Goal: Task Accomplishment & Management: Complete application form

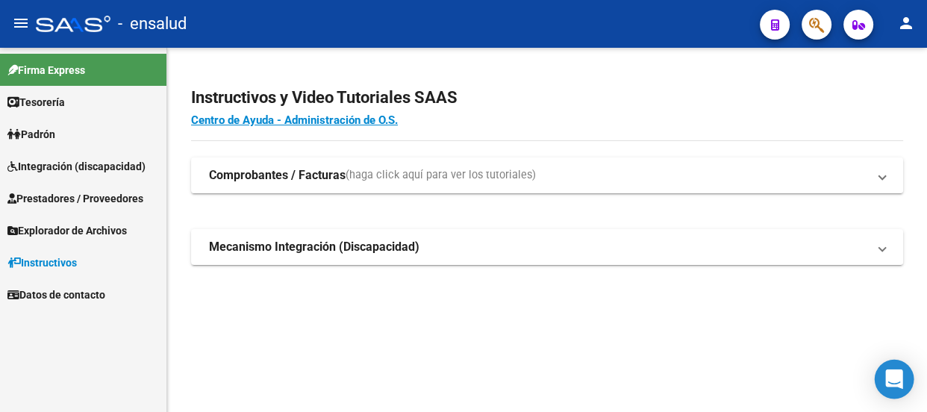
click at [897, 378] on icon "Open Intercom Messenger" at bounding box center [893, 379] width 17 height 19
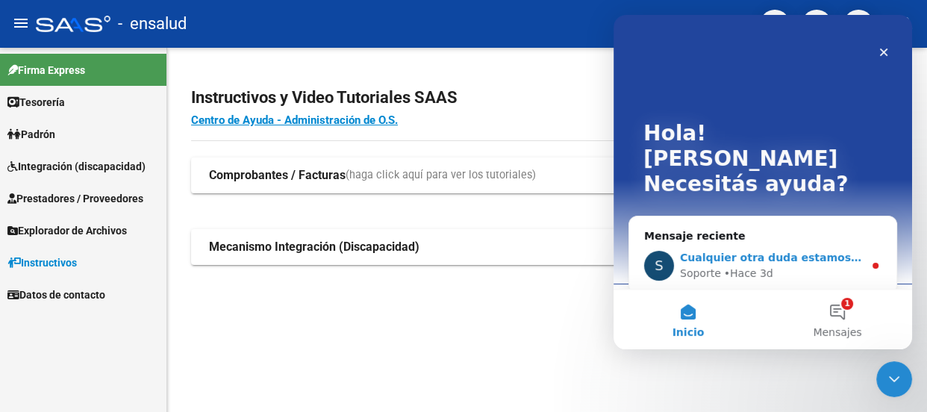
click at [814, 266] on div "Soporte • Hace 3d" at bounding box center [772, 274] width 184 height 16
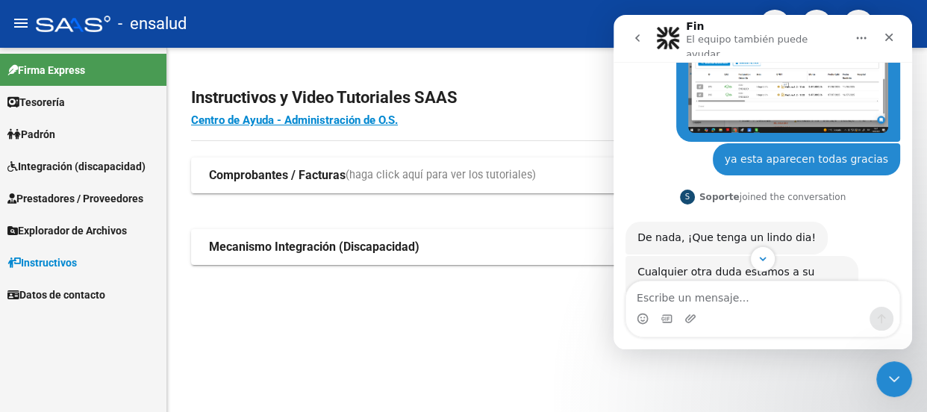
scroll to position [1421, 0]
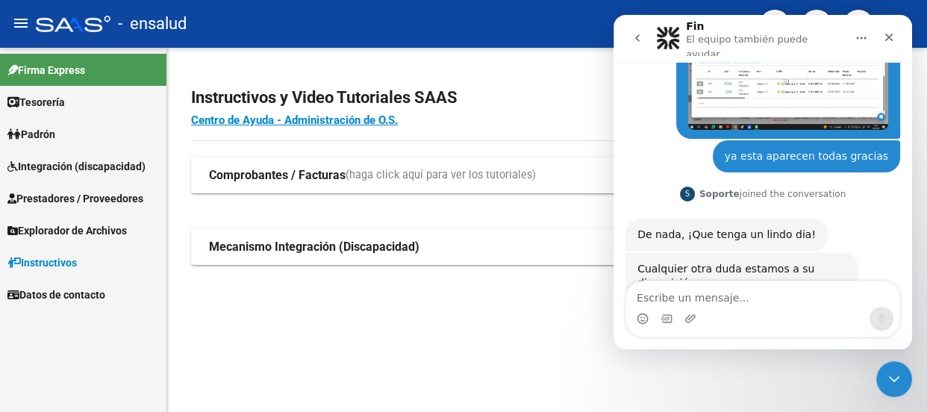
drag, startPoint x: 292, startPoint y: 352, endPoint x: 226, endPoint y: 311, distance: 77.9
click at [291, 352] on mat-sidenav-content "Instructivos y Video Tutoriales SAAS Centro de Ayuda - Administración de O.S. C…" at bounding box center [547, 230] width 760 height 364
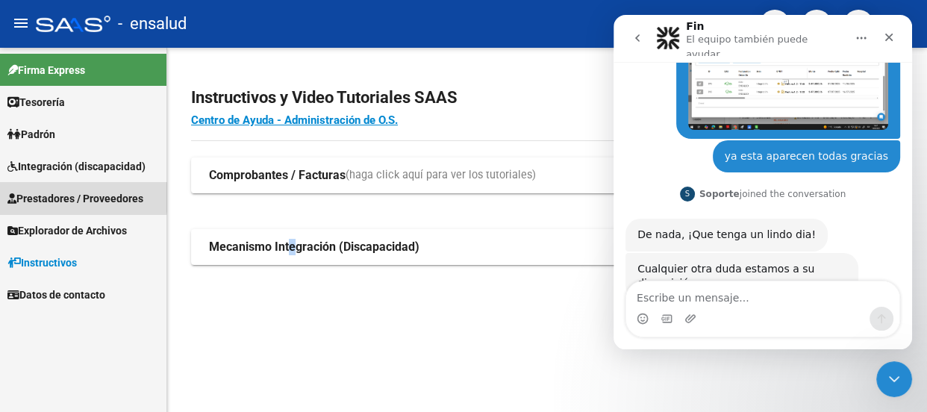
click at [69, 195] on span "Prestadores / Proveedores" at bounding box center [75, 198] width 136 height 16
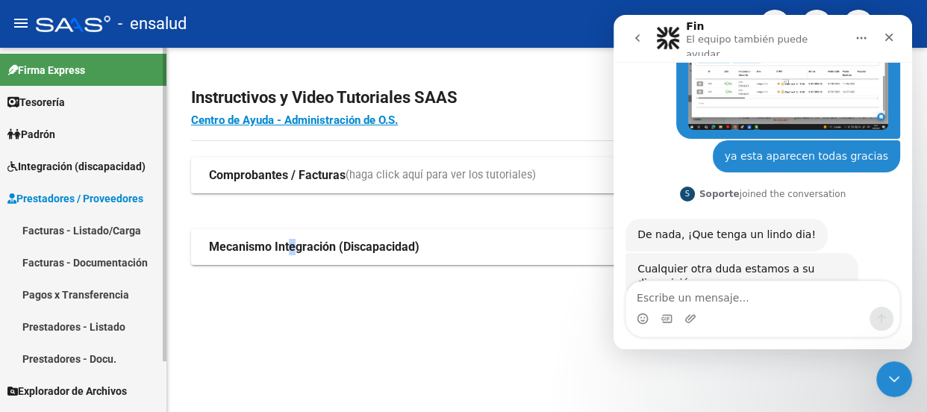
click at [59, 228] on link "Facturas - Listado/Carga" at bounding box center [83, 230] width 166 height 32
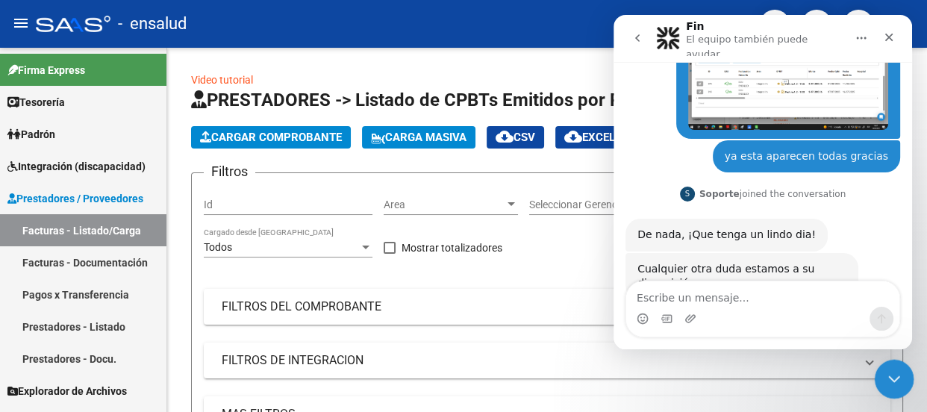
drag, startPoint x: 893, startPoint y: 370, endPoint x: 881, endPoint y: 371, distance: 12.0
click at [891, 370] on icon "Cerrar Intercom Messenger" at bounding box center [892, 377] width 18 height 18
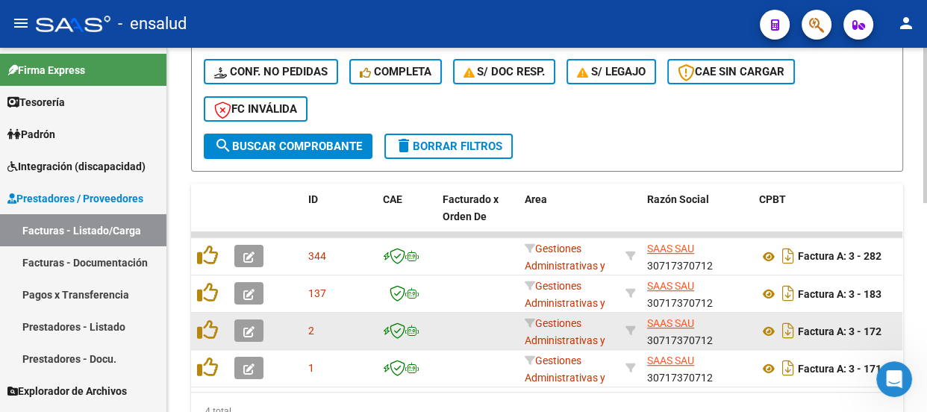
scroll to position [339, 0]
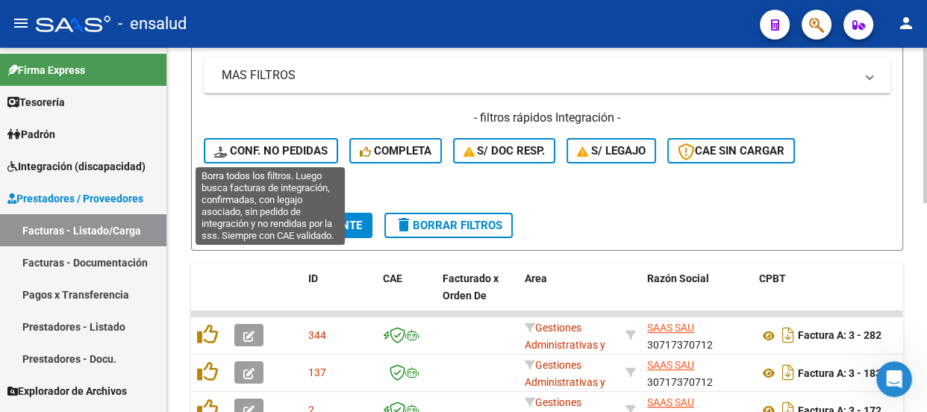
click at [290, 148] on span "Conf. no pedidas" at bounding box center [270, 150] width 113 height 13
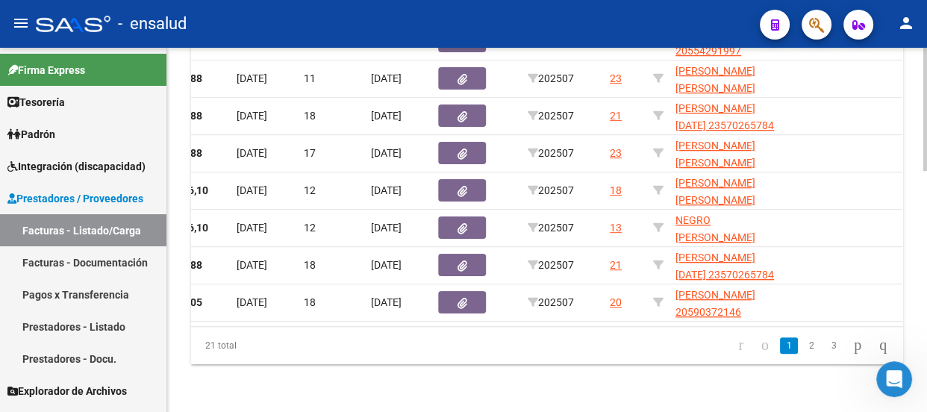
scroll to position [0, 739]
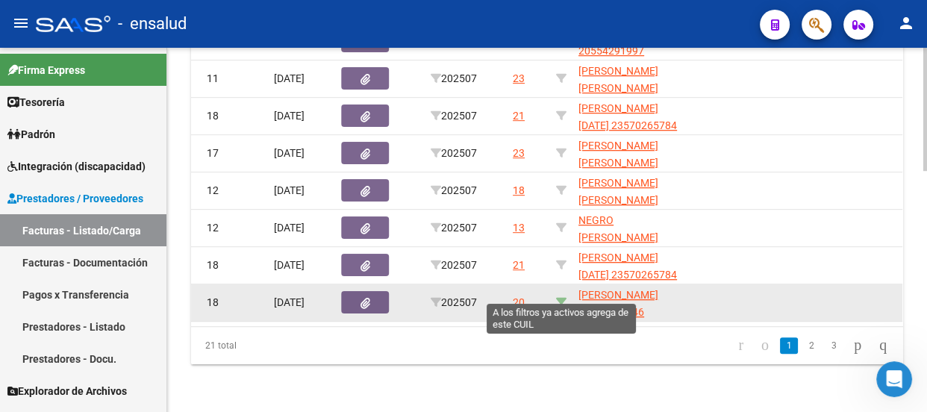
click at [560, 297] on icon at bounding box center [561, 302] width 10 height 10
type input "20590372146"
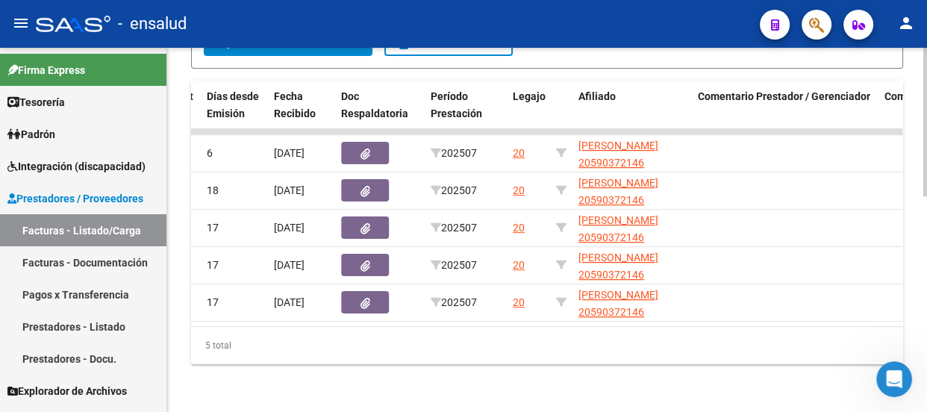
scroll to position [0, 0]
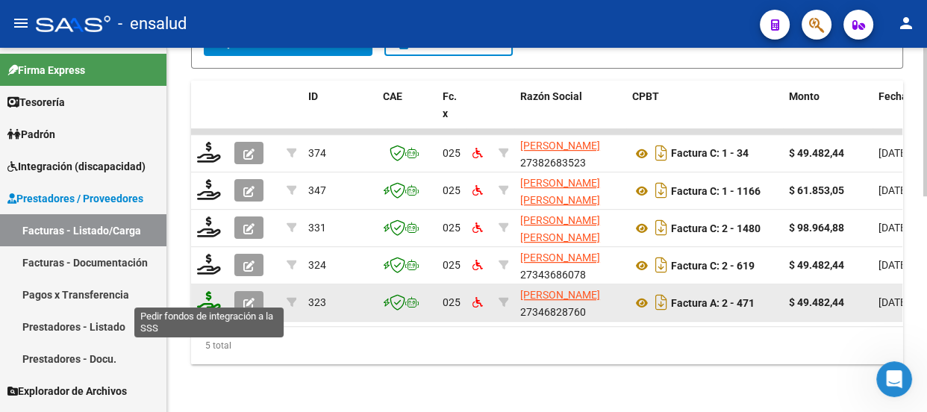
click at [207, 291] on icon at bounding box center [209, 301] width 24 height 21
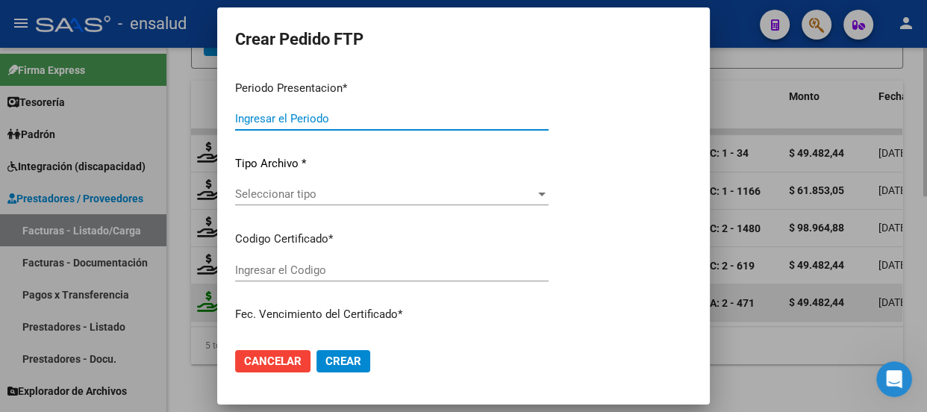
type input "202507"
type input "$ 49.482,44"
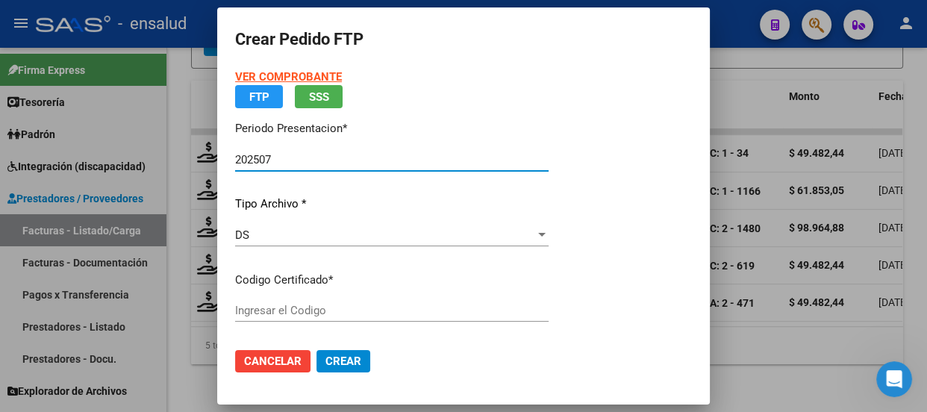
type input "ARG02000590372142024062620290626BS AS315"
type input "[DATE]"
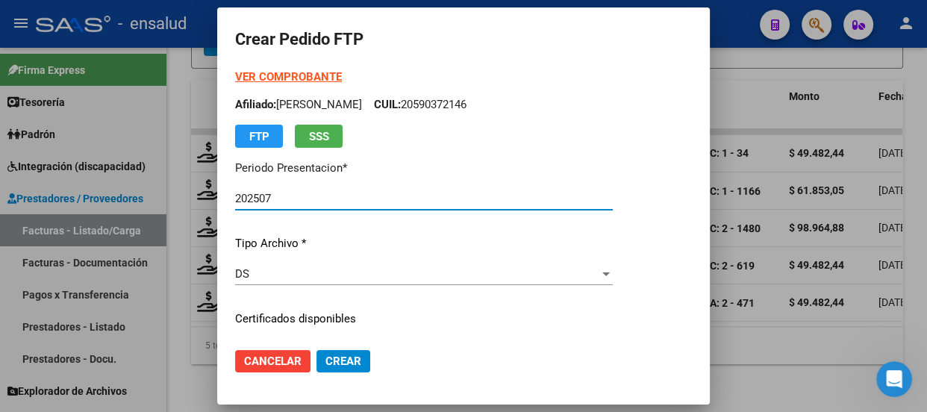
click at [284, 358] on span "Cancelar" at bounding box center [272, 361] width 57 height 13
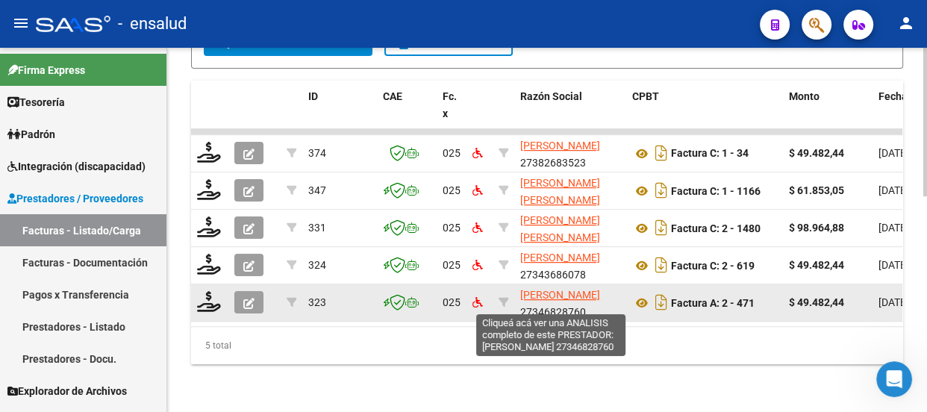
click at [553, 289] on span "[PERSON_NAME]" at bounding box center [560, 295] width 80 height 12
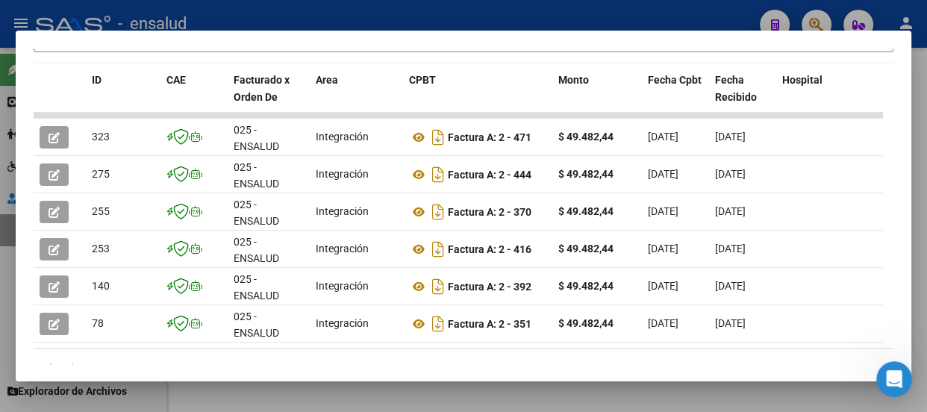
scroll to position [339, 0]
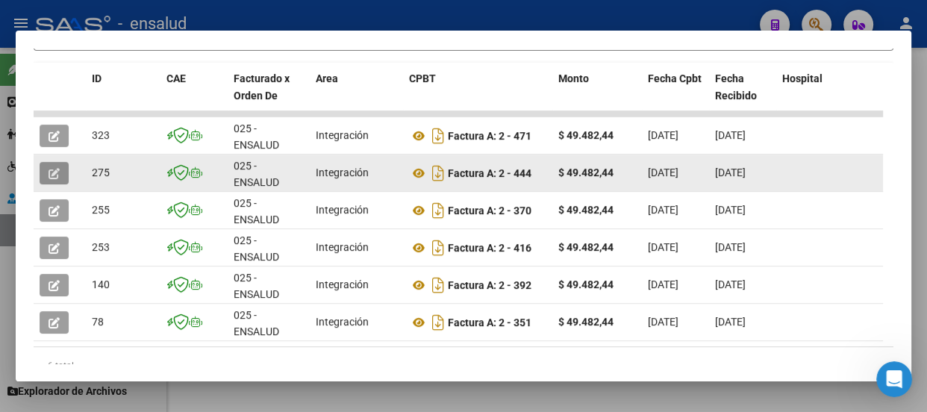
click at [49, 171] on icon "button" at bounding box center [54, 173] width 11 height 11
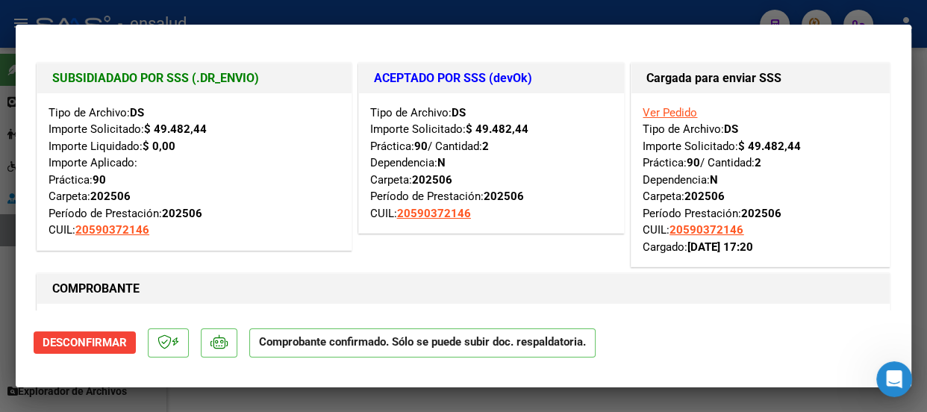
click at [480, 16] on div at bounding box center [463, 206] width 927 height 412
type input "$ 0,00"
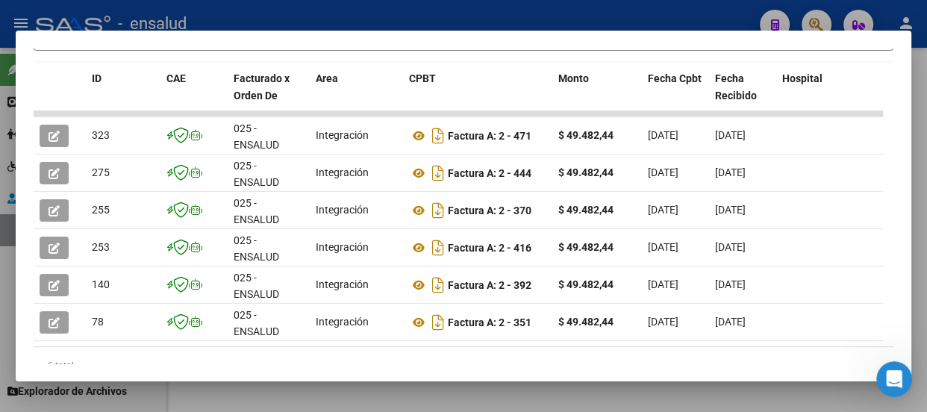
click at [482, 15] on div at bounding box center [463, 206] width 927 height 412
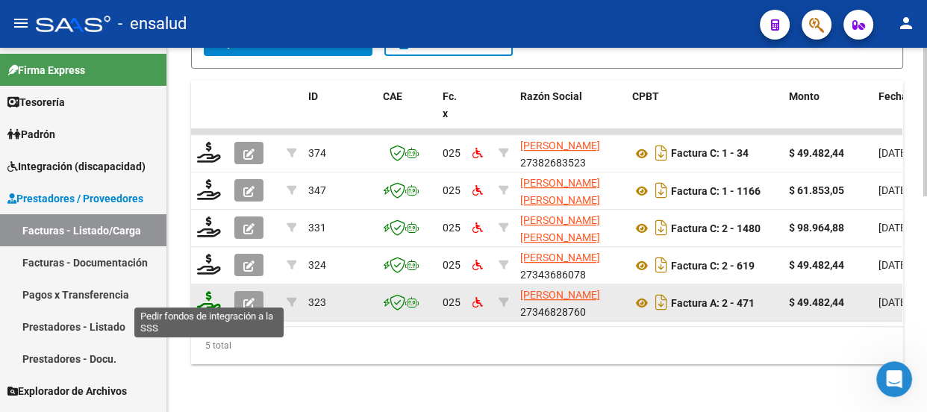
click at [209, 296] on icon at bounding box center [209, 301] width 24 height 21
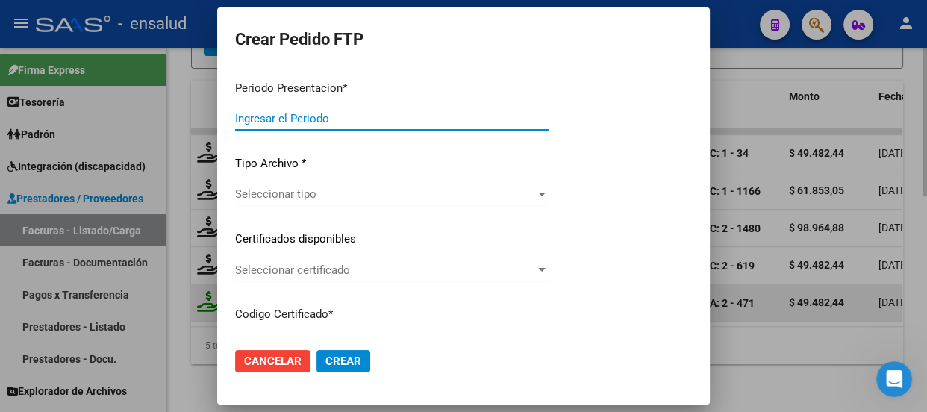
type input "202507"
type input "$ 49.482,44"
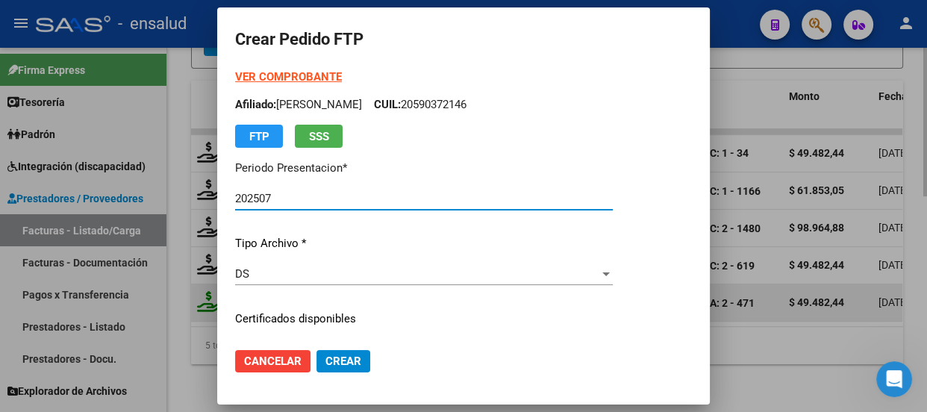
type input "ARG02000590372142024062620290626BS AS315"
type input "[DATE]"
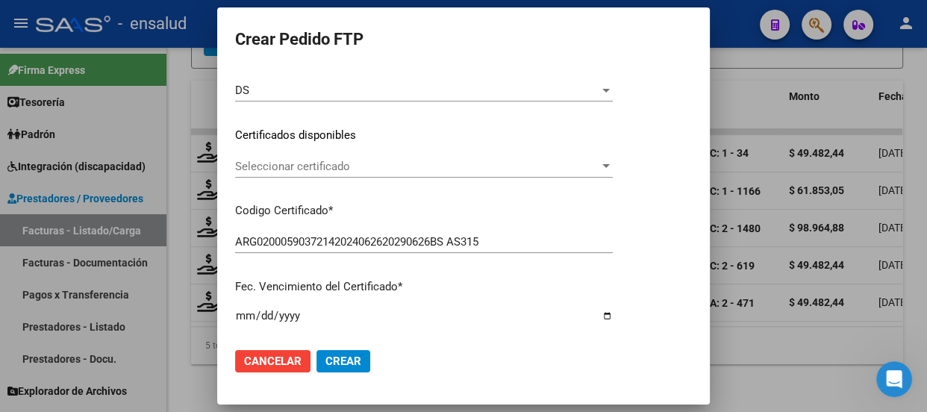
scroll to position [203, 0]
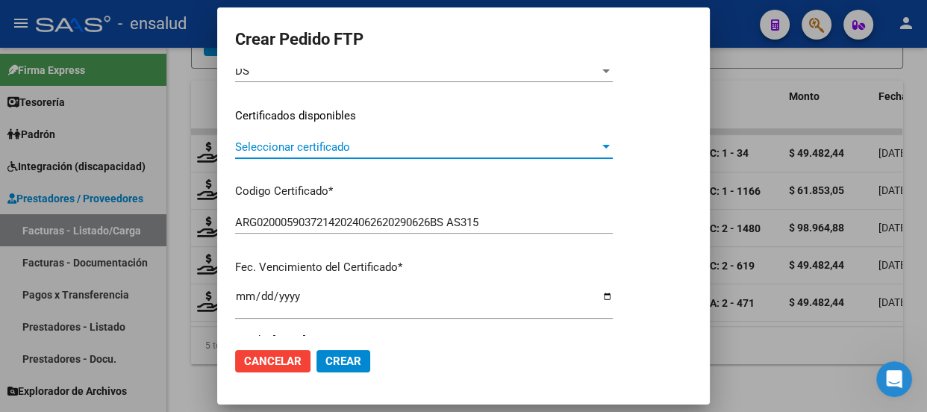
click at [439, 143] on span "Seleccionar certificado" at bounding box center [417, 146] width 364 height 13
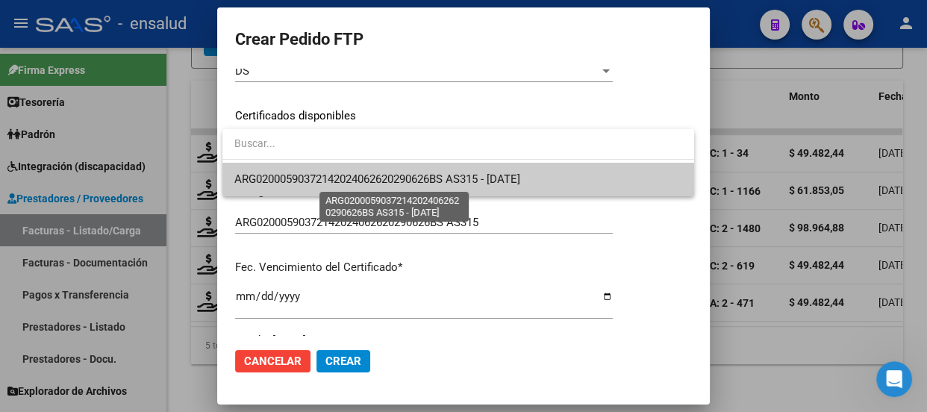
click at [427, 172] on span "ARG02000590372142024062620290626BS AS315 - [DATE]" at bounding box center [377, 178] width 286 height 13
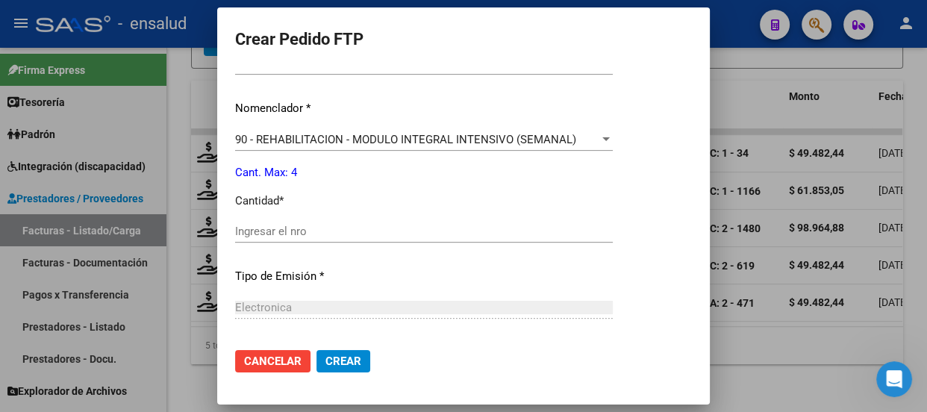
scroll to position [543, 0]
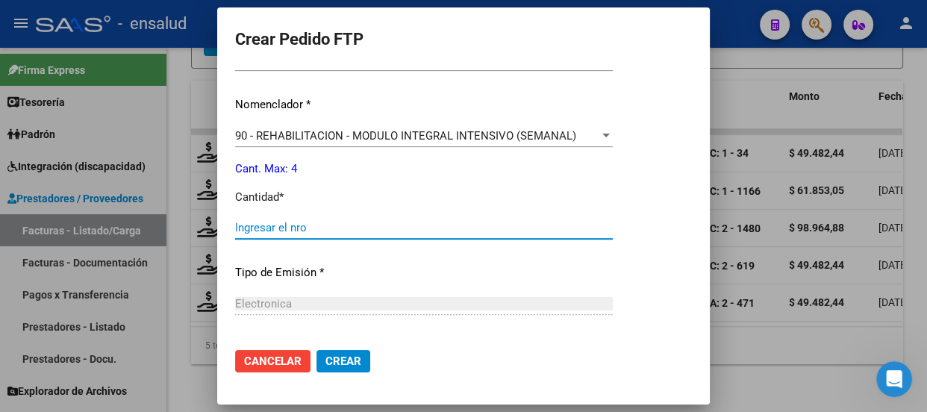
click at [273, 224] on input "Ingresar el nro" at bounding box center [424, 227] width 378 height 13
type input "2"
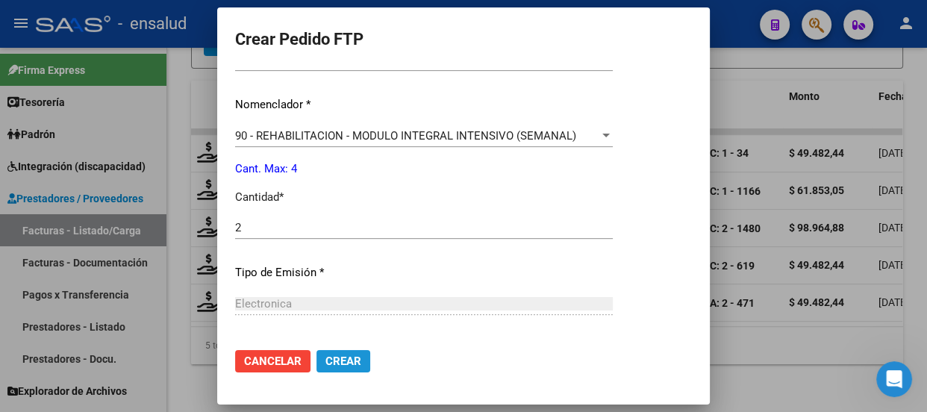
click at [350, 361] on span "Crear" at bounding box center [344, 361] width 36 height 13
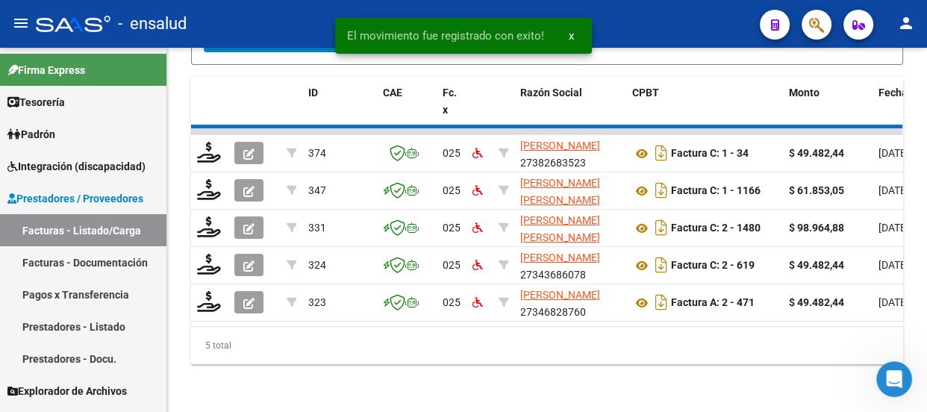
scroll to position [492, 0]
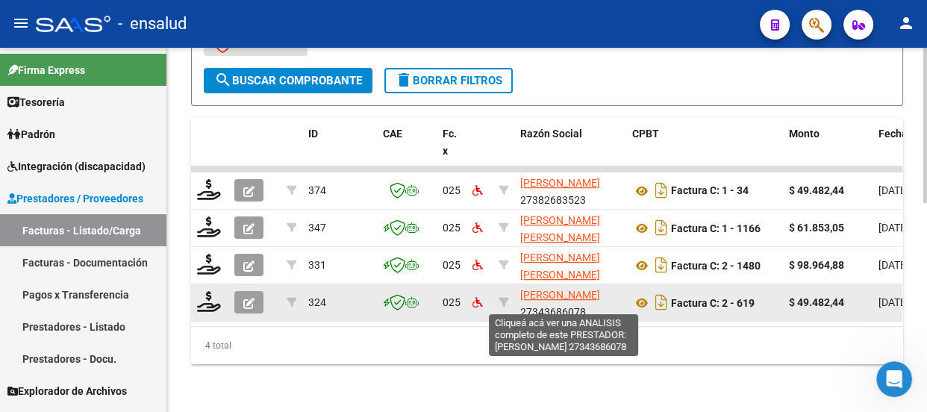
click at [542, 289] on span "[PERSON_NAME]" at bounding box center [560, 295] width 80 height 12
type textarea "27343686078"
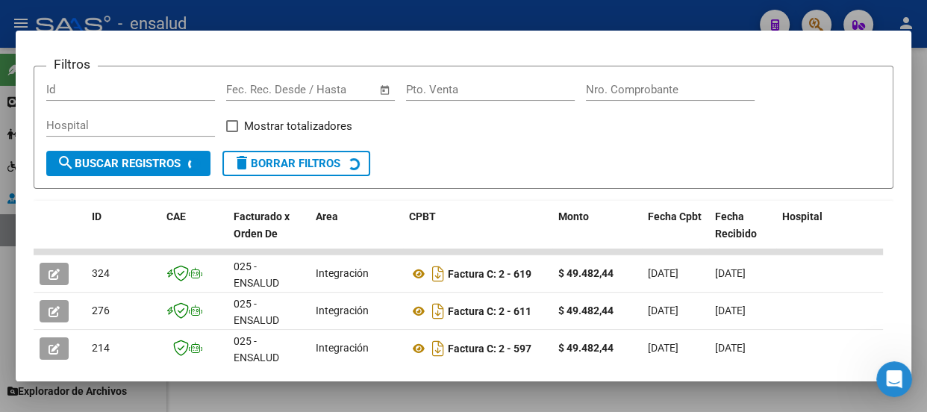
scroll to position [224, 0]
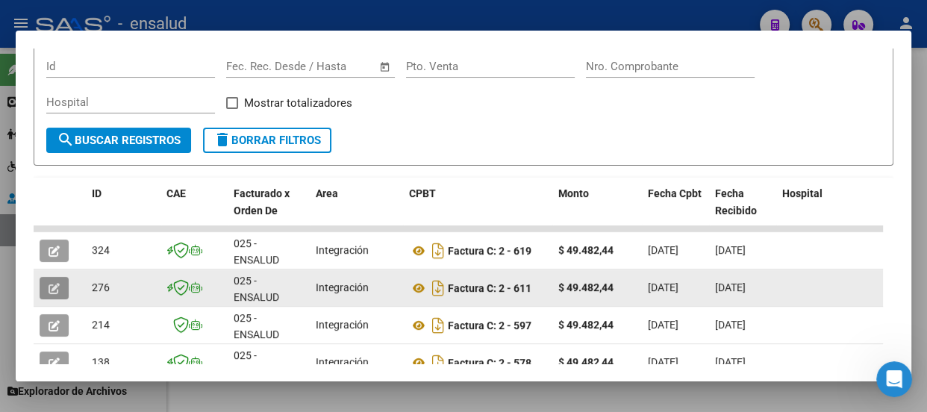
click at [58, 284] on icon "button" at bounding box center [54, 288] width 11 height 11
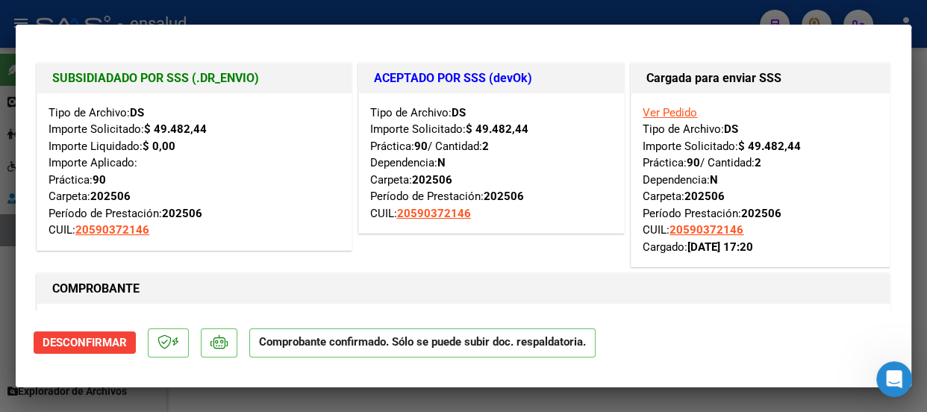
click at [452, 13] on div at bounding box center [463, 206] width 927 height 412
type input "$ 0,00"
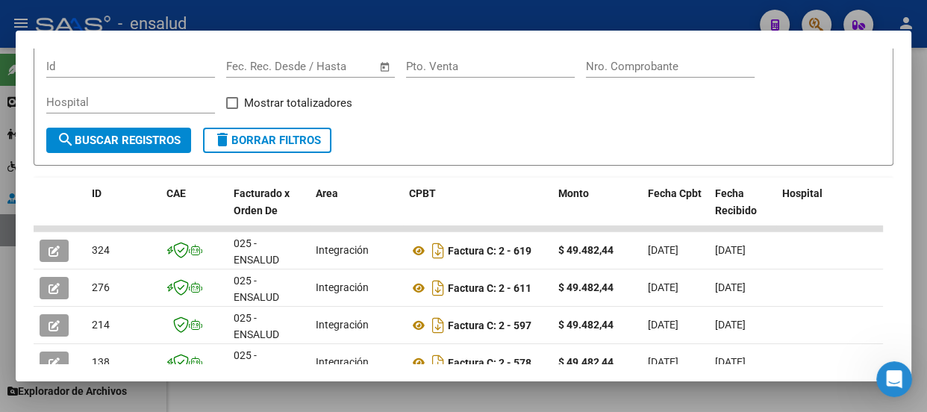
click at [413, 21] on div at bounding box center [463, 206] width 927 height 412
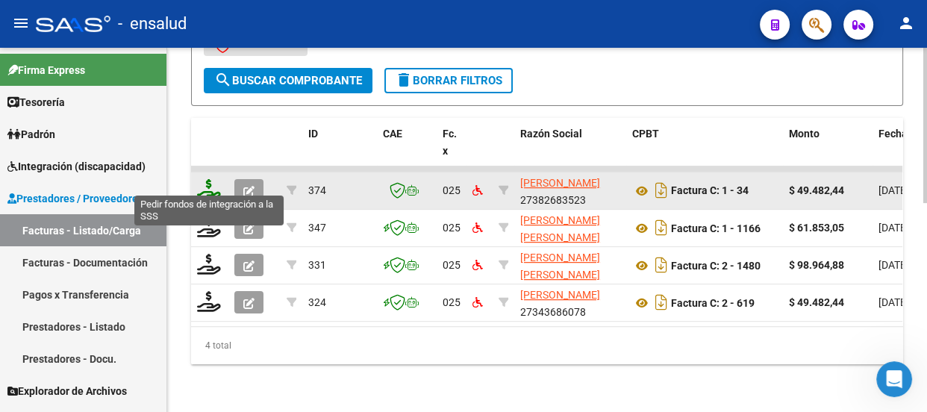
click at [208, 184] on icon at bounding box center [209, 189] width 24 height 21
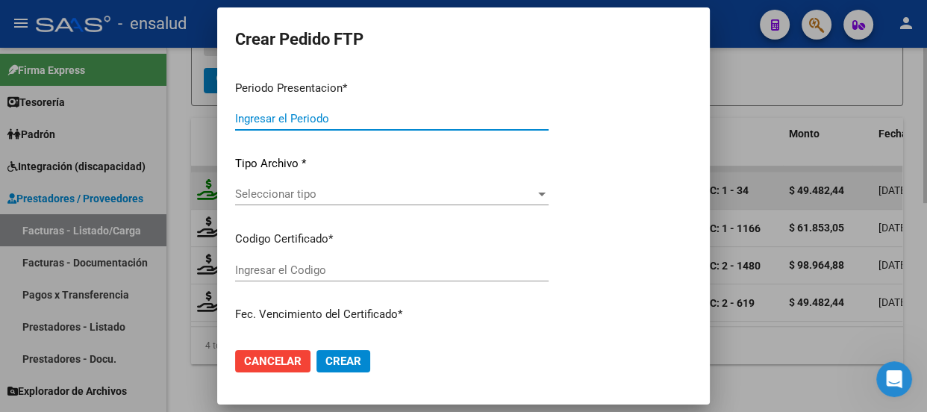
type input "202507"
type input "$ 49.482,44"
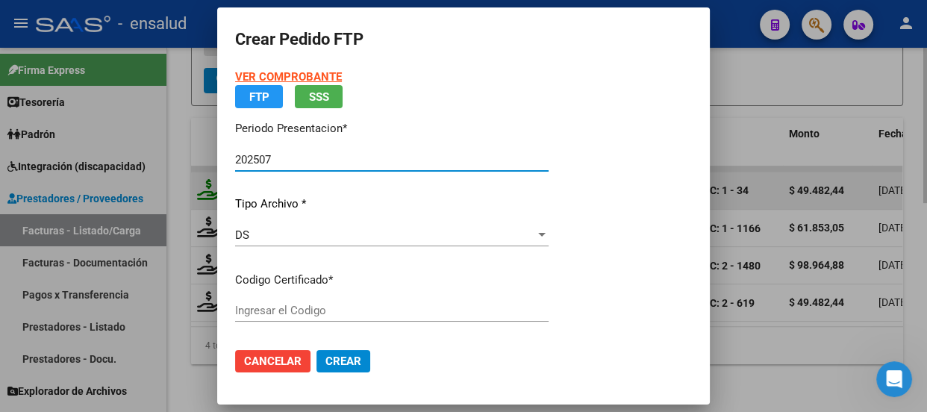
type input "ARG02000590372142024062620290626BS AS315"
type input "[DATE]"
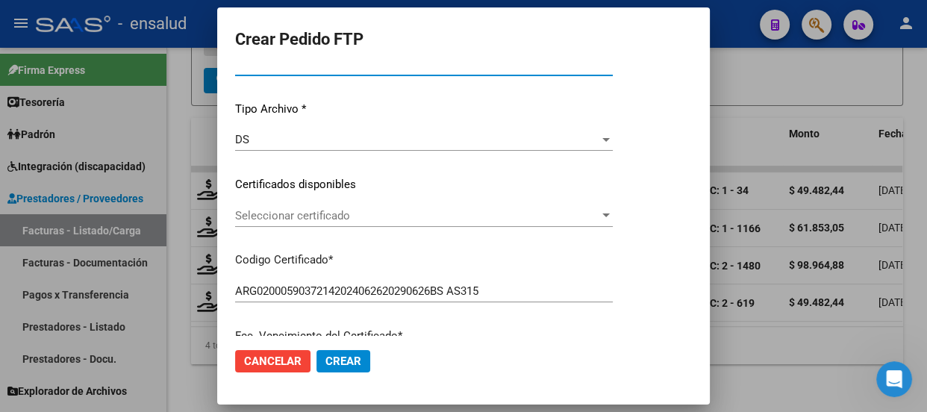
scroll to position [135, 0]
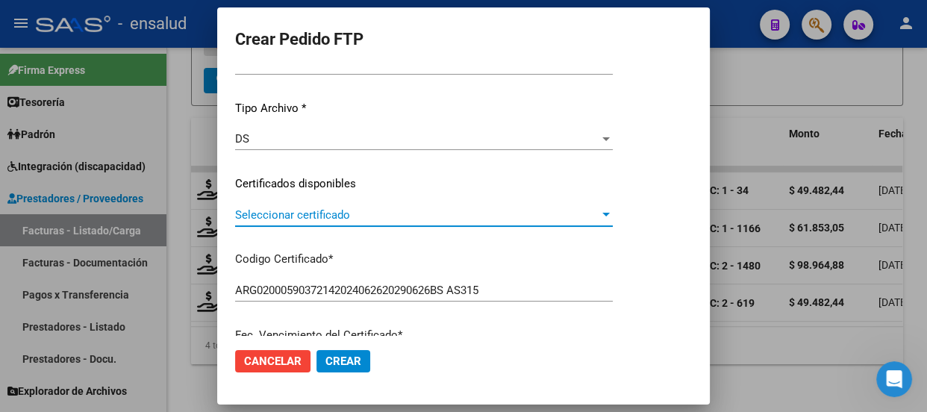
click at [424, 214] on span "Seleccionar certificado" at bounding box center [417, 214] width 364 height 13
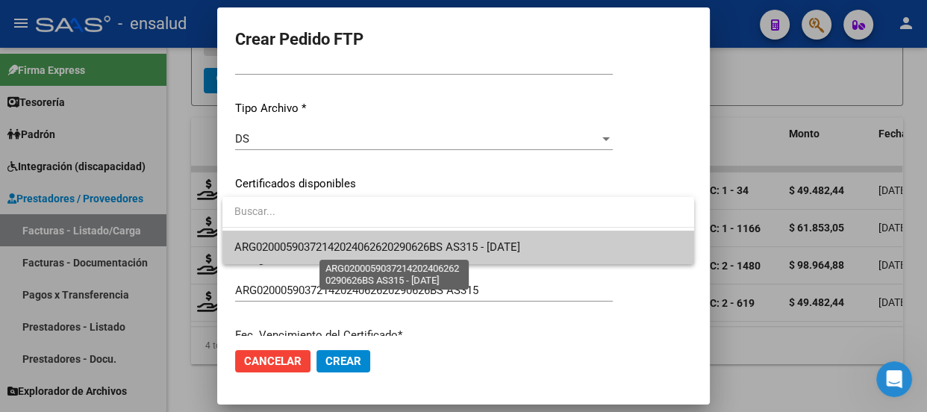
click at [418, 247] on span "ARG02000590372142024062620290626BS AS315 - [DATE]" at bounding box center [377, 246] width 286 height 13
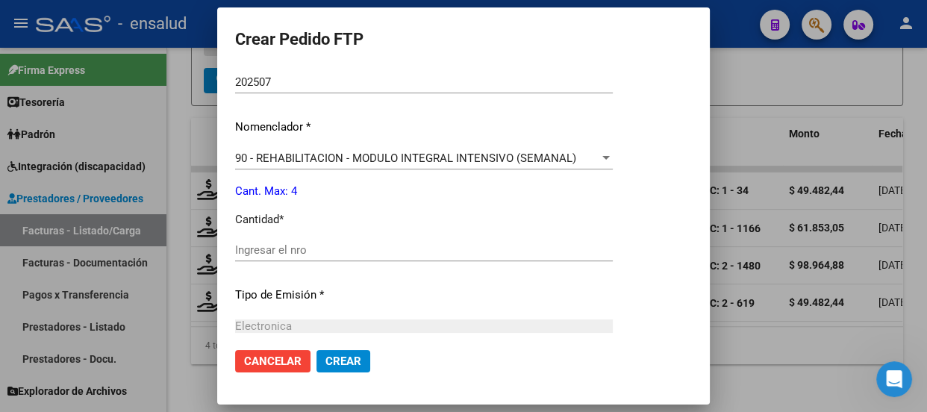
scroll to position [543, 0]
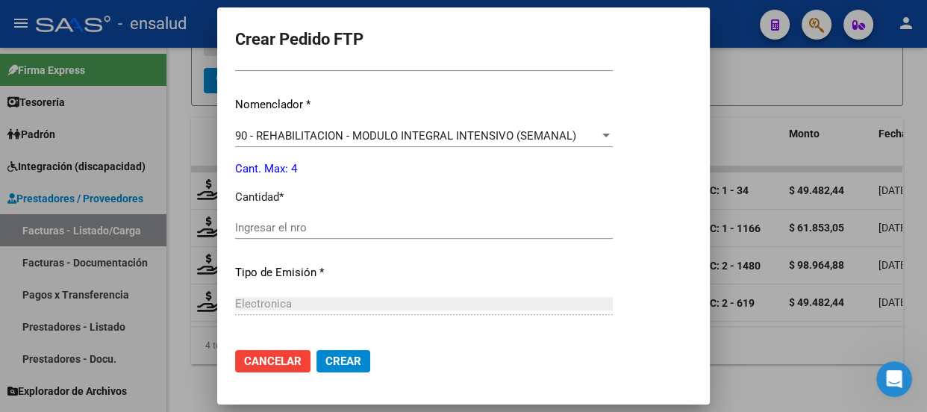
click at [318, 229] on input "Ingresar el nro" at bounding box center [424, 227] width 378 height 13
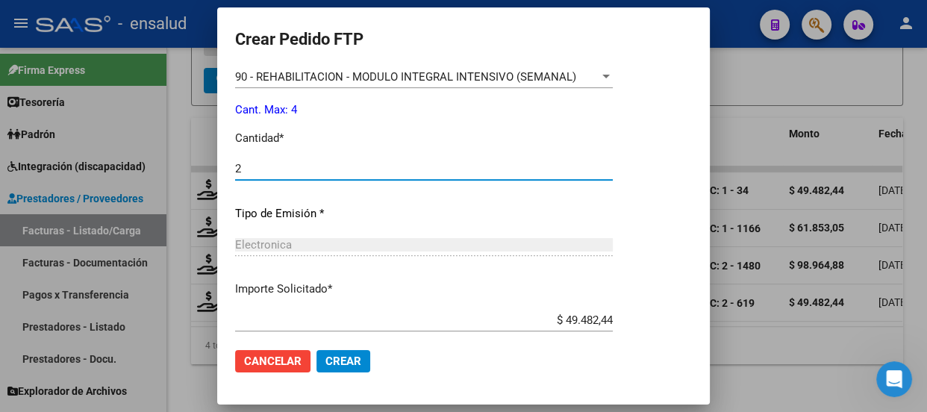
scroll to position [686, 0]
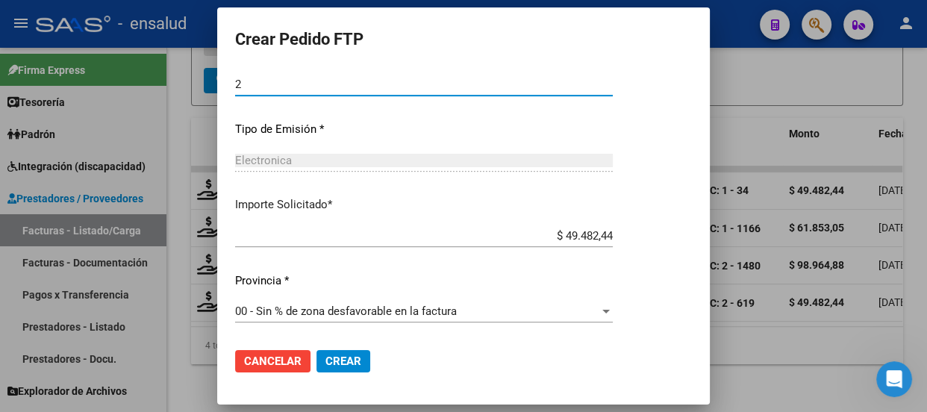
type input "2"
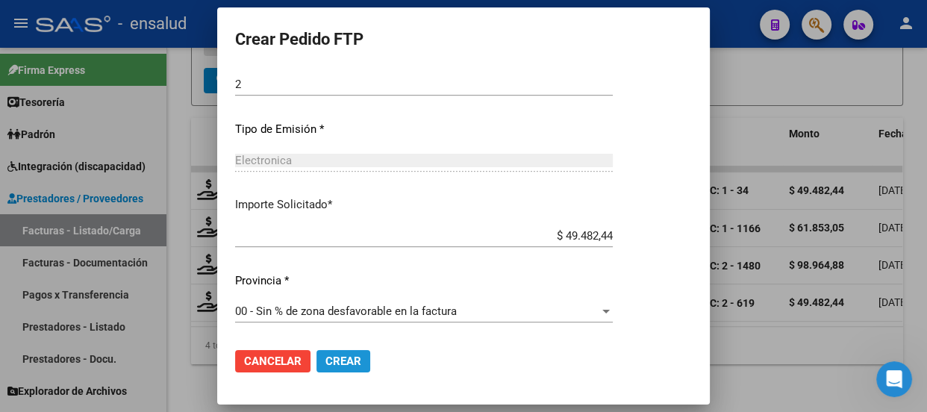
click at [342, 361] on span "Crear" at bounding box center [344, 361] width 36 height 13
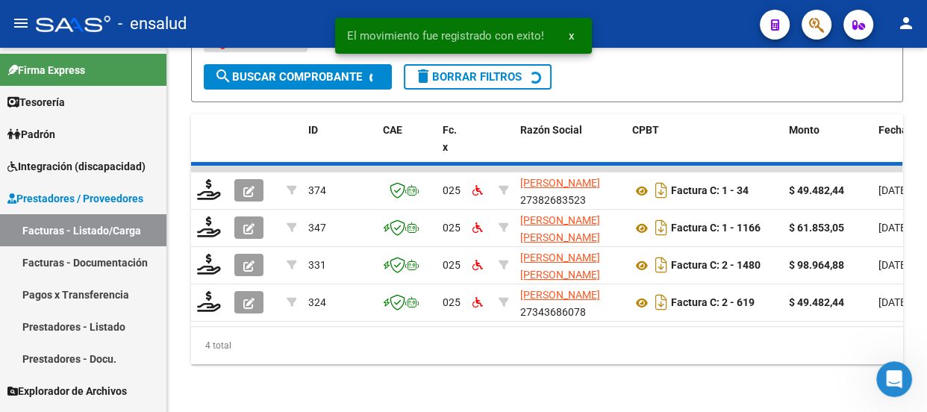
scroll to position [455, 0]
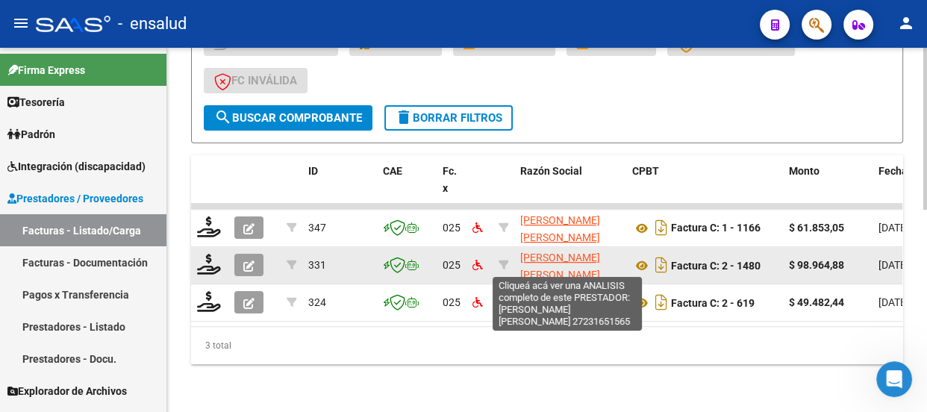
click at [558, 252] on span "[PERSON_NAME] [PERSON_NAME]" at bounding box center [560, 266] width 80 height 29
type textarea "27231651565"
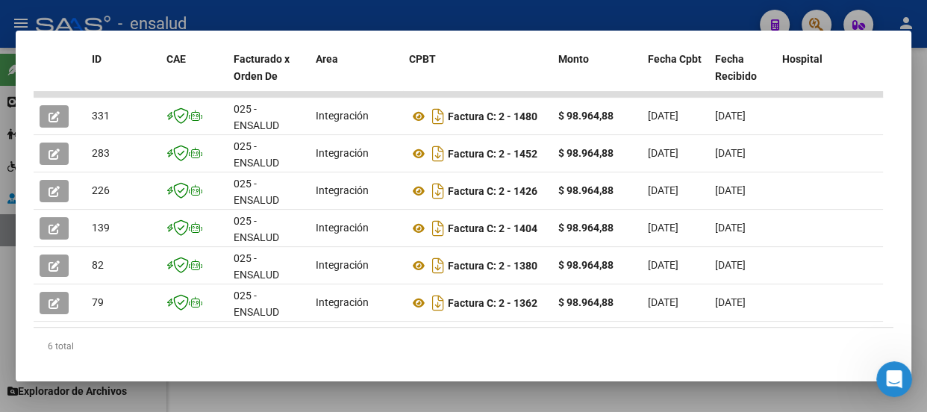
scroll to position [359, 0]
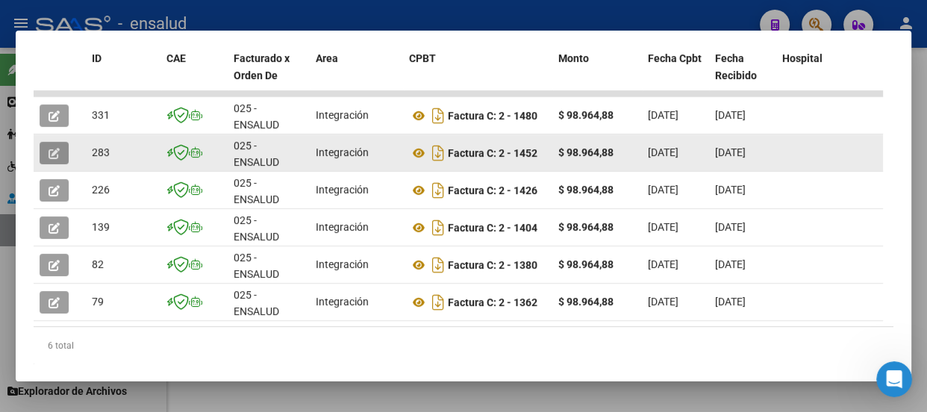
click at [55, 149] on icon "button" at bounding box center [54, 153] width 11 height 11
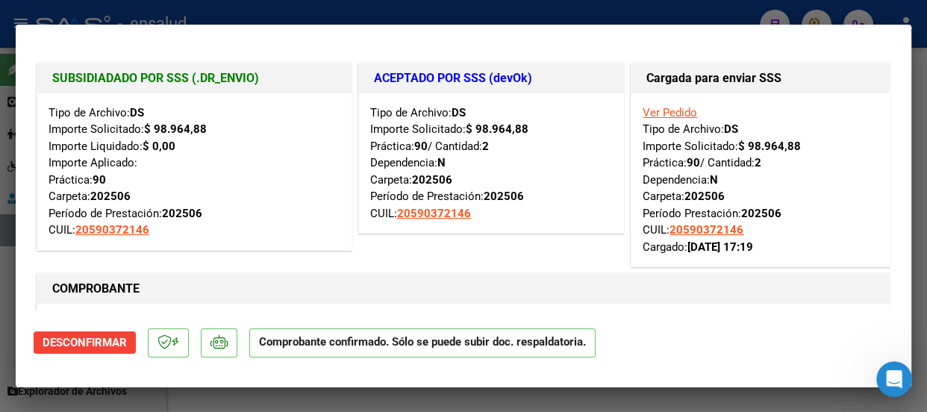
click at [428, 8] on div at bounding box center [463, 206] width 927 height 412
type input "$ 0,00"
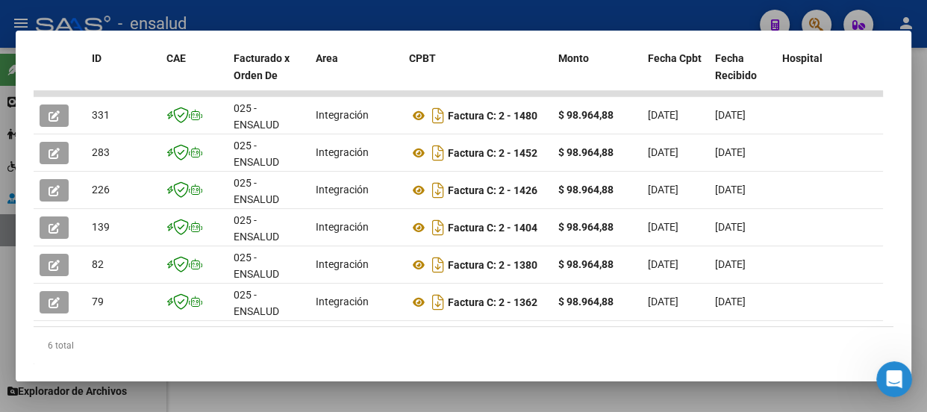
click at [513, 13] on div at bounding box center [463, 206] width 927 height 412
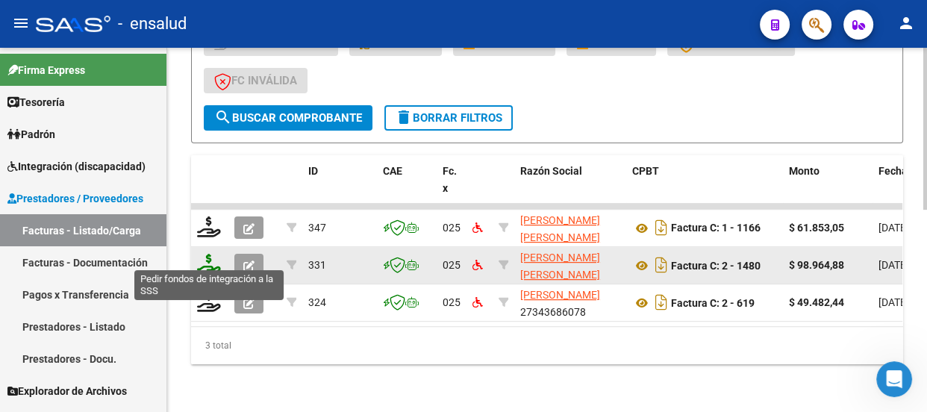
click at [210, 261] on icon at bounding box center [209, 264] width 24 height 21
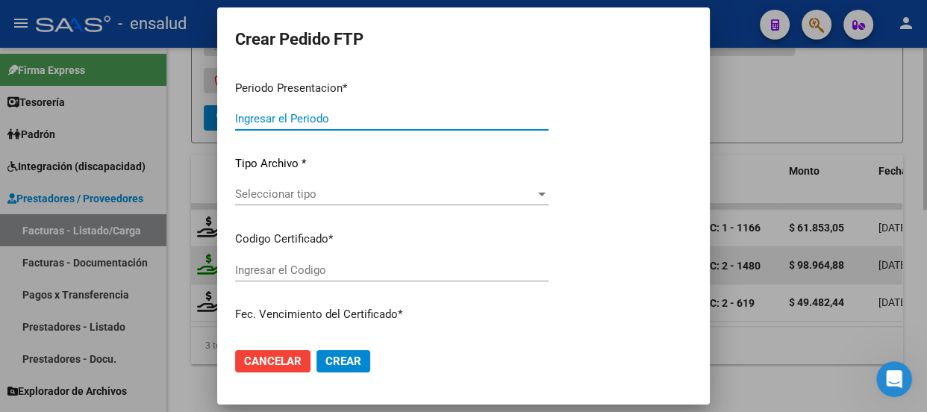
type input "202507"
type input "$ 98.964,88"
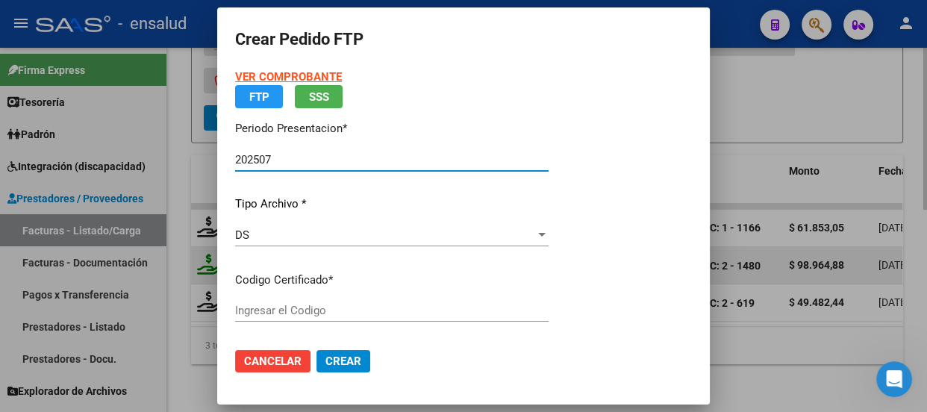
type input "ARG02000590372142024062620290626BS AS315"
type input "[DATE]"
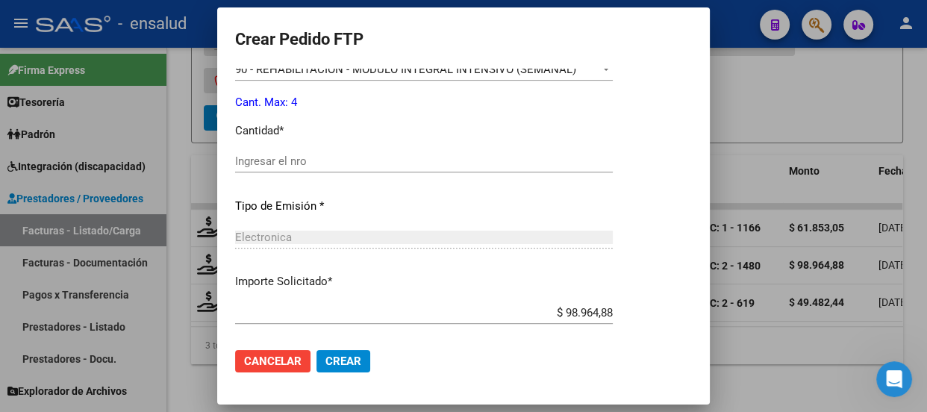
scroll to position [611, 0]
click at [269, 155] on input "Ingresar el nro" at bounding box center [424, 159] width 378 height 13
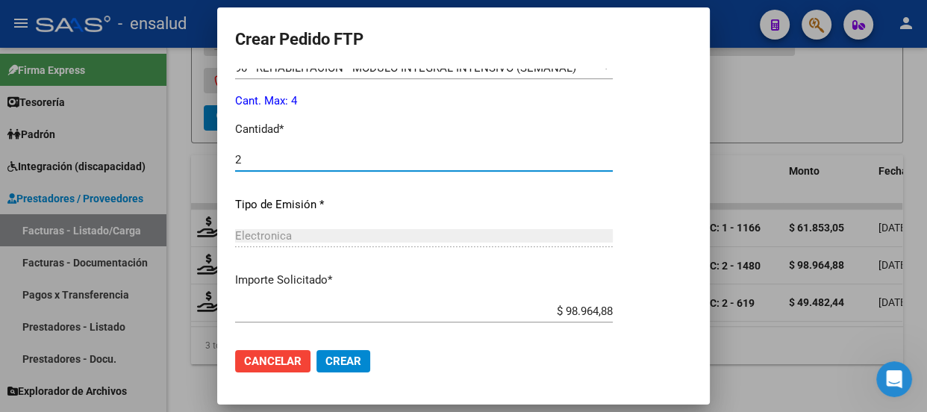
type input "2"
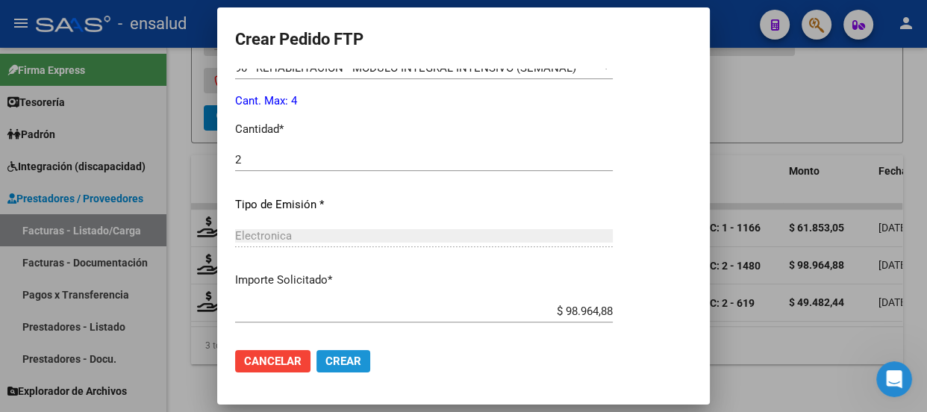
click at [357, 363] on span "Crear" at bounding box center [344, 361] width 36 height 13
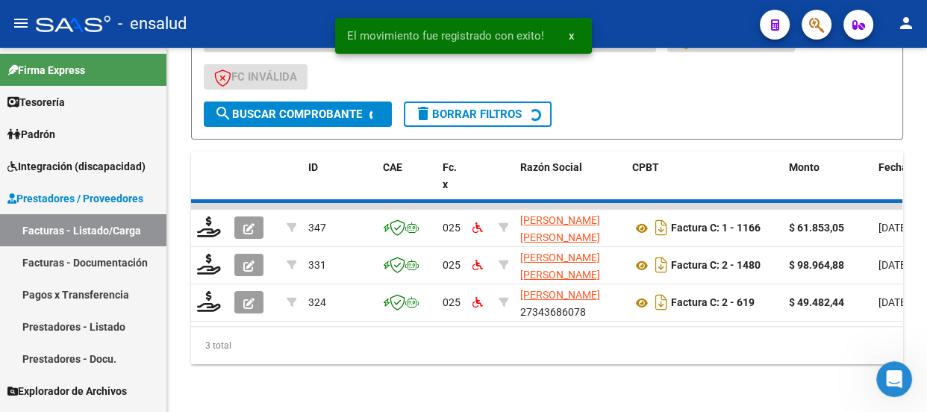
scroll to position [417, 0]
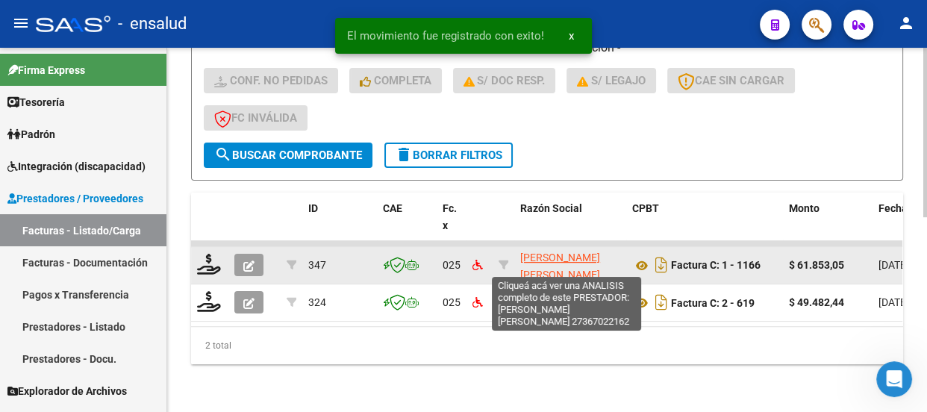
click at [555, 252] on span "[PERSON_NAME] [PERSON_NAME]" at bounding box center [560, 266] width 80 height 29
type textarea "27367022162"
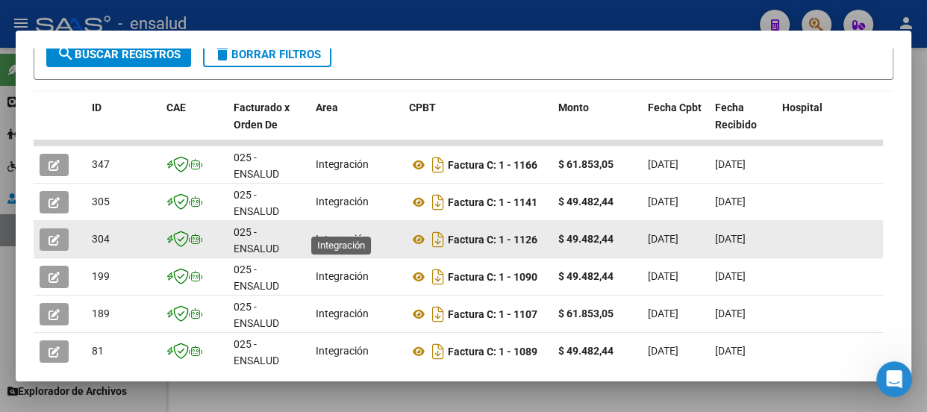
scroll to position [339, 0]
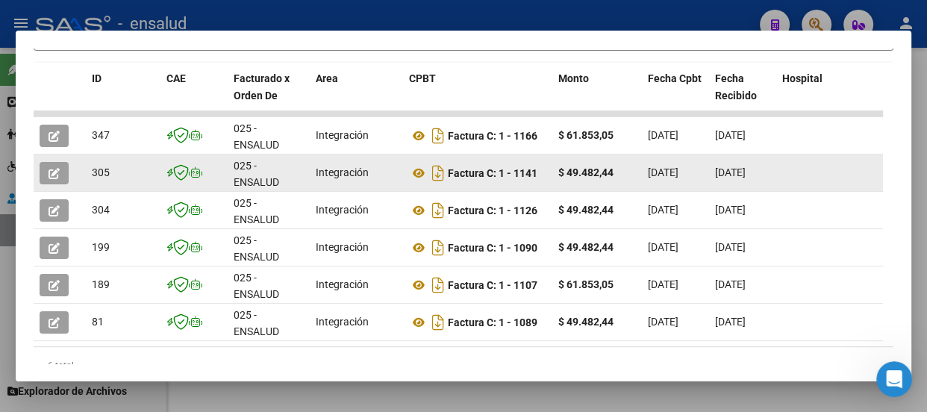
click at [52, 172] on icon "button" at bounding box center [54, 173] width 11 height 11
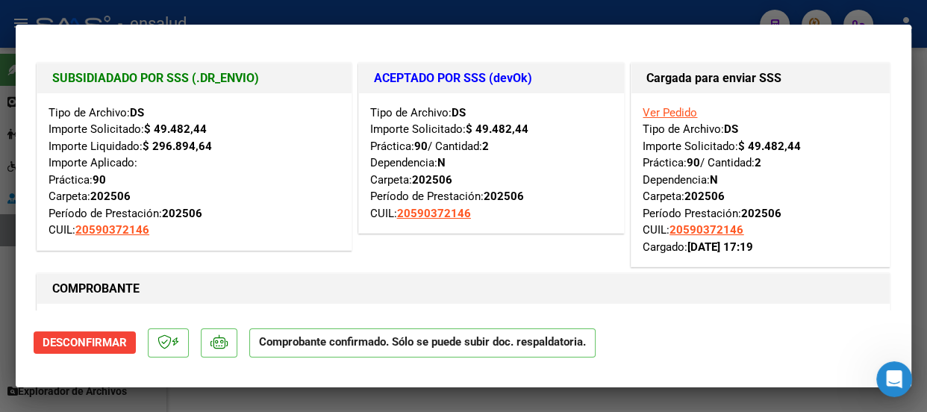
click at [317, 4] on div at bounding box center [463, 206] width 927 height 412
type input "$ 0,00"
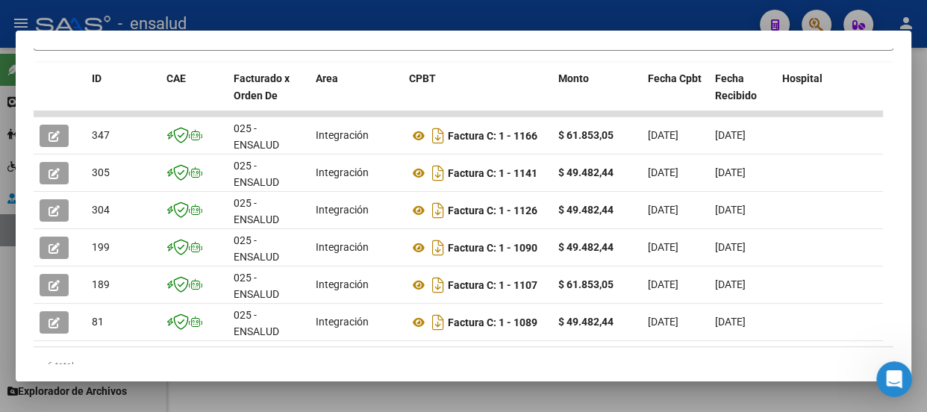
click at [429, 16] on div at bounding box center [463, 206] width 927 height 412
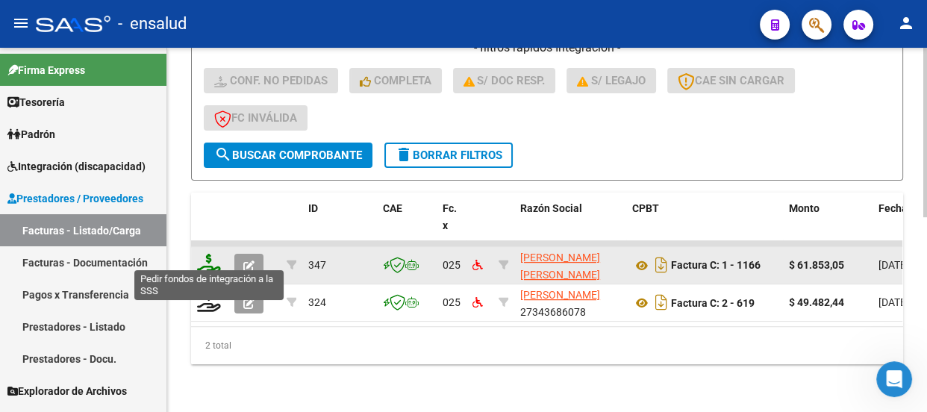
click at [209, 255] on icon at bounding box center [209, 264] width 24 height 21
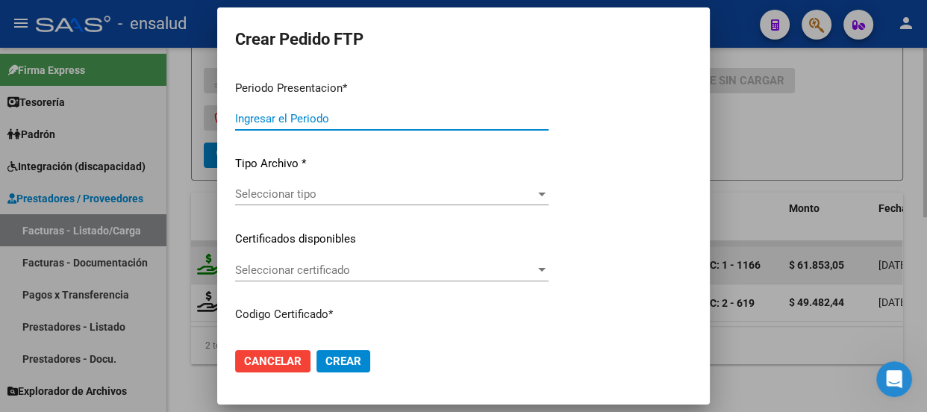
type input "202507"
type input "$ 61.853,05"
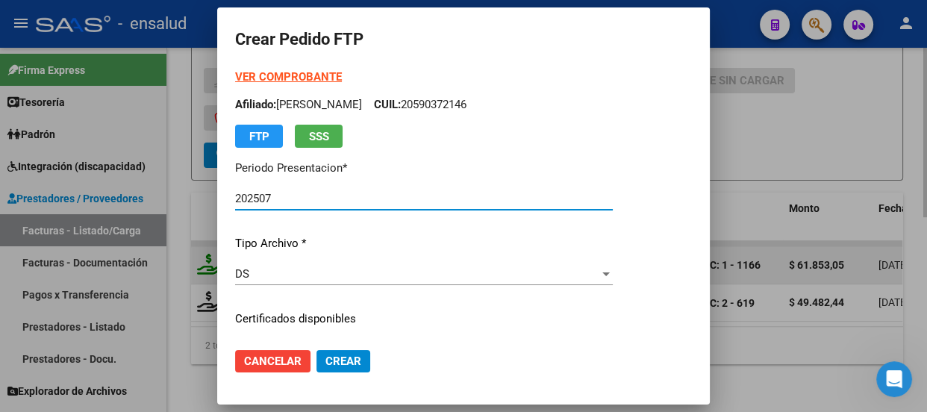
type input "ARG02000590372142024062620290626BS AS315"
type input "[DATE]"
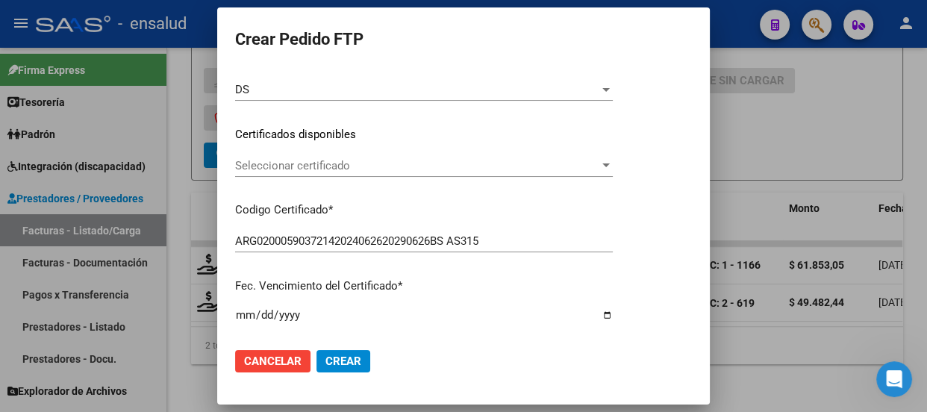
scroll to position [203, 0]
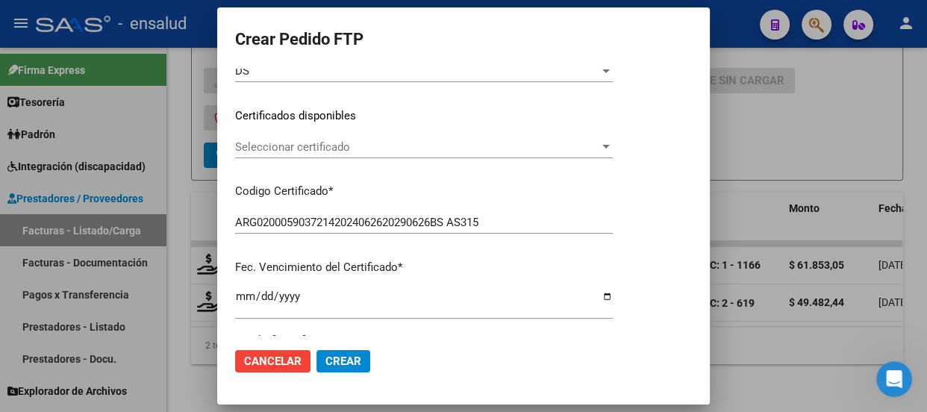
click at [426, 140] on span "Seleccionar certificado" at bounding box center [417, 146] width 364 height 13
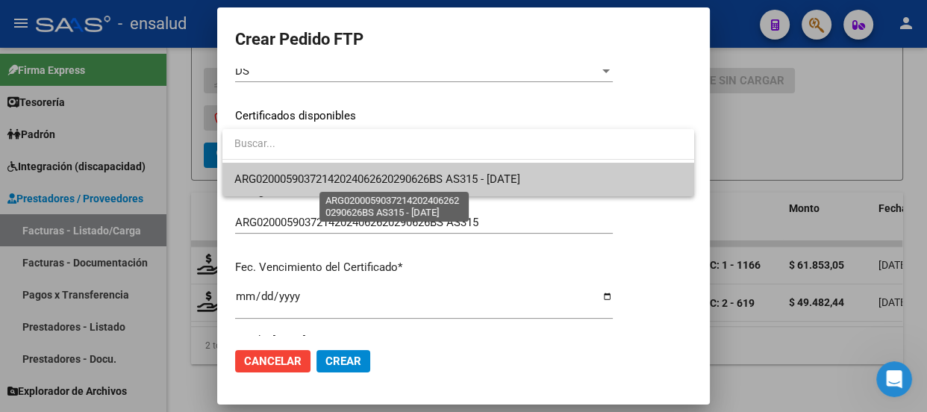
click at [419, 172] on span "ARG02000590372142024062620290626BS AS315 - [DATE]" at bounding box center [377, 178] width 286 height 13
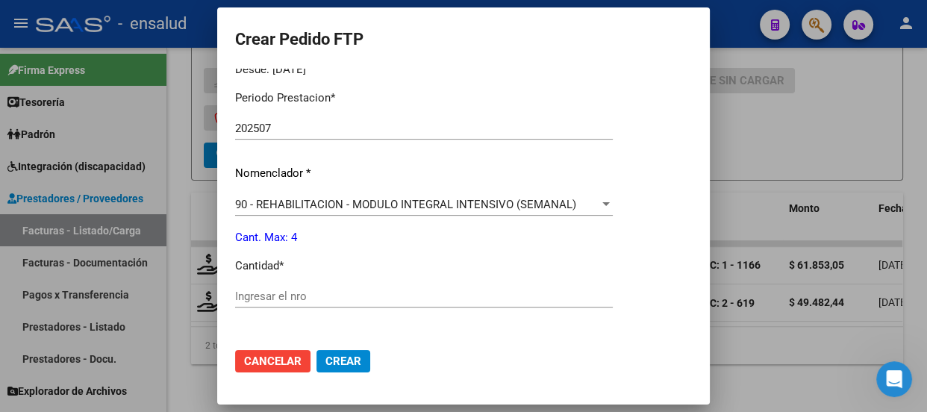
scroll to position [475, 0]
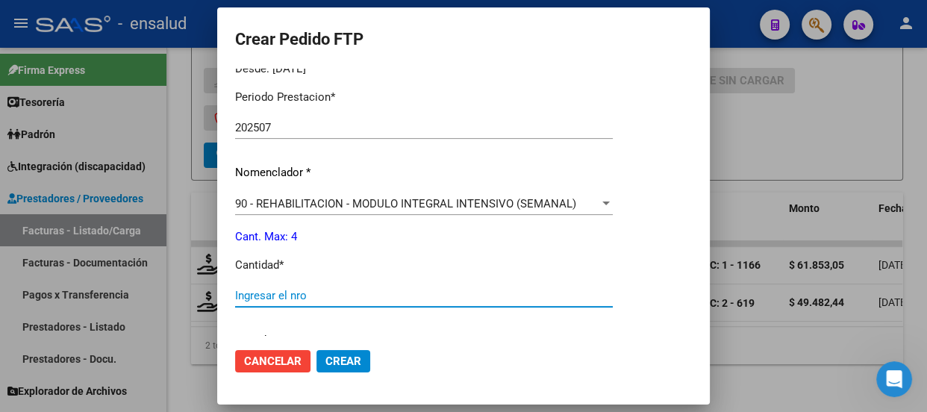
click at [286, 293] on input "Ingresar el nro" at bounding box center [424, 295] width 378 height 13
type input "2"
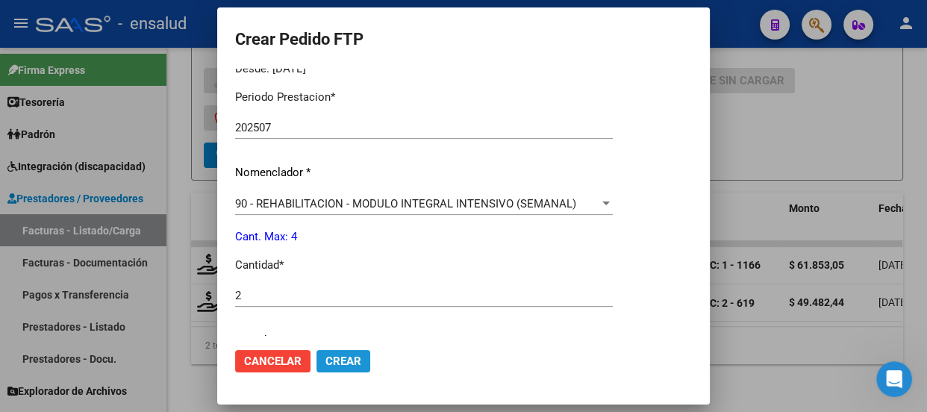
click at [344, 361] on span "Crear" at bounding box center [344, 361] width 36 height 13
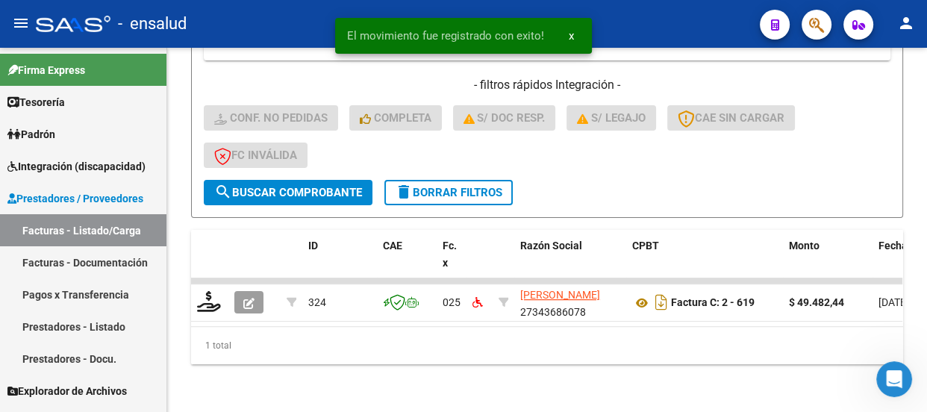
scroll to position [380, 0]
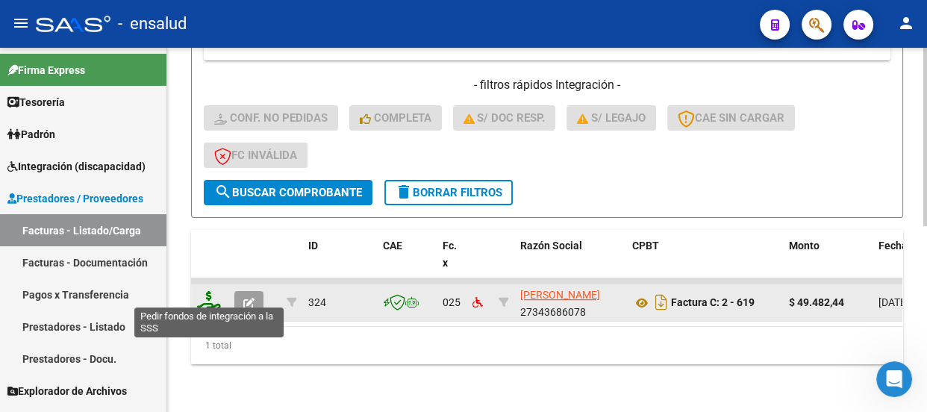
click at [209, 295] on icon at bounding box center [209, 301] width 24 height 21
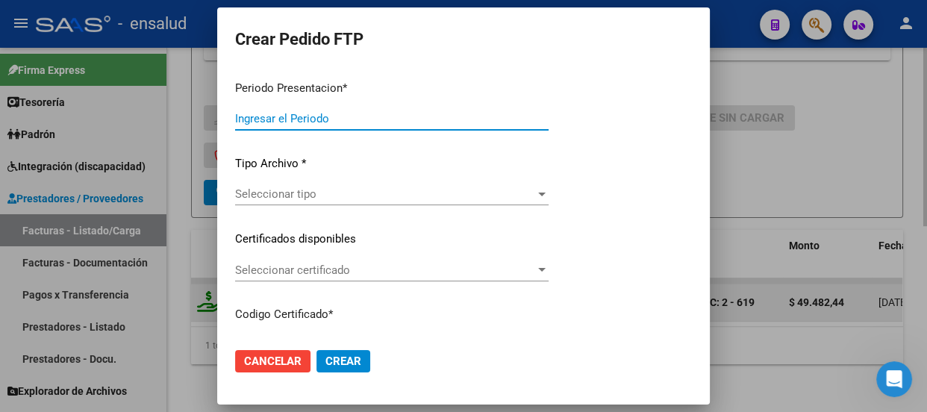
type input "202507"
type input "$ 49.482,44"
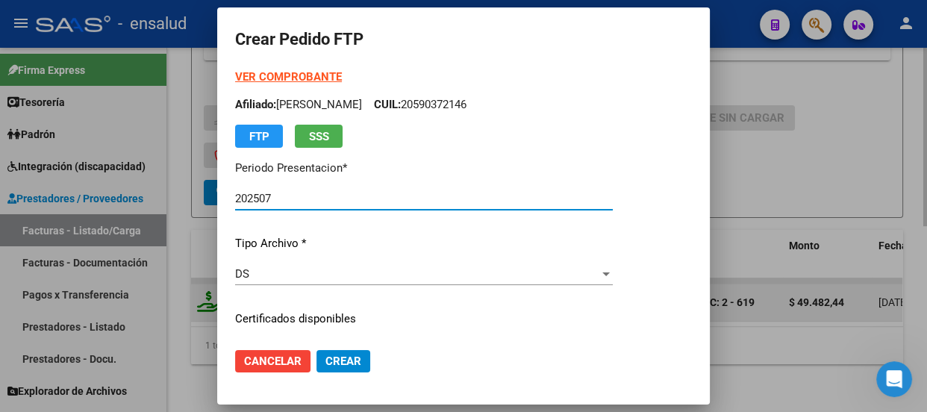
type input "ARG02000590372142024062620290626BS AS315"
type input "[DATE]"
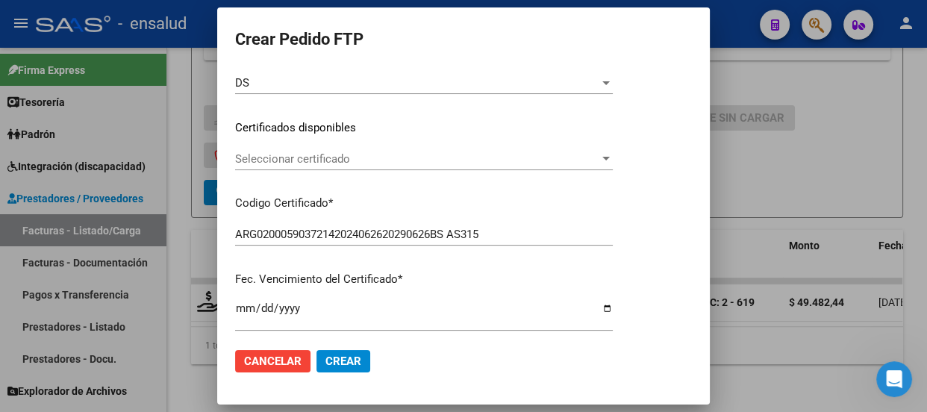
scroll to position [203, 0]
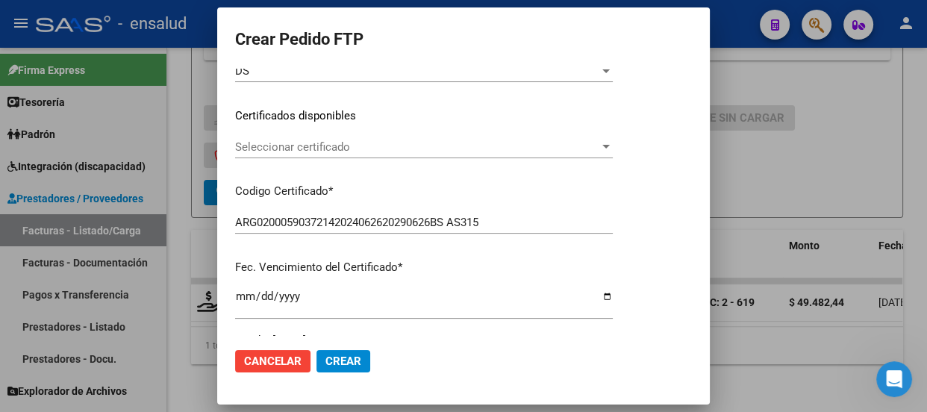
click at [354, 146] on span "Seleccionar certificado" at bounding box center [417, 146] width 364 height 13
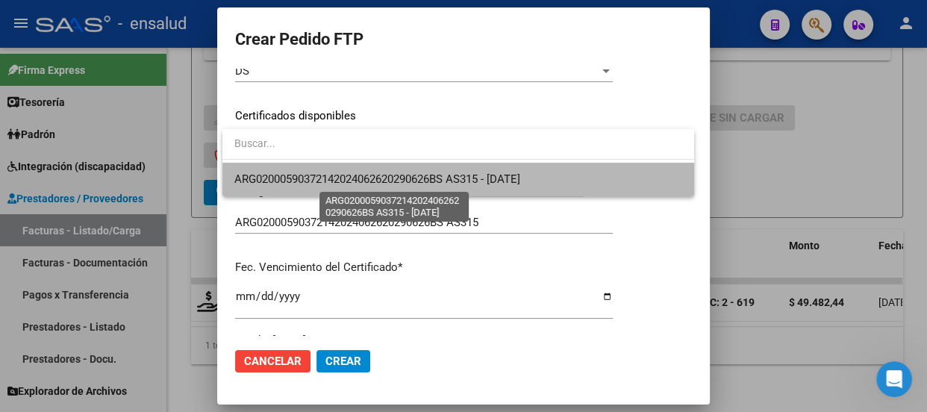
click at [355, 177] on span "ARG02000590372142024062620290626BS AS315 - [DATE]" at bounding box center [377, 178] width 286 height 13
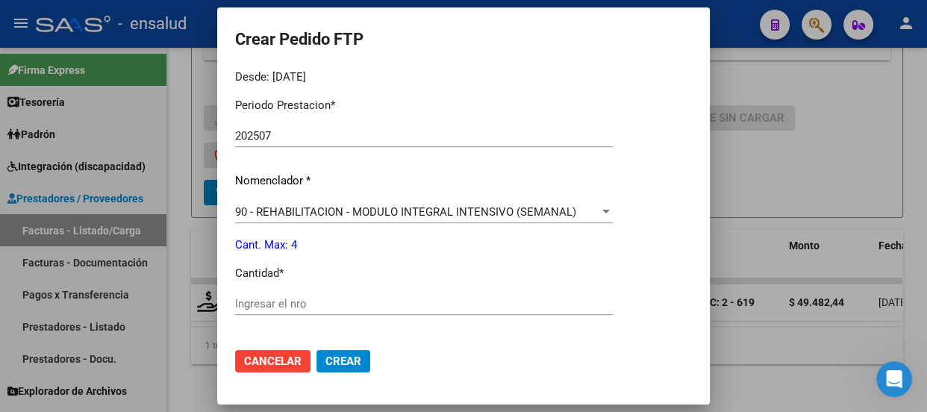
scroll to position [543, 0]
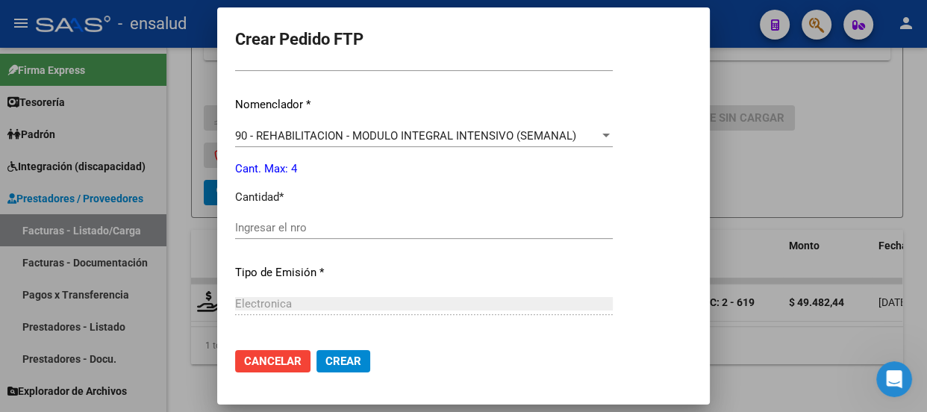
click at [304, 222] on input "Ingresar el nro" at bounding box center [424, 227] width 378 height 13
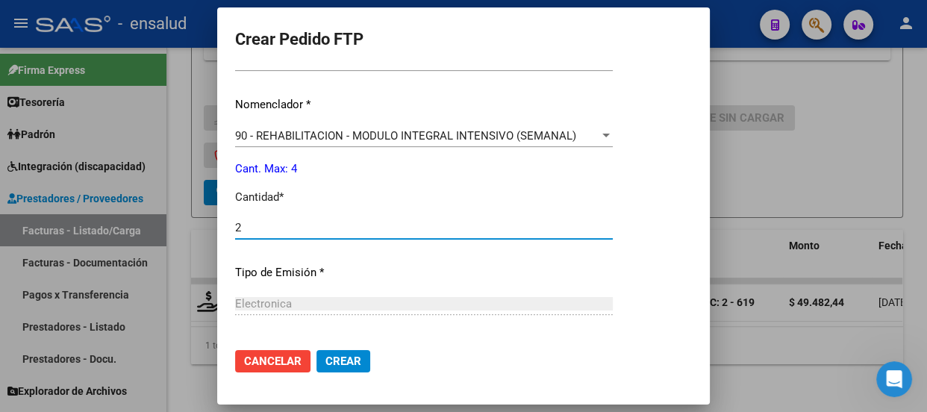
type input "2"
click at [346, 358] on span "Crear" at bounding box center [344, 361] width 36 height 13
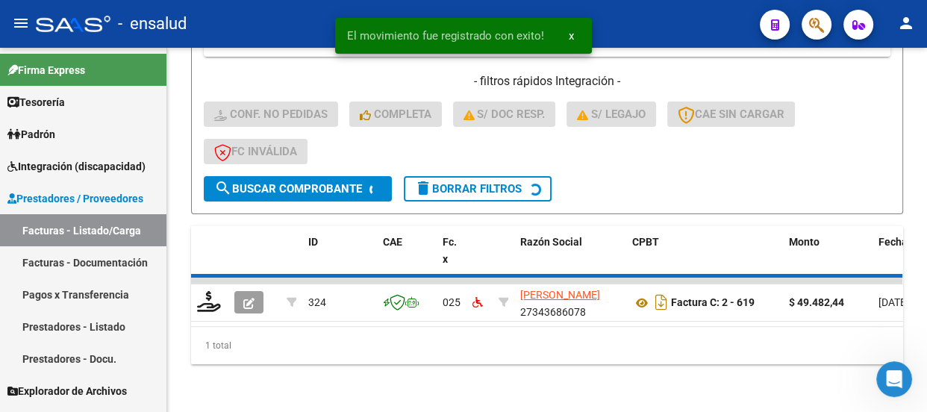
scroll to position [358, 0]
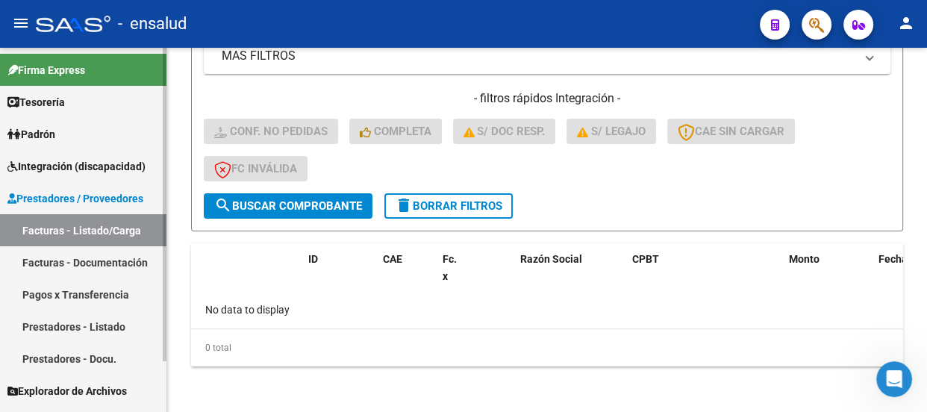
click at [81, 198] on span "Prestadores / Proveedores" at bounding box center [75, 198] width 136 height 16
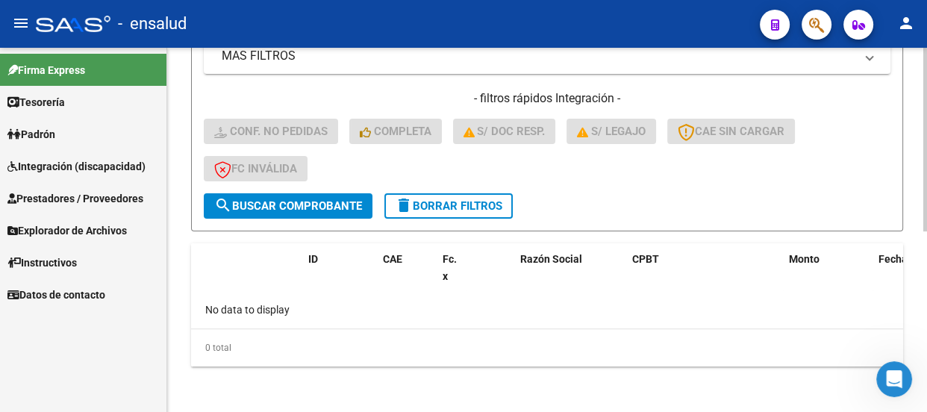
click at [457, 208] on span "delete Borrar Filtros" at bounding box center [449, 205] width 108 height 13
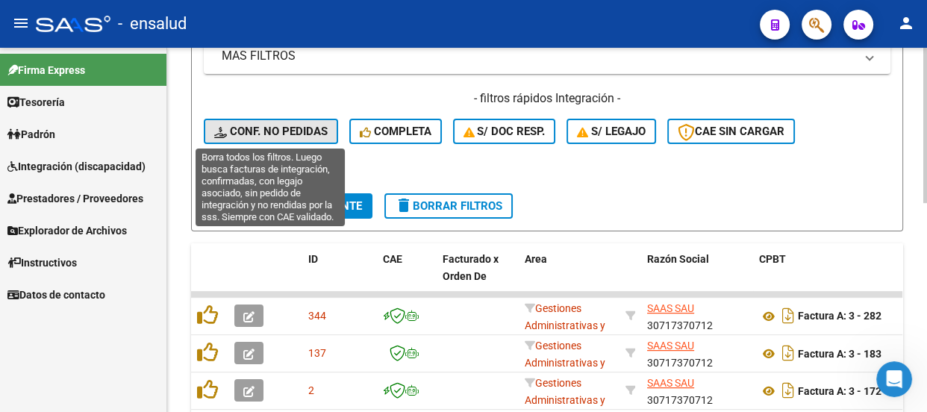
click at [273, 130] on span "Conf. no pedidas" at bounding box center [270, 131] width 113 height 13
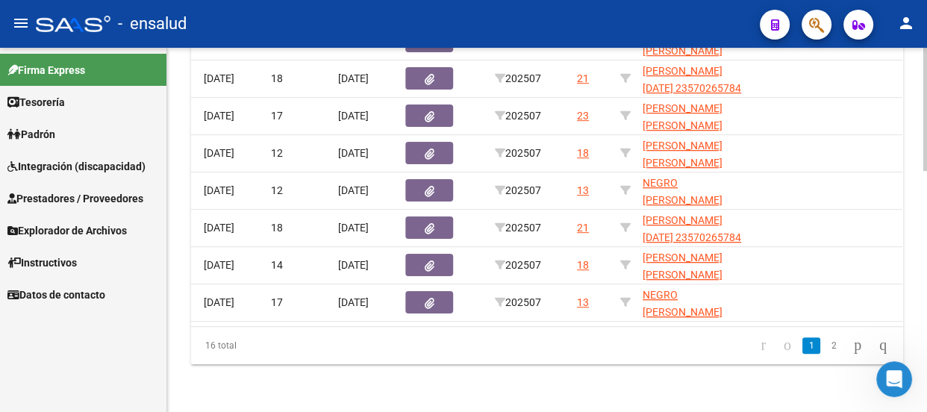
scroll to position [0, 788]
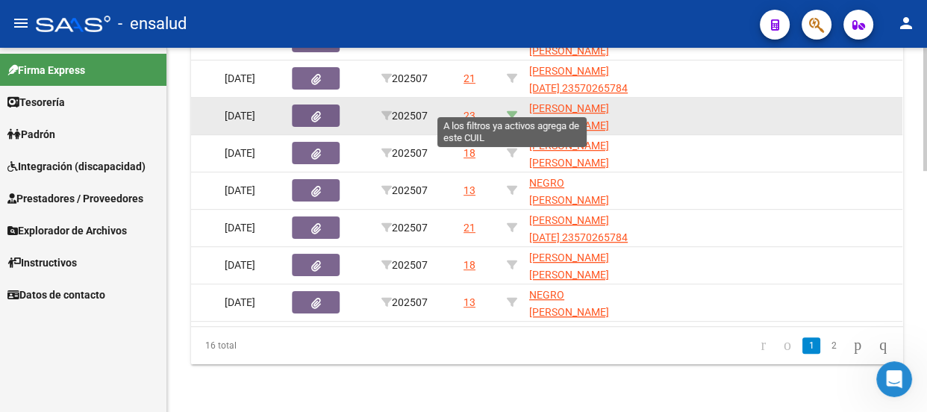
click at [510, 110] on icon at bounding box center [512, 115] width 10 height 10
type input "20550047137"
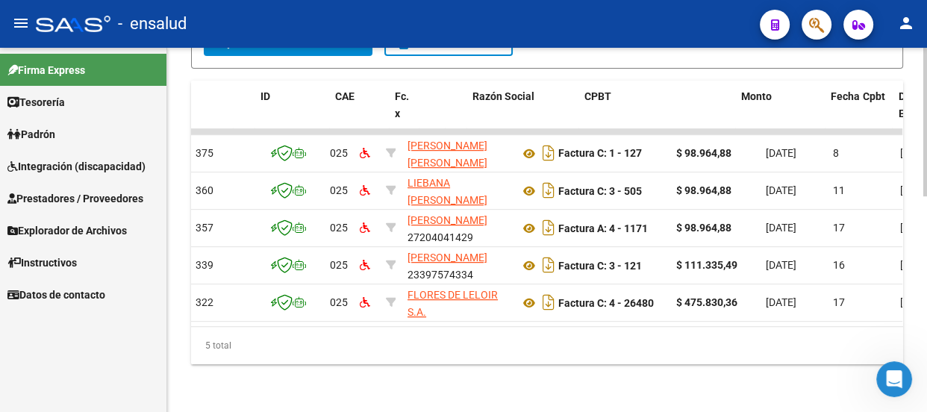
scroll to position [0, 4]
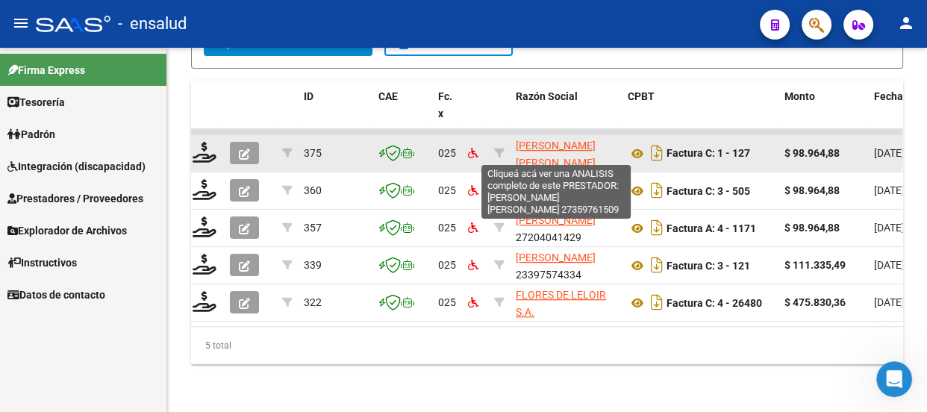
click at [546, 140] on span "[PERSON_NAME] [PERSON_NAME]" at bounding box center [556, 154] width 80 height 29
type textarea "27359761509"
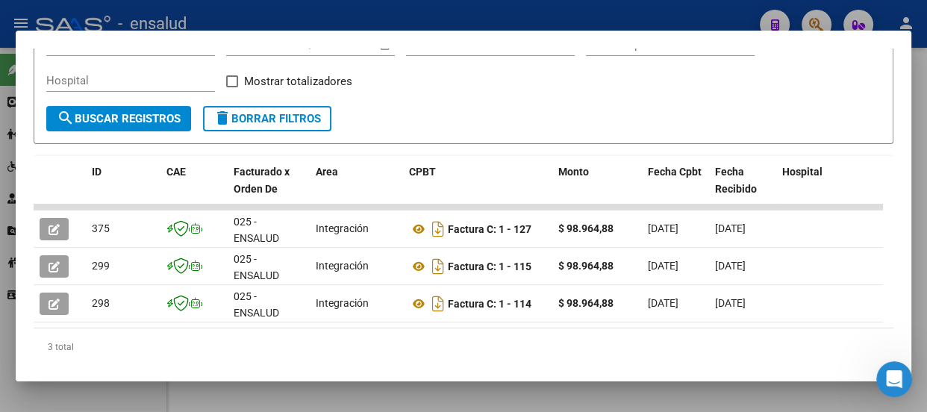
scroll to position [285, 0]
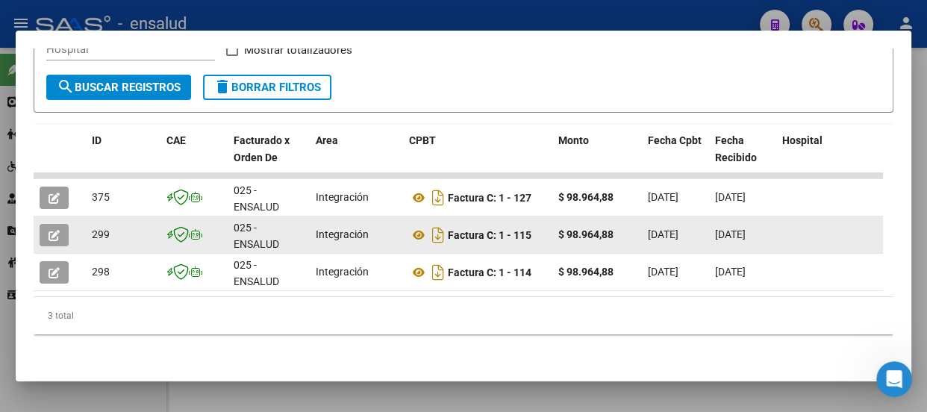
click at [56, 230] on icon "button" at bounding box center [54, 235] width 11 height 11
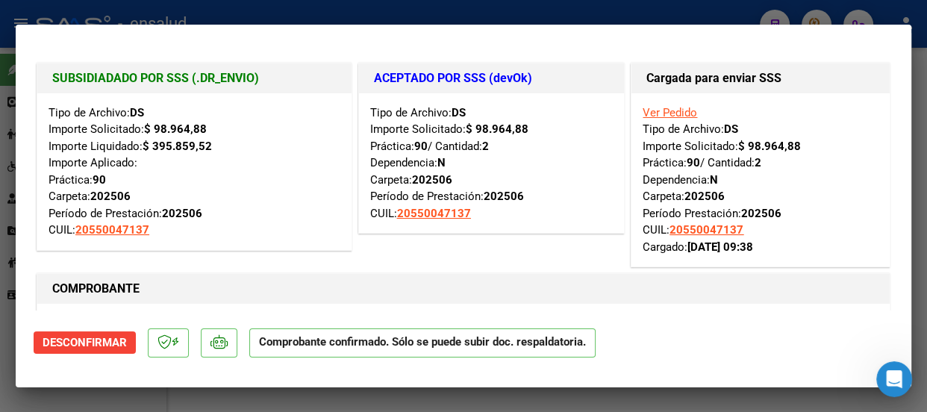
click at [493, 15] on div at bounding box center [463, 206] width 927 height 412
type input "$ 0,00"
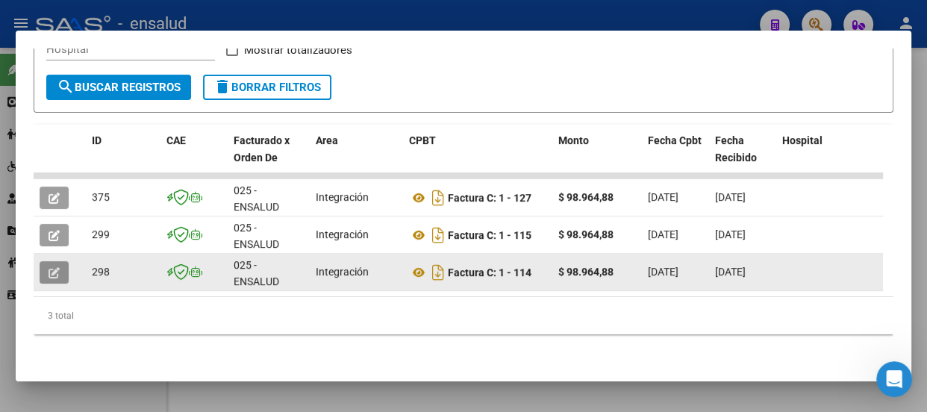
click at [57, 267] on icon "button" at bounding box center [54, 272] width 11 height 11
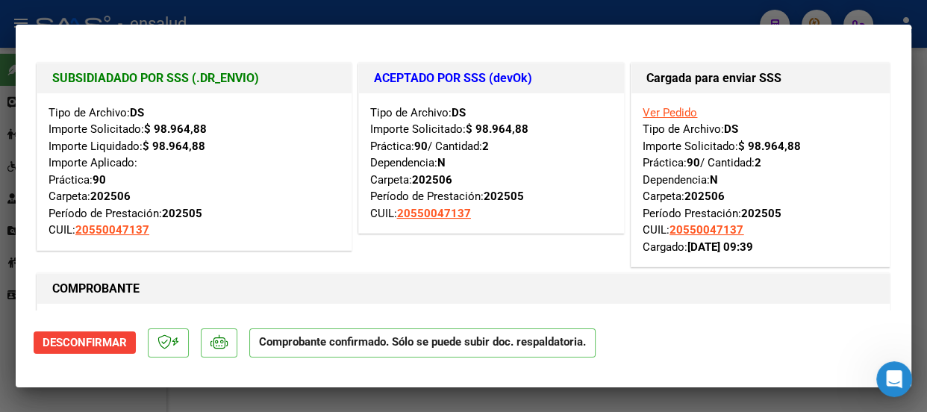
click at [523, 10] on div at bounding box center [463, 206] width 927 height 412
type input "$ 0,00"
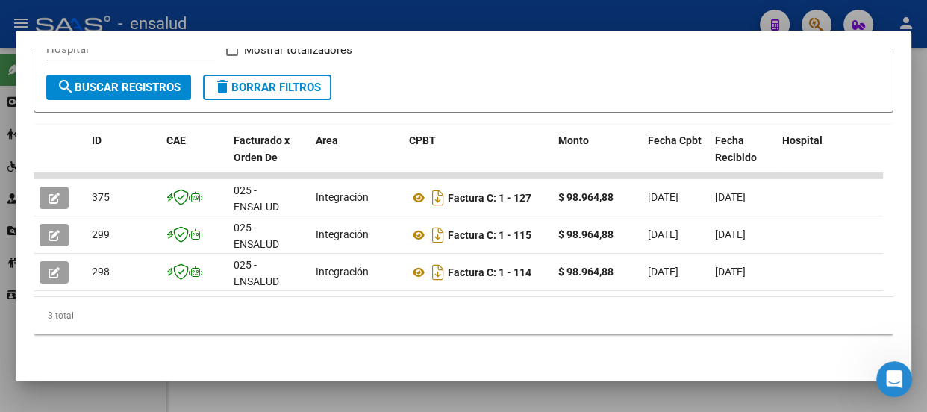
click at [393, 18] on div at bounding box center [463, 206] width 927 height 412
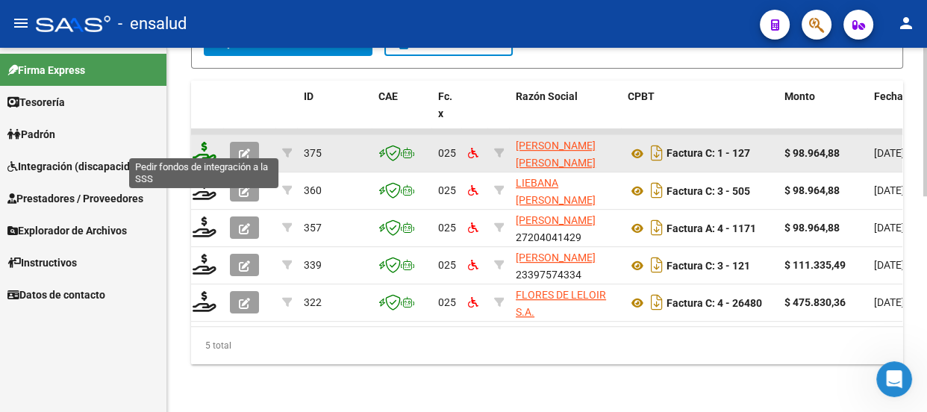
click at [205, 143] on icon at bounding box center [205, 152] width 24 height 21
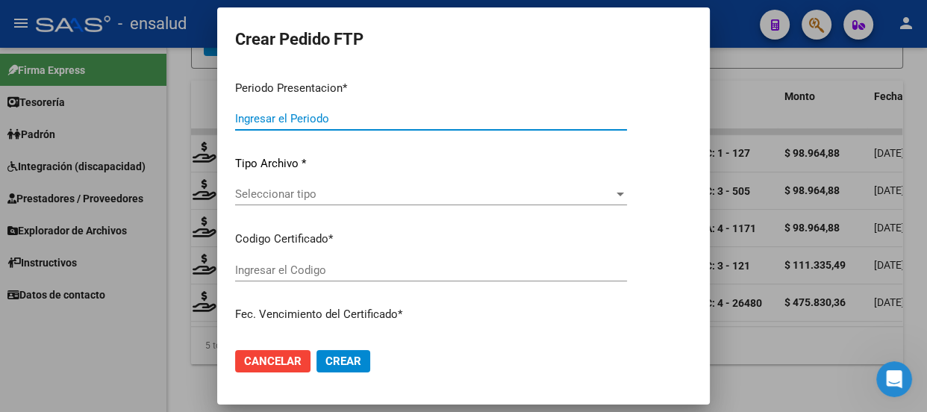
type input "202507"
type input "$ 98.964,88"
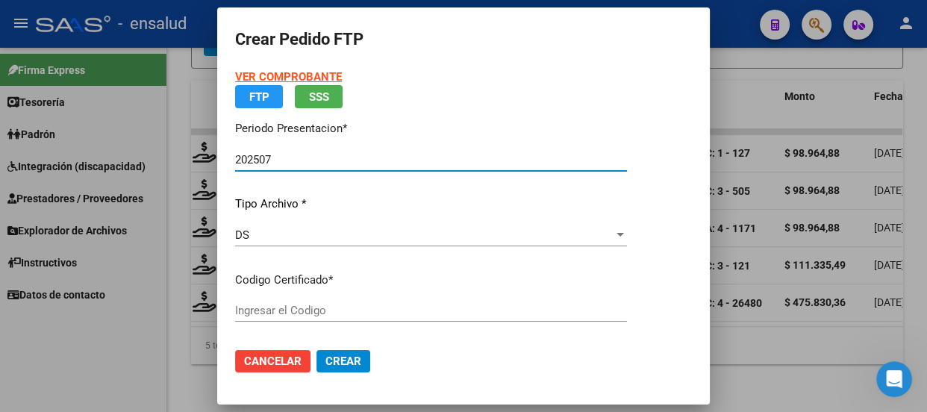
type input "ARG02000550047132020121420251214BSAS410"
type input "[DATE]"
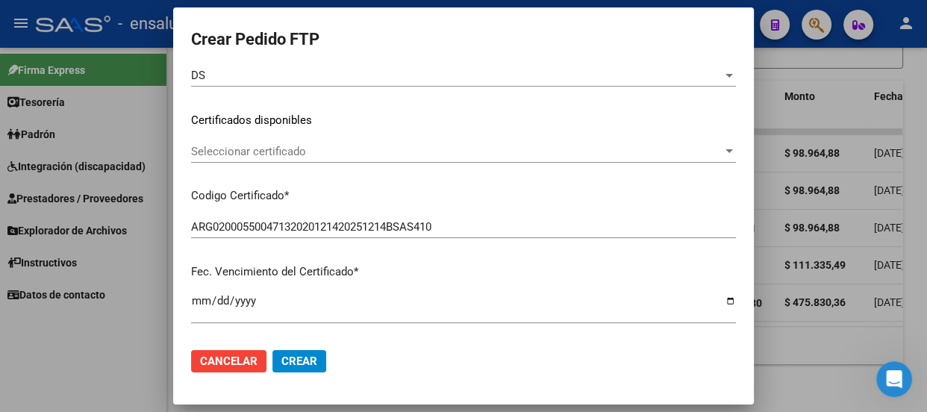
scroll to position [203, 0]
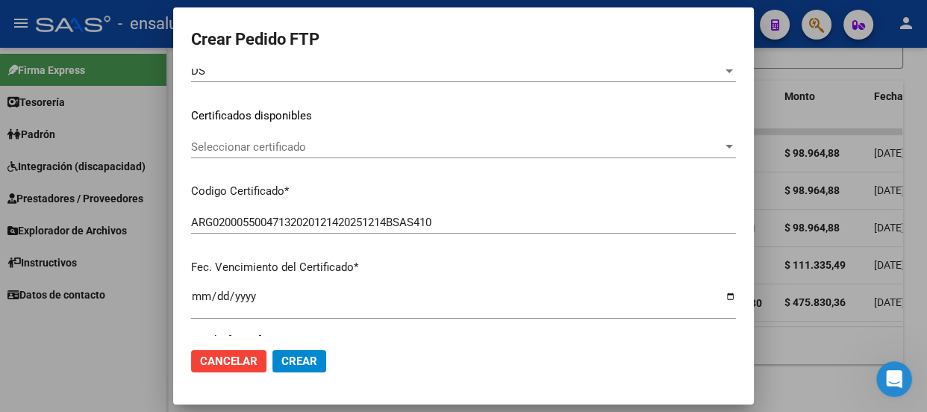
click at [493, 140] on span "Seleccionar certificado" at bounding box center [457, 146] width 532 height 13
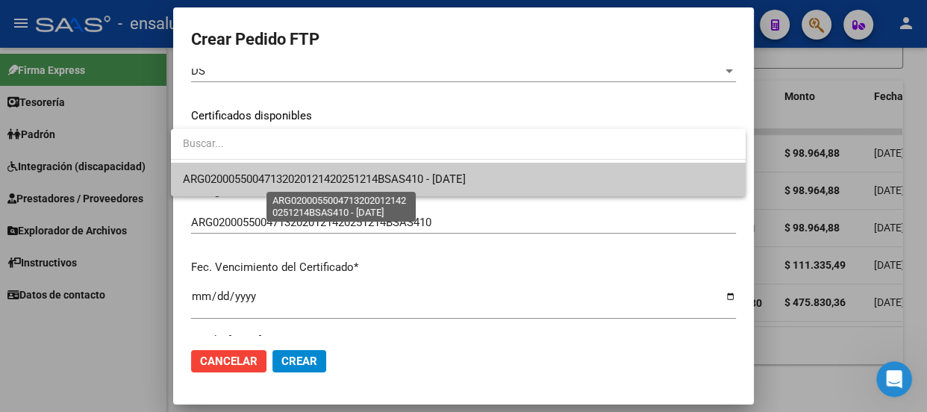
click at [466, 178] on span "ARG02000550047132020121420251214BSAS410 - [DATE]" at bounding box center [324, 178] width 283 height 13
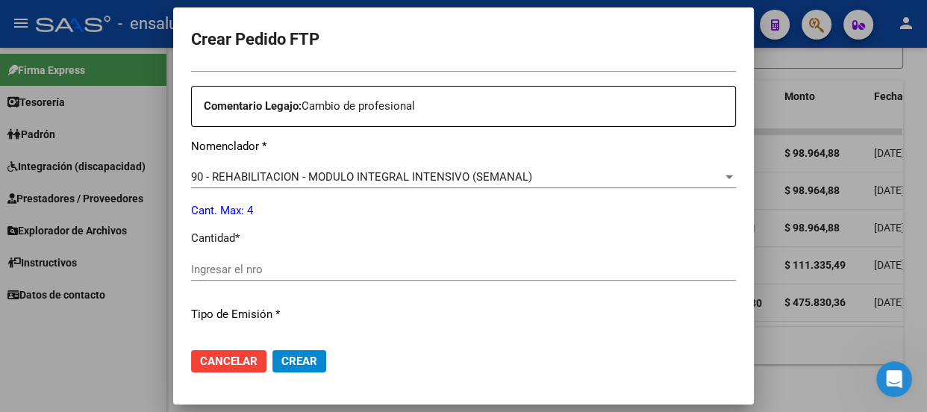
scroll to position [543, 0]
click at [255, 260] on div "Ingresar el nro" at bounding box center [463, 269] width 545 height 22
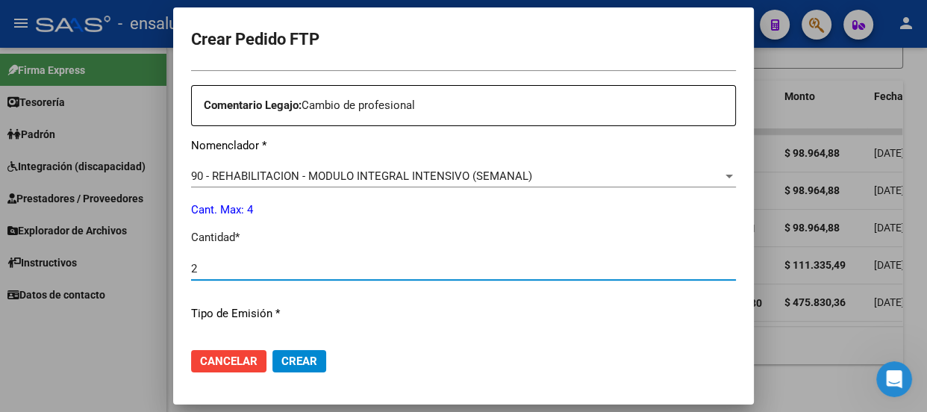
type input "2"
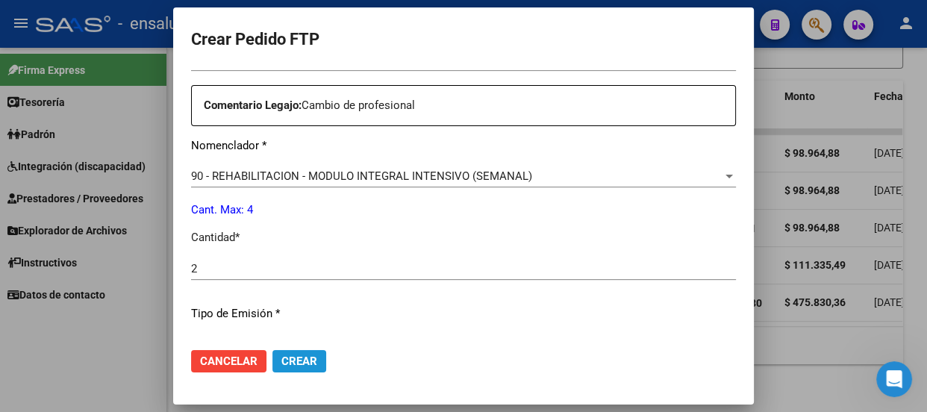
click at [299, 364] on span "Crear" at bounding box center [299, 361] width 36 height 13
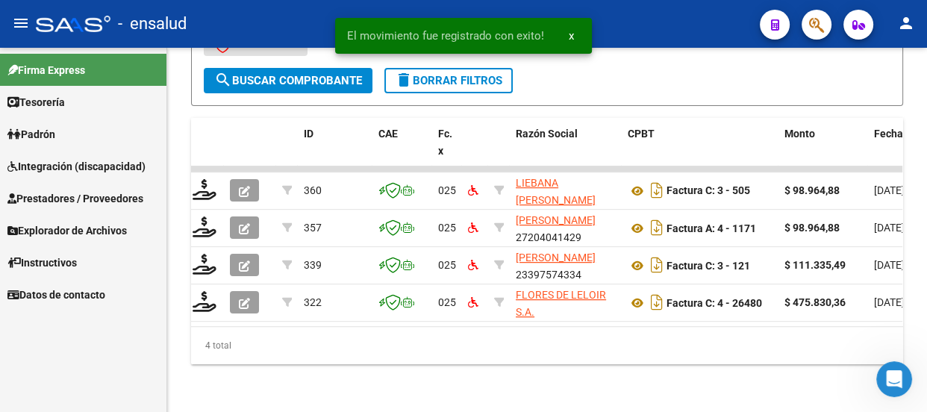
scroll to position [492, 0]
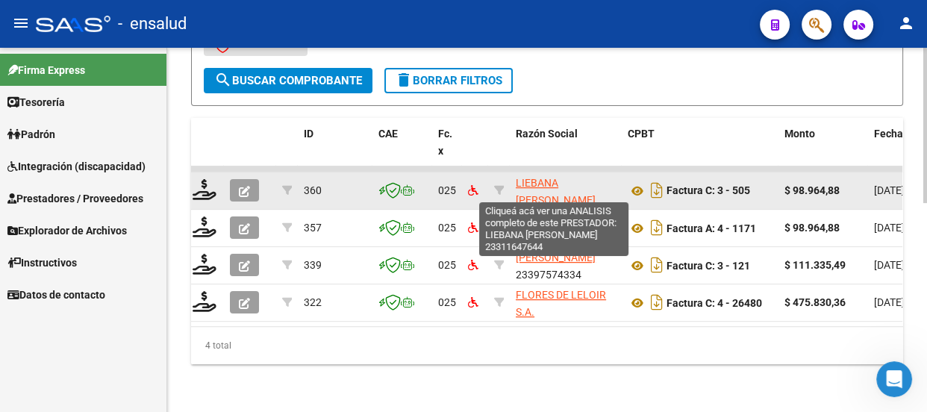
click at [531, 177] on span "LIEBANA [PERSON_NAME]" at bounding box center [556, 191] width 80 height 29
type textarea "23311647644"
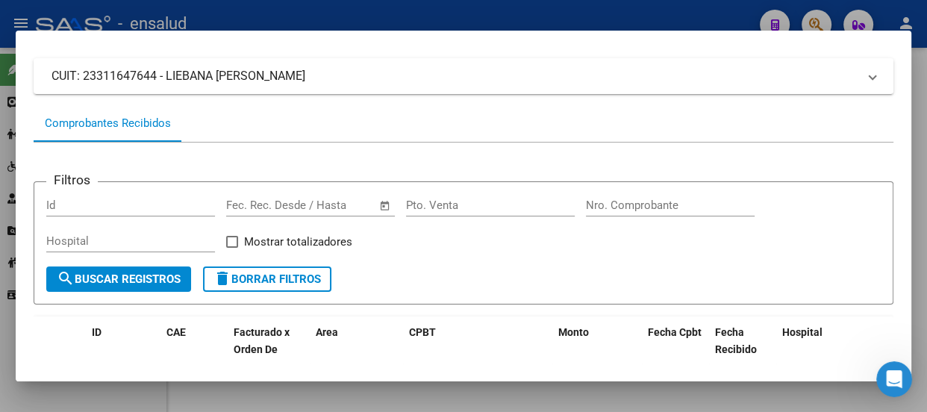
scroll to position [203, 0]
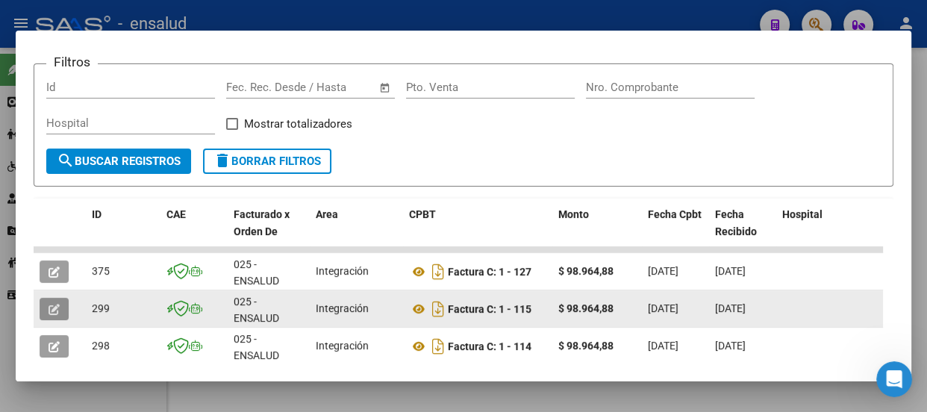
click at [58, 311] on icon "button" at bounding box center [54, 309] width 11 height 11
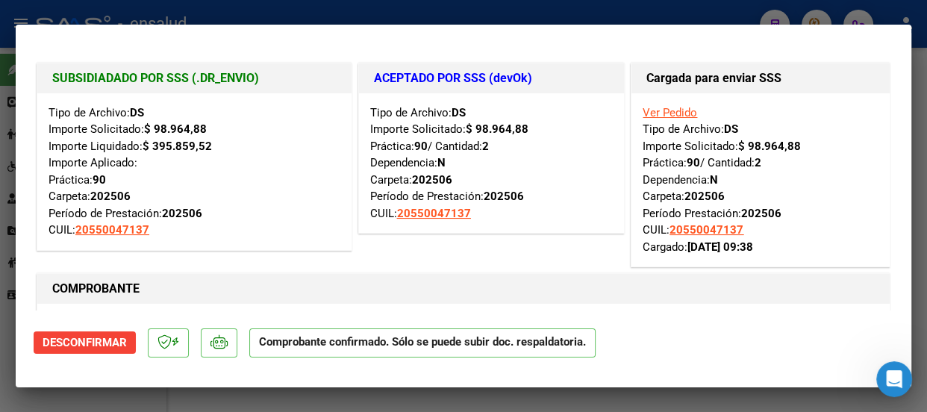
click at [500, 10] on div at bounding box center [463, 206] width 927 height 412
type input "$ 0,00"
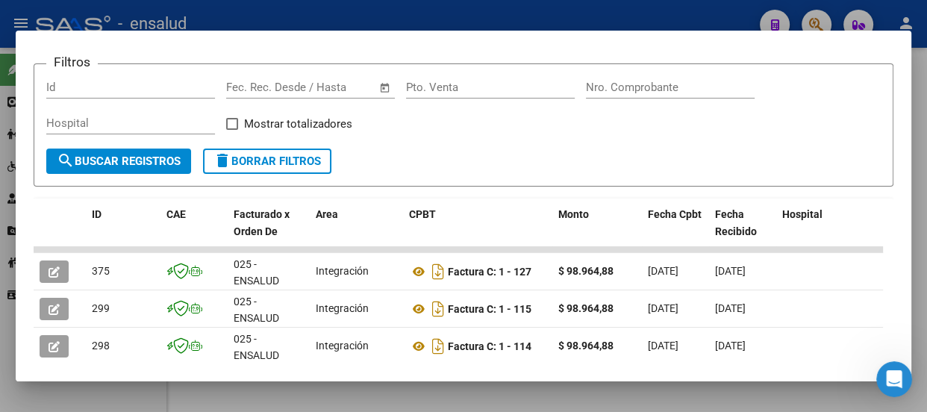
click at [376, 10] on div at bounding box center [463, 206] width 927 height 412
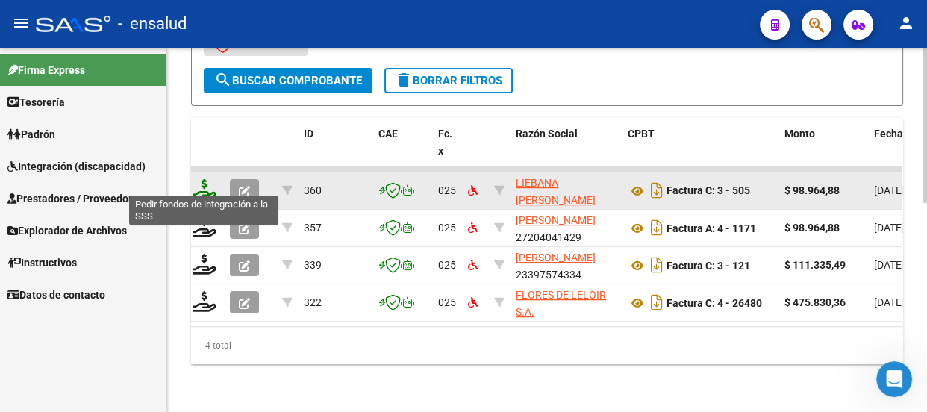
click at [208, 184] on icon at bounding box center [205, 189] width 24 height 21
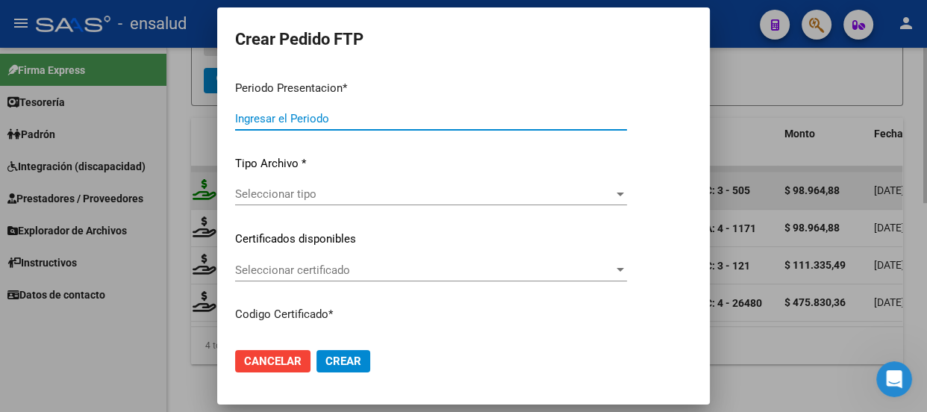
type input "202507"
type input "$ 98.964,88"
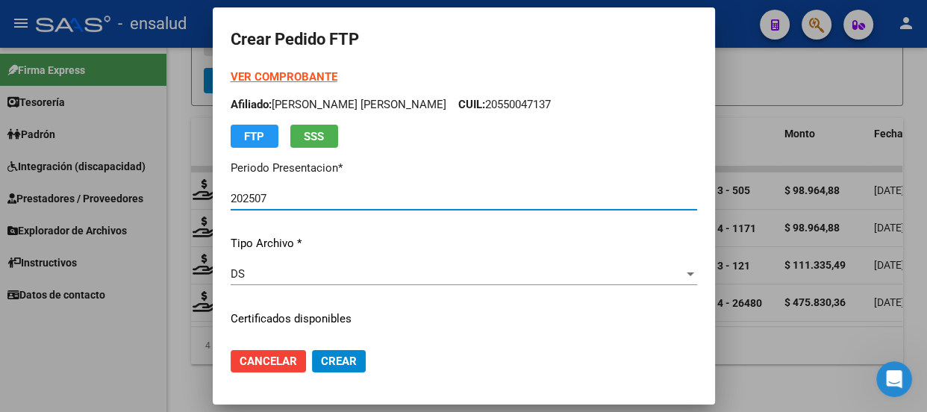
type input "ARG02000550047132020121420251214BSAS410"
type input "[DATE]"
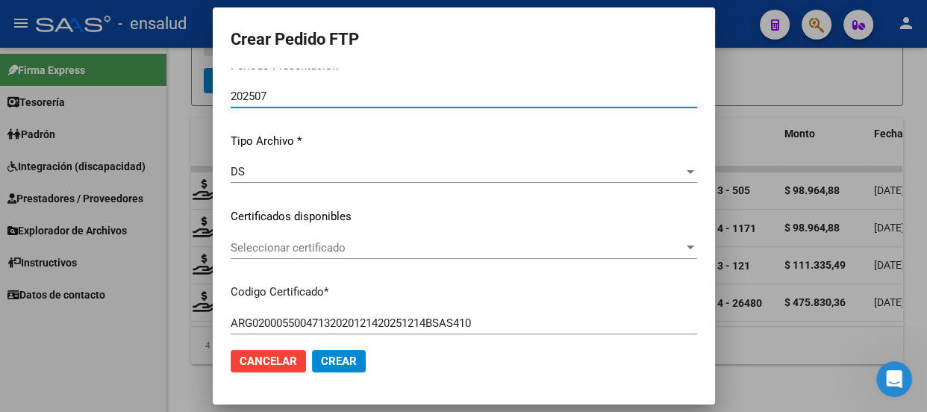
scroll to position [135, 0]
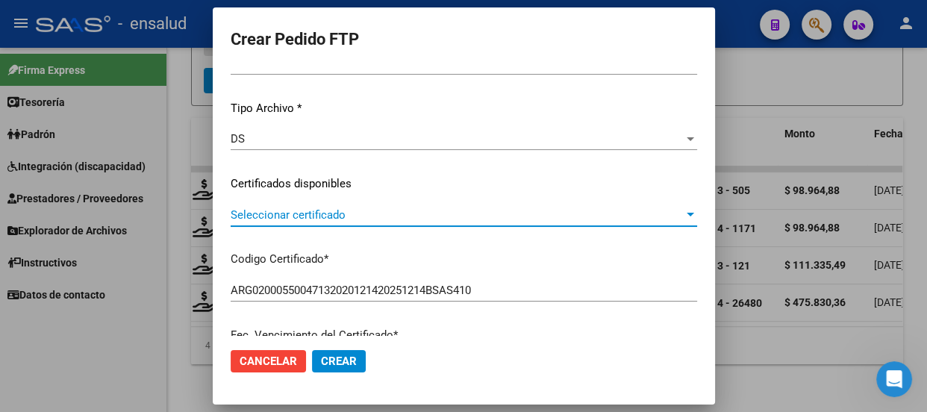
click at [404, 211] on span "Seleccionar certificado" at bounding box center [457, 214] width 453 height 13
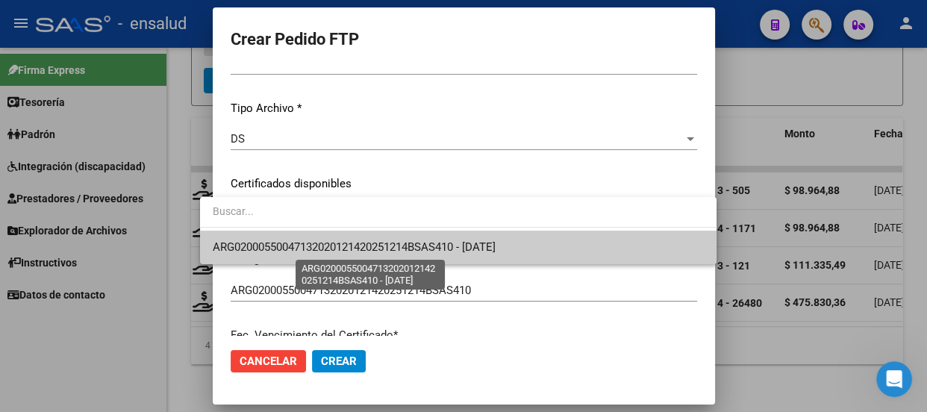
click at [395, 249] on span "ARG02000550047132020121420251214BSAS410 - [DATE]" at bounding box center [353, 246] width 283 height 13
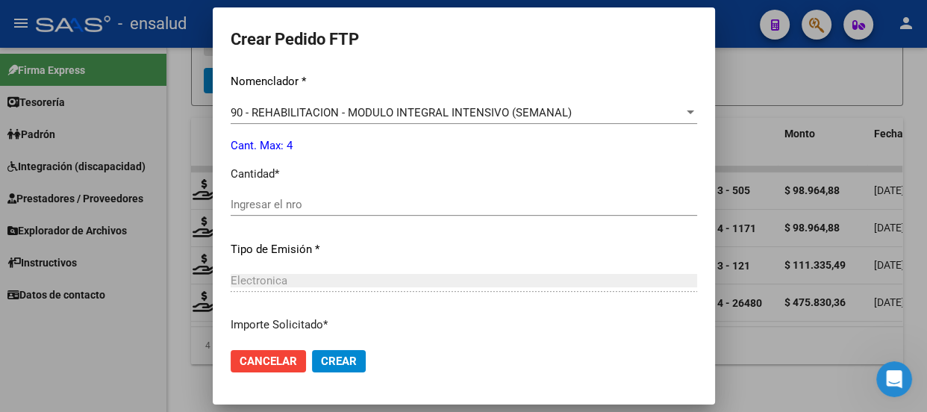
scroll to position [611, 0]
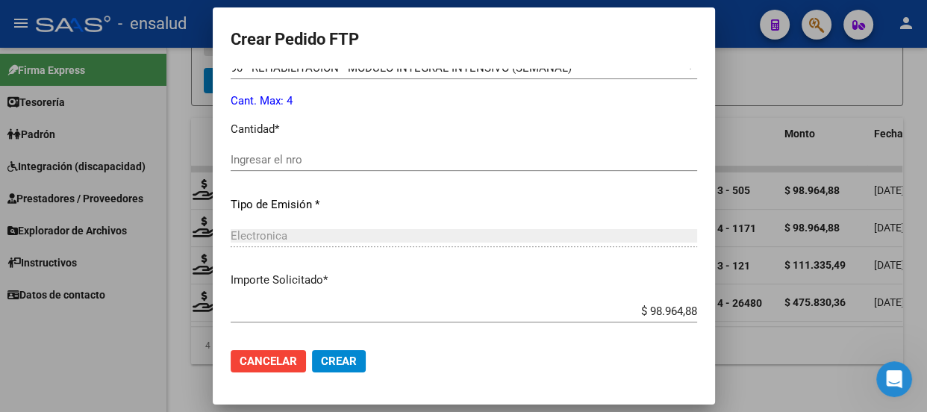
click at [245, 158] on input "Ingresar el nro" at bounding box center [464, 159] width 467 height 13
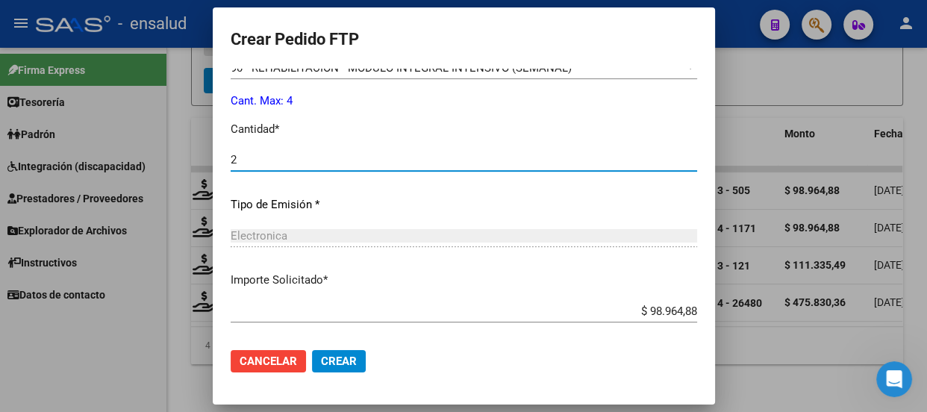
type input "2"
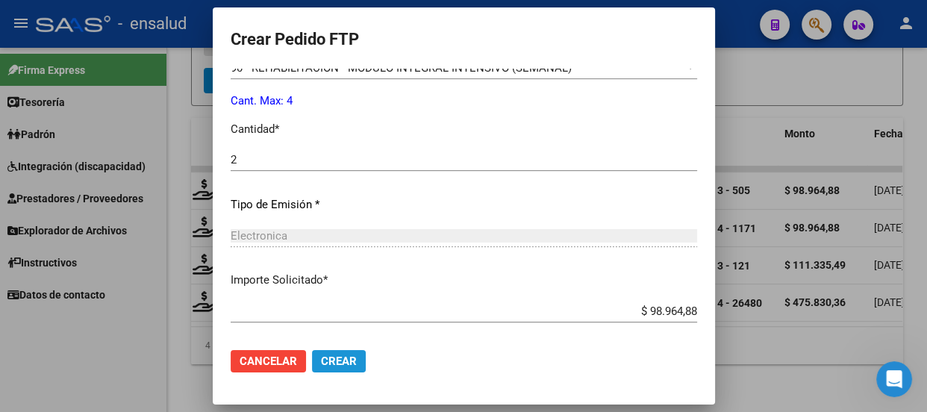
click at [331, 359] on span "Crear" at bounding box center [339, 361] width 36 height 13
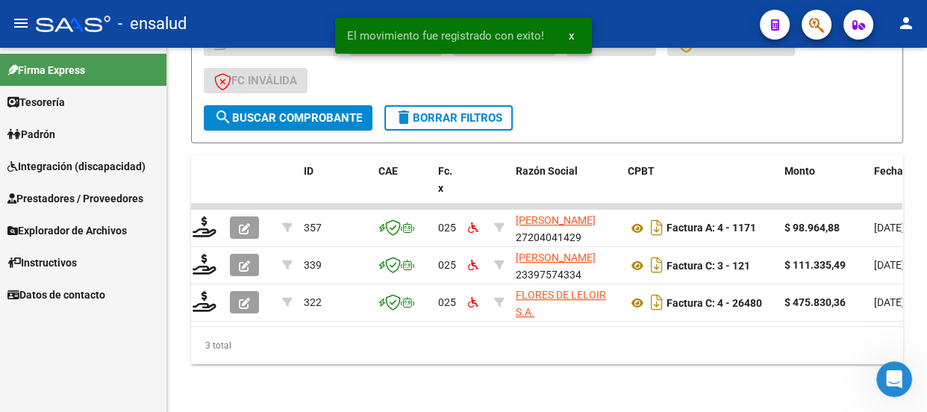
scroll to position [455, 0]
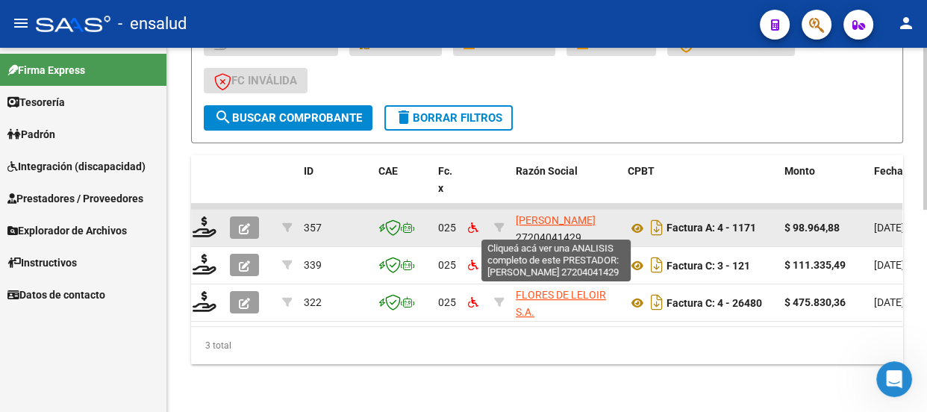
click at [535, 214] on span "[PERSON_NAME]" at bounding box center [556, 220] width 80 height 12
type textarea "27204041429"
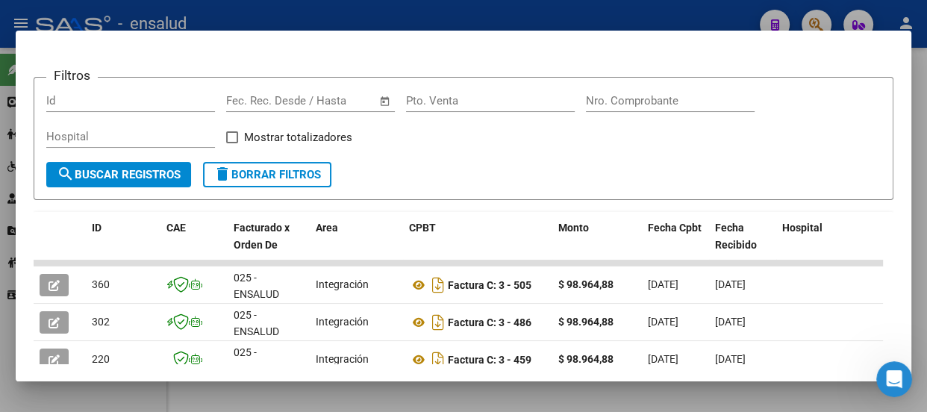
scroll to position [360, 0]
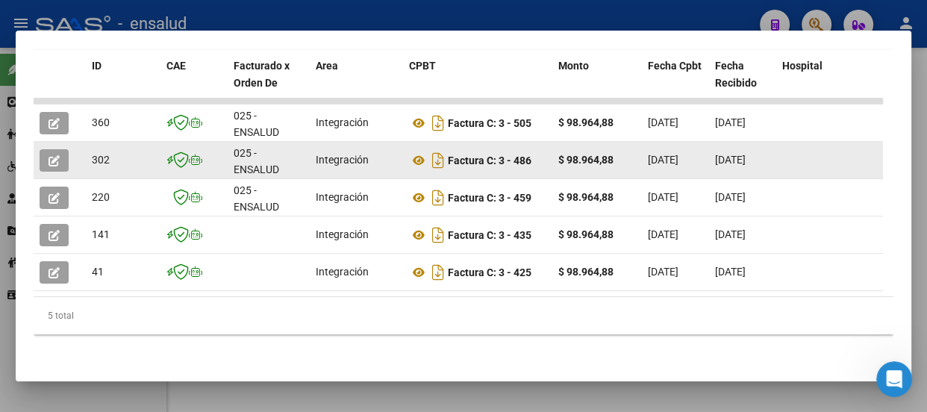
click at [52, 155] on icon "button" at bounding box center [54, 160] width 11 height 11
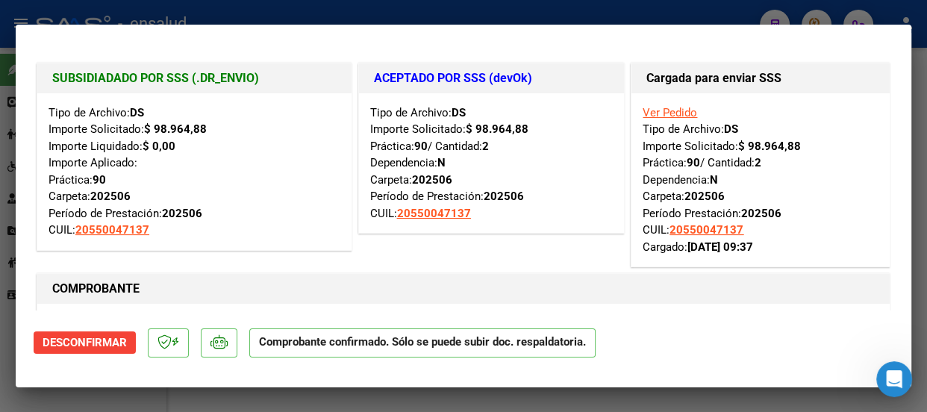
click at [485, 6] on div at bounding box center [463, 206] width 927 height 412
type input "$ 0,00"
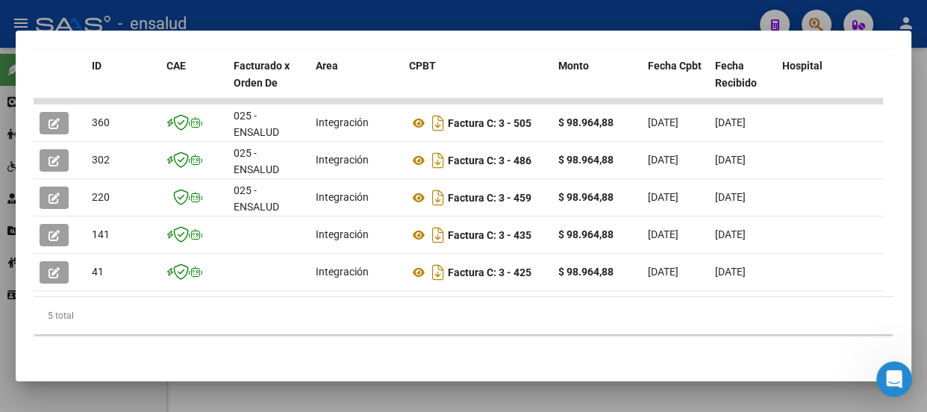
click at [441, 20] on div at bounding box center [463, 206] width 927 height 412
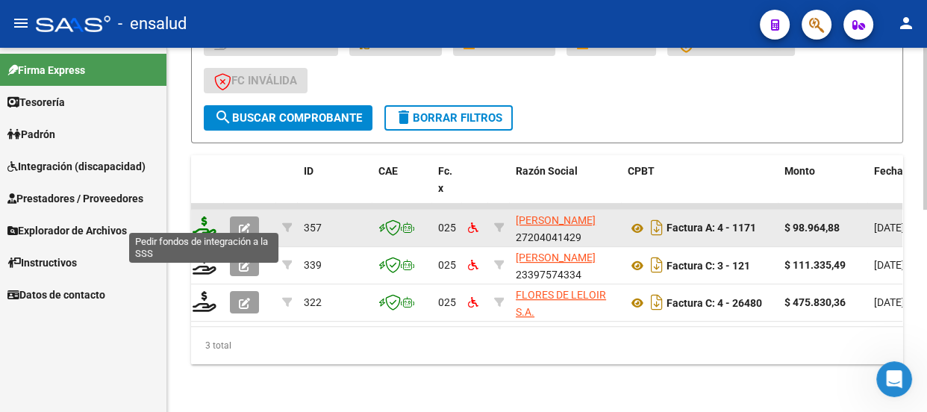
click at [200, 221] on icon at bounding box center [205, 227] width 24 height 21
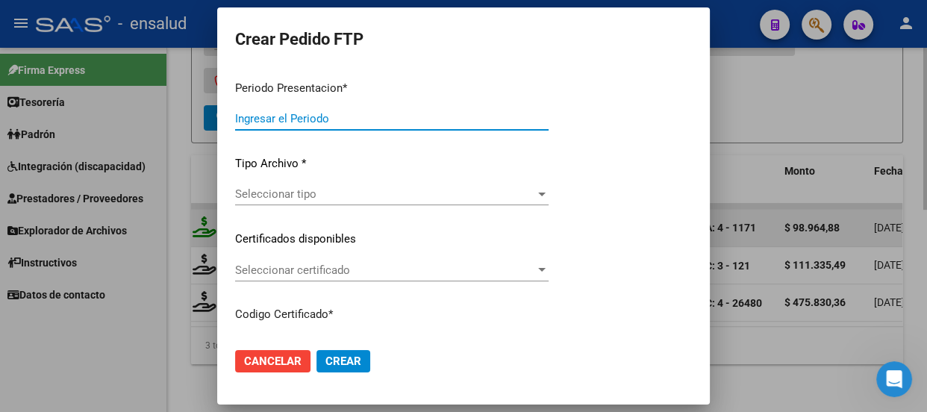
type input "202507"
type input "$ 98.964,88"
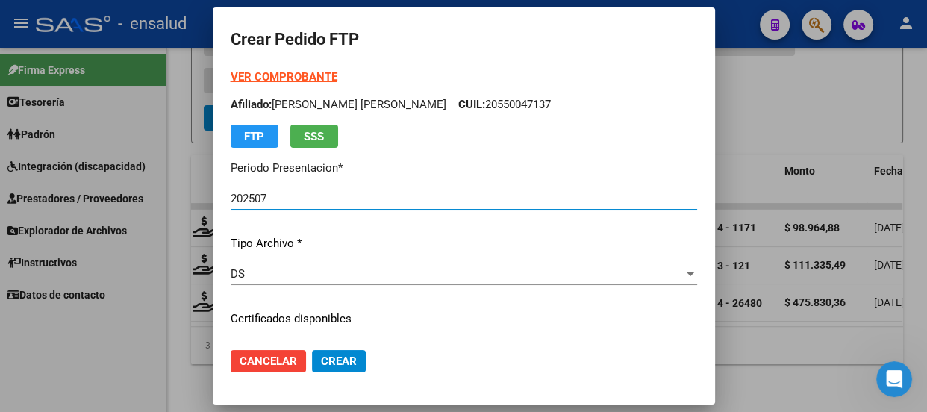
type input "ARG02000550047132020121420251214BSAS410"
type input "[DATE]"
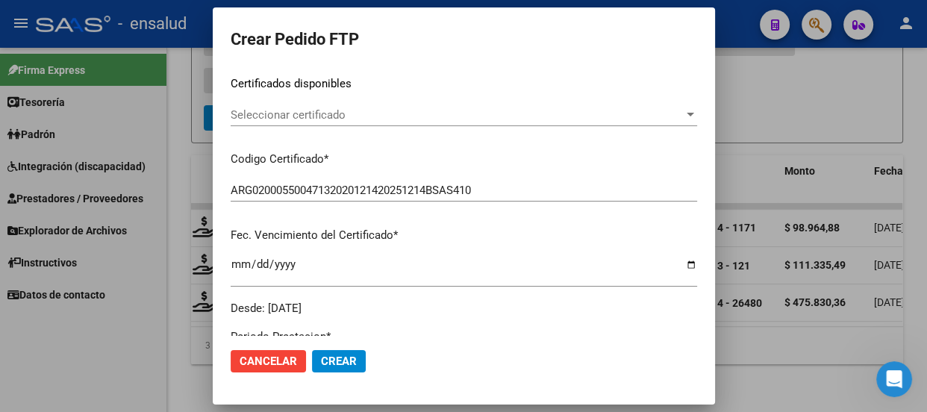
scroll to position [203, 0]
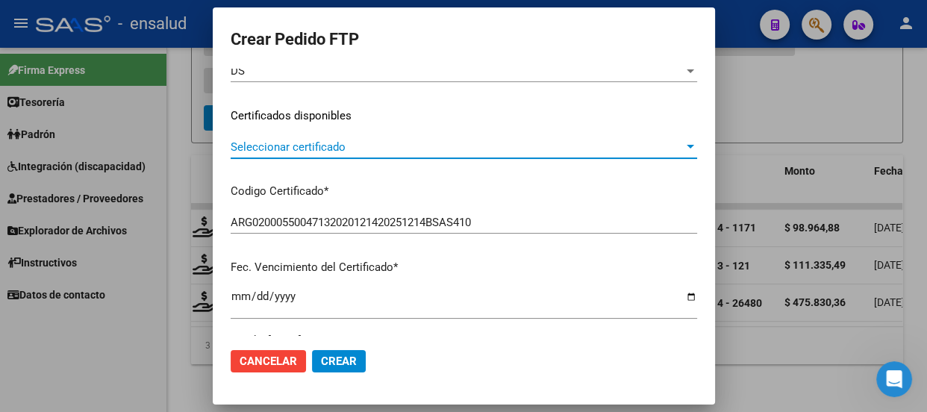
click at [438, 147] on span "Seleccionar certificado" at bounding box center [457, 146] width 453 height 13
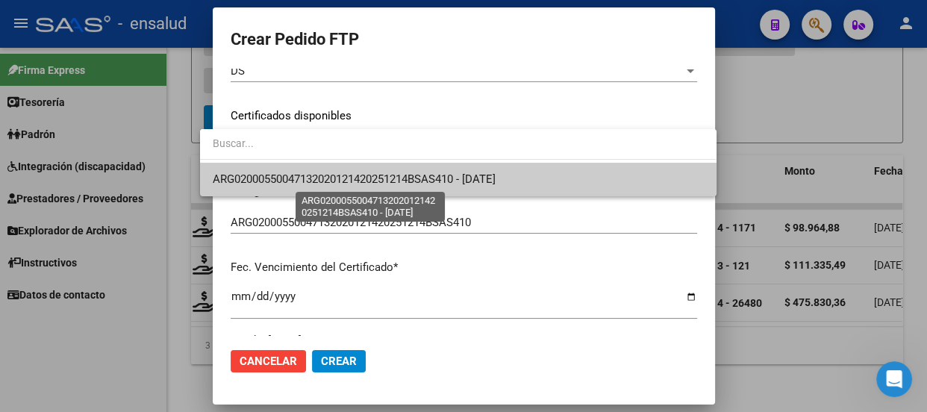
click at [420, 172] on span "ARG02000550047132020121420251214BSAS410 - [DATE]" at bounding box center [353, 178] width 283 height 13
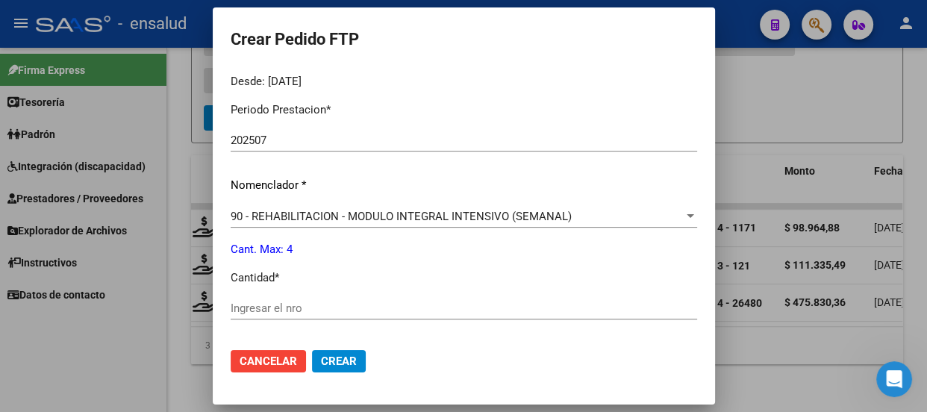
scroll to position [543, 0]
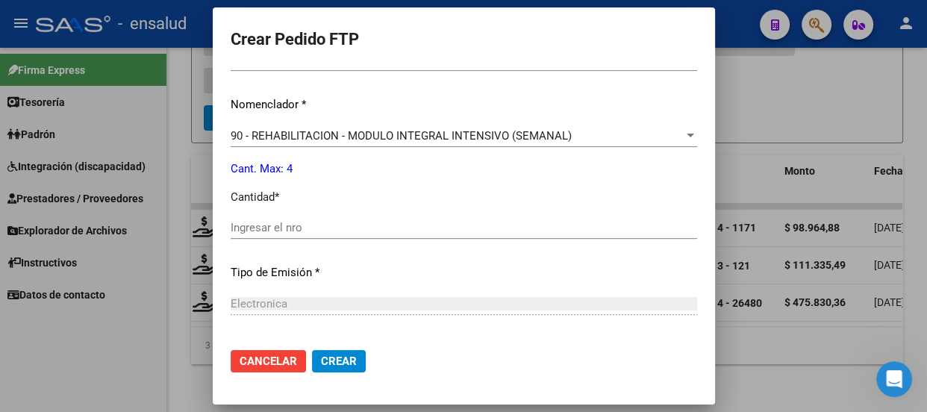
click at [234, 219] on div "Ingresar el nro" at bounding box center [464, 228] width 467 height 22
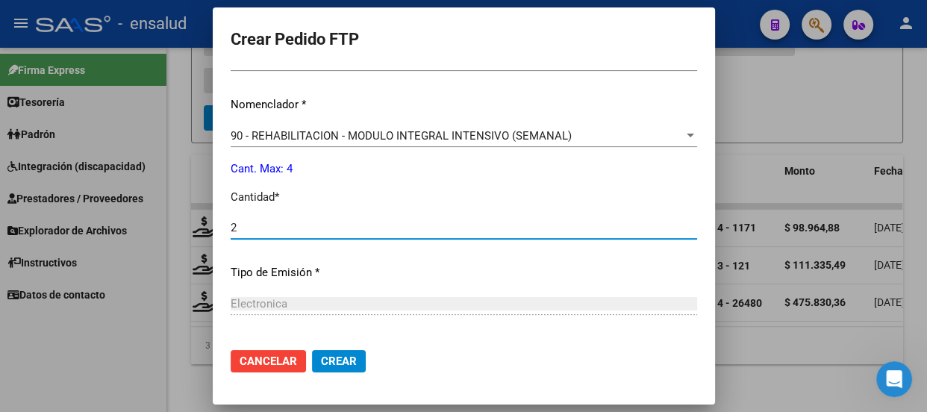
type input "2"
click at [328, 362] on span "Crear" at bounding box center [339, 361] width 36 height 13
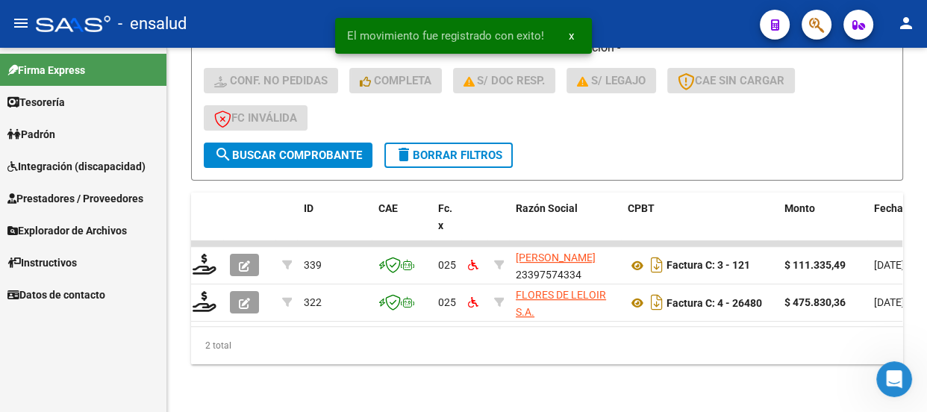
scroll to position [417, 0]
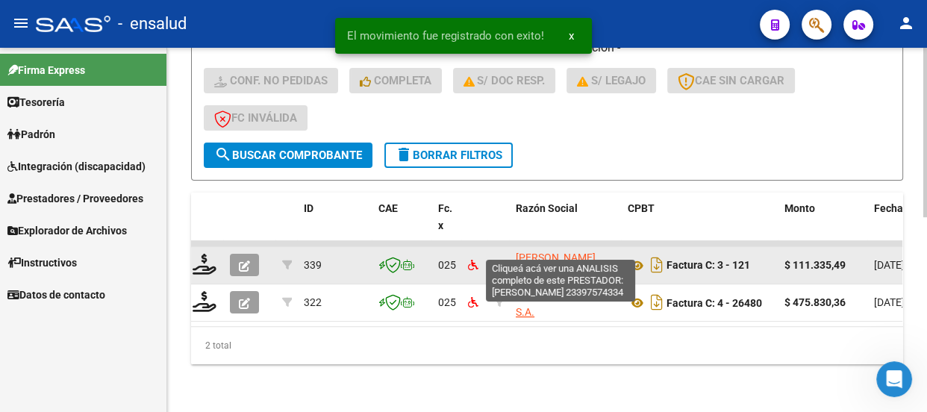
click at [545, 252] on span "[PERSON_NAME]" at bounding box center [556, 258] width 80 height 12
type textarea "23397574334"
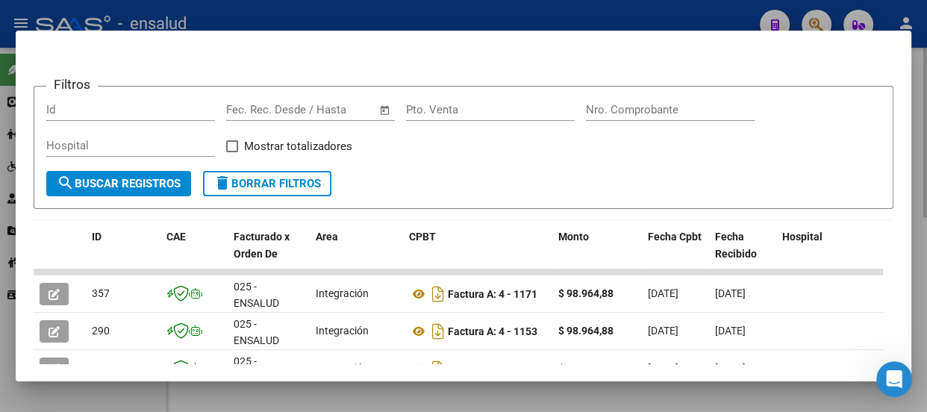
scroll to position [190, 0]
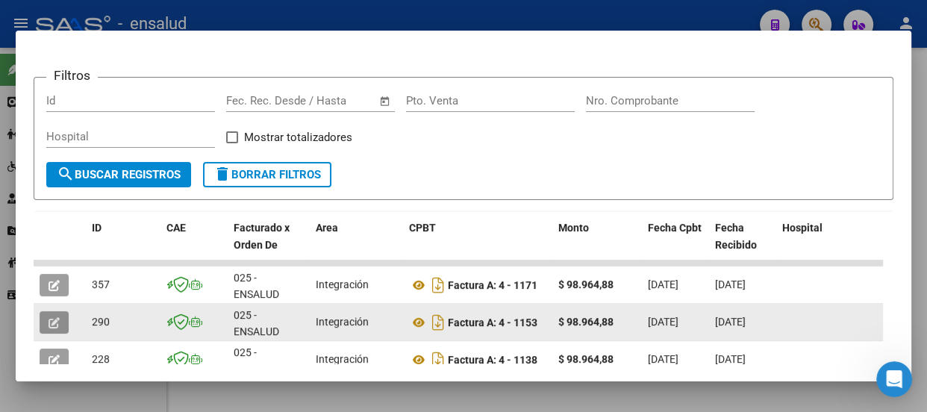
click at [55, 319] on icon "button" at bounding box center [54, 322] width 11 height 11
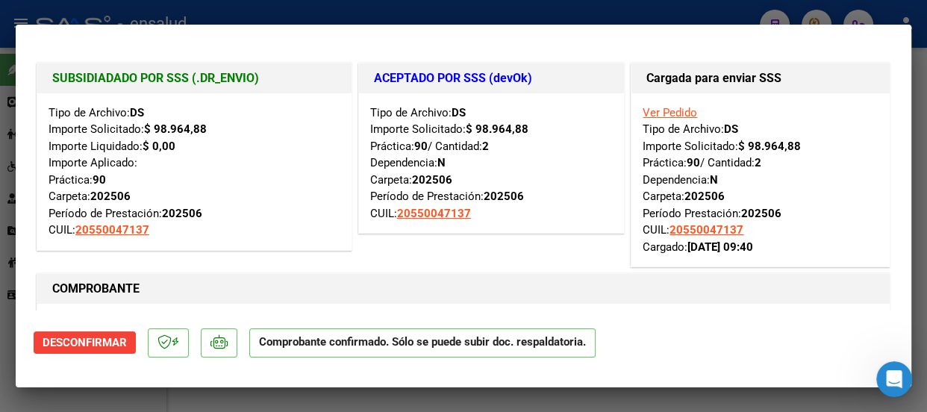
click at [508, 13] on div at bounding box center [463, 206] width 927 height 412
type input "$ 0,00"
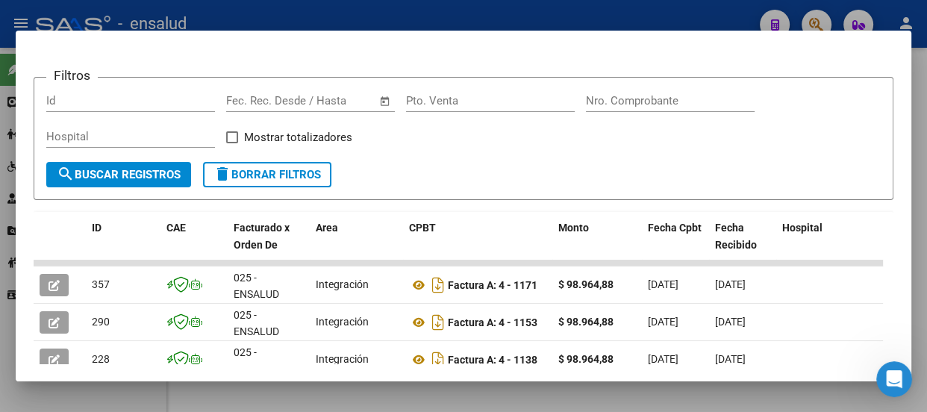
click at [398, 15] on div at bounding box center [463, 206] width 927 height 412
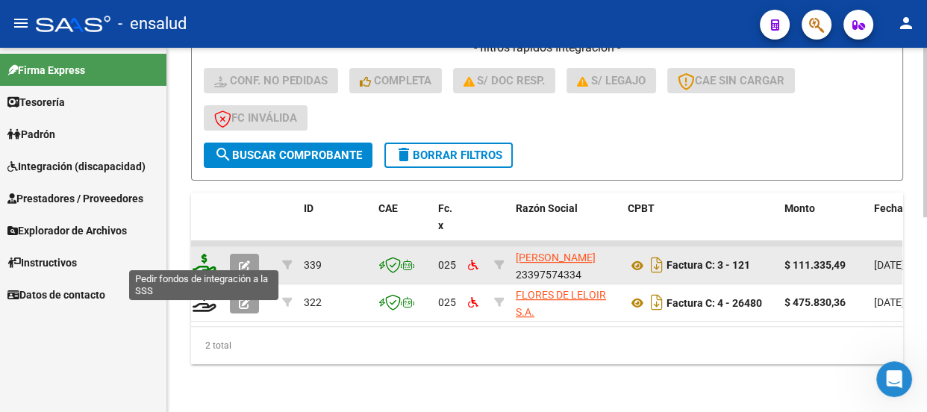
click at [206, 257] on icon at bounding box center [205, 264] width 24 height 21
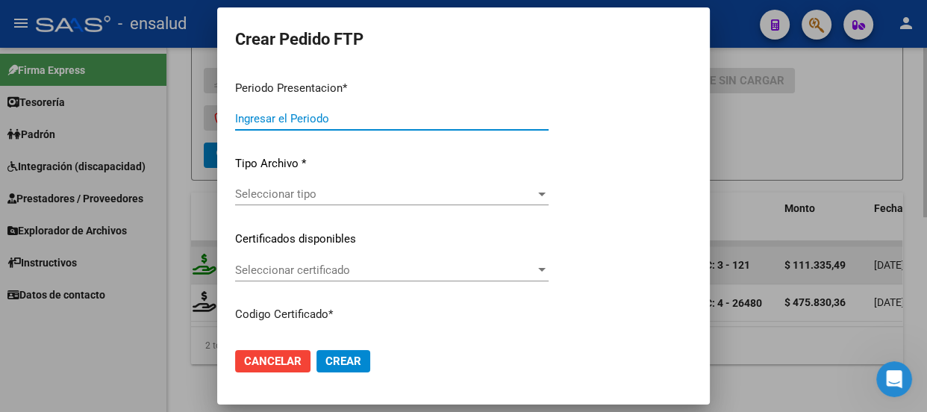
type input "202507"
type input "$ 111.335,49"
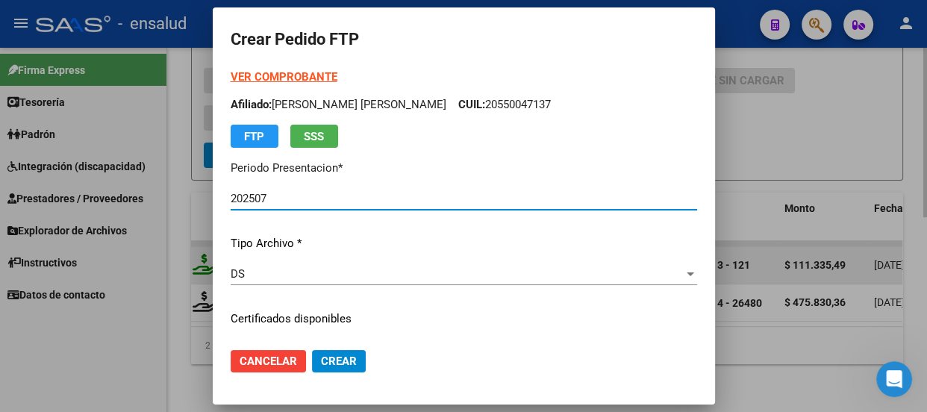
type input "ARG02000550047132020121420251214BSAS410"
type input "[DATE]"
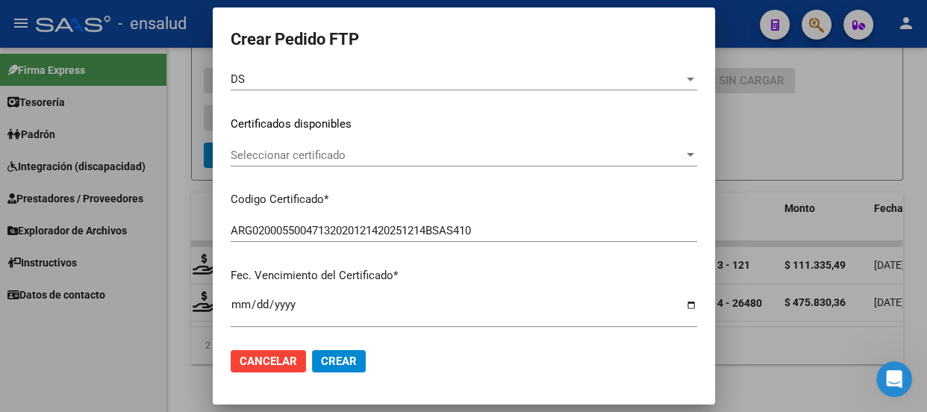
scroll to position [271, 0]
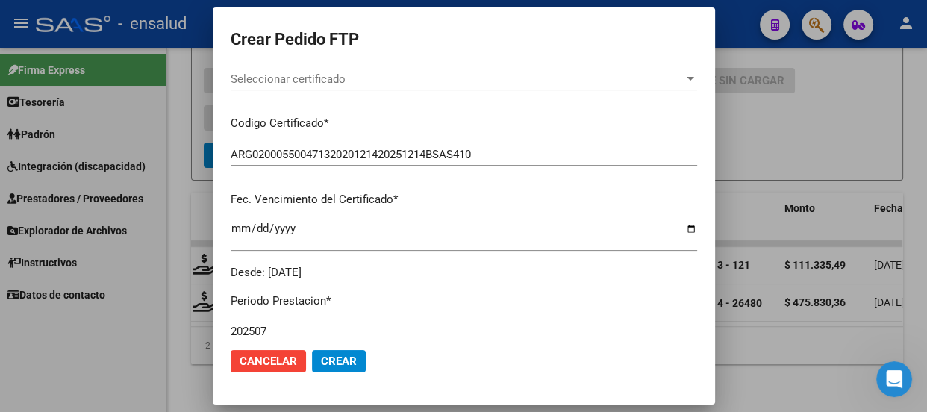
click at [498, 75] on span "Seleccionar certificado" at bounding box center [457, 78] width 453 height 13
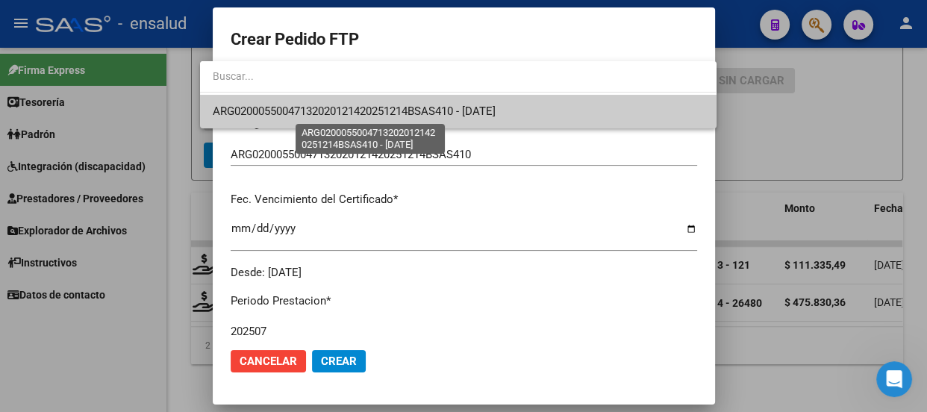
click at [476, 110] on span "ARG02000550047132020121420251214BSAS410 - [DATE]" at bounding box center [353, 111] width 283 height 13
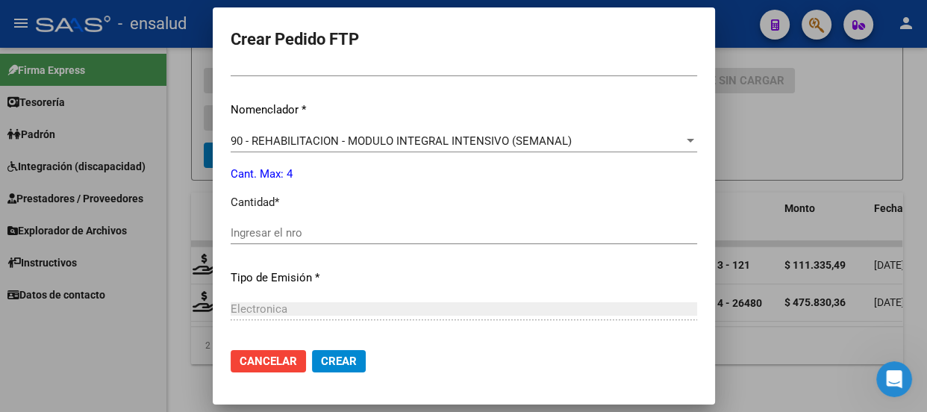
scroll to position [543, 0]
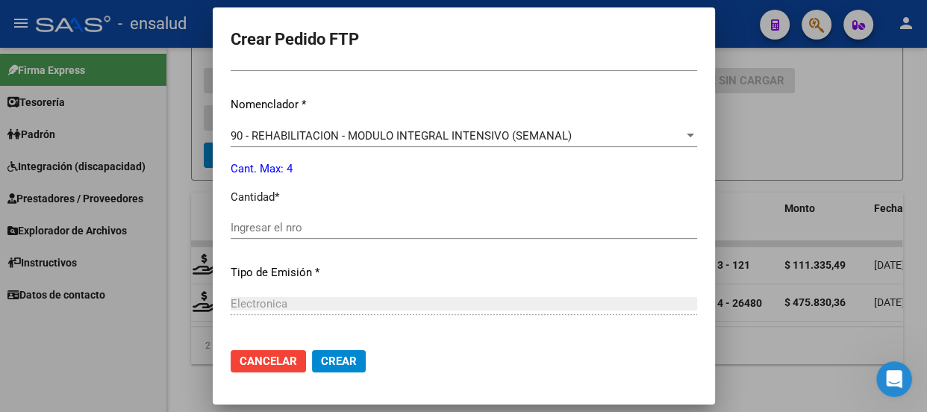
click at [242, 224] on input "Ingresar el nro" at bounding box center [464, 227] width 467 height 13
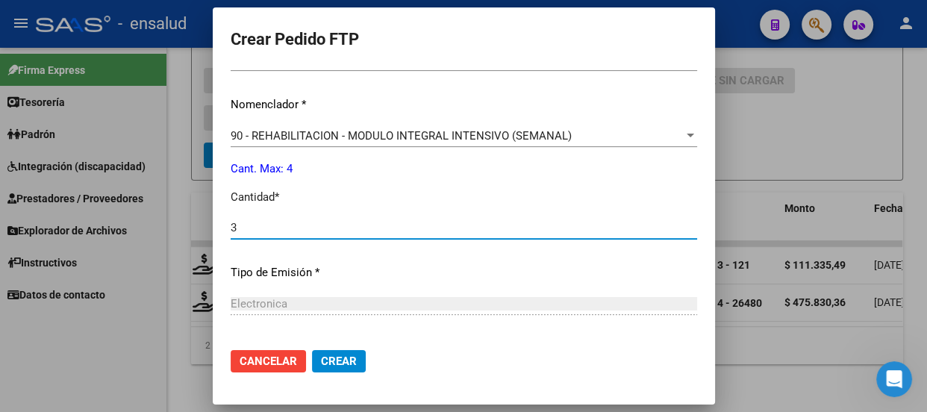
type input "3"
click at [321, 364] on span "Crear" at bounding box center [339, 361] width 36 height 13
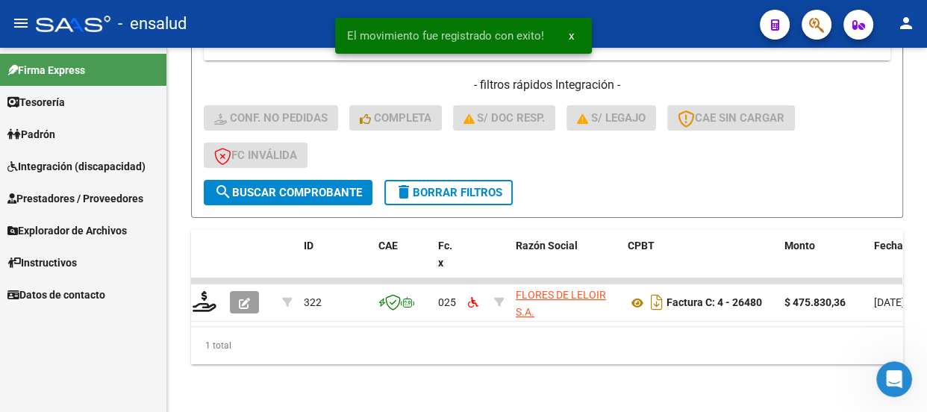
scroll to position [380, 0]
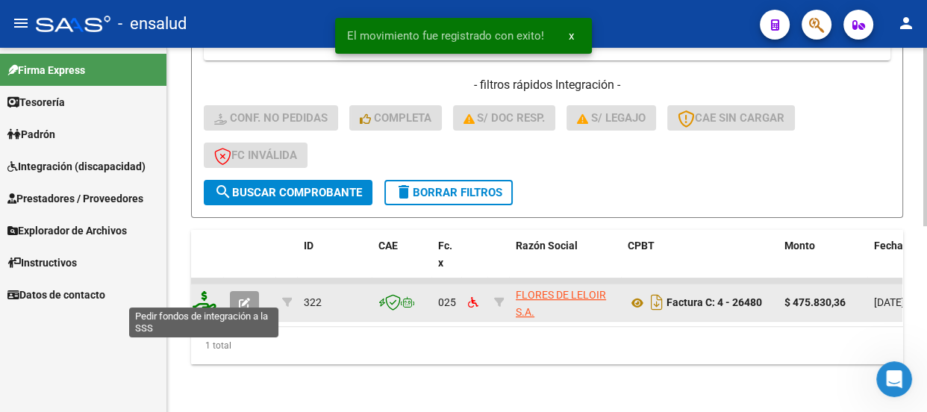
click at [198, 293] on icon at bounding box center [205, 301] width 24 height 21
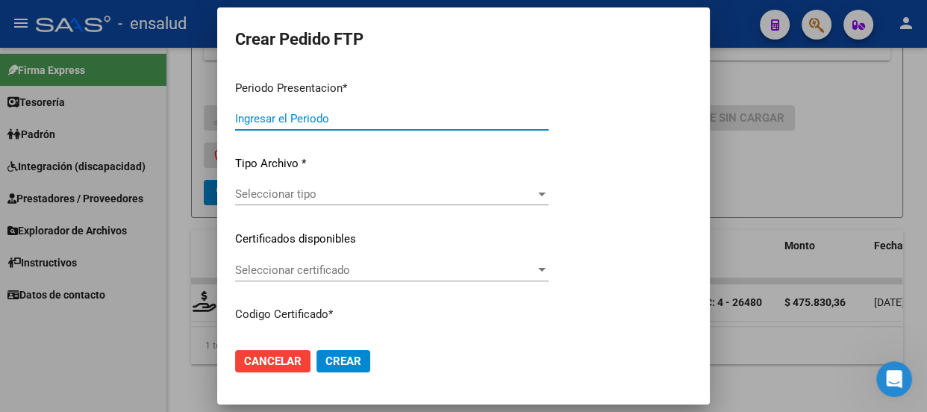
type input "202507"
type input "$ 475.830,36"
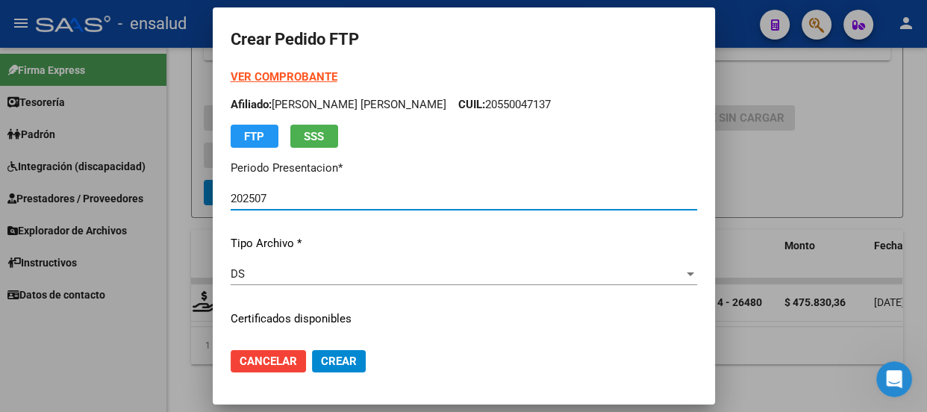
type input "ARG02000550047132020121420251214BSAS410"
type input "[DATE]"
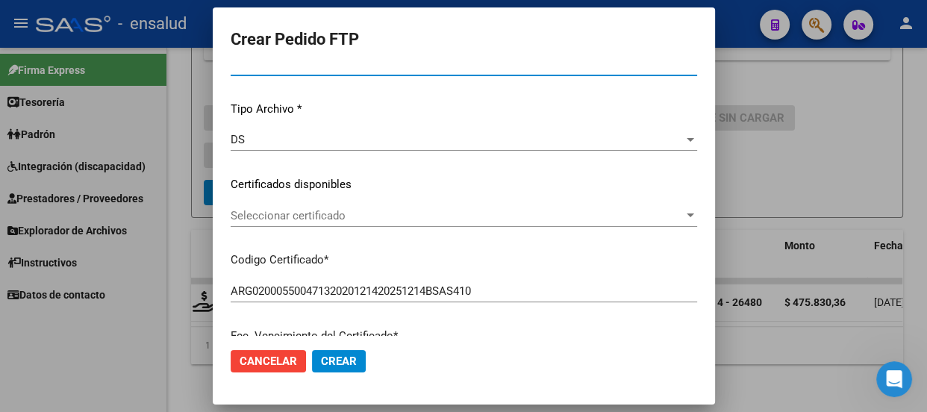
scroll to position [135, 0]
click at [462, 217] on span "Seleccionar certificado" at bounding box center [457, 214] width 453 height 13
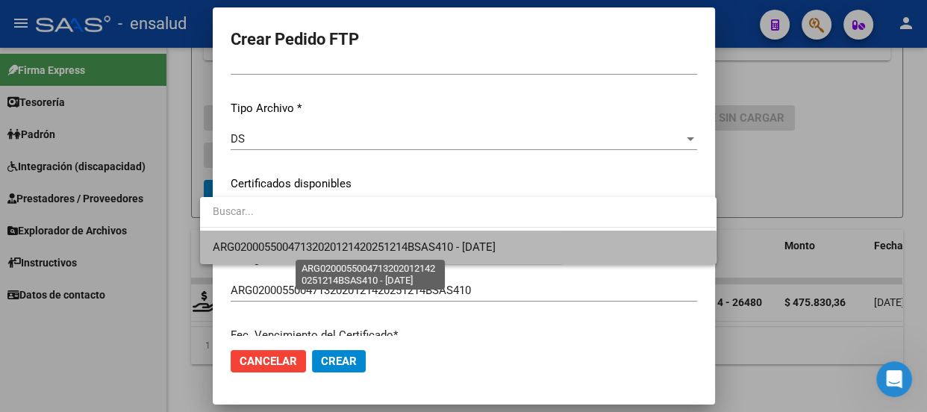
click at [449, 246] on span "ARG02000550047132020121420251214BSAS410 - [DATE]" at bounding box center [353, 246] width 283 height 13
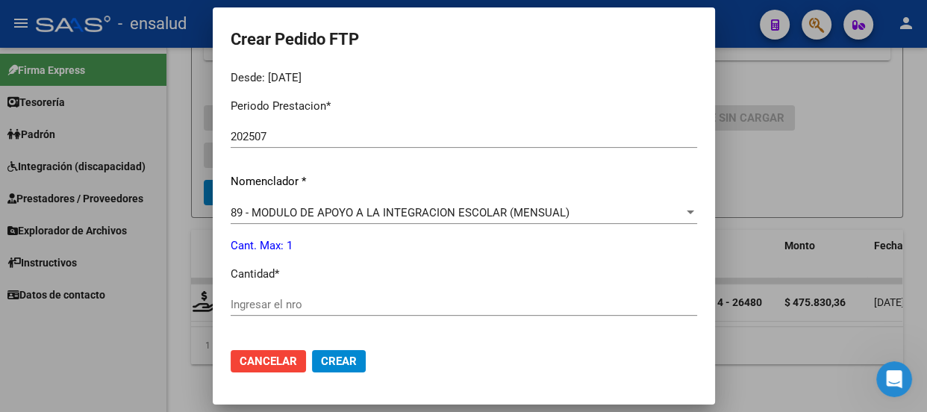
scroll to position [543, 0]
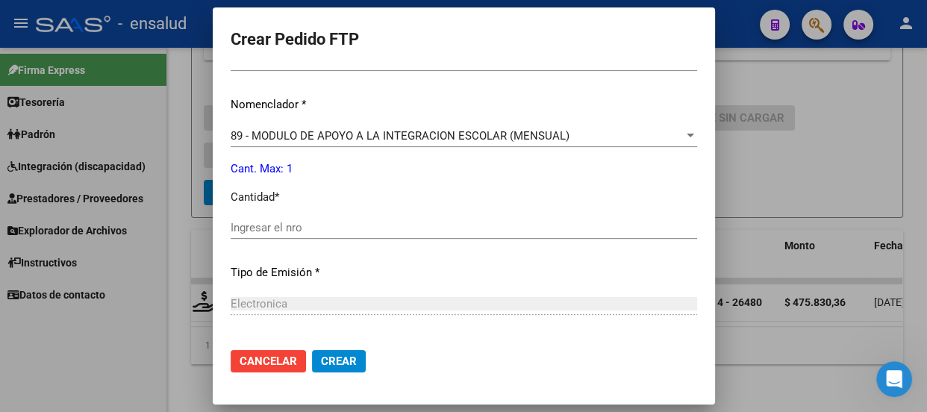
click at [252, 225] on input "Ingresar el nro" at bounding box center [464, 227] width 467 height 13
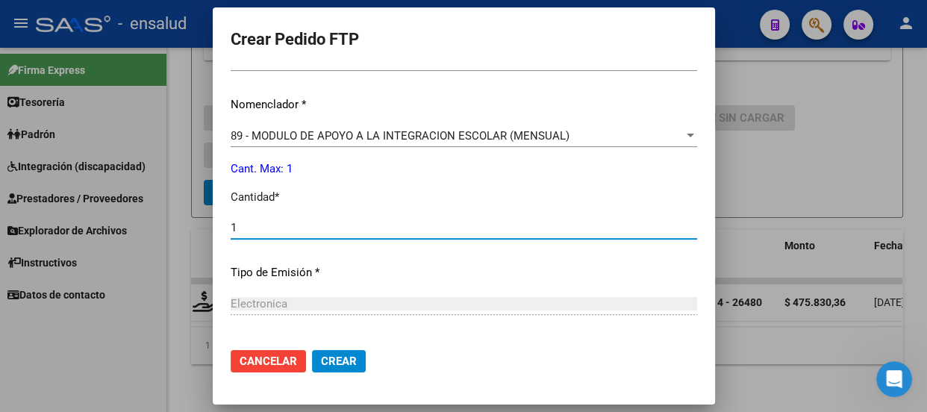
type input "1"
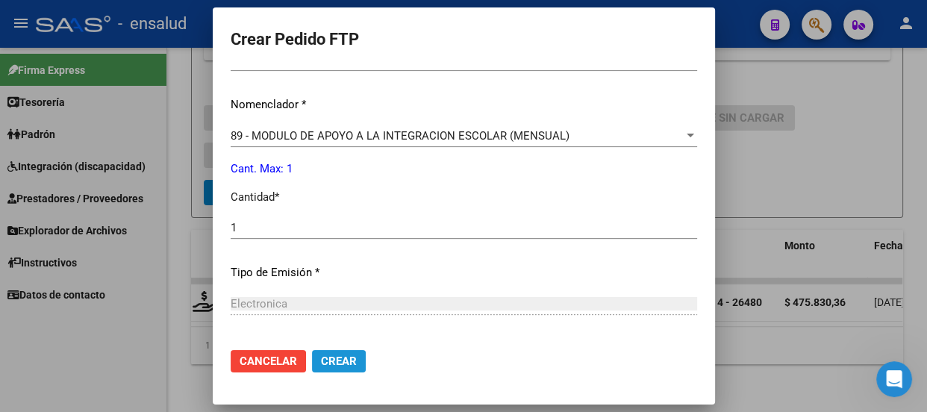
click at [321, 362] on span "Crear" at bounding box center [339, 361] width 36 height 13
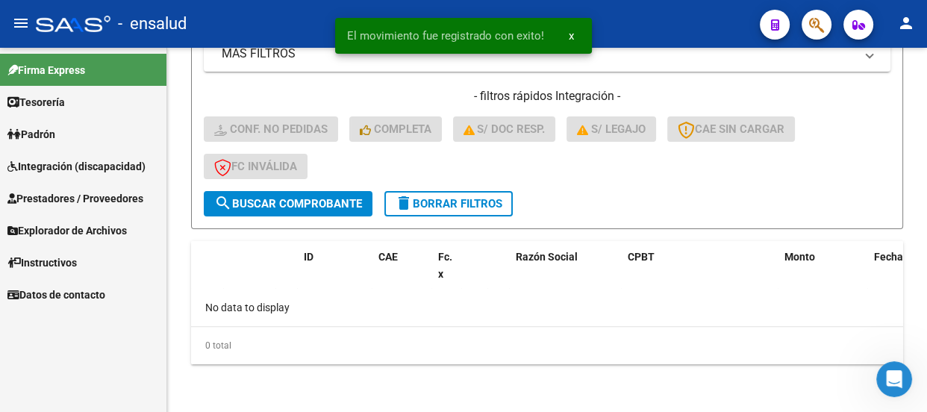
scroll to position [358, 0]
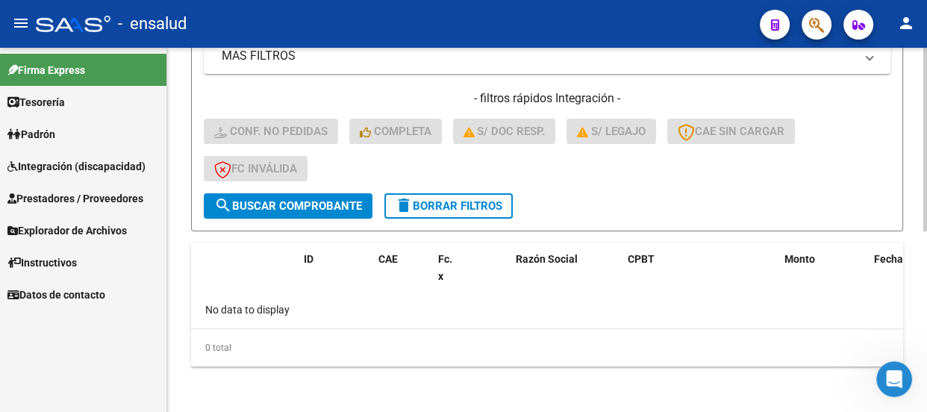
click at [478, 206] on span "delete Borrar Filtros" at bounding box center [449, 205] width 108 height 13
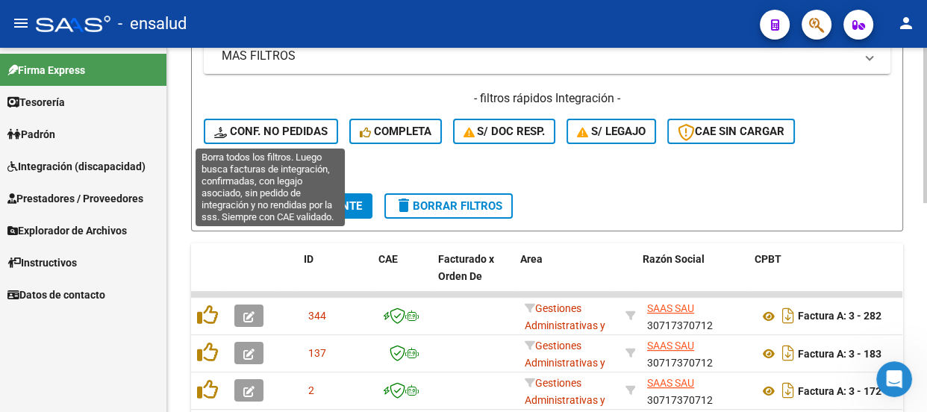
click at [295, 129] on span "Conf. no pedidas" at bounding box center [270, 131] width 113 height 13
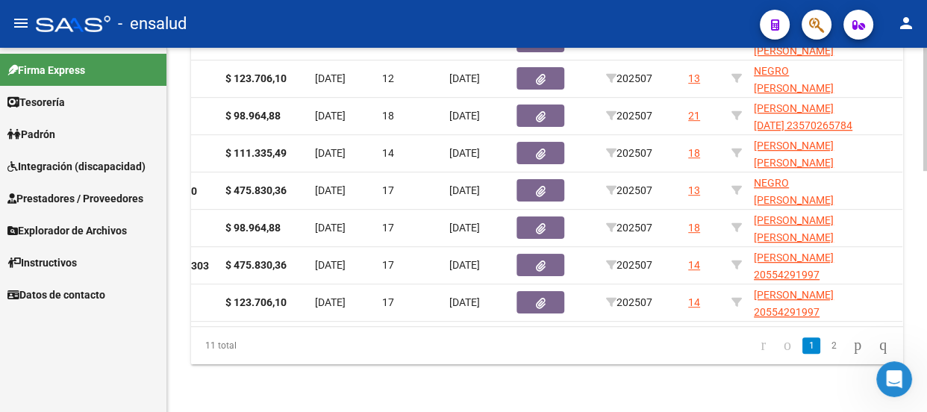
scroll to position [0, 717]
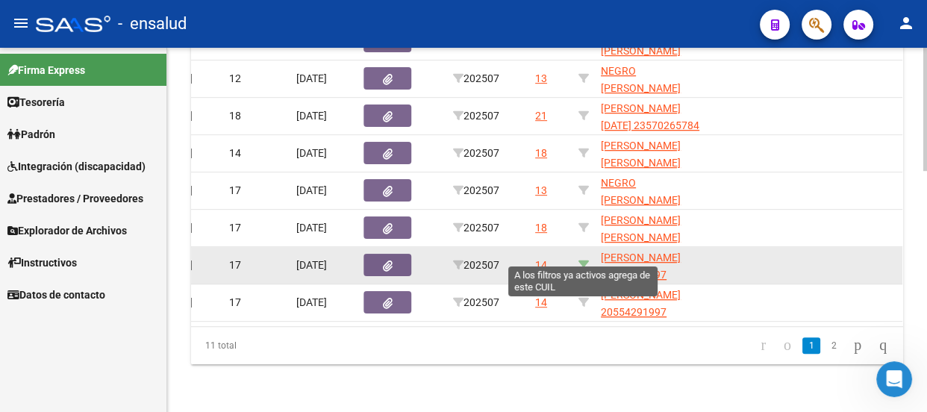
click at [582, 260] on icon at bounding box center [584, 265] width 10 height 10
type input "20554291997"
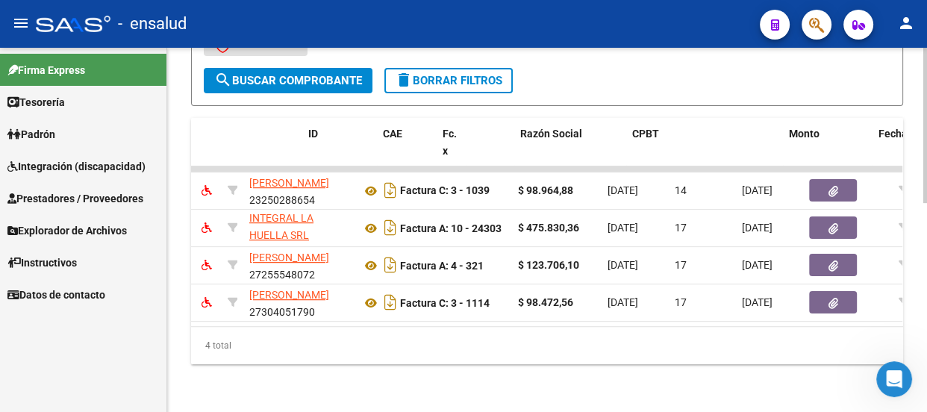
scroll to position [0, 0]
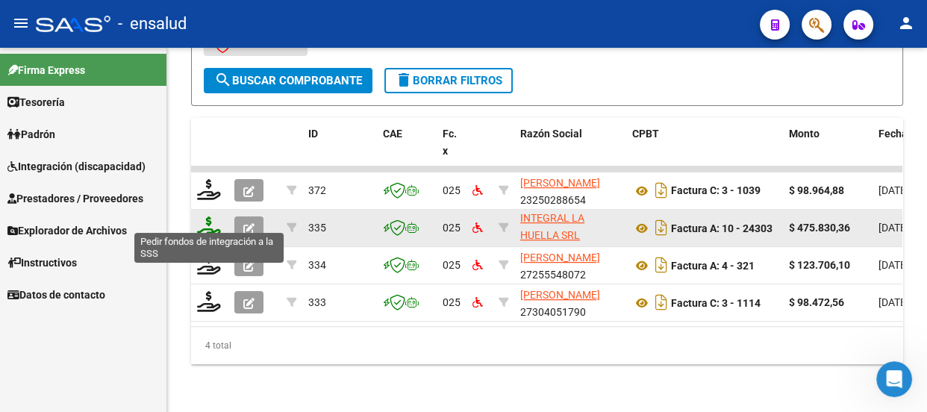
click at [208, 219] on icon at bounding box center [209, 227] width 24 height 21
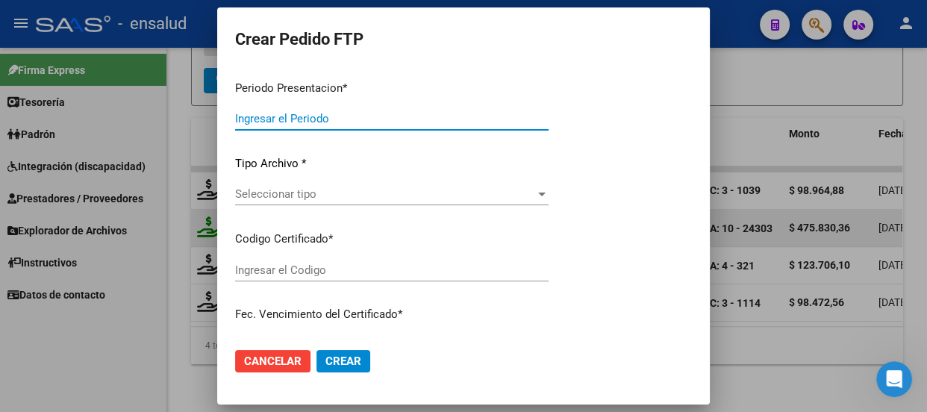
type input "202507"
type input "$ 475.830,36"
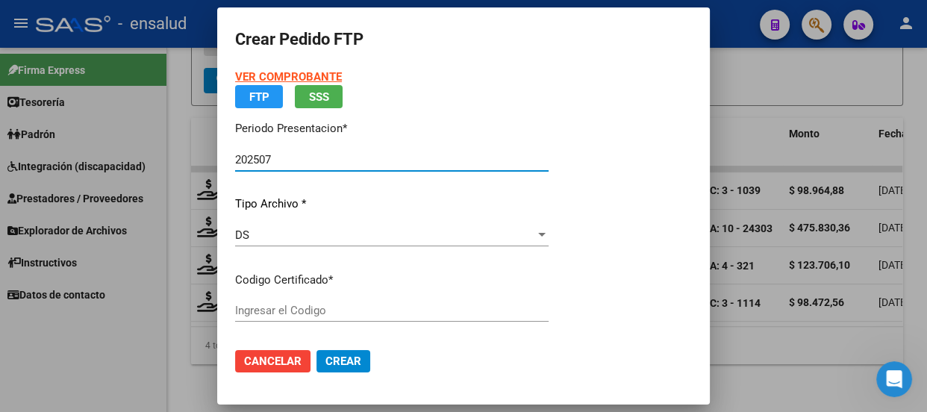
type input "ARG02000554291992022052620270526BS AS370"
type input "[DATE]"
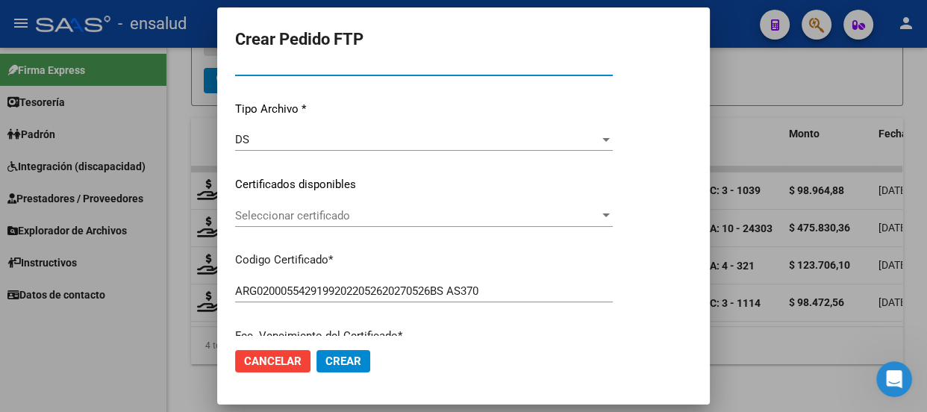
scroll to position [135, 0]
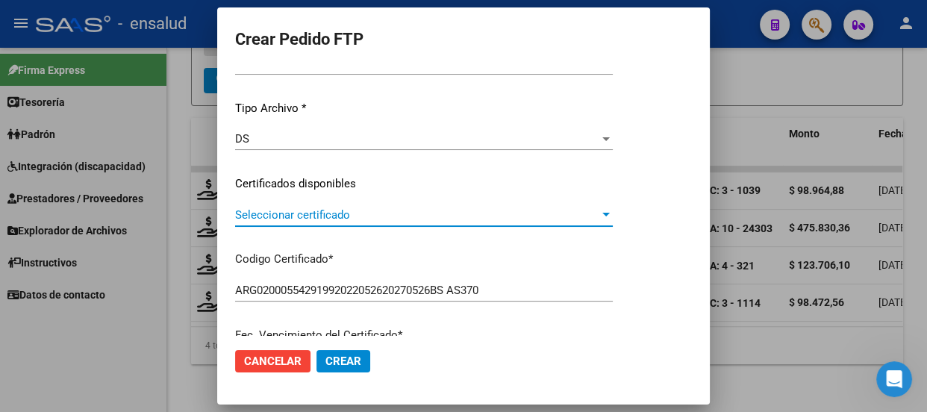
click at [402, 214] on span "Seleccionar certificado" at bounding box center [417, 214] width 364 height 13
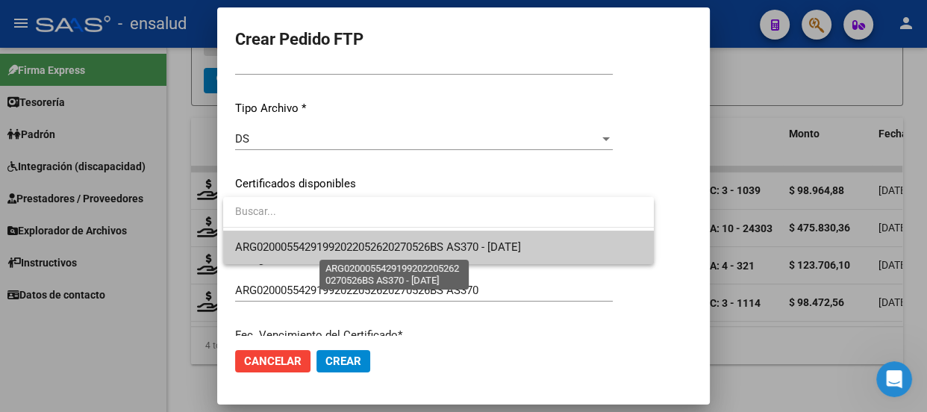
click at [398, 246] on span "ARG02000554291992022052620270526BS AS370 - [DATE]" at bounding box center [378, 246] width 286 height 13
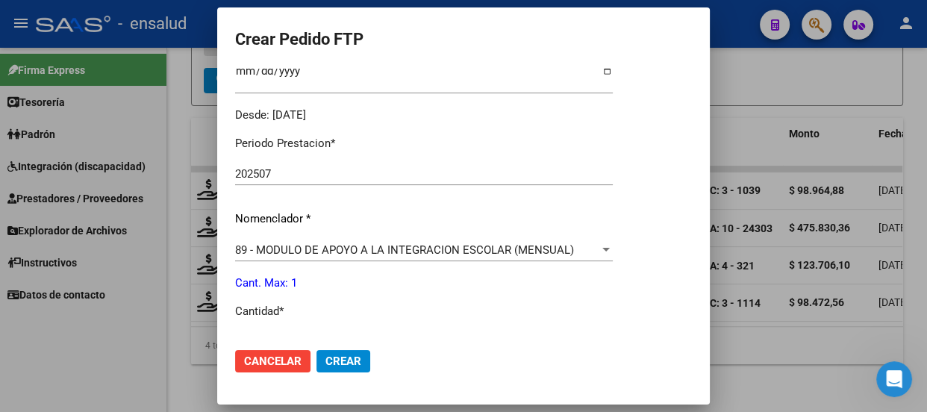
scroll to position [543, 0]
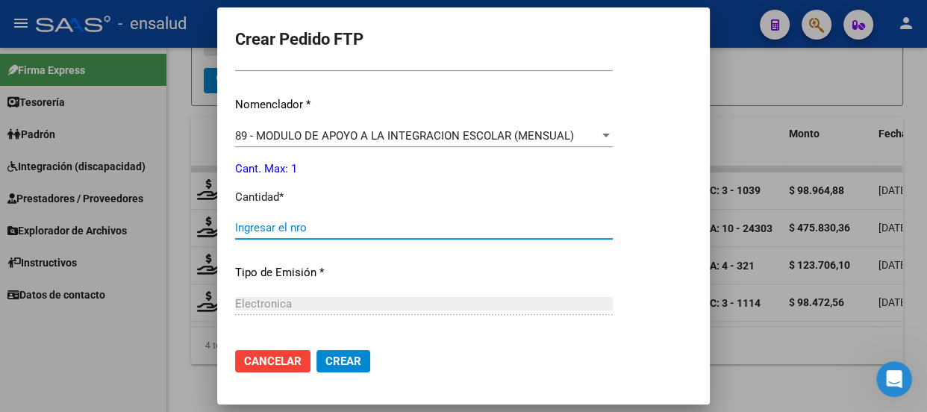
click at [267, 227] on input "Ingresar el nro" at bounding box center [424, 227] width 378 height 13
type input "1"
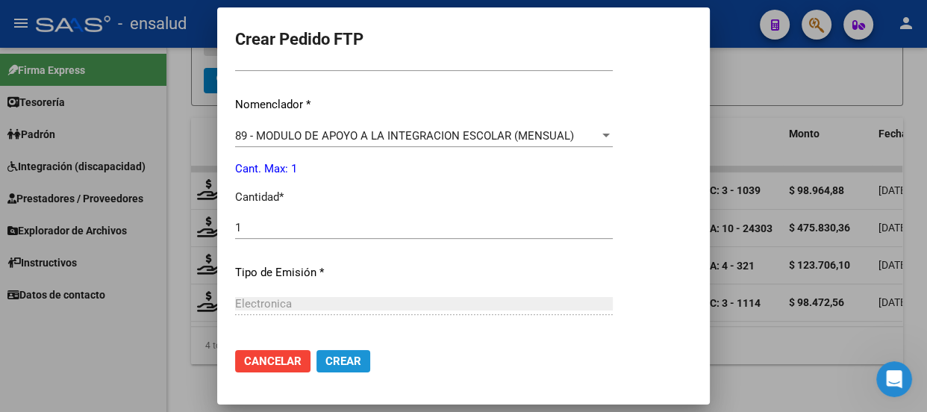
click at [347, 359] on span "Crear" at bounding box center [344, 361] width 36 height 13
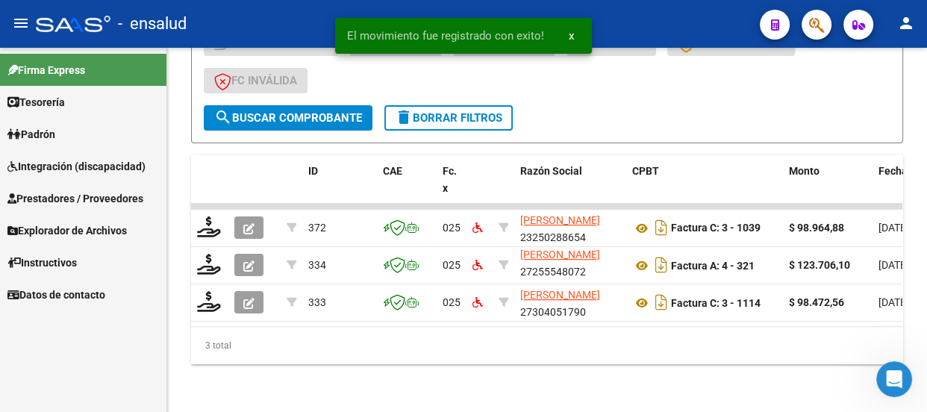
scroll to position [455, 0]
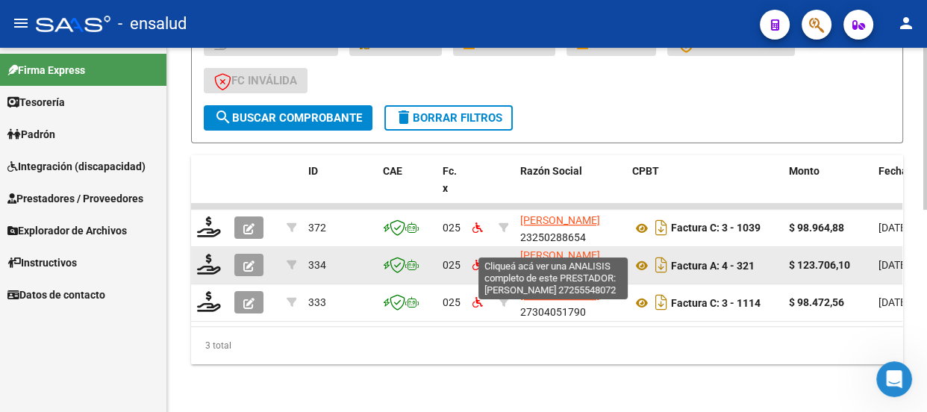
click at [567, 249] on span "[PERSON_NAME]" at bounding box center [560, 255] width 80 height 12
type textarea "27255548072"
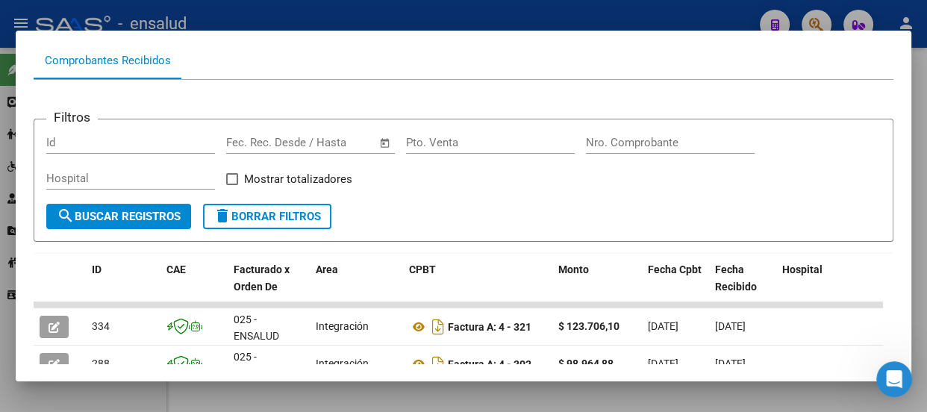
scroll to position [203, 0]
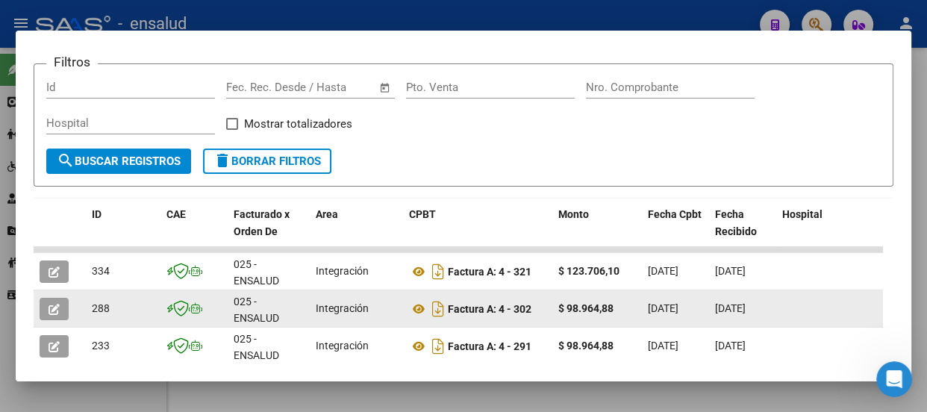
click at [55, 310] on icon "button" at bounding box center [54, 309] width 11 height 11
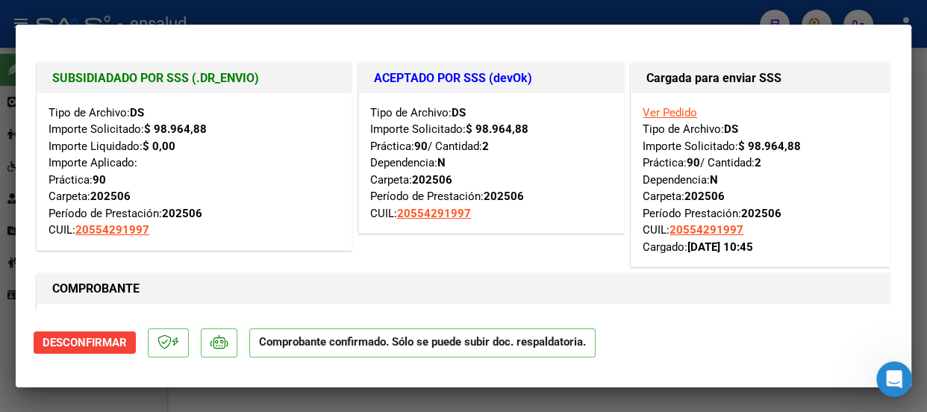
click at [448, 10] on div at bounding box center [463, 206] width 927 height 412
type input "$ 0,00"
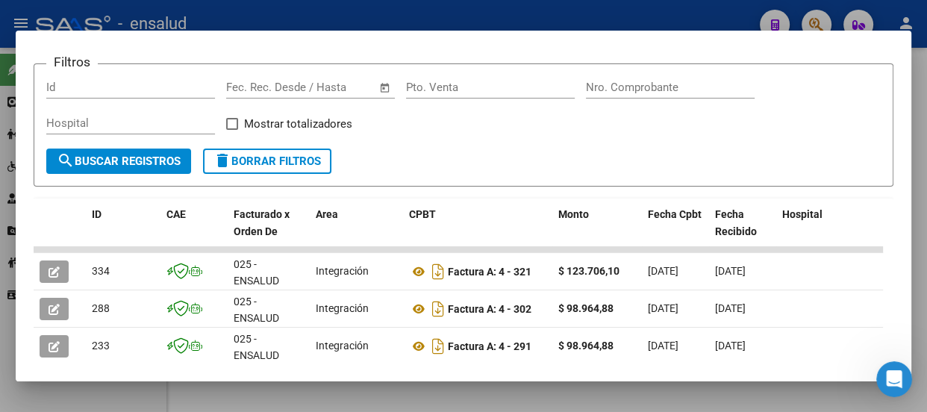
click at [312, 16] on div at bounding box center [463, 206] width 927 height 412
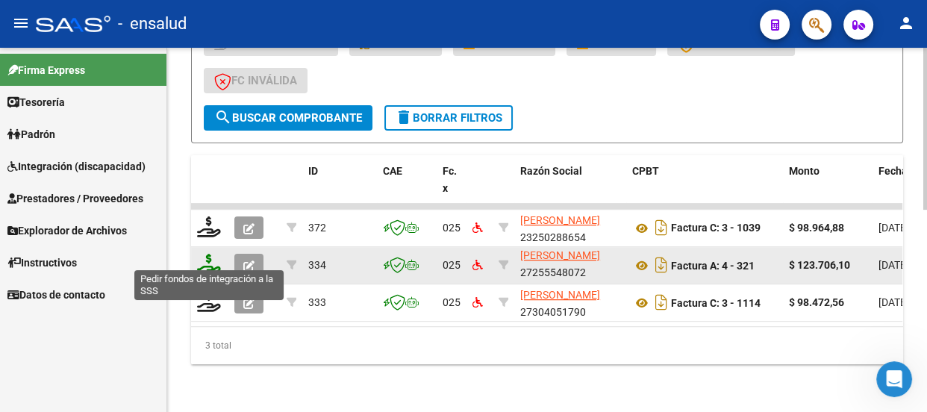
click at [204, 261] on icon at bounding box center [209, 264] width 24 height 21
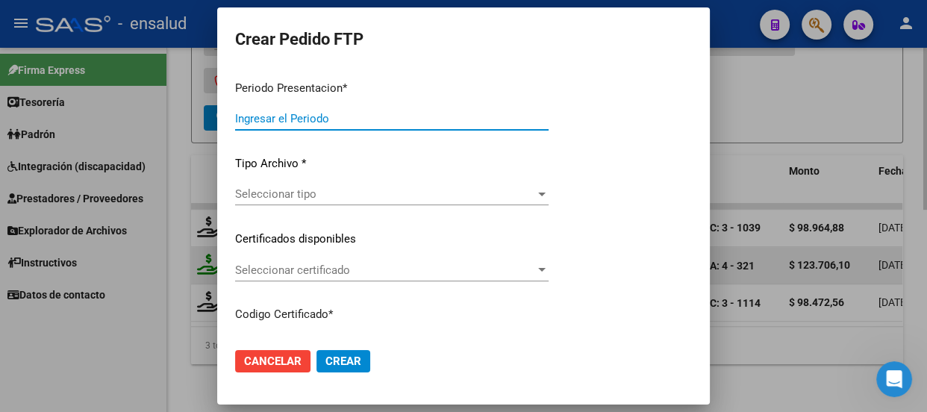
type input "202507"
type input "$ 123.706,10"
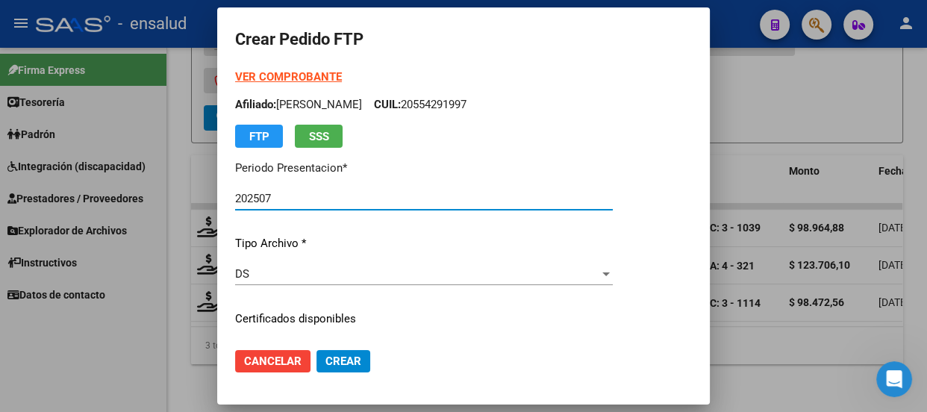
type input "ARG02000554291992022052620270526BS AS370"
type input "[DATE]"
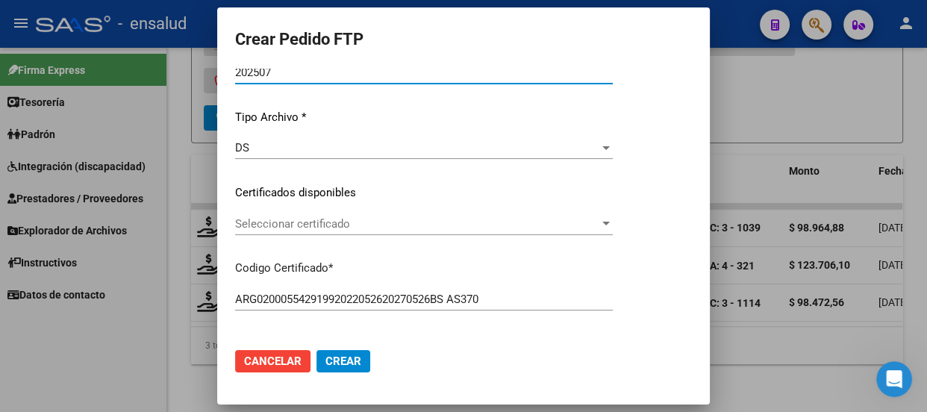
scroll to position [135, 0]
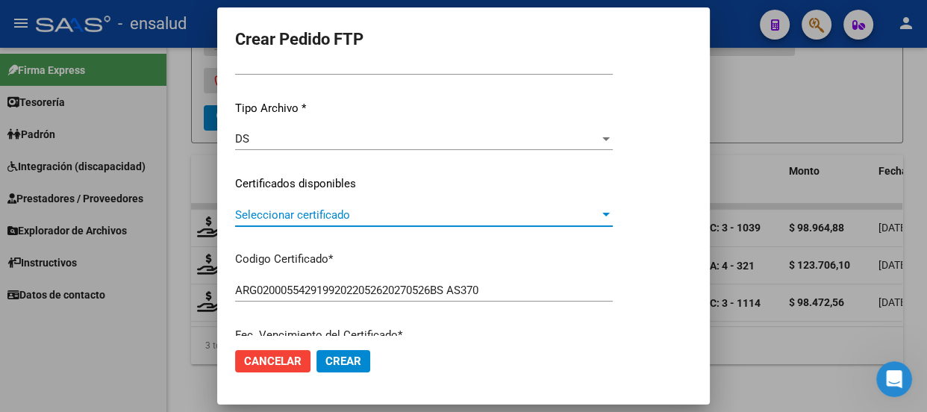
click at [412, 218] on span "Seleccionar certificado" at bounding box center [417, 214] width 364 height 13
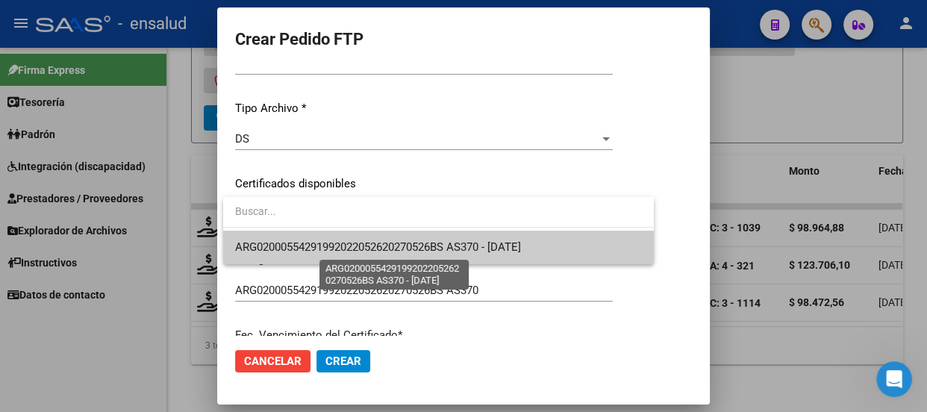
click at [390, 249] on span "ARG02000554291992022052620270526BS AS370 - [DATE]" at bounding box center [378, 246] width 286 height 13
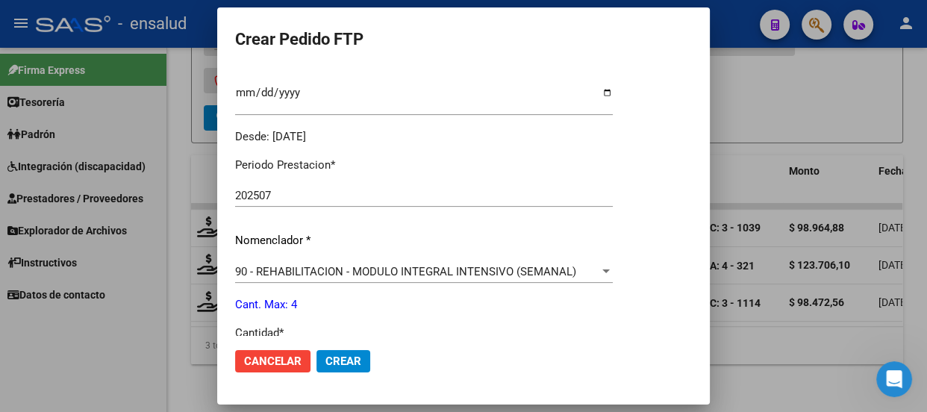
scroll to position [611, 0]
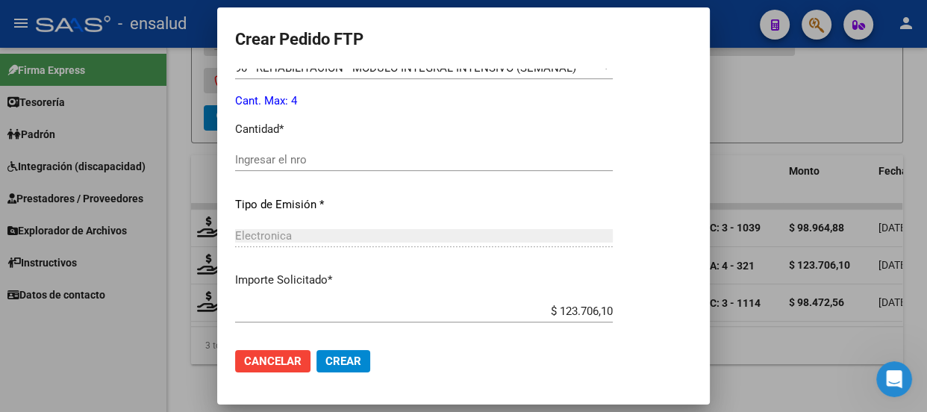
click at [281, 160] on input "Ingresar el nro" at bounding box center [424, 159] width 378 height 13
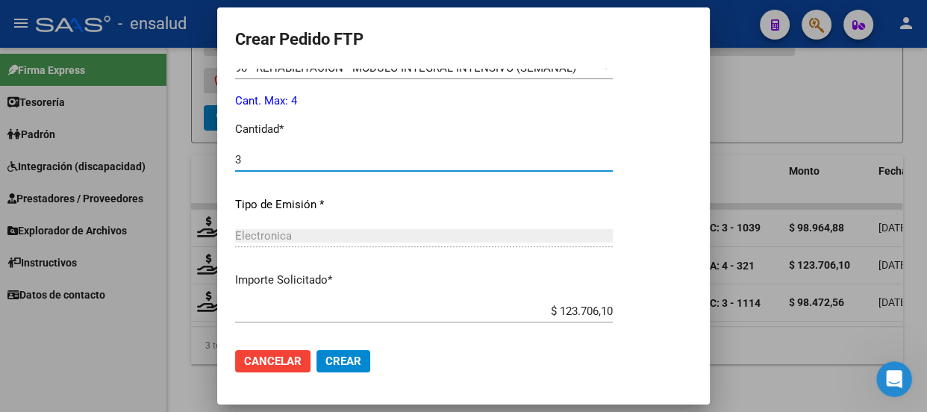
type input "3"
click at [347, 363] on span "Crear" at bounding box center [344, 361] width 36 height 13
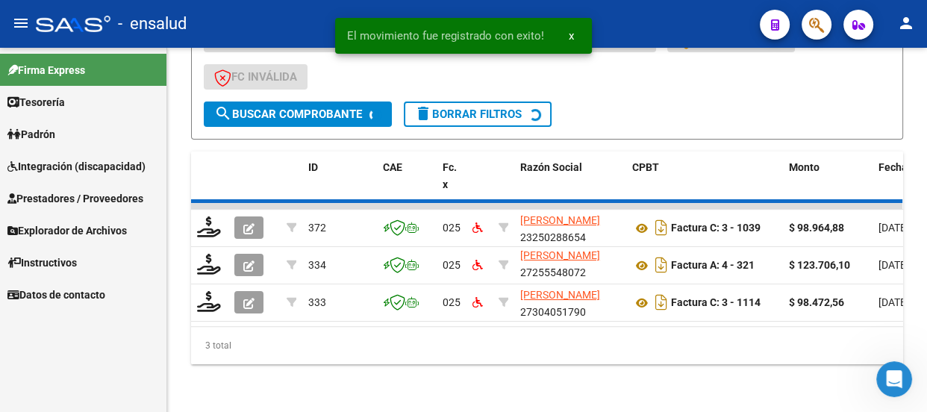
scroll to position [19, 0]
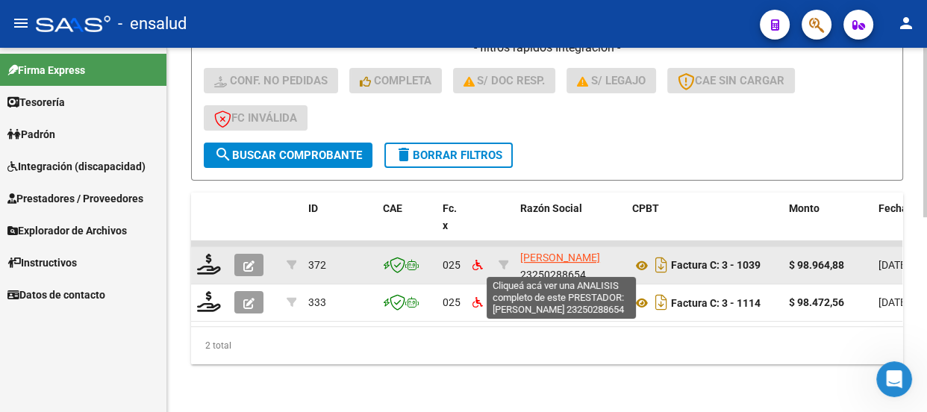
click at [538, 252] on span "[PERSON_NAME]" at bounding box center [560, 258] width 80 height 12
type textarea "23250288654"
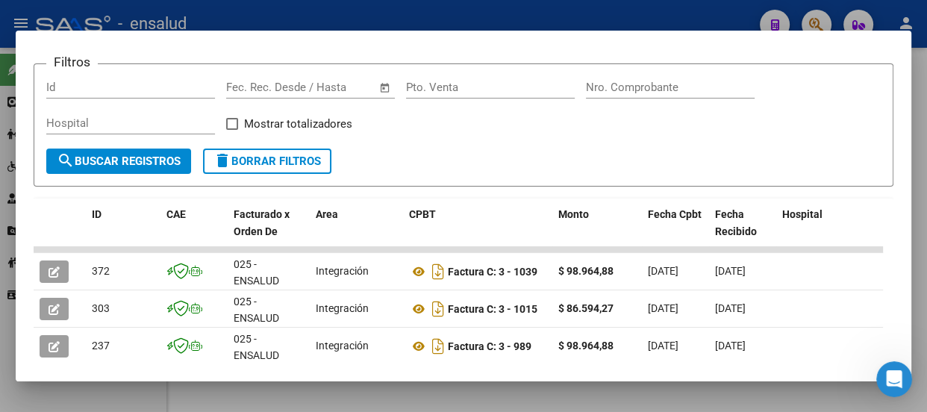
scroll to position [271, 0]
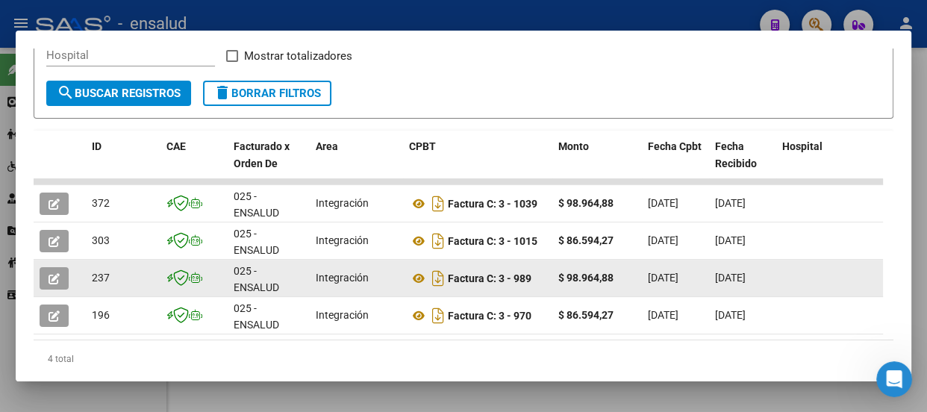
click at [50, 275] on icon "button" at bounding box center [54, 278] width 11 height 11
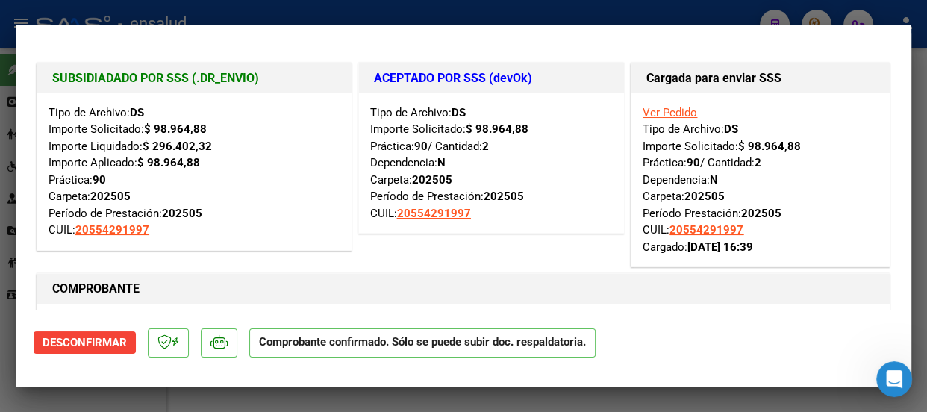
click at [485, 14] on div at bounding box center [463, 206] width 927 height 412
type input "$ 0,00"
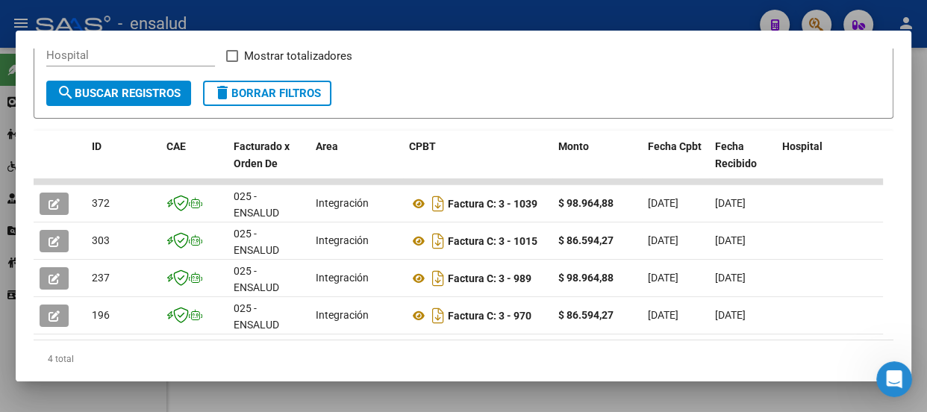
click at [411, 16] on div at bounding box center [463, 206] width 927 height 412
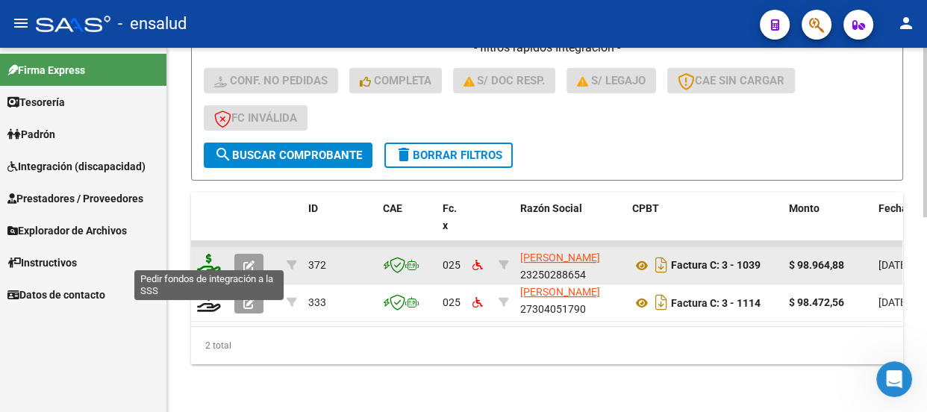
click at [210, 261] on icon at bounding box center [209, 264] width 24 height 21
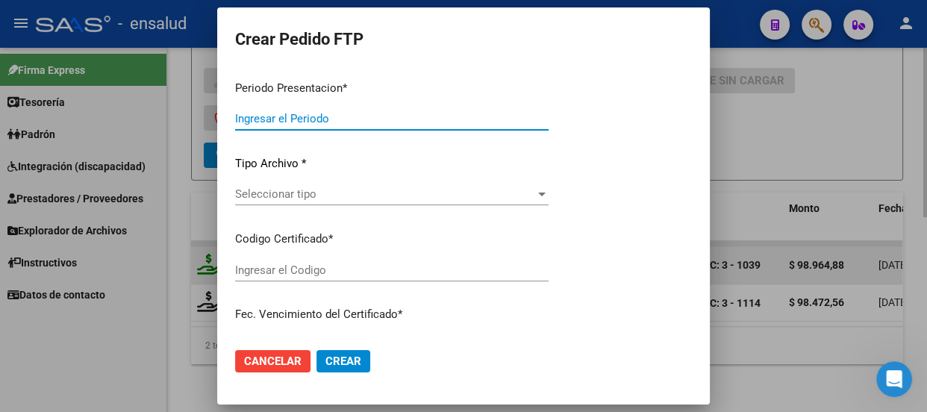
type input "202507"
type input "$ 98.964,88"
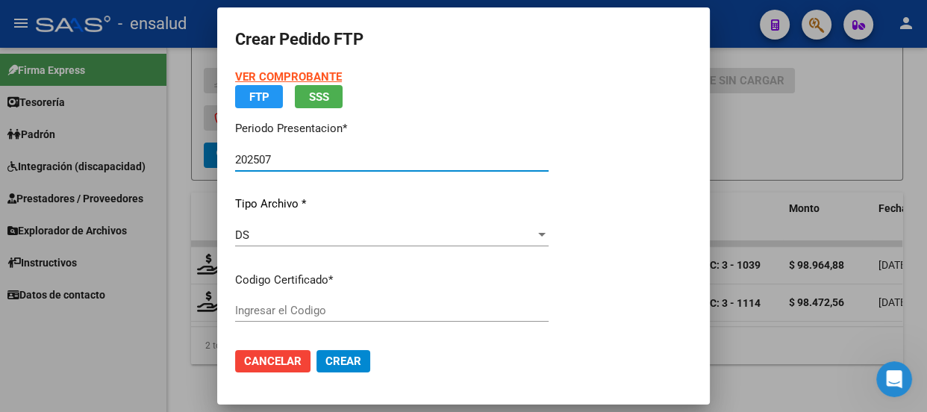
type input "ARG02000554291992022052620270526BS AS370"
type input "[DATE]"
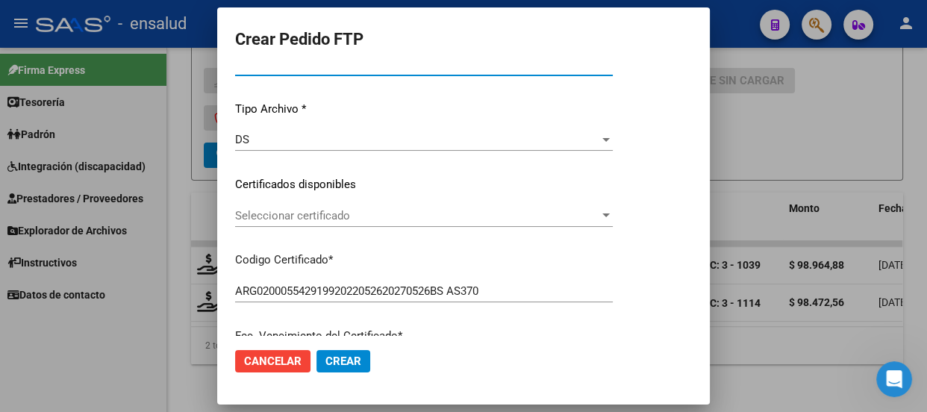
scroll to position [135, 0]
click at [493, 210] on span "Seleccionar certificado" at bounding box center [417, 214] width 364 height 13
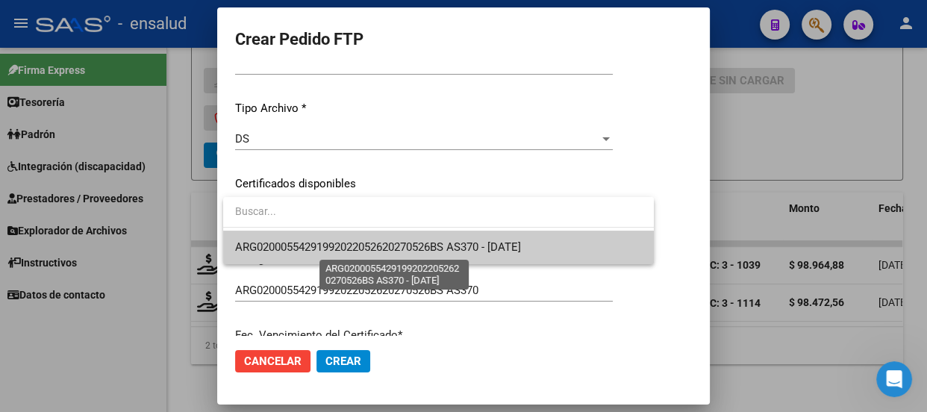
click at [457, 252] on span "ARG02000554291992022052620270526BS AS370 - [DATE]" at bounding box center [378, 246] width 286 height 13
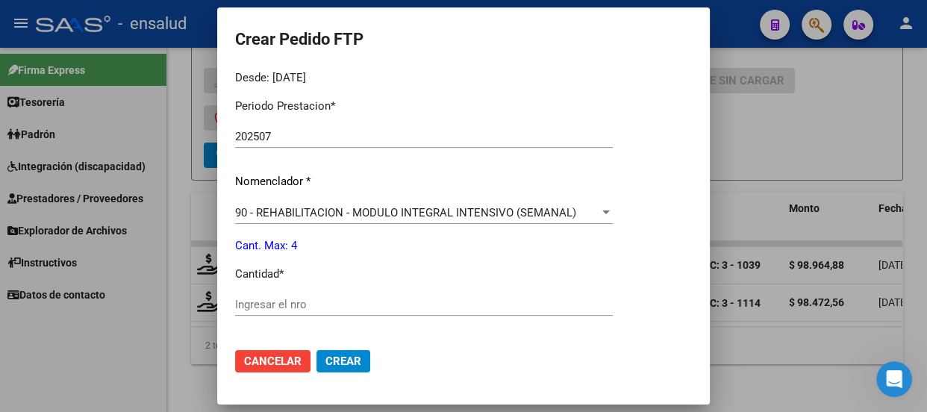
scroll to position [611, 0]
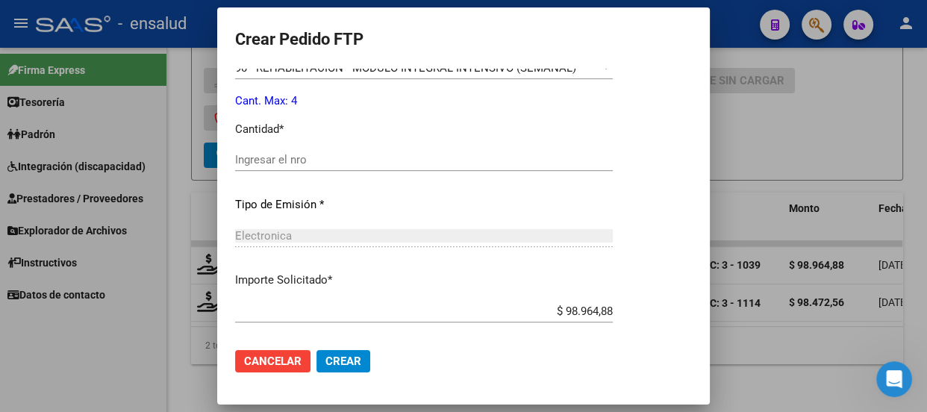
click at [259, 159] on input "Ingresar el nro" at bounding box center [424, 159] width 378 height 13
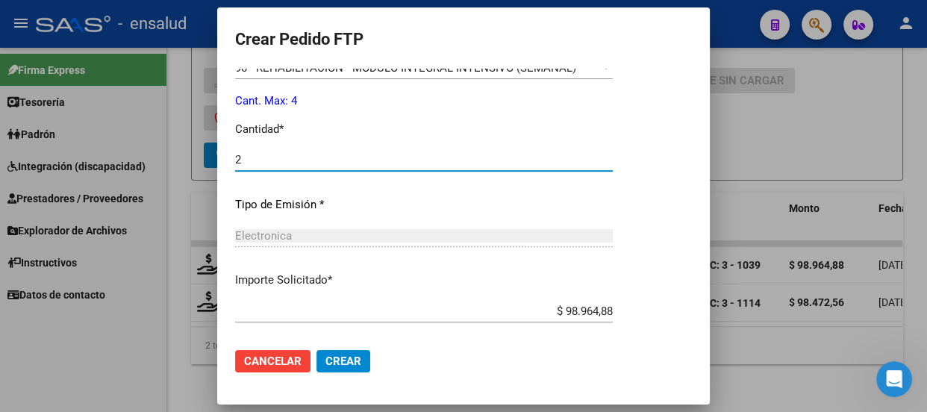
type input "2"
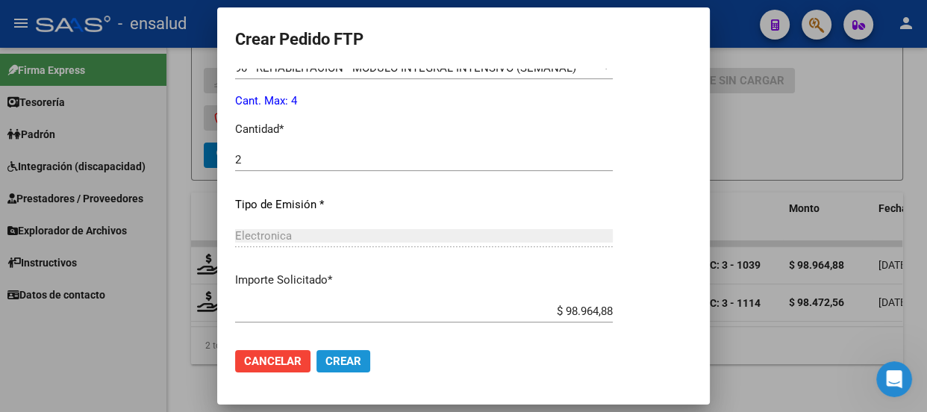
click at [352, 366] on span "Crear" at bounding box center [344, 361] width 36 height 13
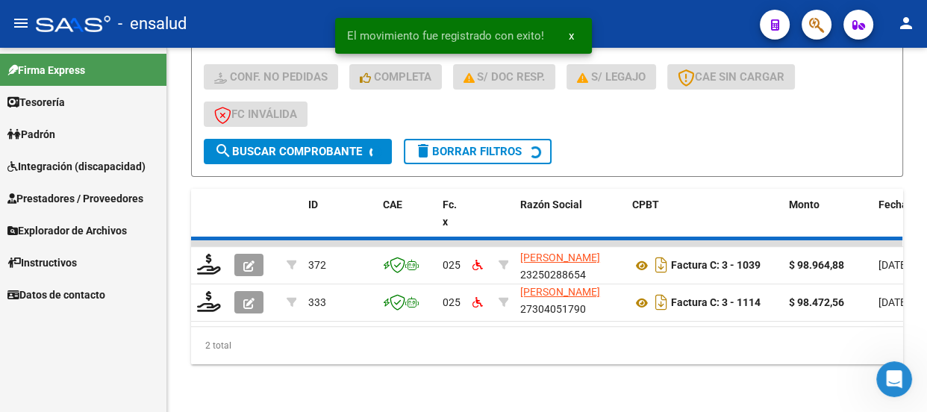
scroll to position [380, 0]
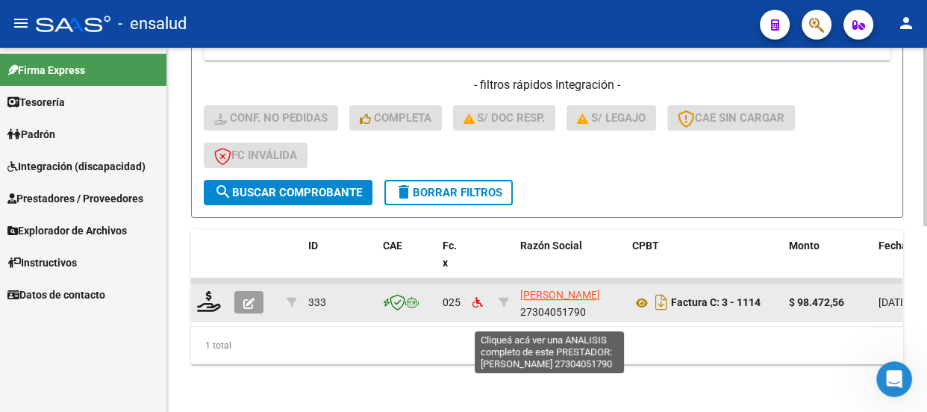
click at [552, 289] on span "[PERSON_NAME]" at bounding box center [560, 295] width 80 height 12
type textarea "27304051790"
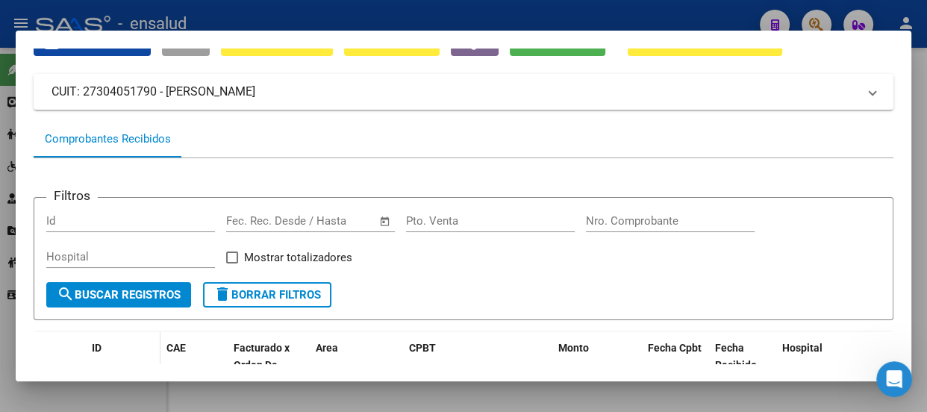
scroll to position [203, 0]
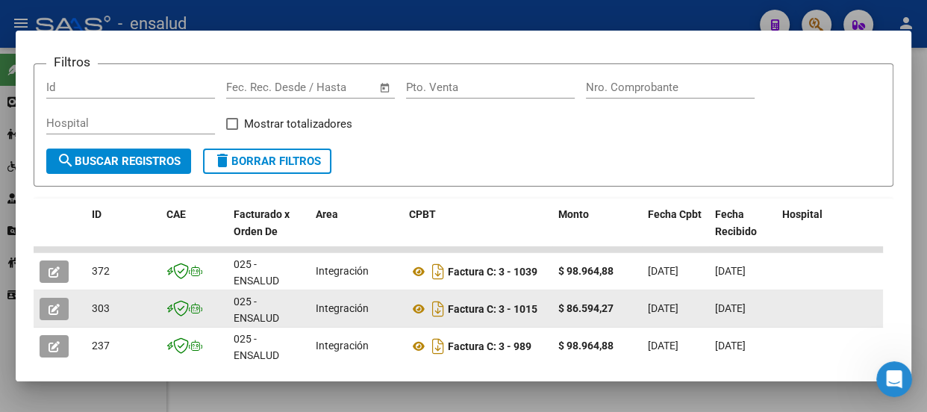
click at [52, 308] on icon "button" at bounding box center [54, 309] width 11 height 11
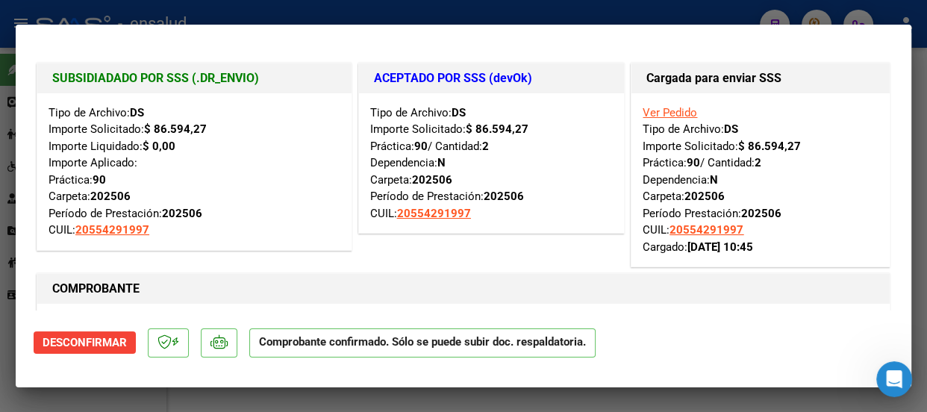
click at [463, 15] on div at bounding box center [463, 206] width 927 height 412
type input "$ 0,00"
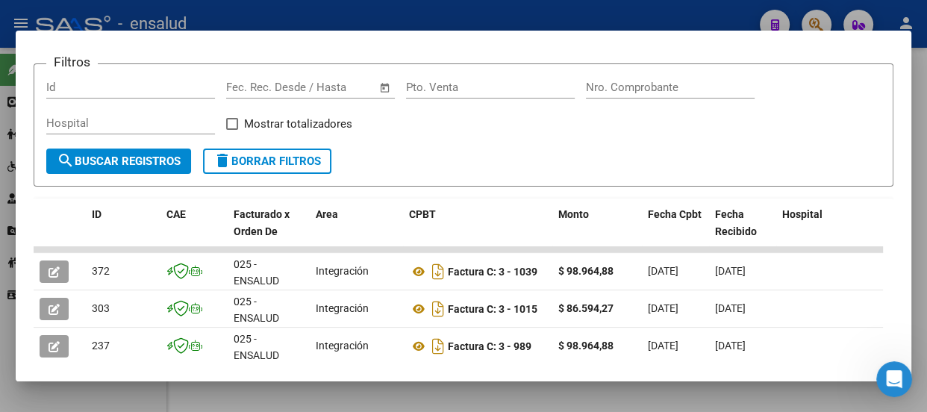
click at [417, 13] on div at bounding box center [463, 206] width 927 height 412
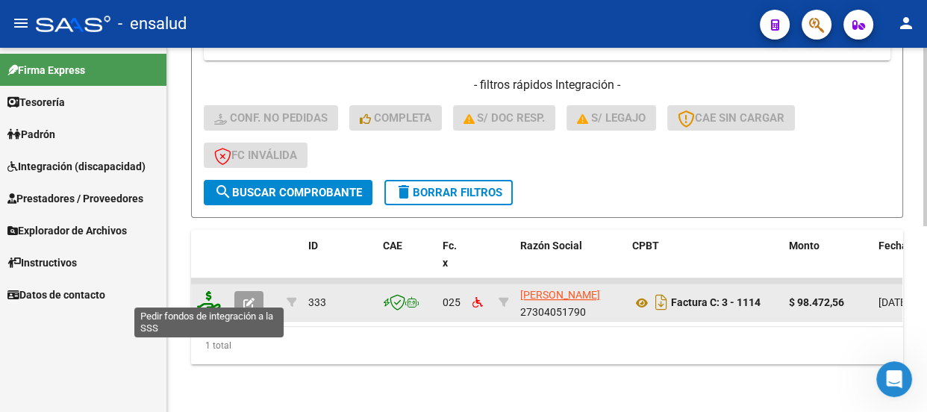
click at [208, 301] on icon at bounding box center [209, 301] width 24 height 21
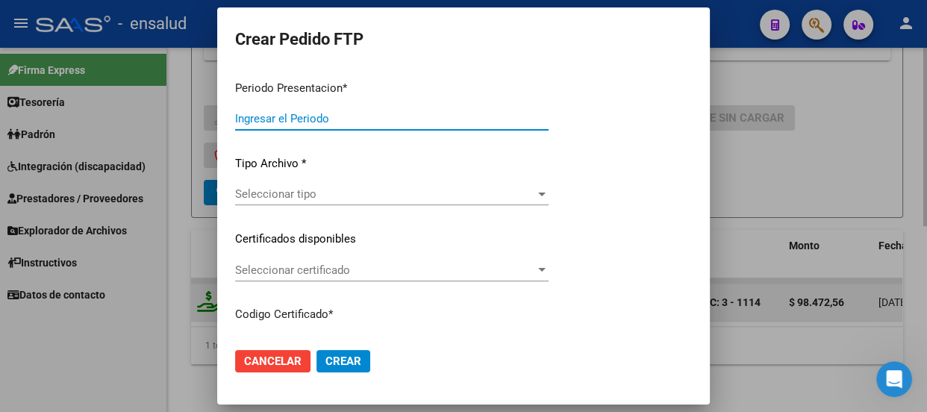
type input "202507"
type input "$ 98.472,56"
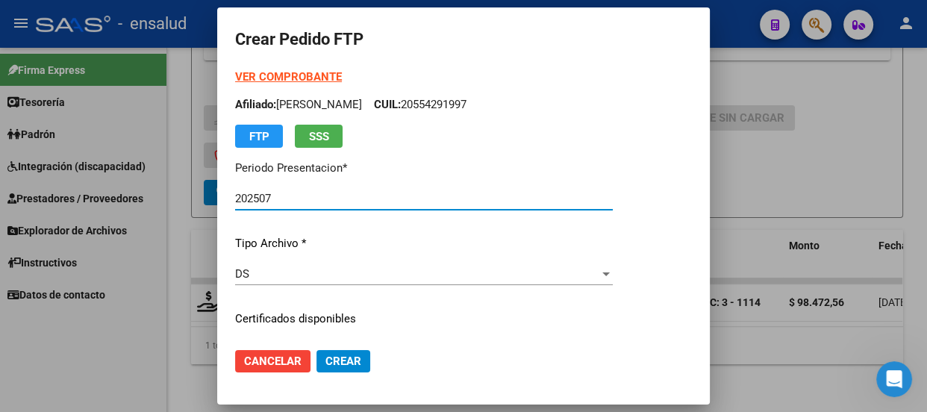
type input "ARG02000554291992022052620270526BS AS370"
type input "[DATE]"
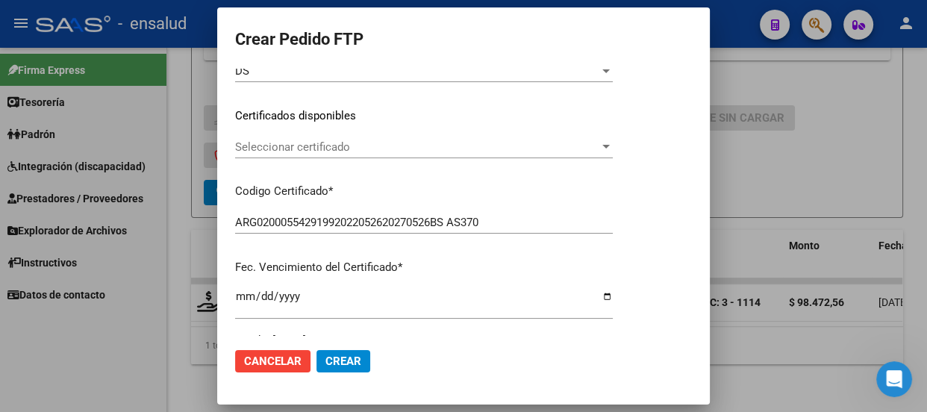
click at [426, 142] on span "Seleccionar certificado" at bounding box center [417, 146] width 364 height 13
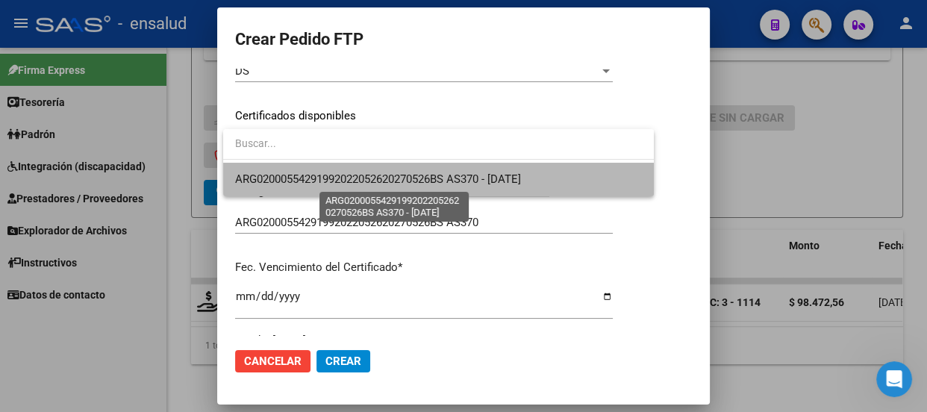
click at [412, 177] on span "ARG02000554291992022052620270526BS AS370 - [DATE]" at bounding box center [378, 178] width 286 height 13
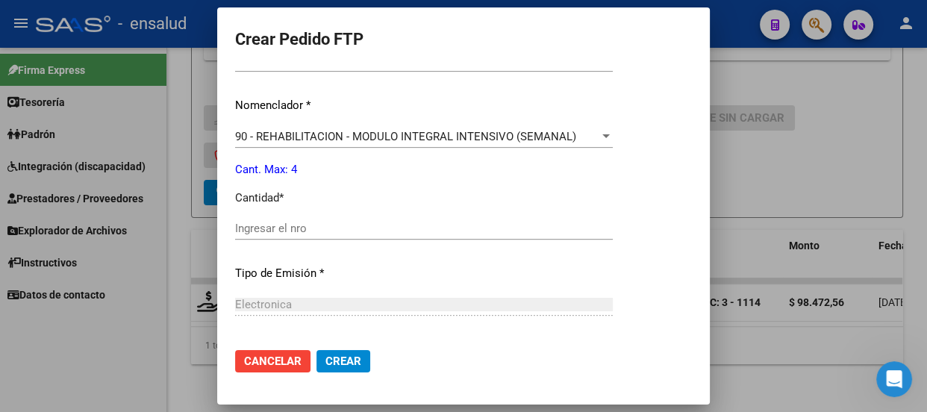
scroll to position [543, 0]
drag, startPoint x: 262, startPoint y: 227, endPoint x: 273, endPoint y: 224, distance: 11.6
click at [264, 225] on input "Ingresar el nro" at bounding box center [424, 227] width 378 height 13
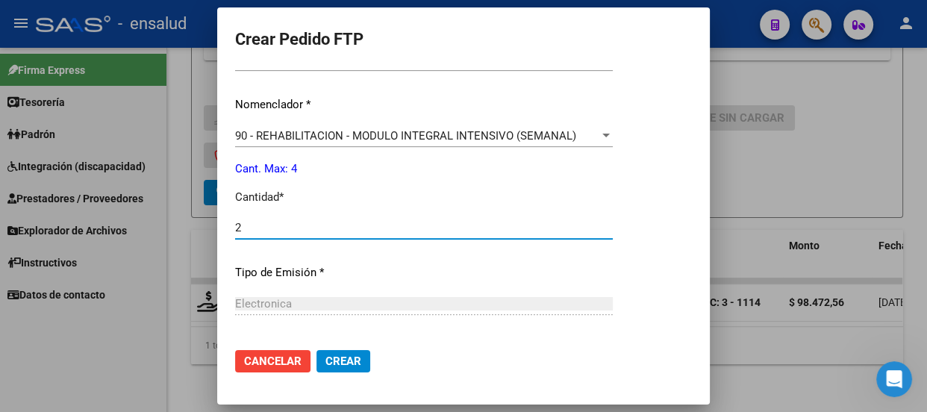
type input "2"
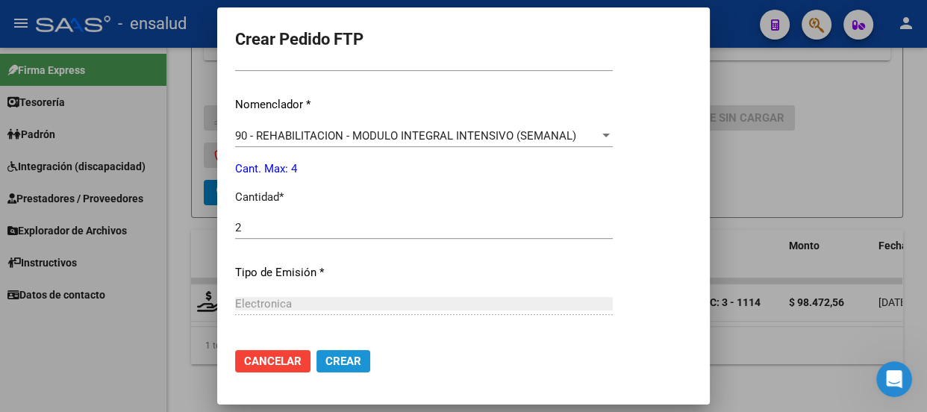
click at [347, 364] on span "Crear" at bounding box center [344, 361] width 36 height 13
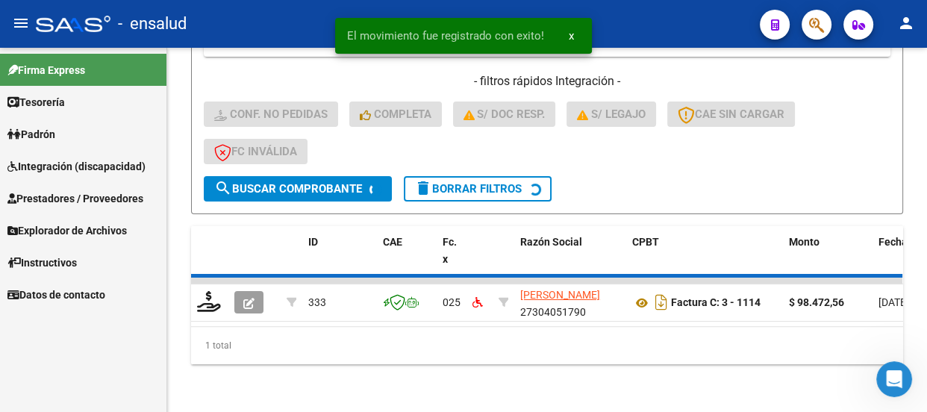
scroll to position [358, 0]
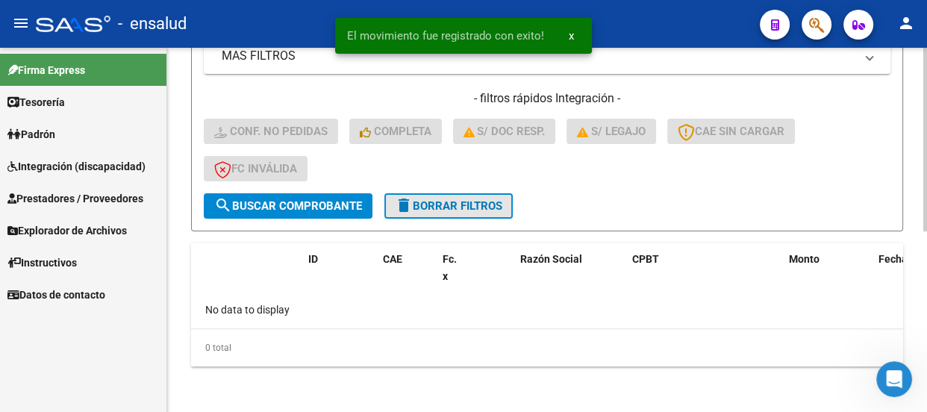
click at [463, 203] on span "delete Borrar Filtros" at bounding box center [449, 205] width 108 height 13
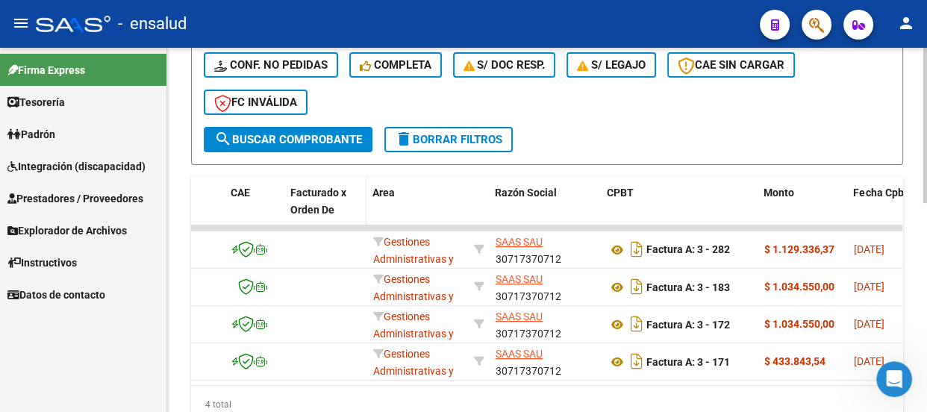
scroll to position [288, 0]
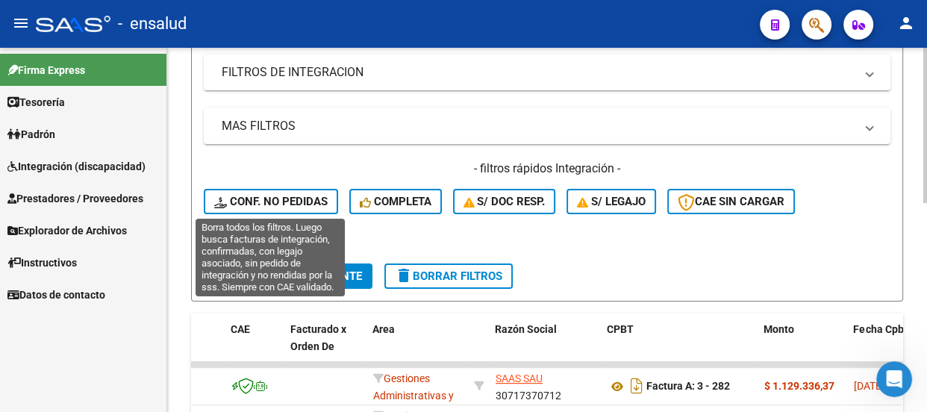
click at [275, 202] on span "Conf. no pedidas" at bounding box center [270, 201] width 113 height 13
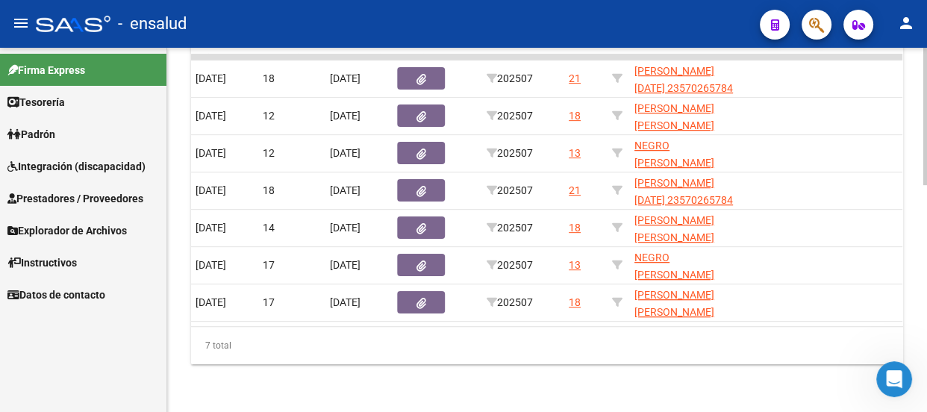
scroll to position [0, 897]
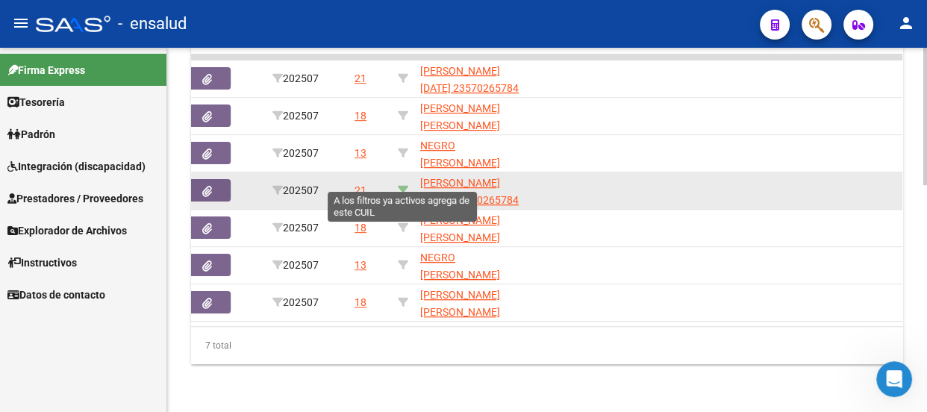
click at [400, 185] on icon at bounding box center [403, 190] width 10 height 10
type input "23570265784"
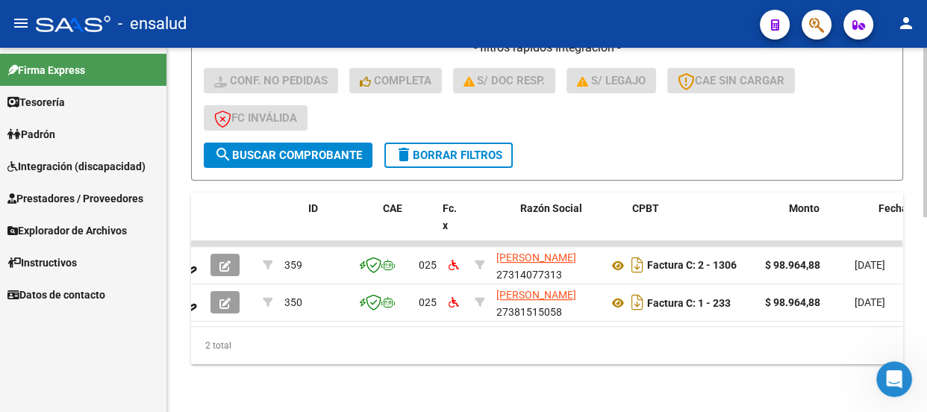
scroll to position [0, 0]
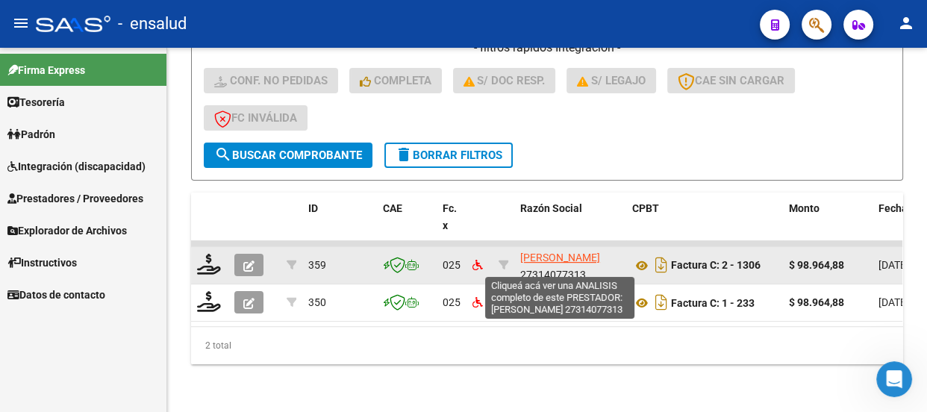
click at [539, 252] on span "[PERSON_NAME]" at bounding box center [560, 258] width 80 height 12
type textarea "27314077313"
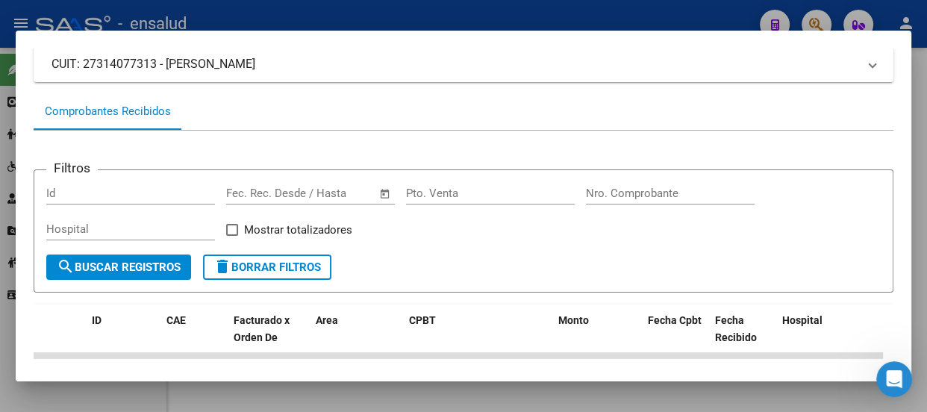
scroll to position [203, 0]
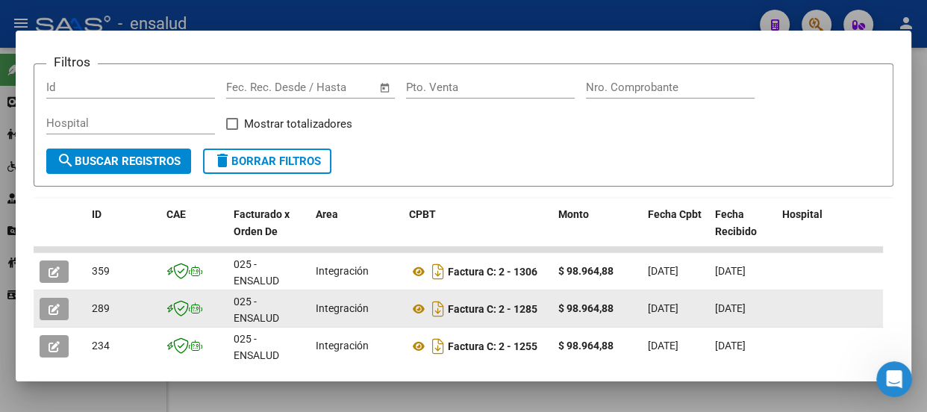
click at [51, 311] on icon "button" at bounding box center [54, 309] width 11 height 11
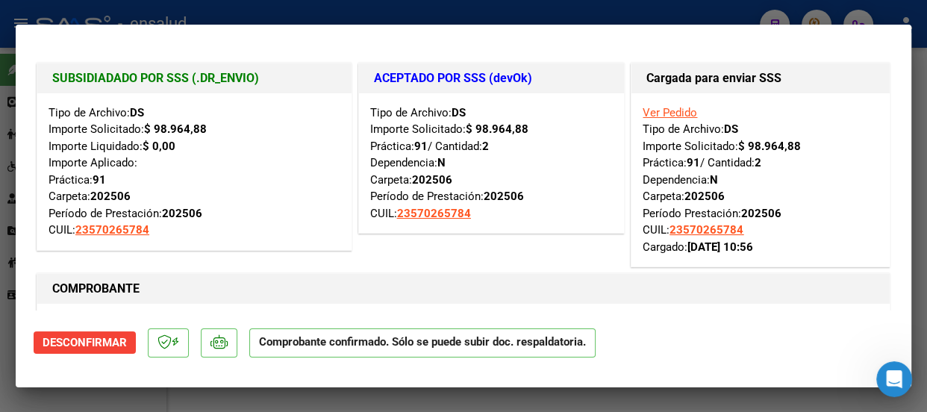
click at [497, 15] on div at bounding box center [463, 206] width 927 height 412
type input "$ 0,00"
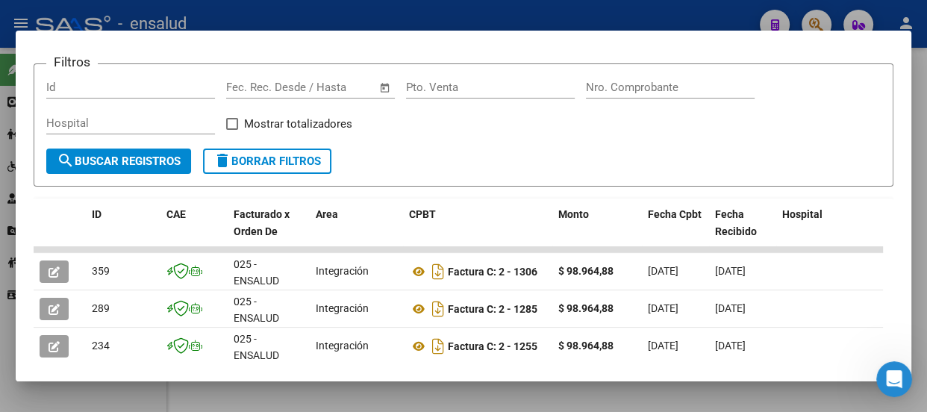
click at [439, 16] on div at bounding box center [463, 206] width 927 height 412
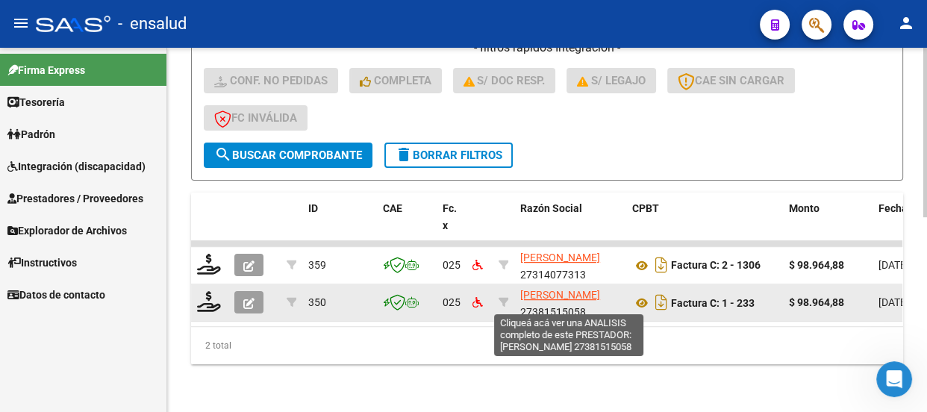
click at [544, 289] on span "[PERSON_NAME]" at bounding box center [560, 295] width 80 height 12
type textarea "27381515058"
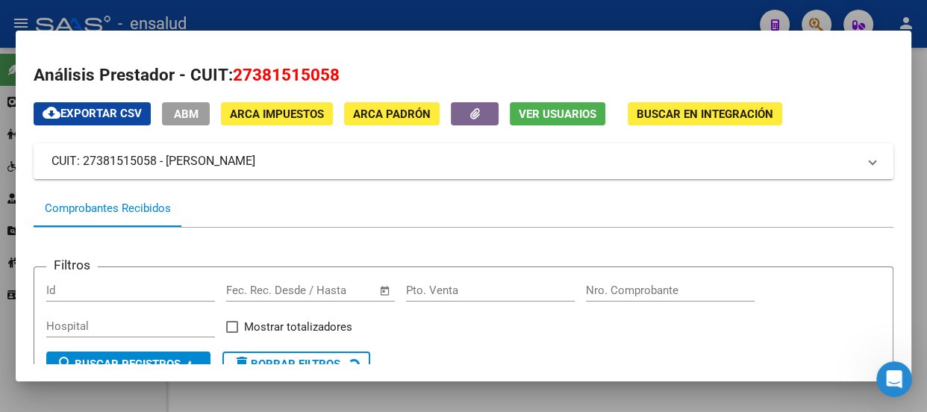
scroll to position [156, 0]
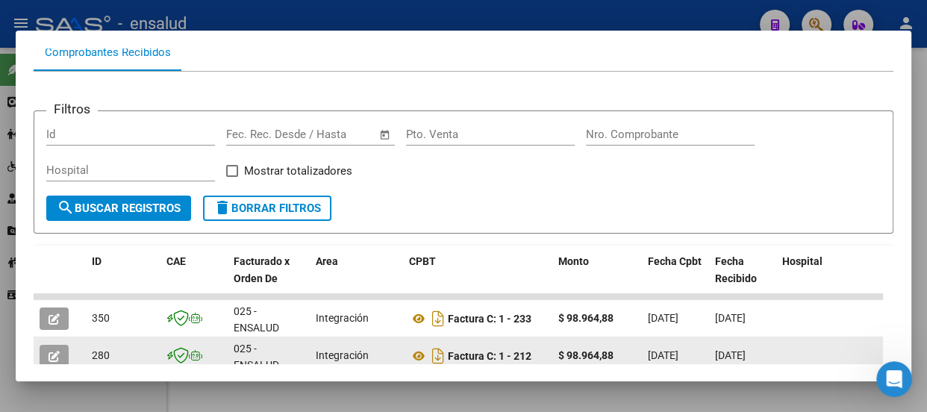
click at [57, 353] on icon "button" at bounding box center [54, 356] width 11 height 11
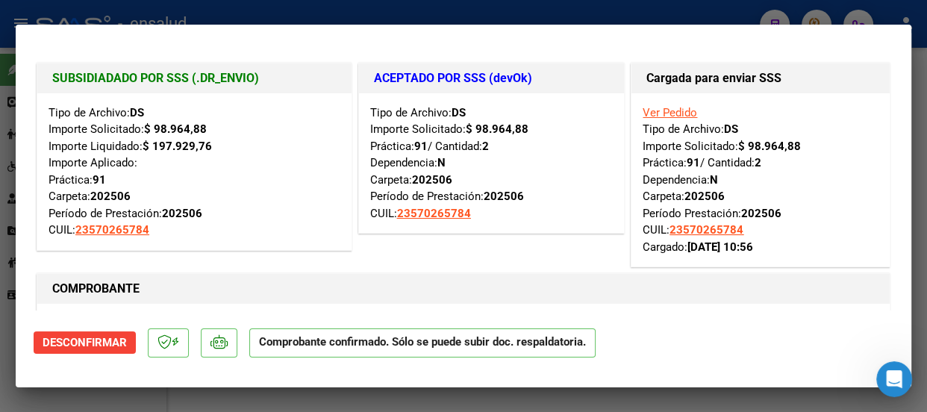
click at [367, 5] on div at bounding box center [463, 206] width 927 height 412
type input "$ 0,00"
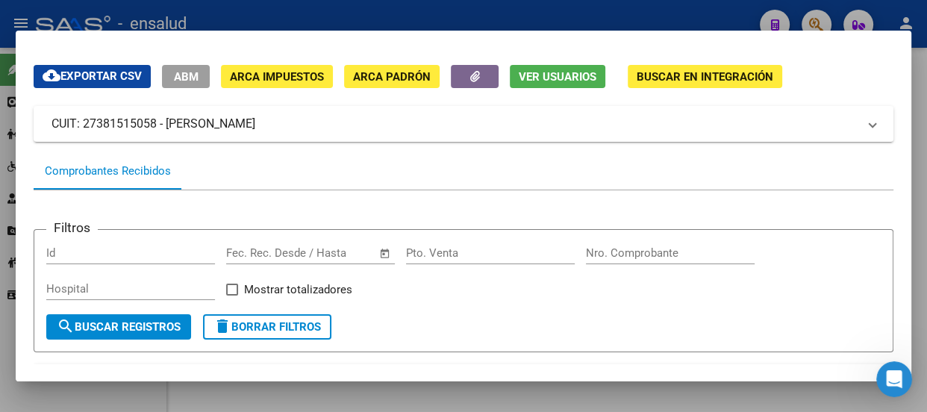
scroll to position [23, 0]
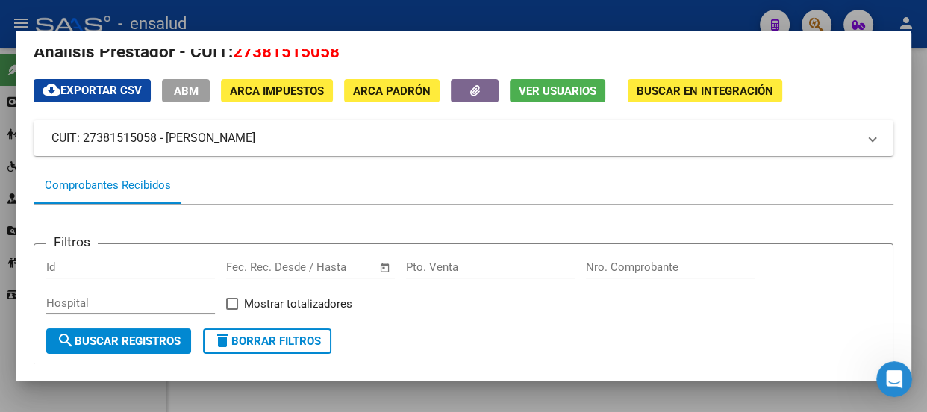
click at [452, 18] on div at bounding box center [463, 206] width 927 height 412
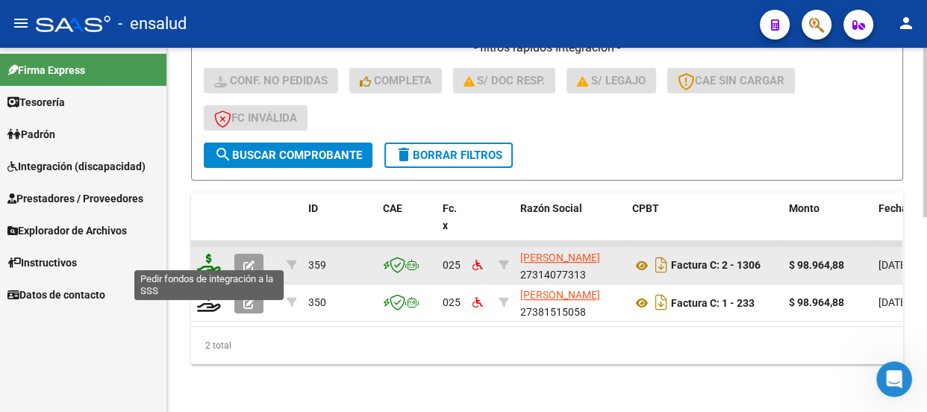
click at [211, 258] on icon at bounding box center [209, 264] width 24 height 21
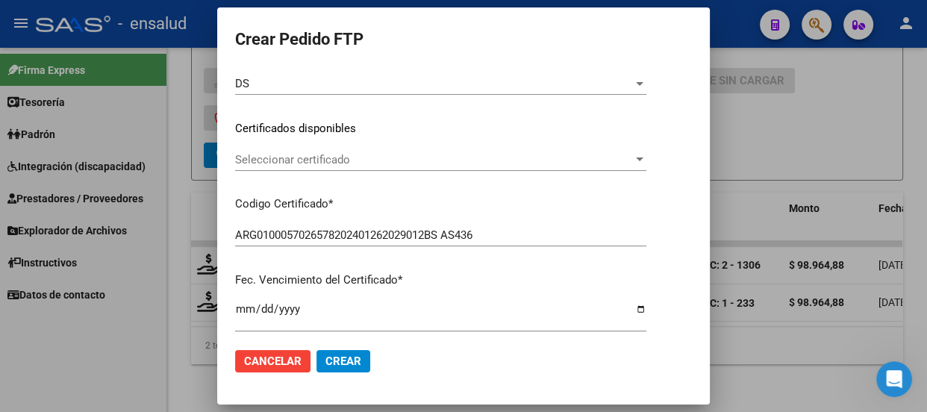
scroll to position [203, 0]
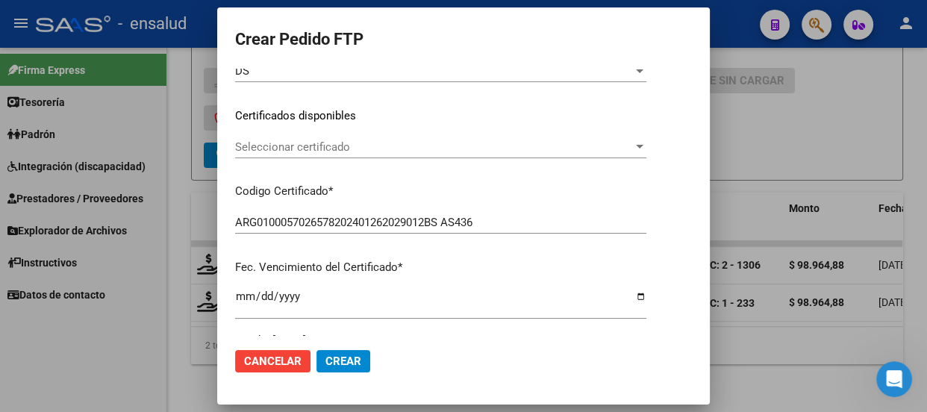
click at [508, 150] on span "Seleccionar certificado" at bounding box center [434, 146] width 398 height 13
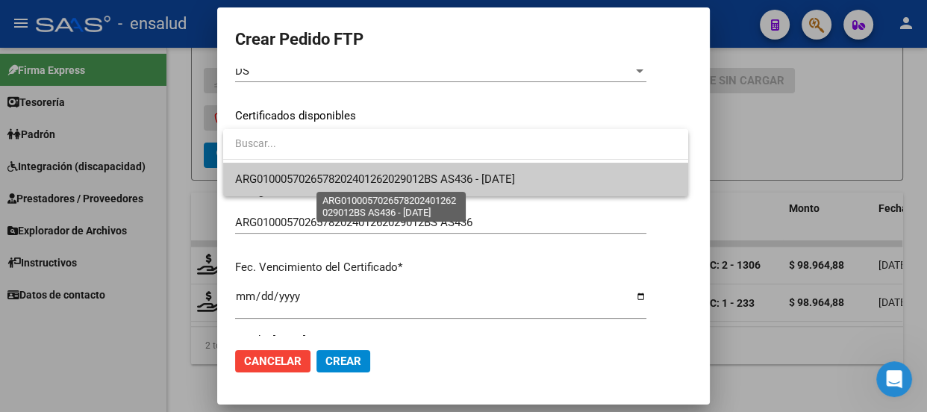
click at [456, 178] on span "ARG0100057026578202401262029012BS AS436 - [DATE]" at bounding box center [375, 178] width 280 height 13
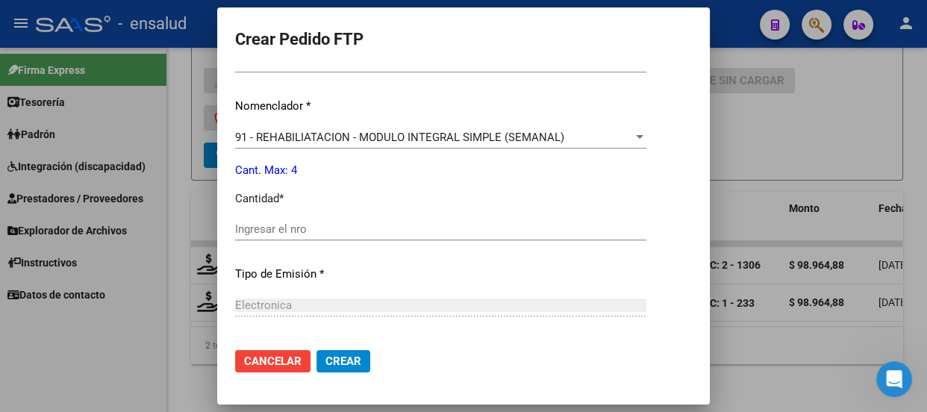
scroll to position [543, 0]
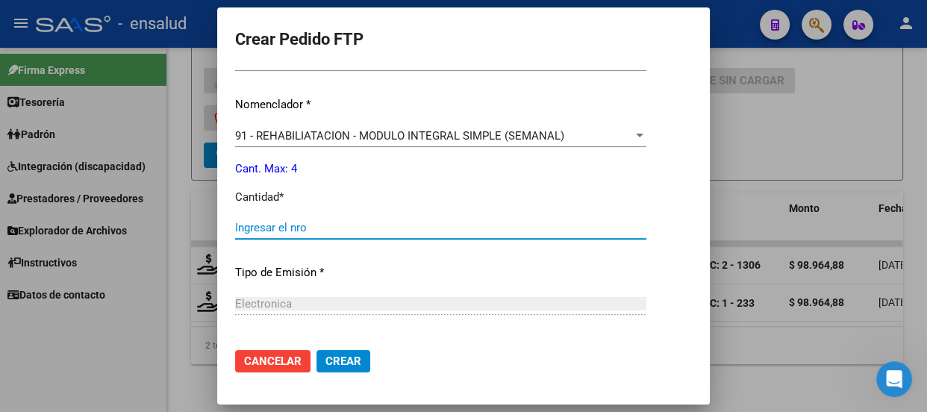
click at [264, 231] on input "Ingresar el nro" at bounding box center [440, 227] width 411 height 13
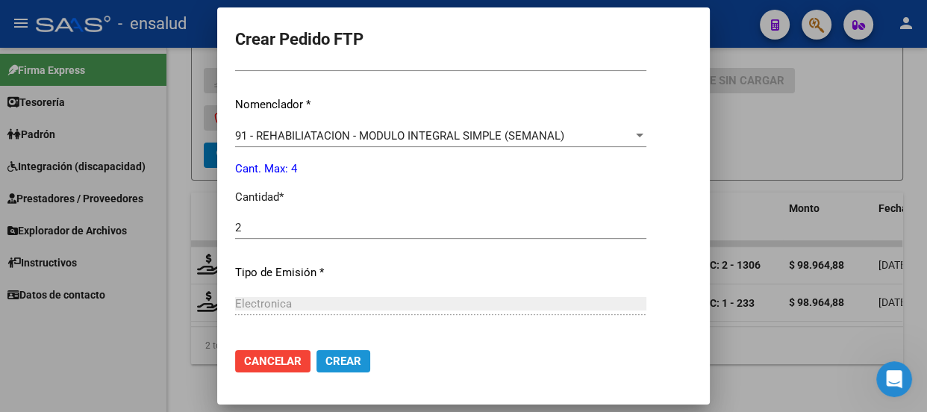
click at [340, 361] on span "Crear" at bounding box center [344, 361] width 36 height 13
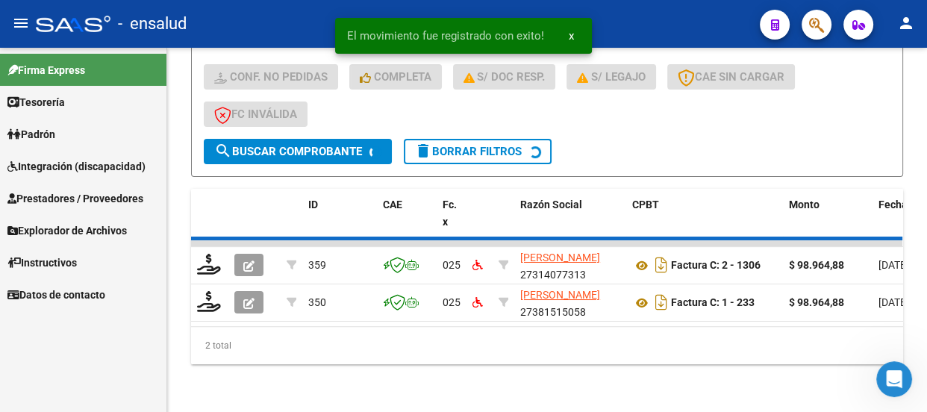
scroll to position [380, 0]
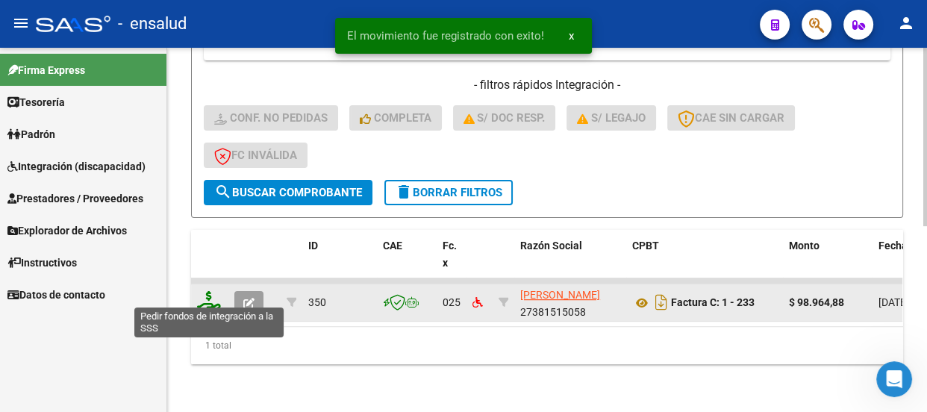
click at [205, 293] on icon at bounding box center [209, 301] width 24 height 21
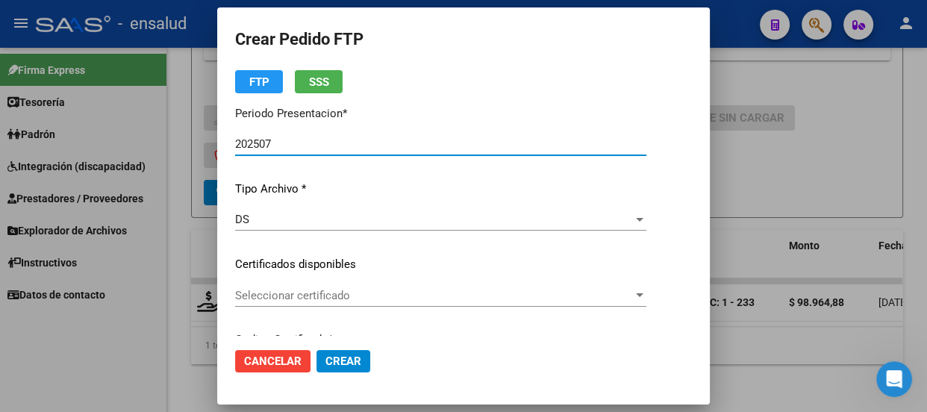
scroll to position [135, 0]
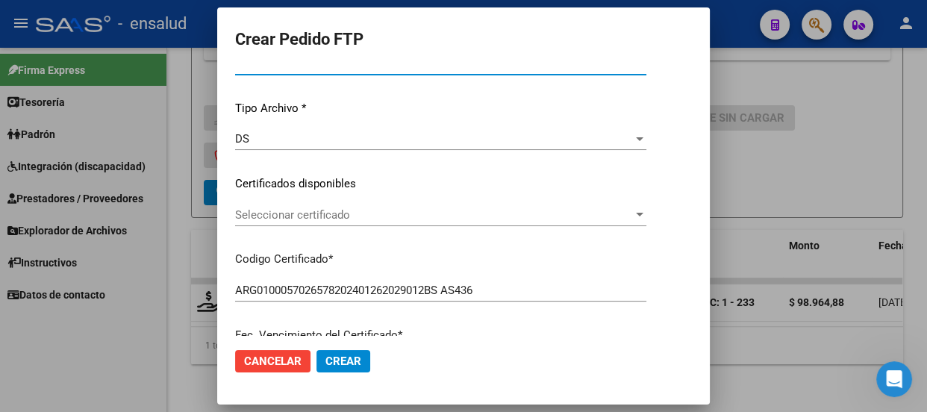
click at [481, 219] on span "Seleccionar certificado" at bounding box center [434, 214] width 398 height 13
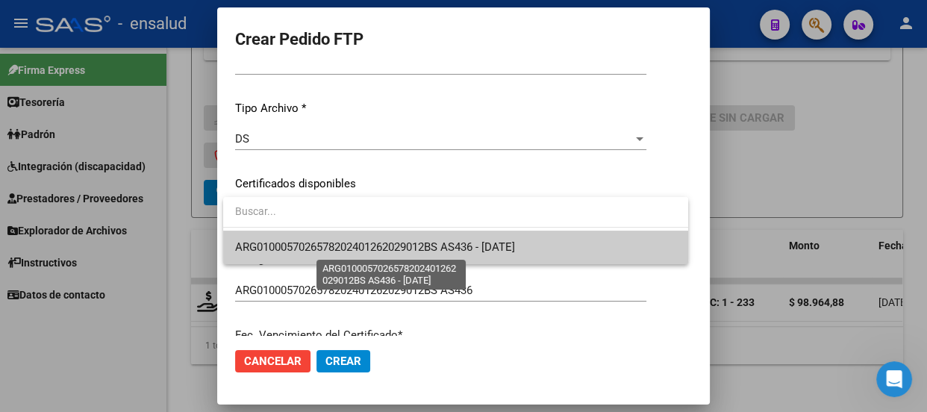
click at [432, 247] on span "ARG0100057026578202401262029012BS AS436 - [DATE]" at bounding box center [375, 246] width 280 height 13
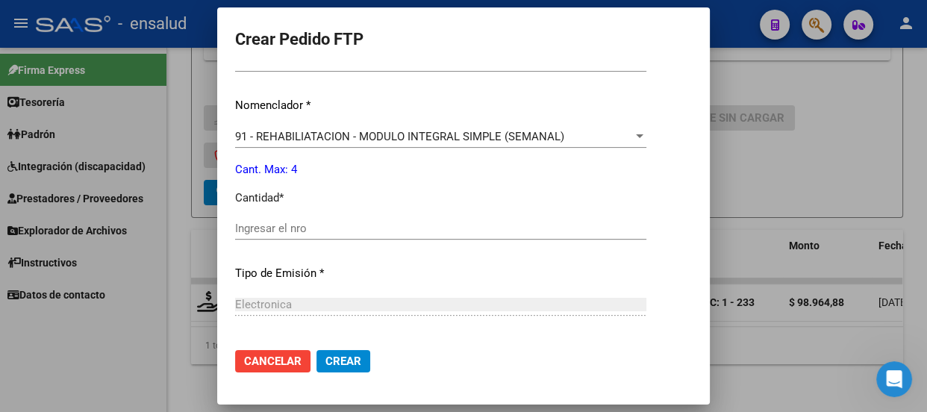
scroll to position [543, 0]
click at [269, 228] on input "Ingresar el nro" at bounding box center [440, 227] width 411 height 13
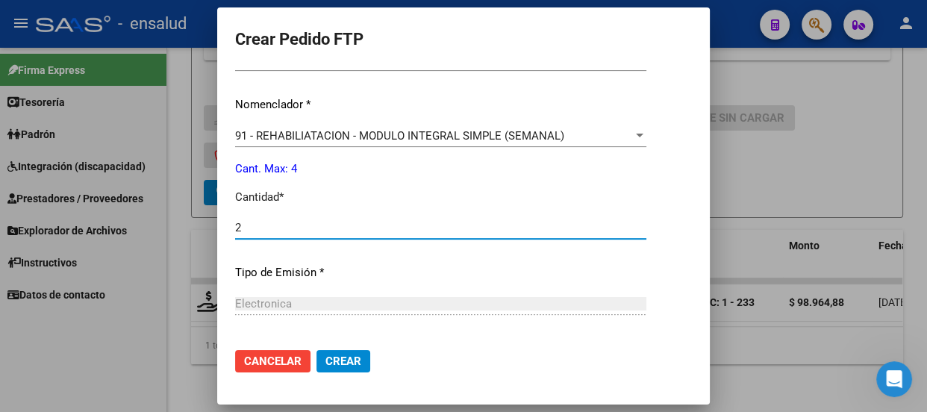
click at [356, 356] on span "Crear" at bounding box center [344, 361] width 36 height 13
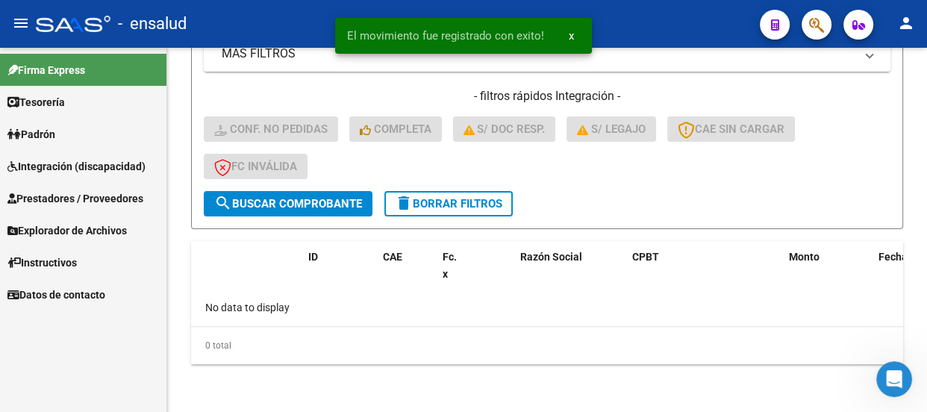
scroll to position [358, 0]
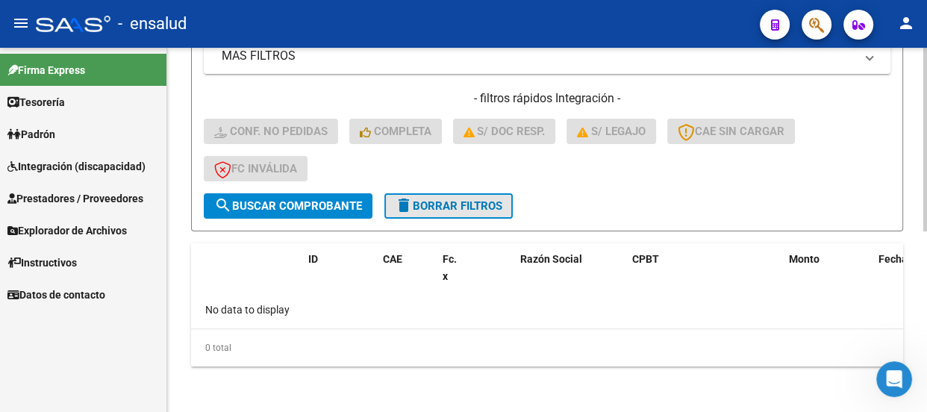
click at [471, 199] on span "delete Borrar Filtros" at bounding box center [449, 205] width 108 height 13
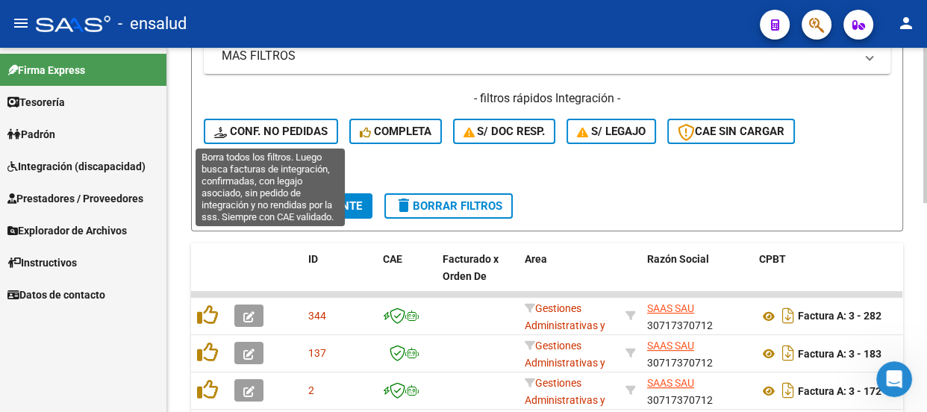
click at [300, 135] on span "Conf. no pedidas" at bounding box center [270, 131] width 113 height 13
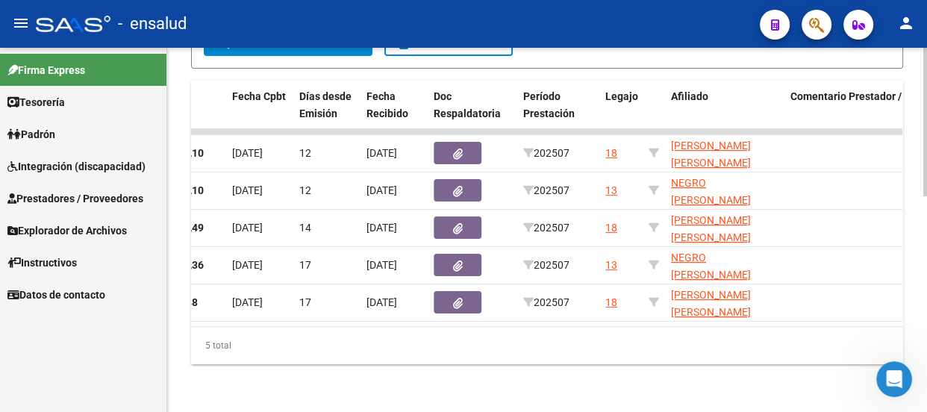
scroll to position [0, 762]
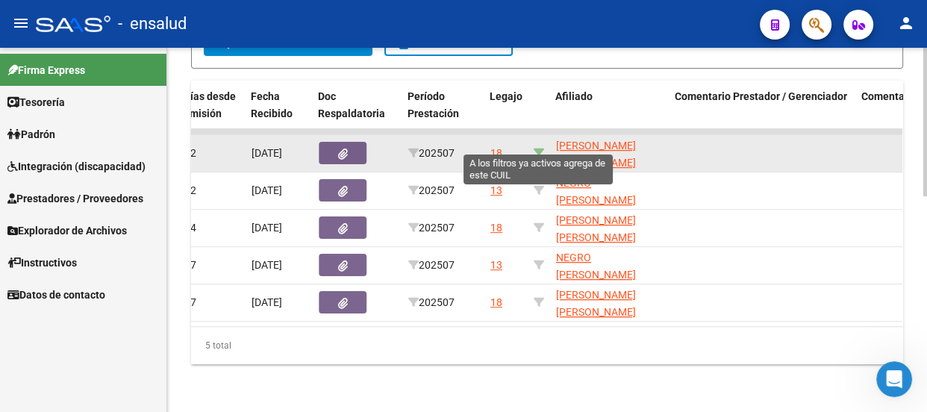
click at [538, 148] on icon at bounding box center [539, 153] width 10 height 10
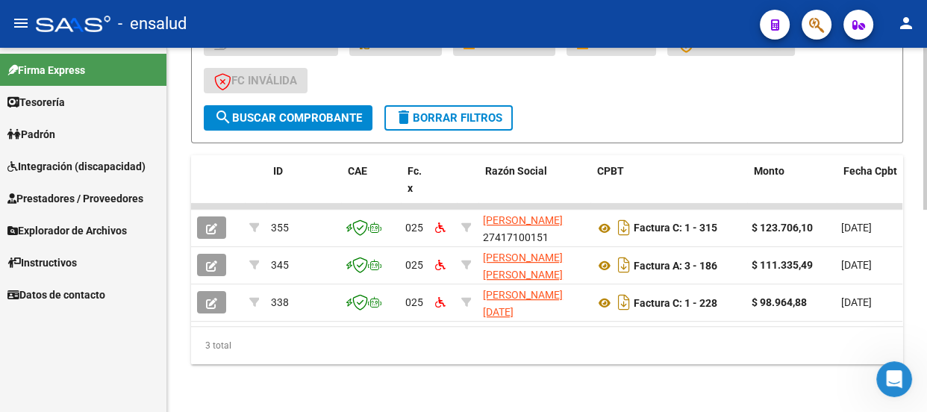
scroll to position [0, 35]
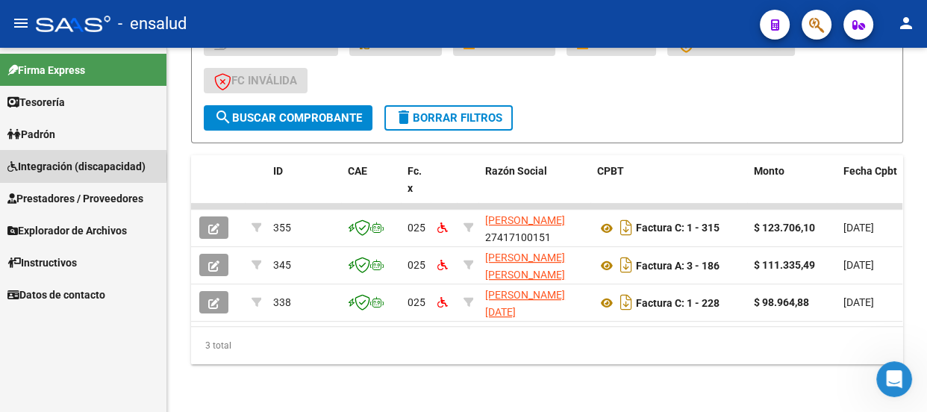
click at [69, 166] on span "Integración (discapacidad)" at bounding box center [76, 166] width 138 height 16
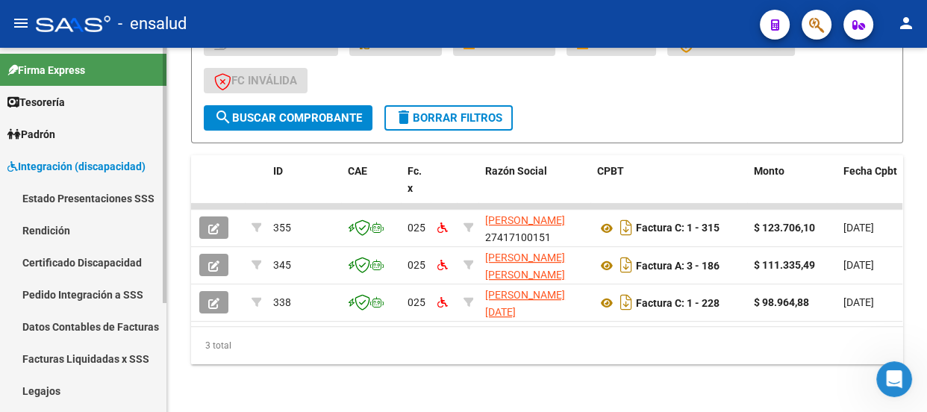
click at [68, 293] on link "Pedido Integración a SSS" at bounding box center [83, 294] width 166 height 32
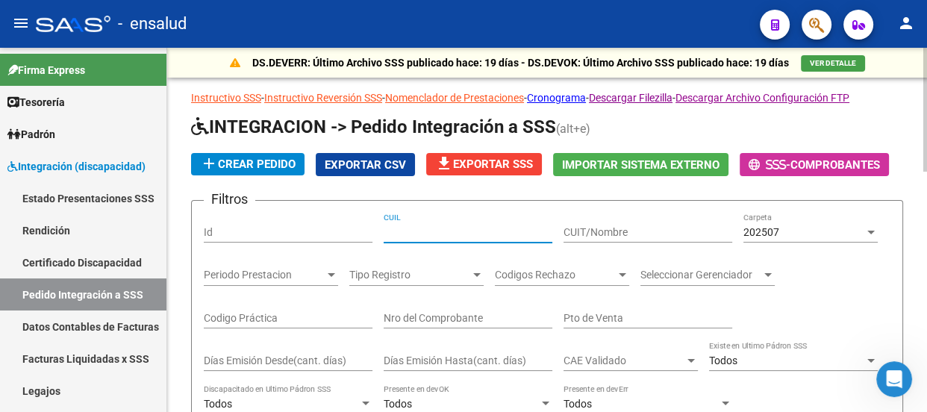
paste input "30686222914"
click at [871, 232] on div at bounding box center [871, 232] width 13 height 12
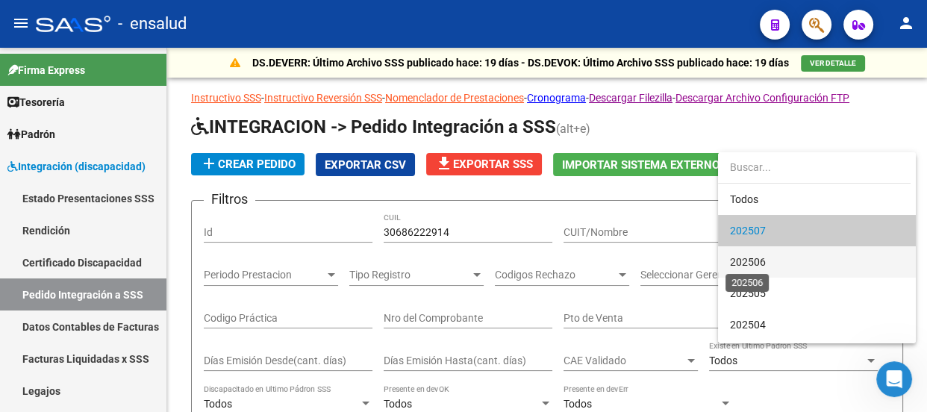
click at [763, 258] on span "202506" at bounding box center [748, 262] width 36 height 12
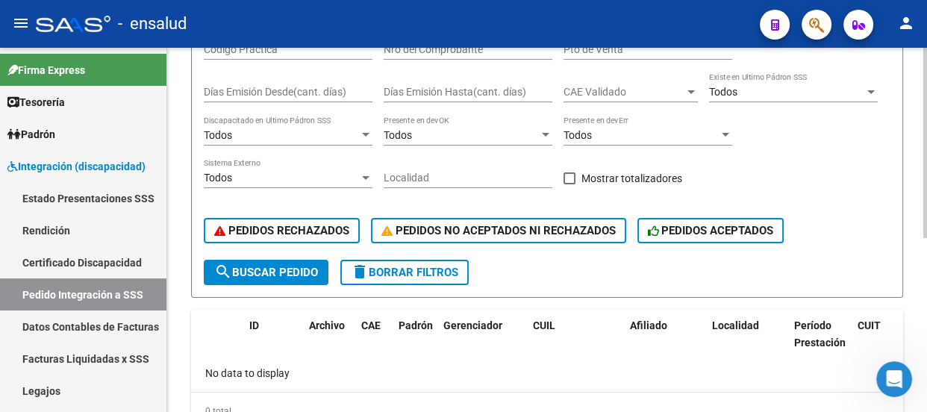
scroll to position [271, 0]
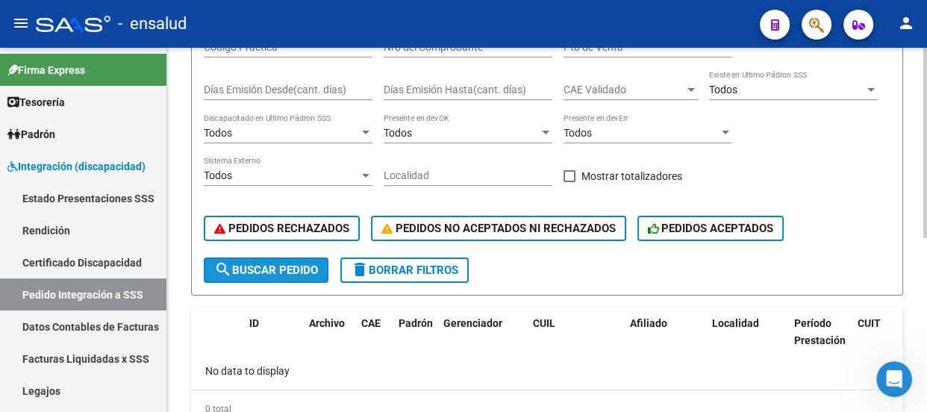
click at [269, 269] on span "search Buscar Pedido" at bounding box center [266, 270] width 104 height 13
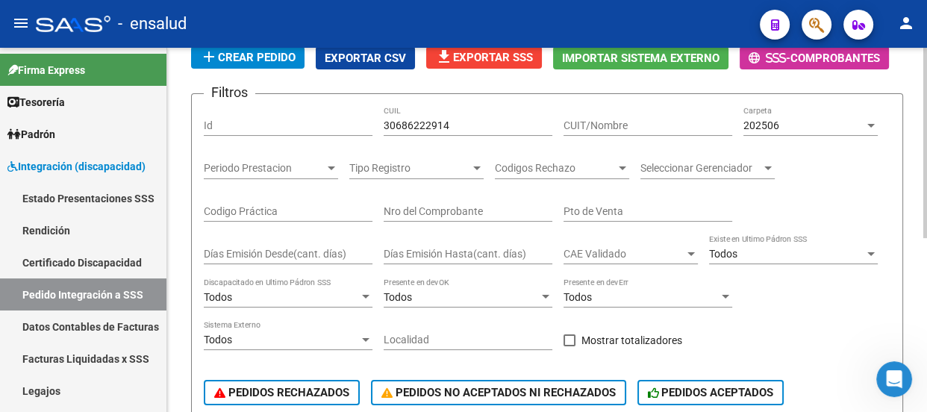
scroll to position [196, 0]
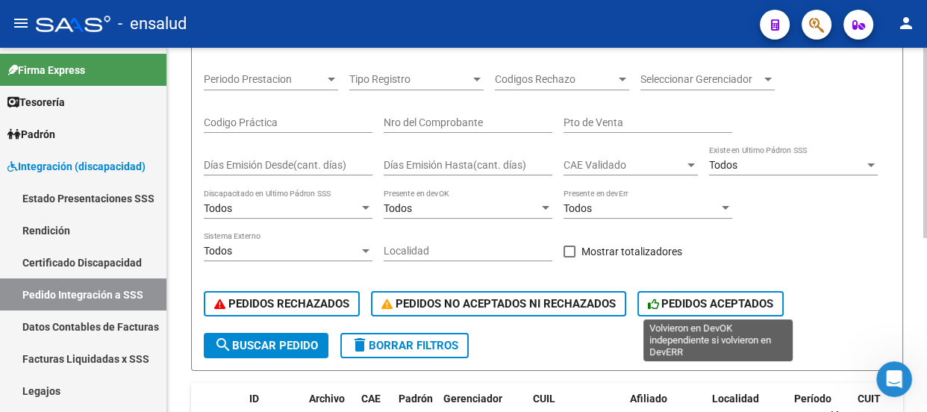
click at [760, 302] on span "PEDIDOS ACEPTADOS" at bounding box center [711, 303] width 126 height 13
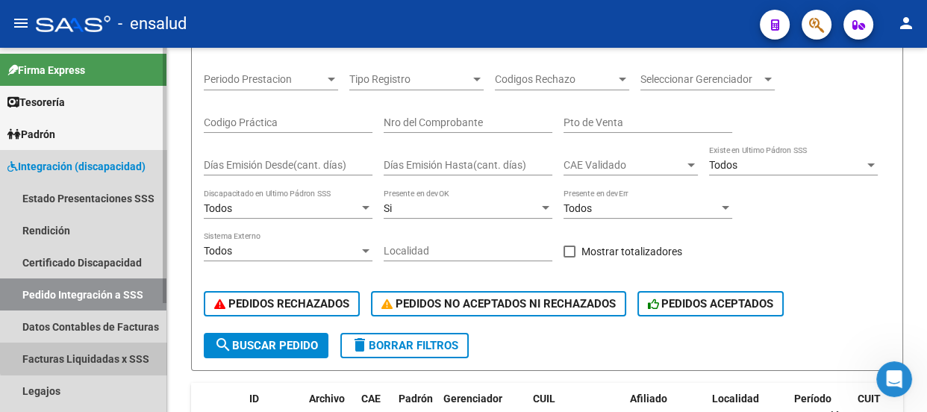
click at [87, 354] on link "Facturas Liquidadas x SSS" at bounding box center [83, 359] width 166 height 32
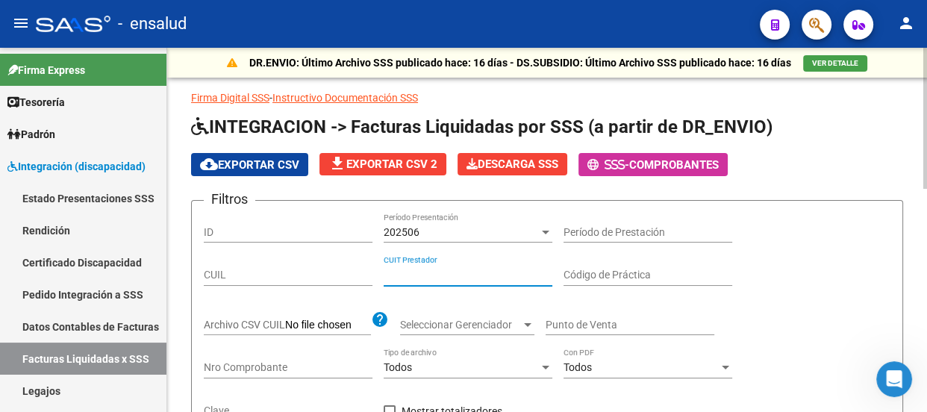
paste input "30-68622291-4"
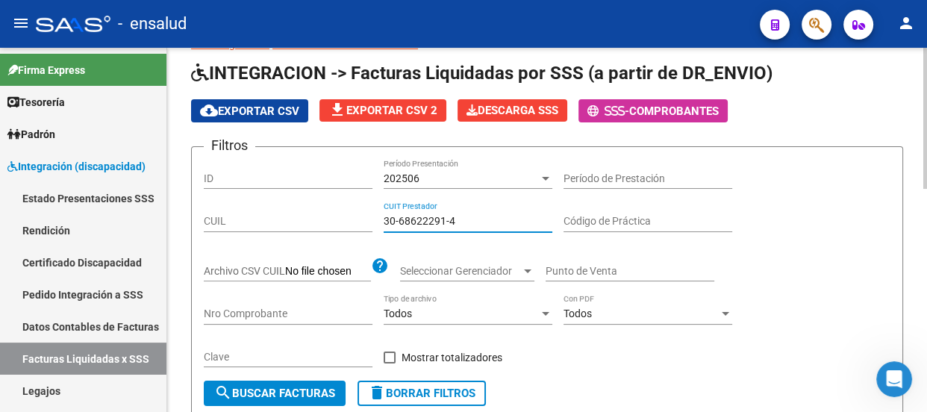
scroll to position [203, 0]
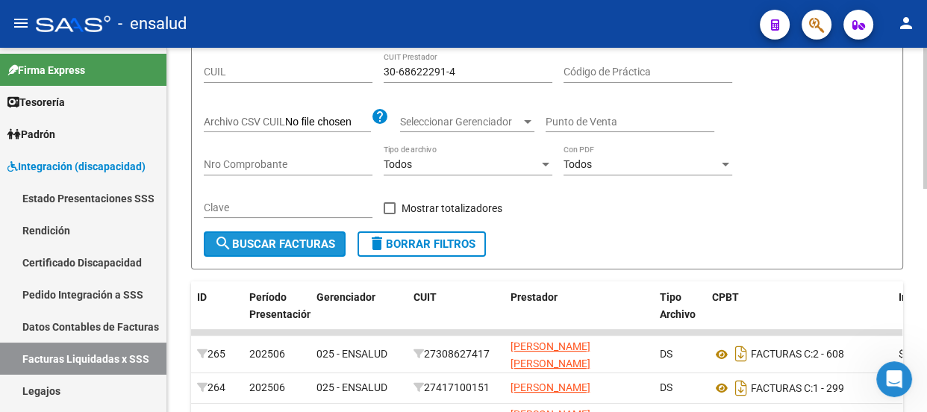
click at [271, 243] on span "search Buscar Facturas" at bounding box center [274, 243] width 121 height 13
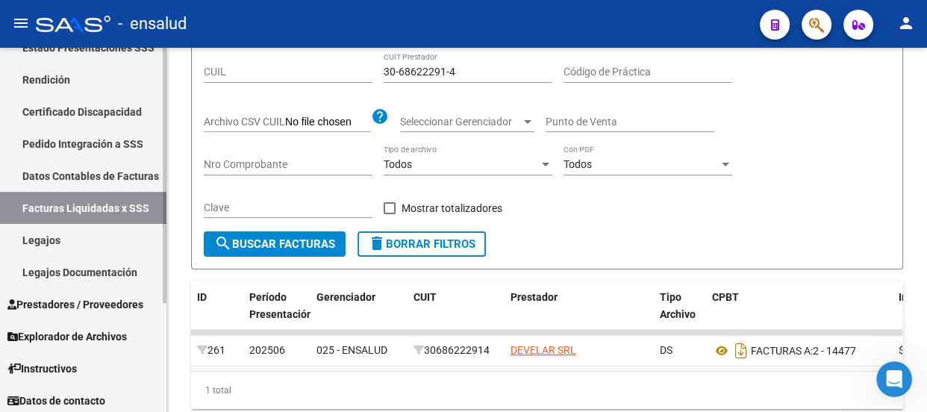
scroll to position [155, 0]
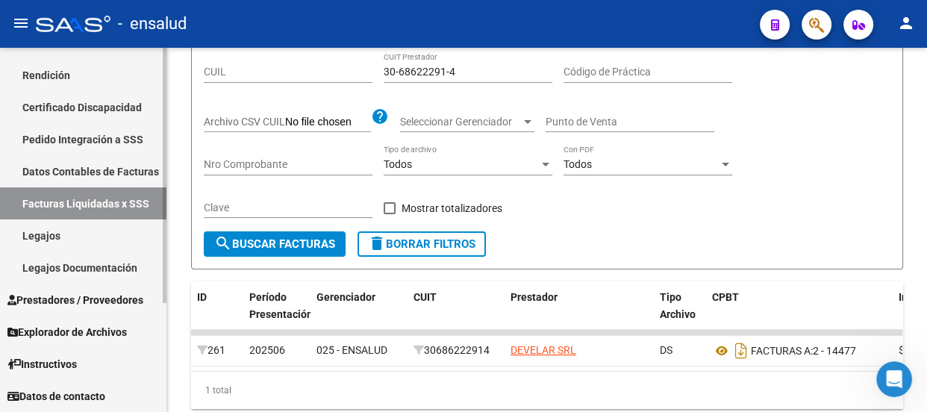
click at [97, 299] on span "Prestadores / Proveedores" at bounding box center [75, 300] width 136 height 16
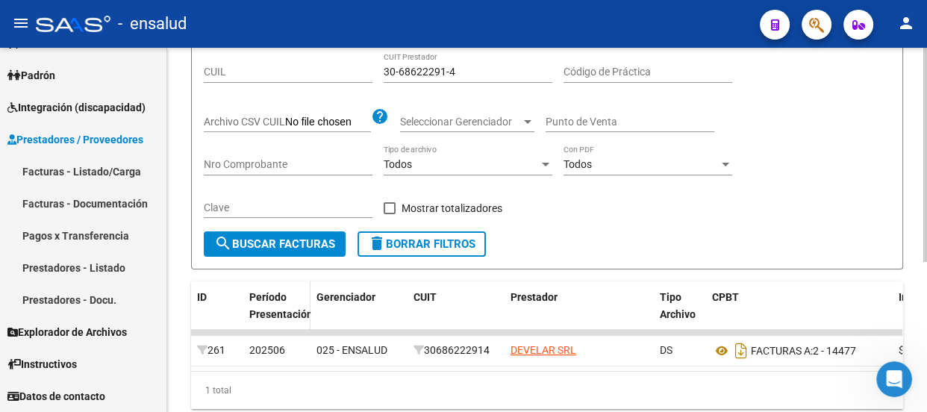
scroll to position [59, 0]
click at [423, 244] on span "delete Borrar Filtros" at bounding box center [422, 243] width 108 height 13
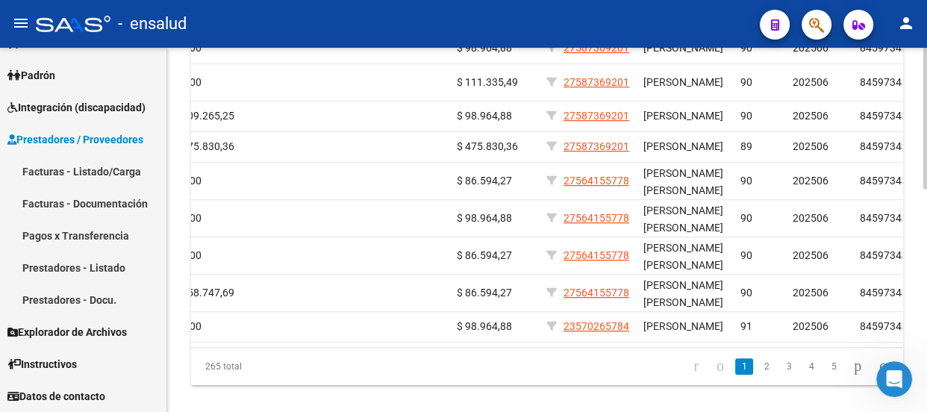
scroll to position [0, 968]
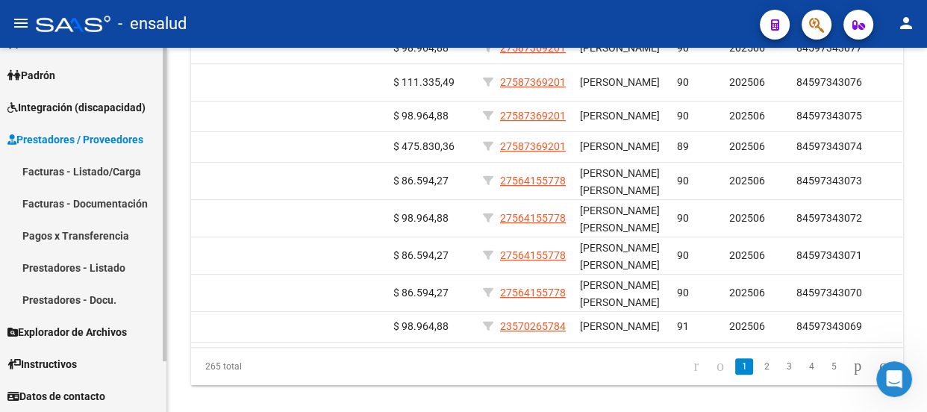
click at [73, 331] on span "Explorador de Archivos" at bounding box center [66, 332] width 119 height 16
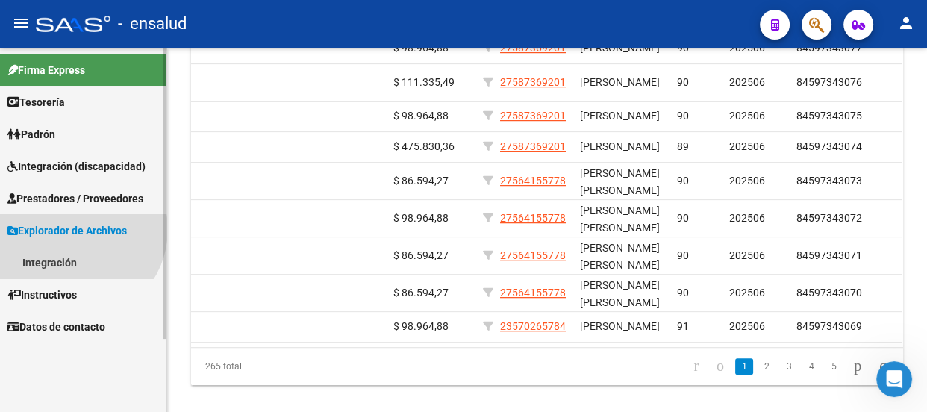
scroll to position [0, 0]
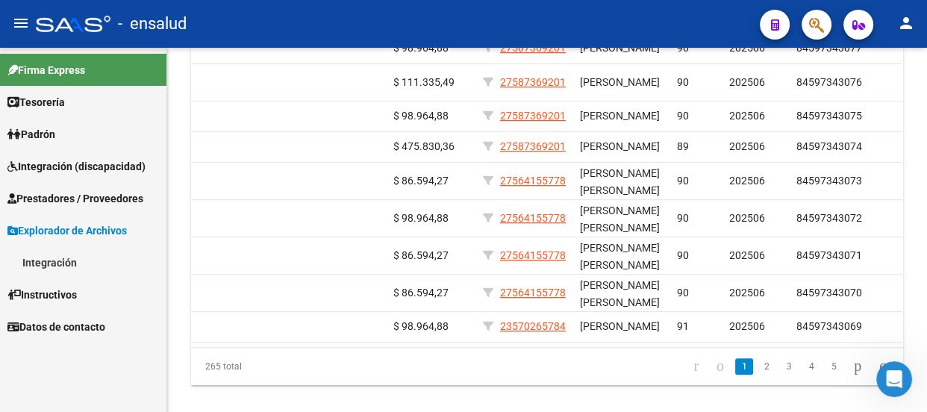
click at [52, 262] on link "Integración" at bounding box center [83, 262] width 166 height 32
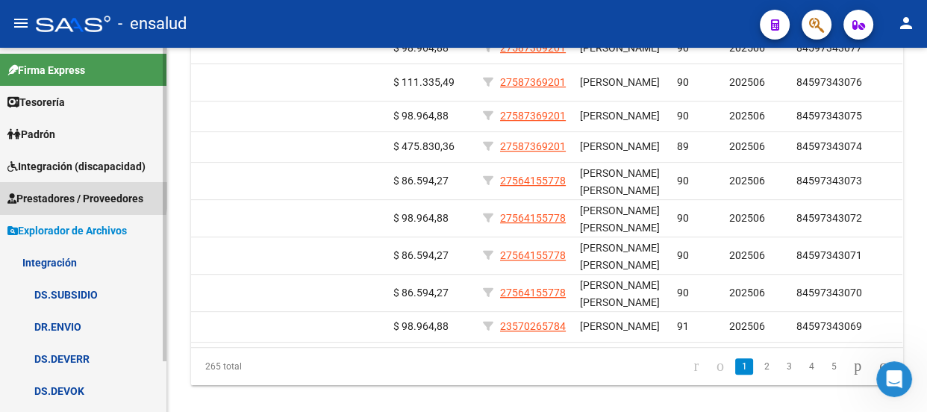
click at [56, 196] on span "Prestadores / Proveedores" at bounding box center [75, 198] width 136 height 16
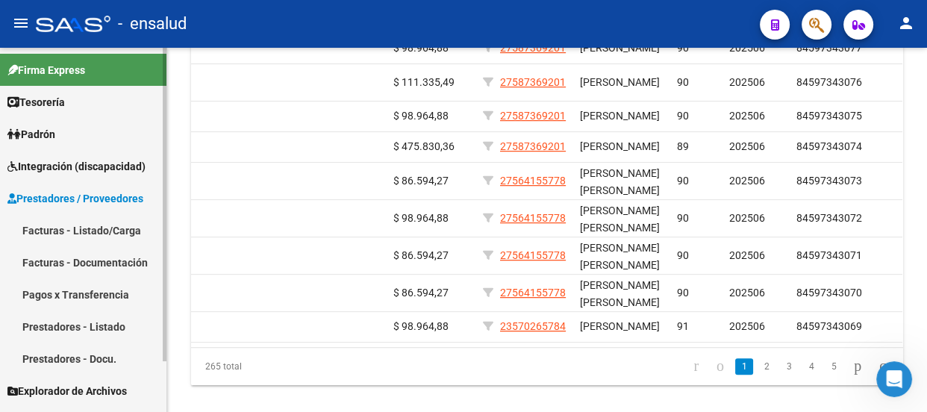
click at [67, 231] on link "Facturas - Listado/Carga" at bounding box center [83, 230] width 166 height 32
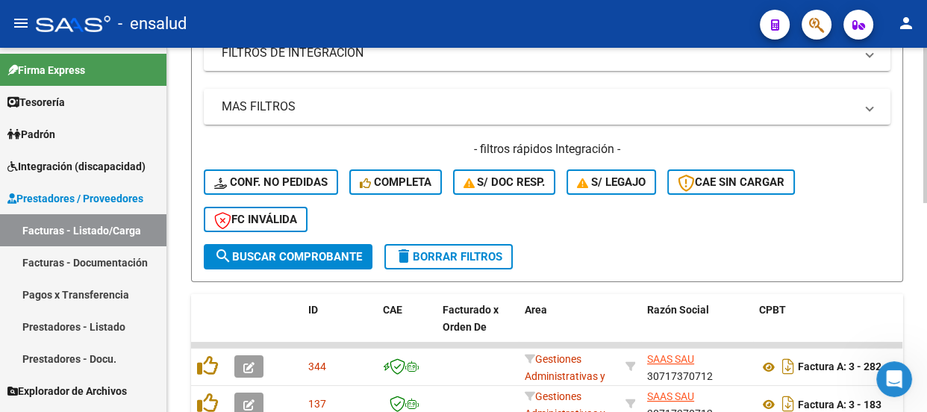
scroll to position [271, 0]
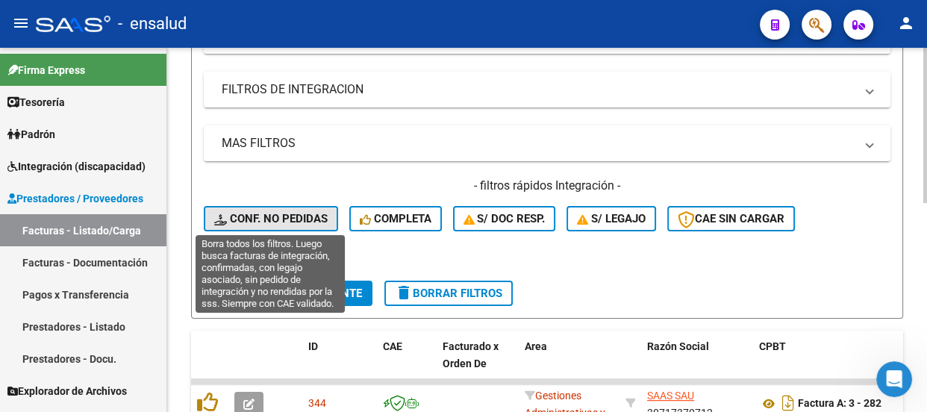
click at [290, 214] on span "Conf. no pedidas" at bounding box center [270, 218] width 113 height 13
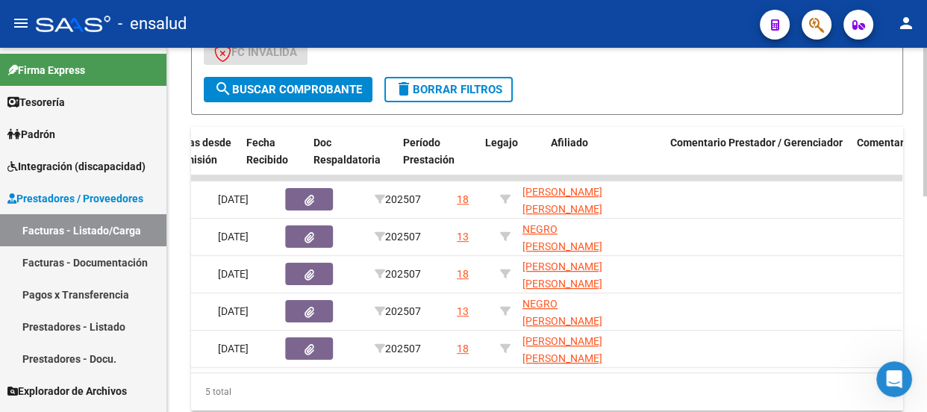
scroll to position [0, 767]
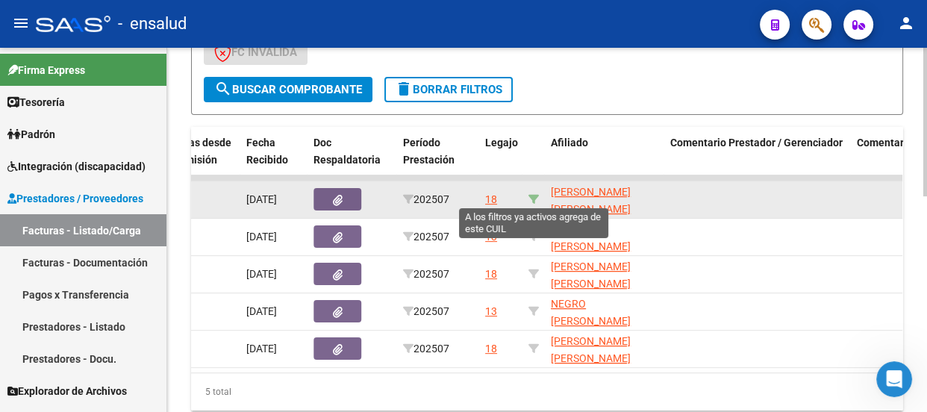
click at [533, 195] on icon at bounding box center [534, 199] width 10 height 10
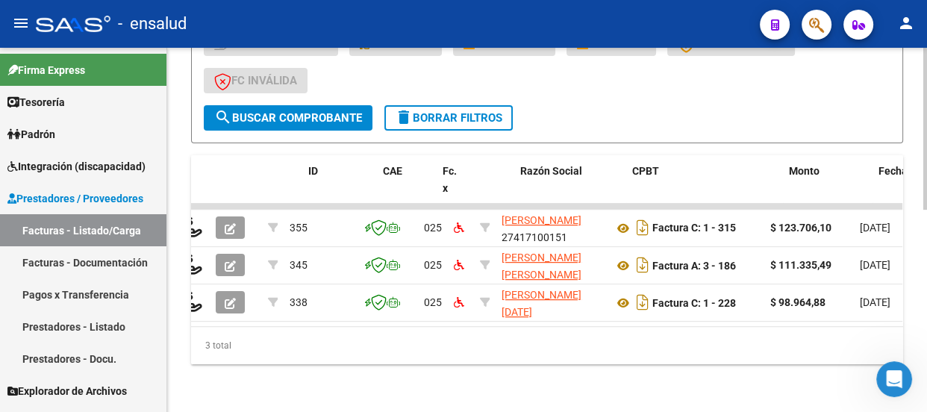
scroll to position [0, 0]
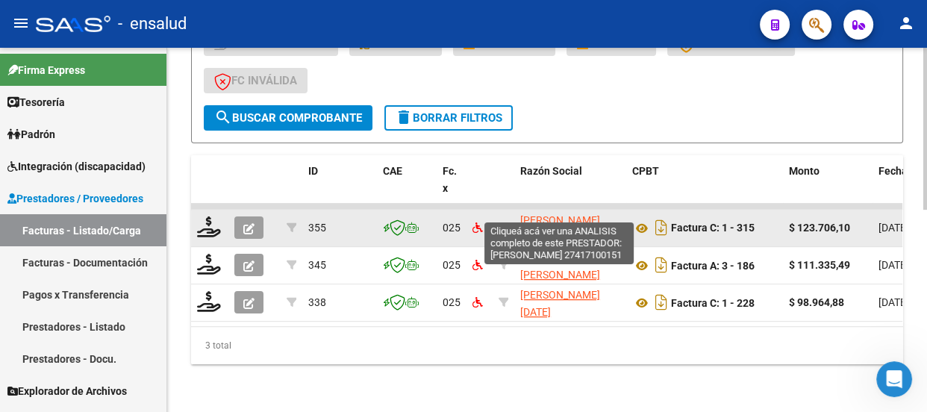
click at [560, 214] on span "[PERSON_NAME]" at bounding box center [560, 220] width 80 height 12
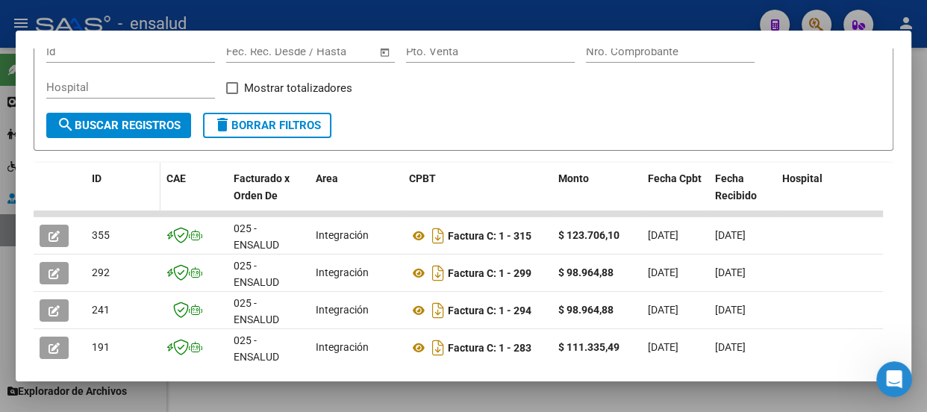
scroll to position [359, 0]
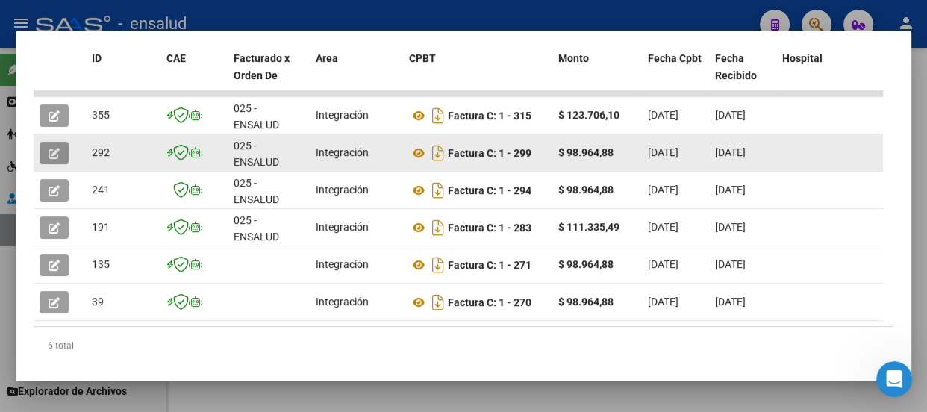
click at [53, 150] on icon "button" at bounding box center [54, 153] width 11 height 11
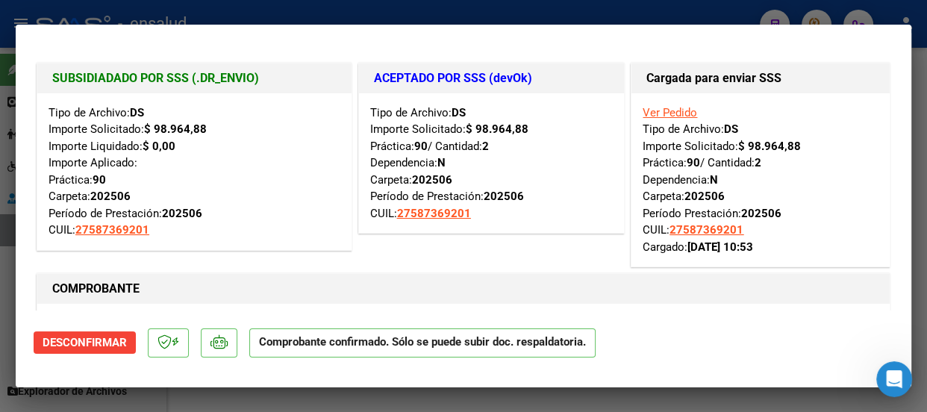
click at [271, 16] on div at bounding box center [463, 206] width 927 height 412
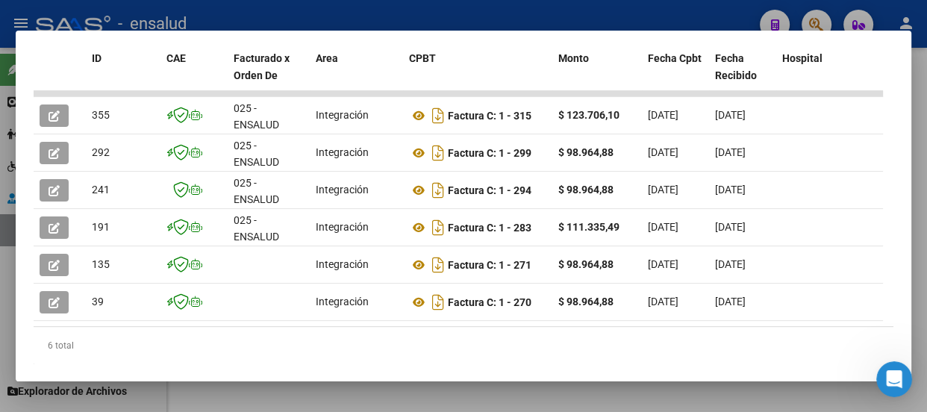
click at [496, 10] on div at bounding box center [463, 206] width 927 height 412
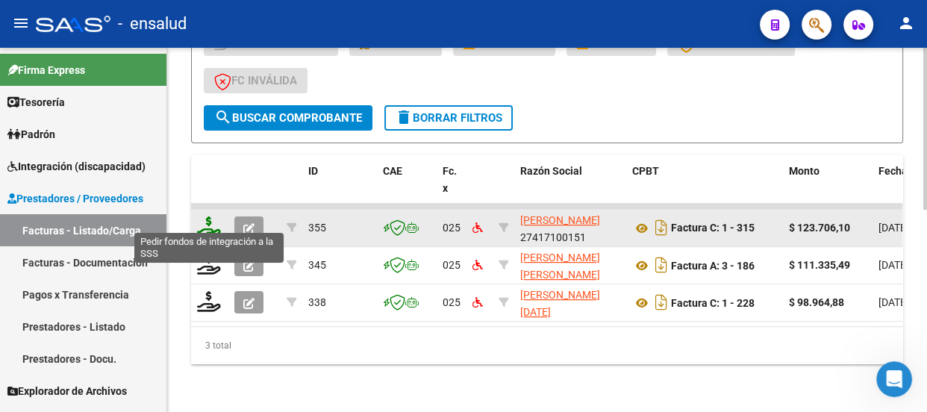
click at [206, 223] on icon at bounding box center [209, 227] width 24 height 21
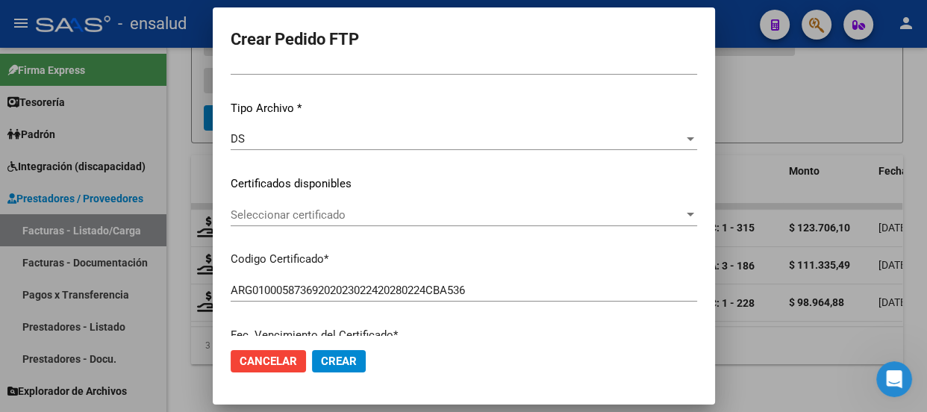
scroll to position [203, 0]
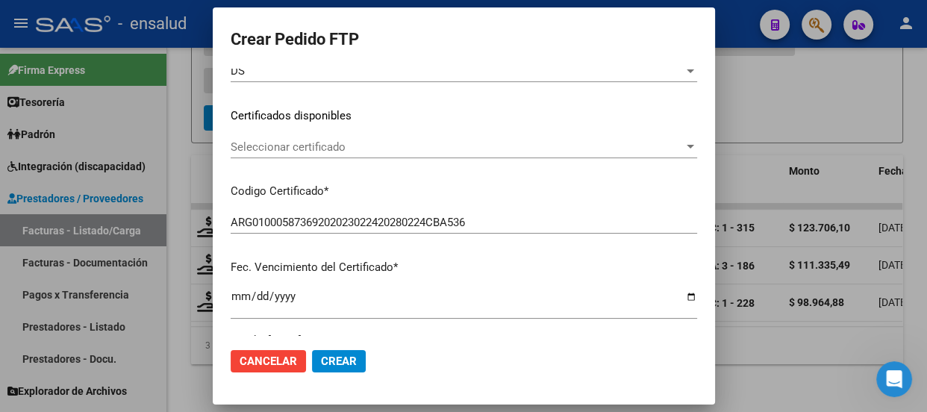
click at [460, 149] on span "Seleccionar certificado" at bounding box center [457, 146] width 453 height 13
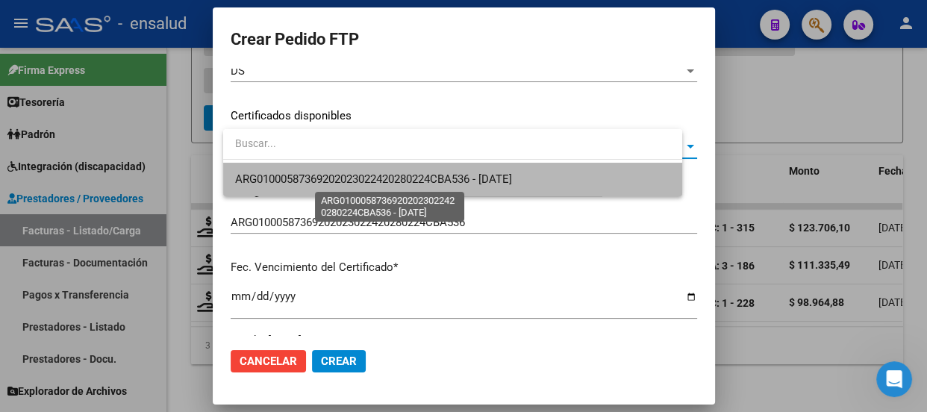
click at [454, 181] on span "ARG01000587369202023022420280224CBA536 - [DATE]" at bounding box center [373, 178] width 277 height 13
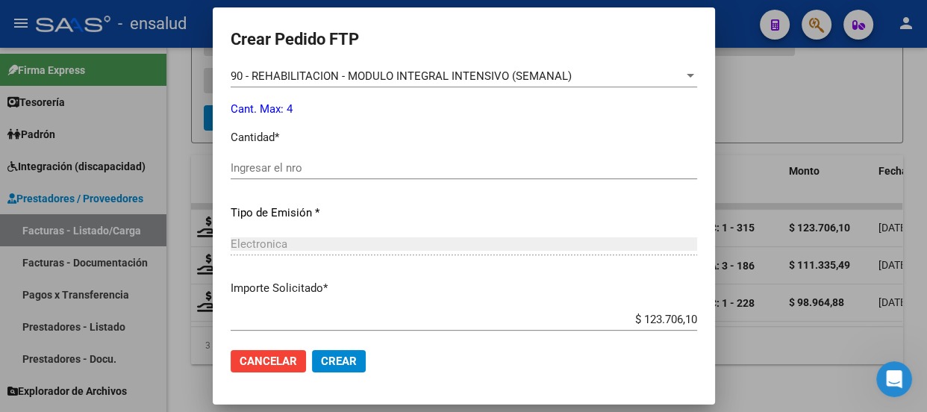
scroll to position [611, 0]
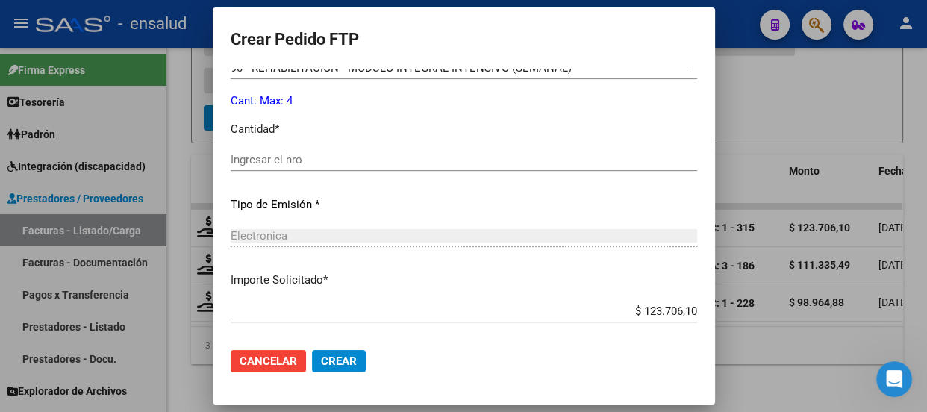
click at [257, 163] on input "Ingresar el nro" at bounding box center [464, 159] width 467 height 13
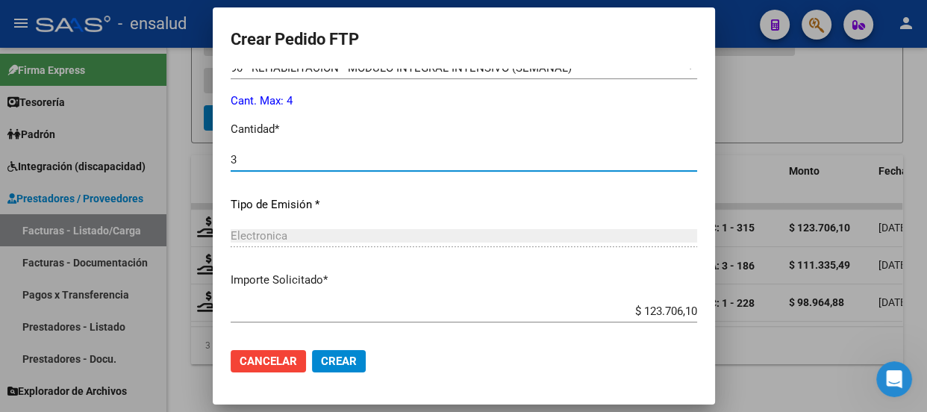
click at [331, 355] on span "Crear" at bounding box center [339, 361] width 36 height 13
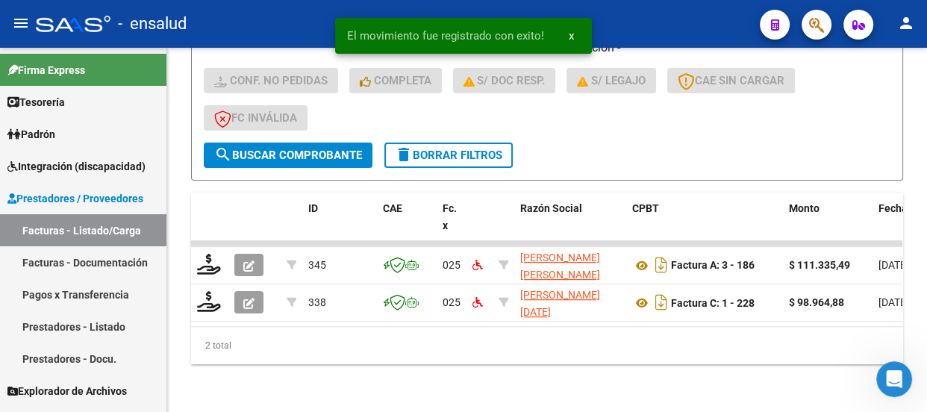
scroll to position [417, 0]
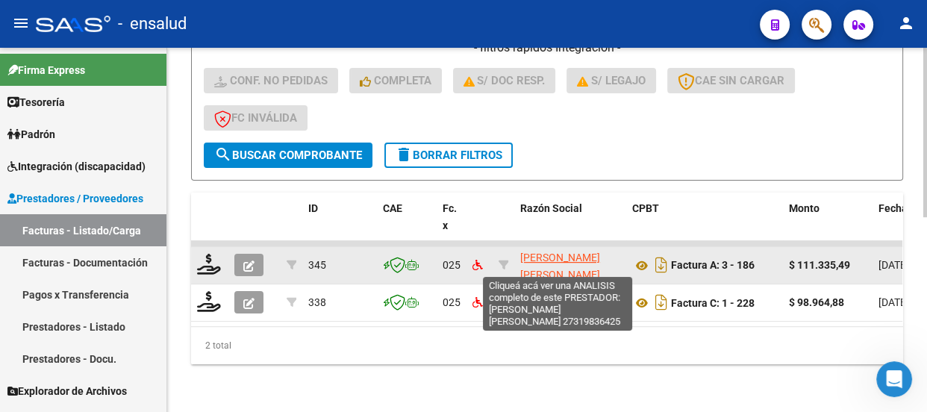
click at [556, 252] on span "[PERSON_NAME] [PERSON_NAME]" at bounding box center [560, 266] width 80 height 29
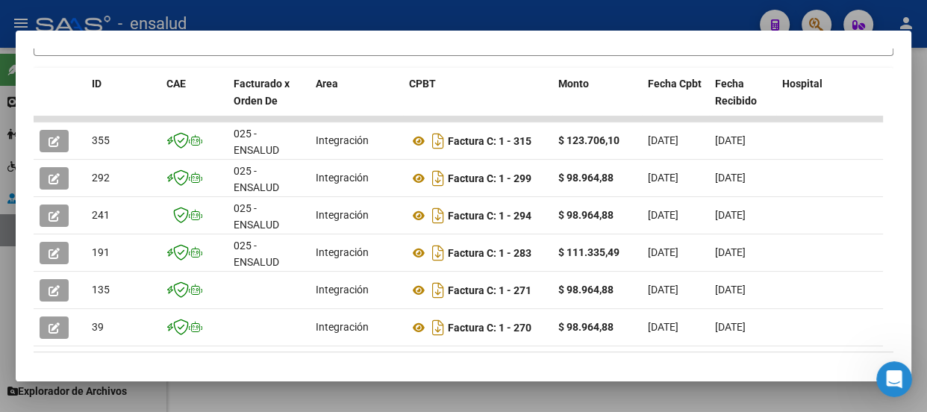
scroll to position [339, 0]
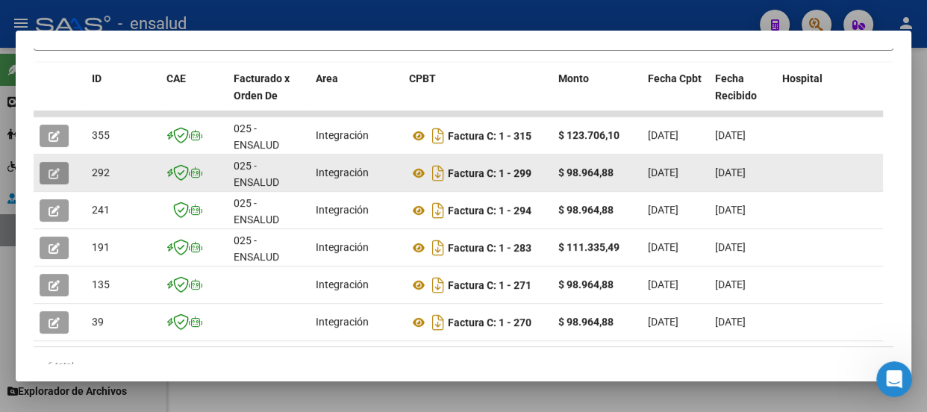
click at [57, 170] on icon "button" at bounding box center [54, 173] width 11 height 11
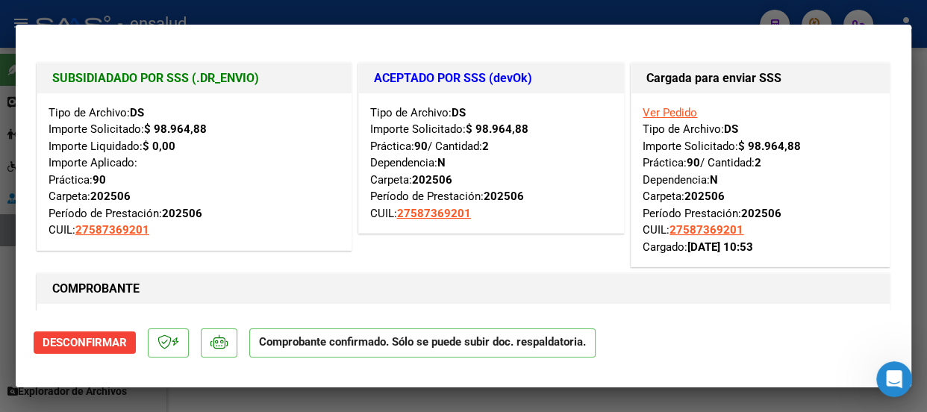
click at [420, 17] on div at bounding box center [463, 206] width 927 height 412
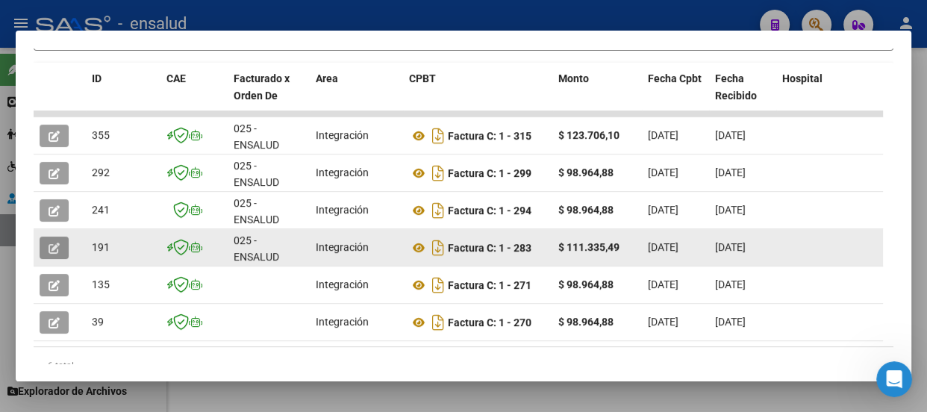
click at [55, 249] on icon "button" at bounding box center [54, 248] width 11 height 11
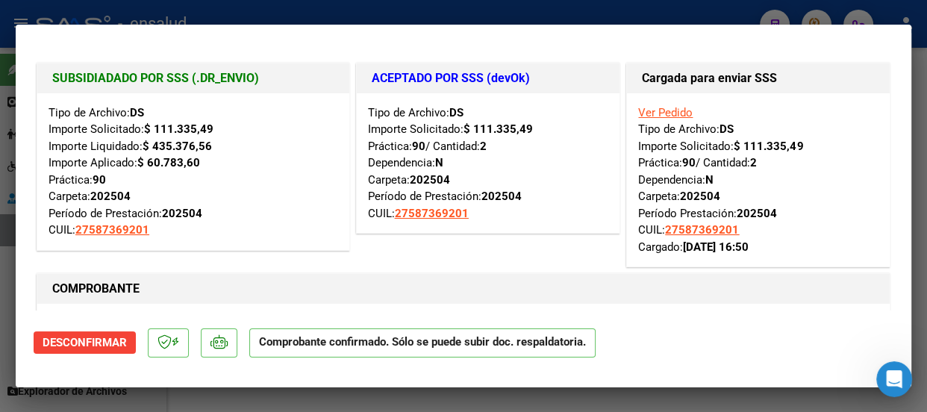
click at [588, 8] on div at bounding box center [463, 206] width 927 height 412
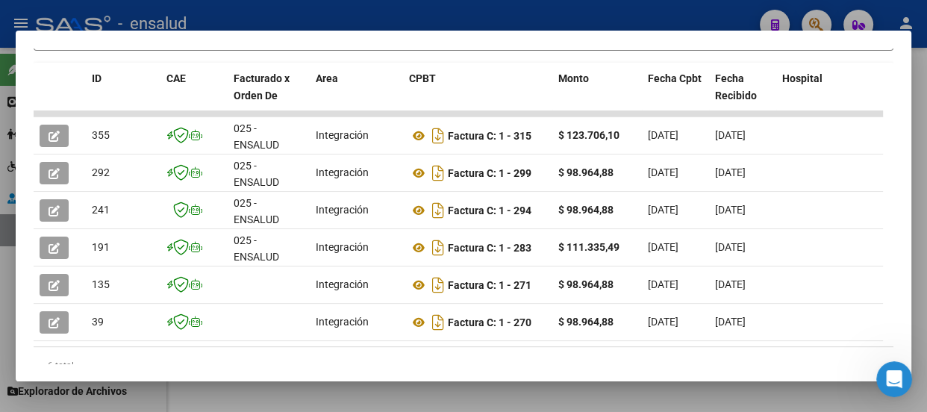
click at [525, 14] on div at bounding box center [463, 206] width 927 height 412
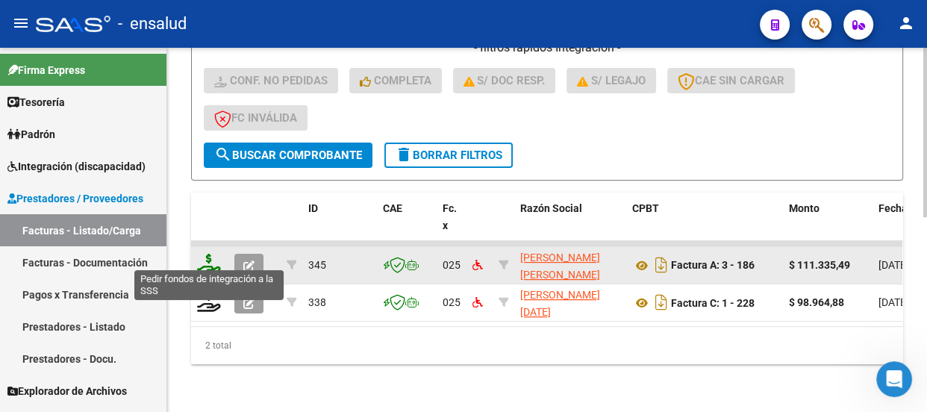
click at [204, 254] on icon at bounding box center [209, 264] width 24 height 21
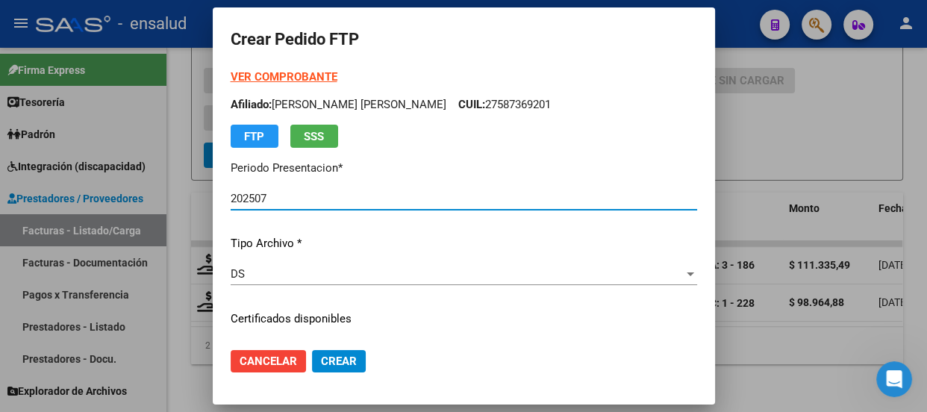
scroll to position [135, 0]
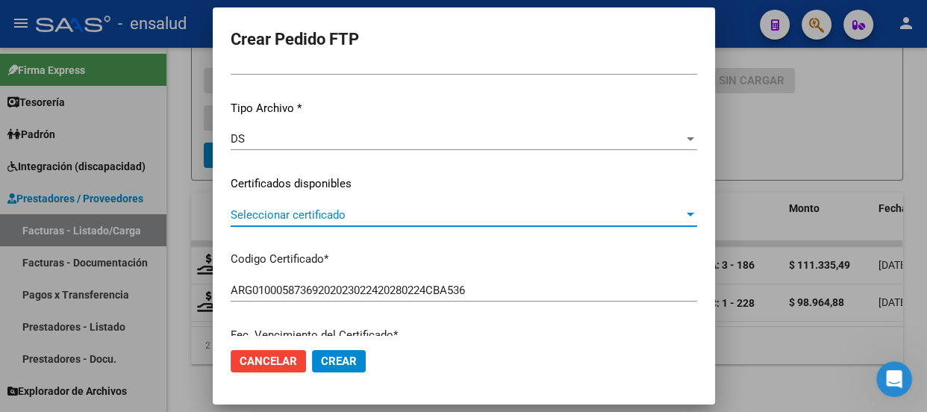
click at [393, 213] on span "Seleccionar certificado" at bounding box center [457, 214] width 453 height 13
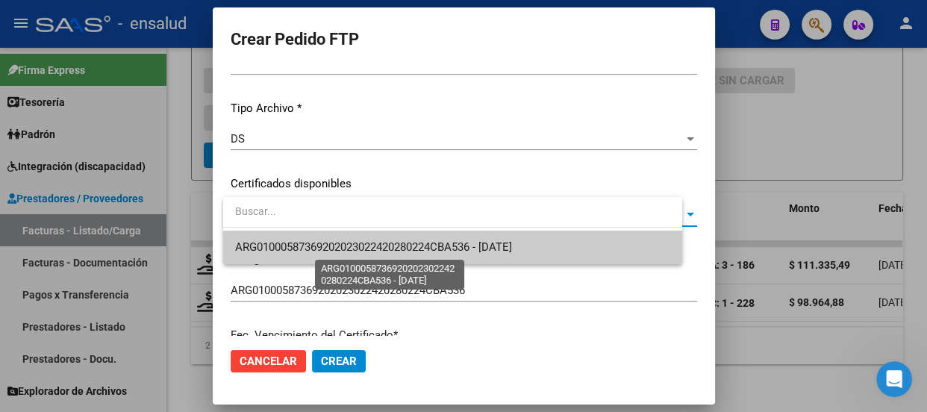
click at [383, 246] on span "ARG01000587369202023022420280224CBA536 - [DATE]" at bounding box center [373, 246] width 277 height 13
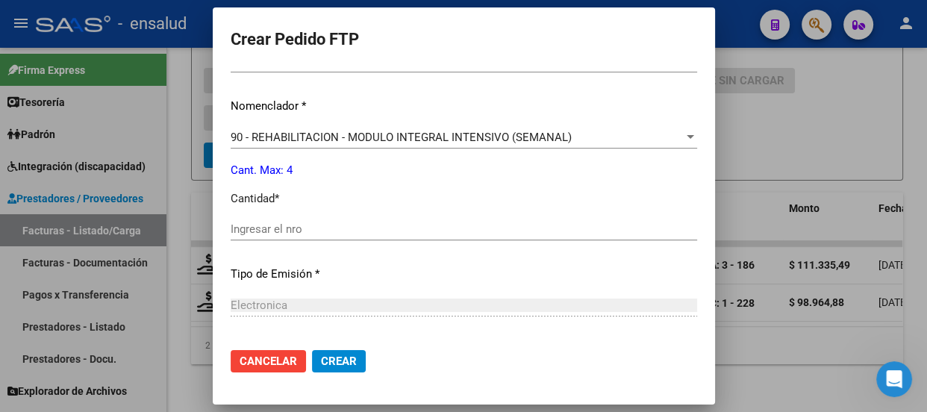
scroll to position [543, 0]
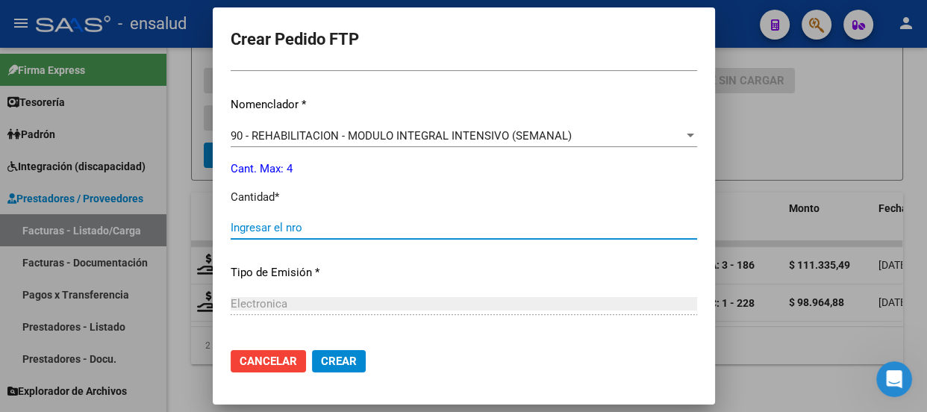
click at [255, 227] on input "Ingresar el nro" at bounding box center [464, 227] width 467 height 13
click at [341, 362] on span "Crear" at bounding box center [339, 361] width 36 height 13
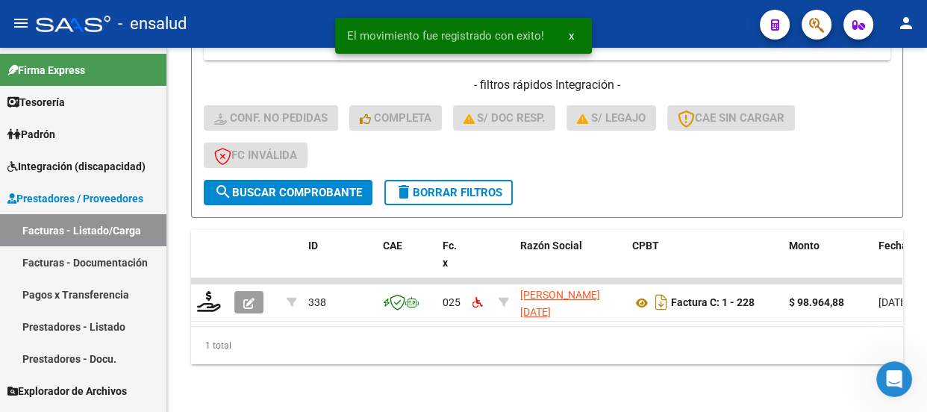
scroll to position [380, 0]
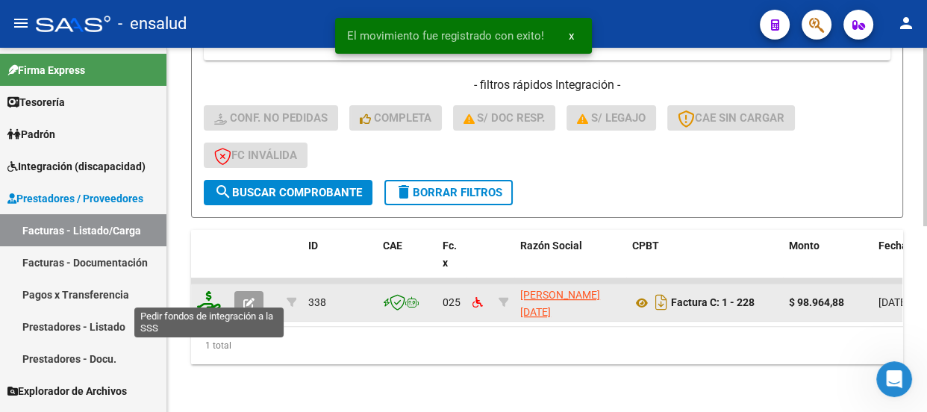
click at [208, 299] on icon at bounding box center [209, 301] width 24 height 21
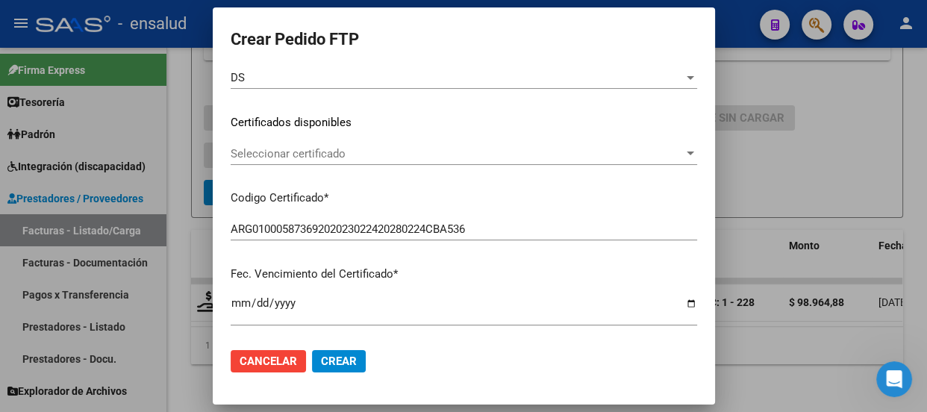
scroll to position [203, 0]
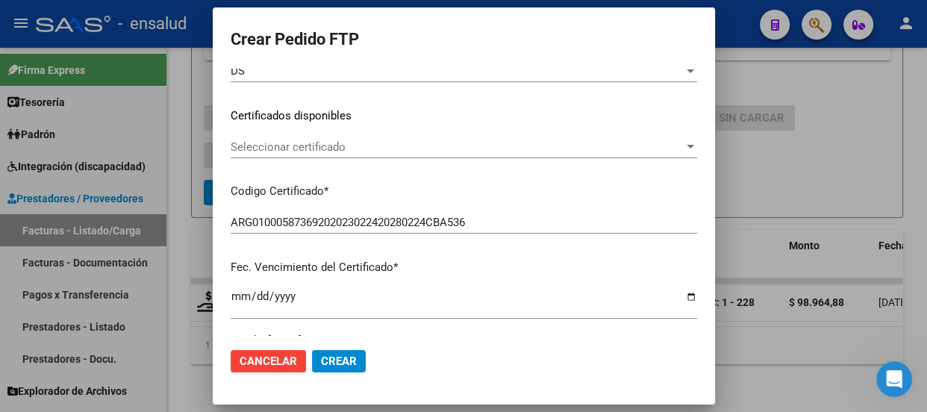
click at [493, 147] on span "Seleccionar certificado" at bounding box center [457, 146] width 453 height 13
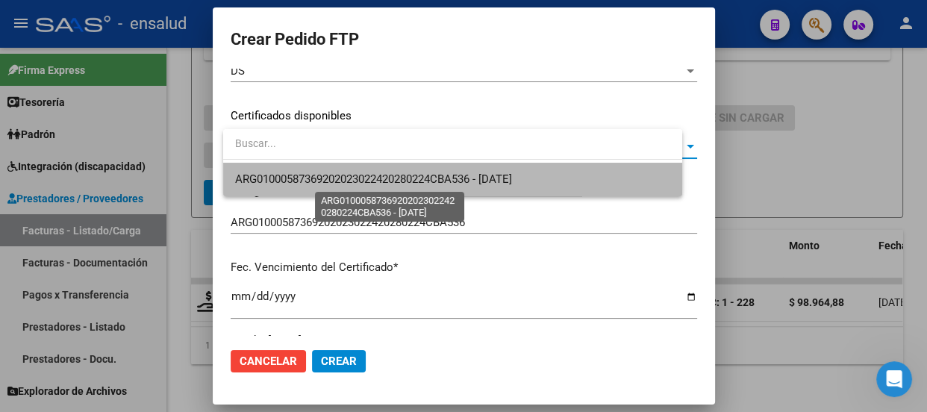
click at [443, 177] on span "ARG01000587369202023022420280224CBA536 - [DATE]" at bounding box center [373, 178] width 277 height 13
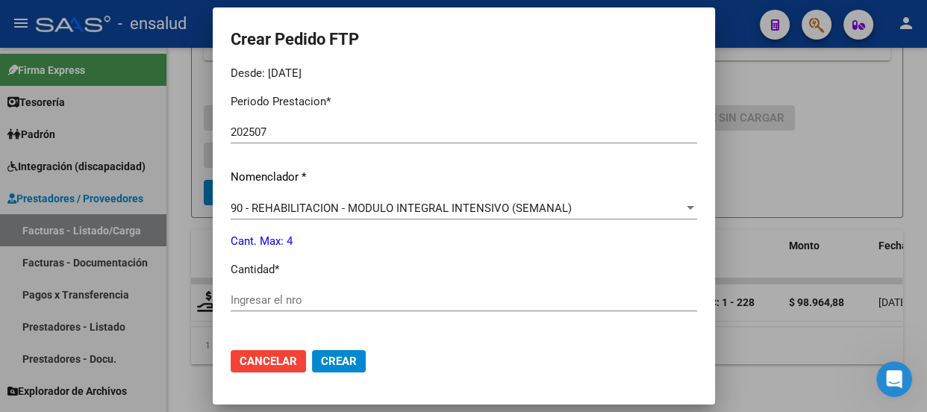
scroll to position [543, 0]
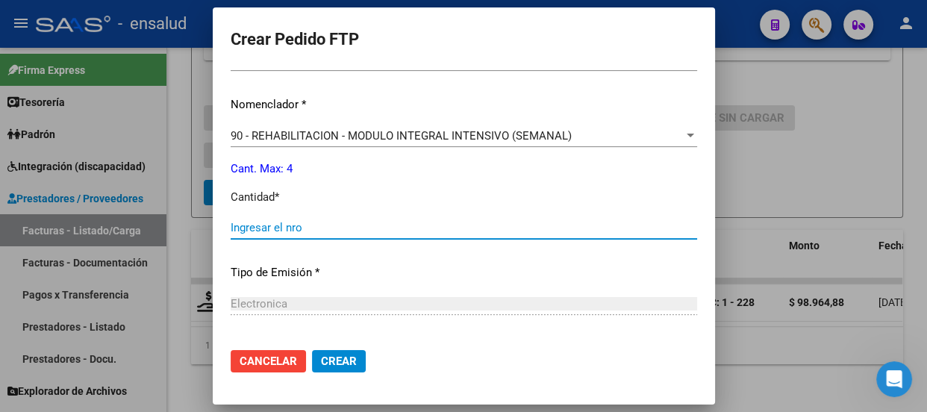
click at [276, 224] on input "Ingresar el nro" at bounding box center [464, 227] width 467 height 13
click at [356, 362] on span "Crear" at bounding box center [339, 361] width 36 height 13
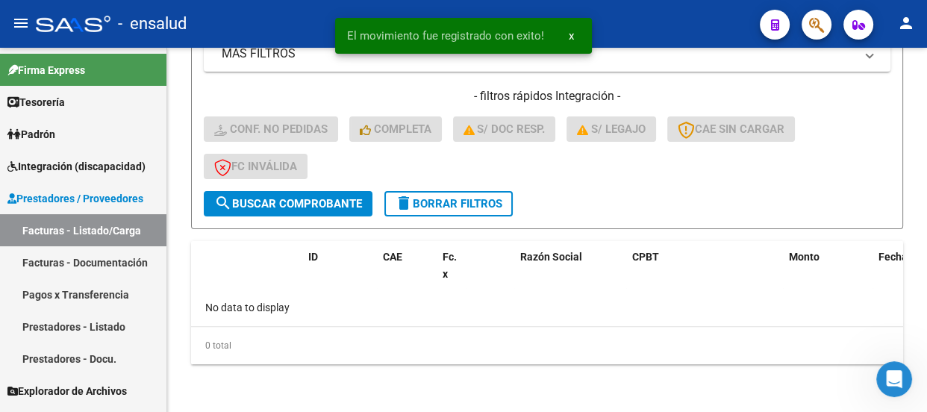
scroll to position [358, 0]
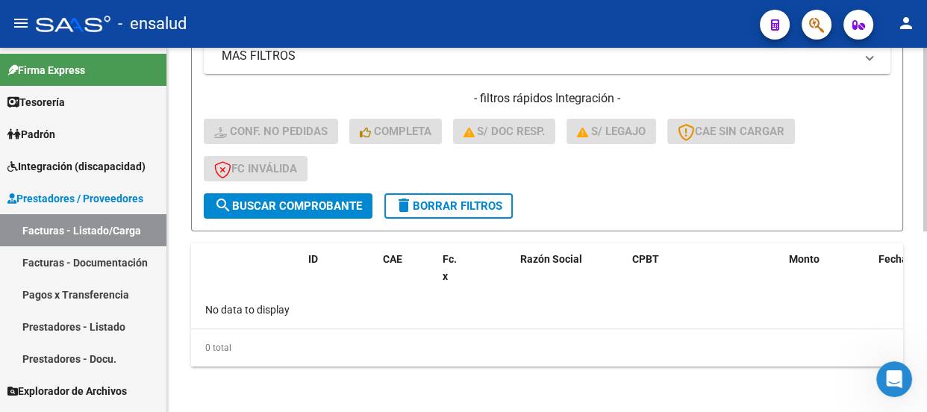
click at [459, 206] on span "delete Borrar Filtros" at bounding box center [449, 205] width 108 height 13
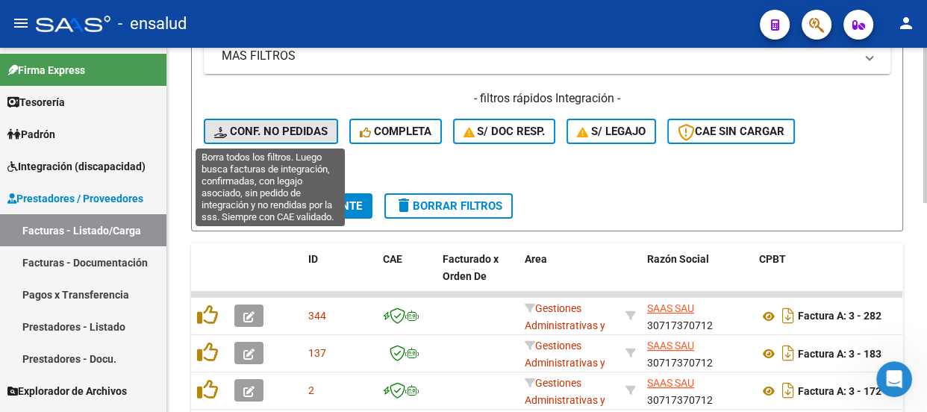
click at [269, 131] on span "Conf. no pedidas" at bounding box center [270, 131] width 113 height 13
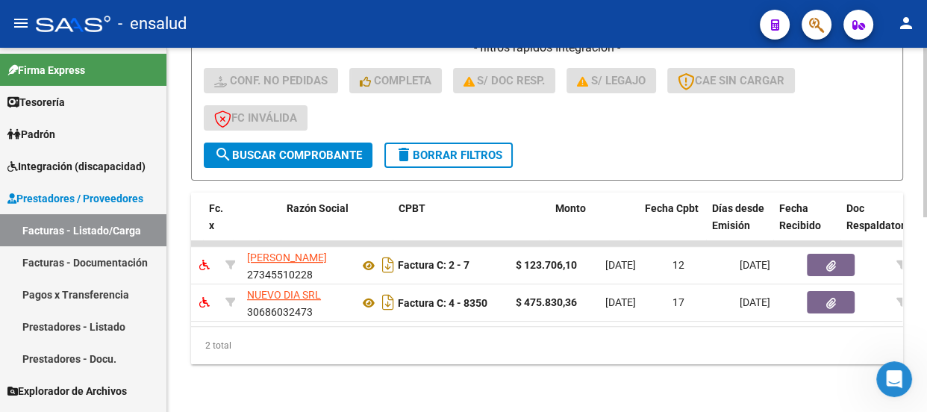
scroll to position [0, 0]
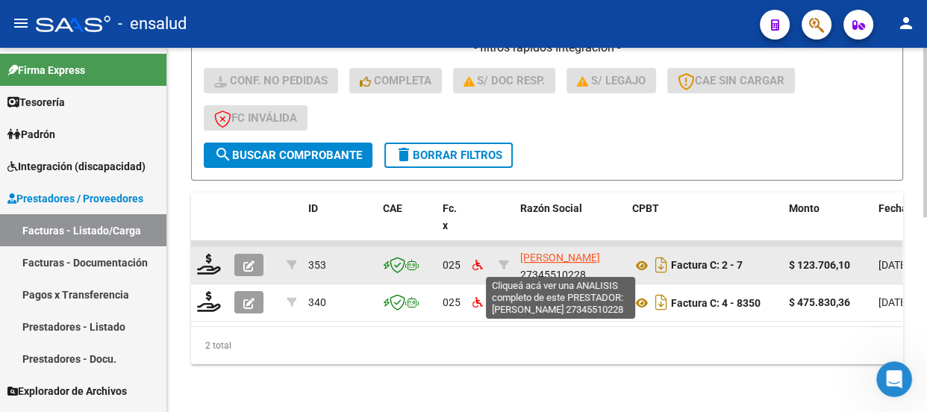
click at [545, 252] on span "[PERSON_NAME]" at bounding box center [560, 258] width 80 height 12
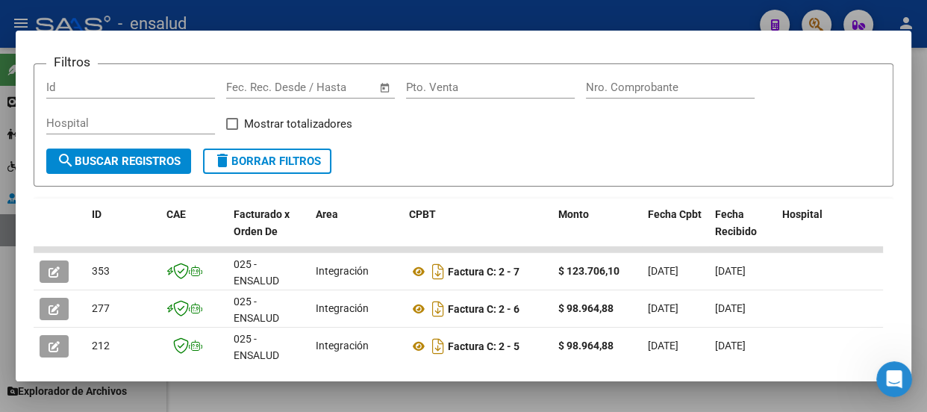
scroll to position [271, 0]
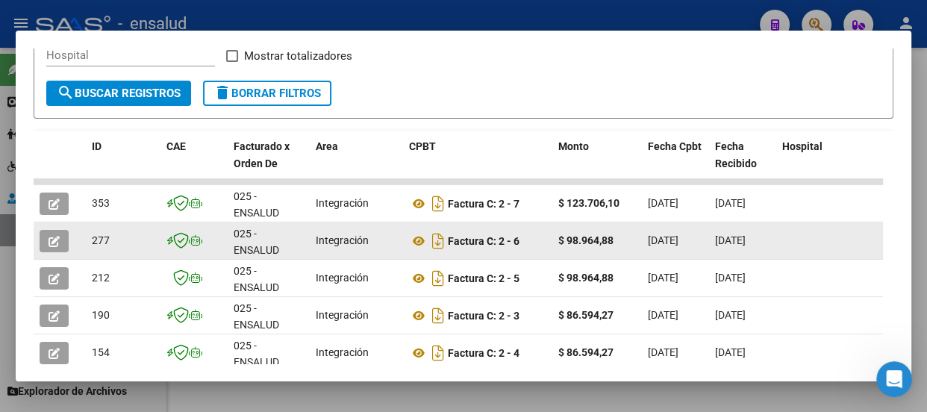
click at [55, 241] on icon "button" at bounding box center [54, 241] width 11 height 11
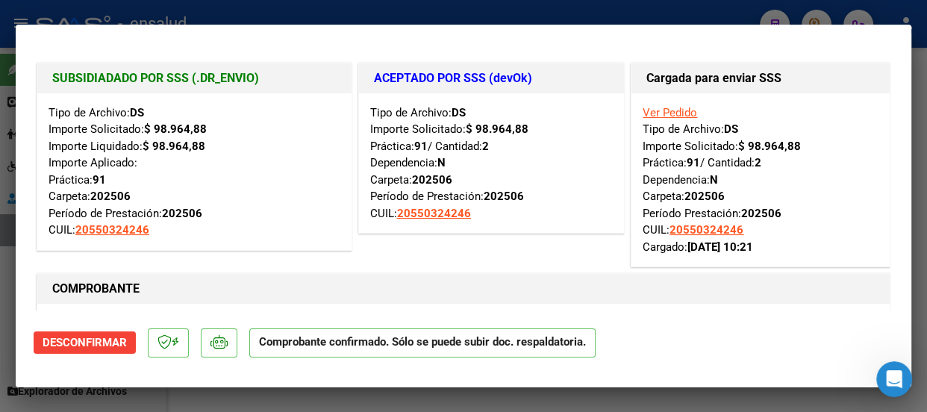
click at [514, 13] on div at bounding box center [463, 206] width 927 height 412
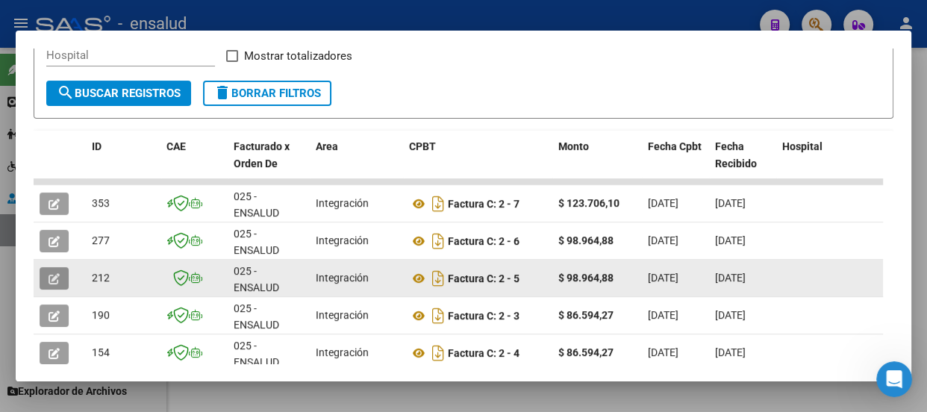
click at [56, 276] on icon "button" at bounding box center [54, 278] width 11 height 11
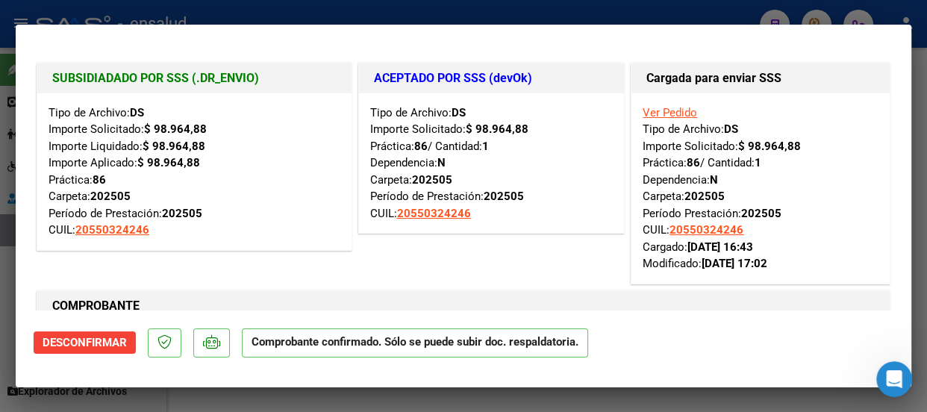
click at [511, 14] on div at bounding box center [463, 206] width 927 height 412
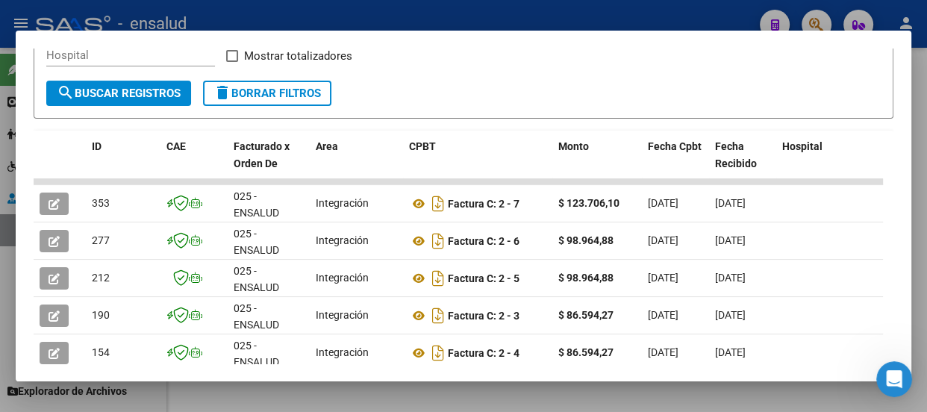
click at [511, 14] on div at bounding box center [463, 206] width 927 height 412
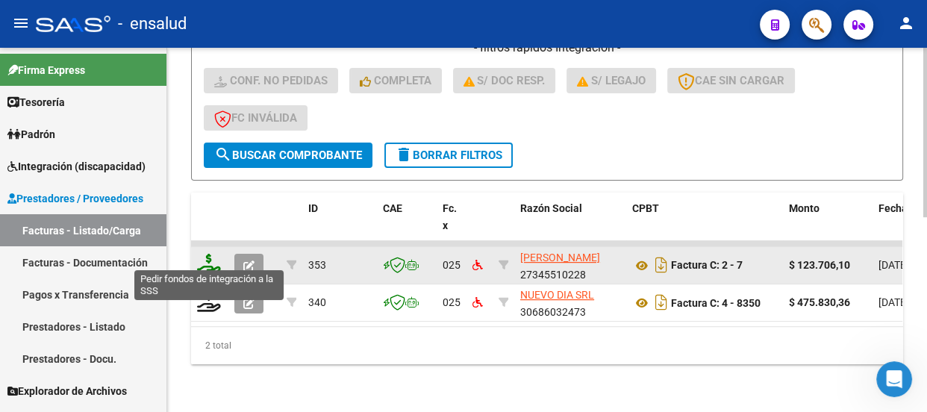
click at [208, 257] on icon at bounding box center [209, 264] width 24 height 21
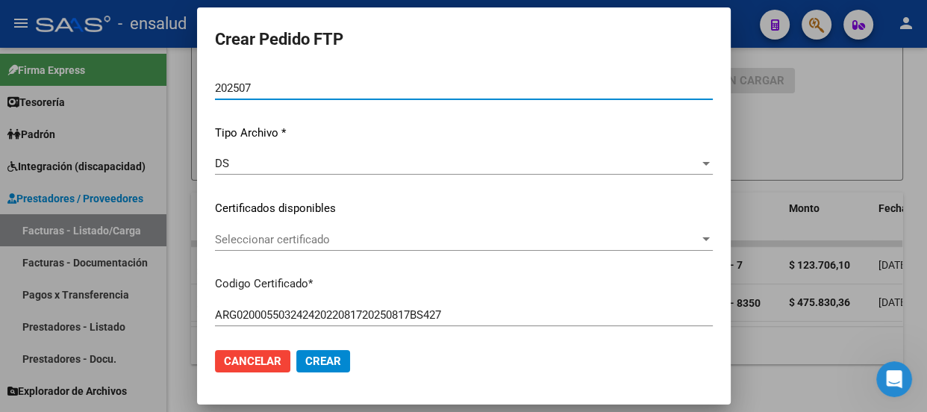
scroll to position [203, 0]
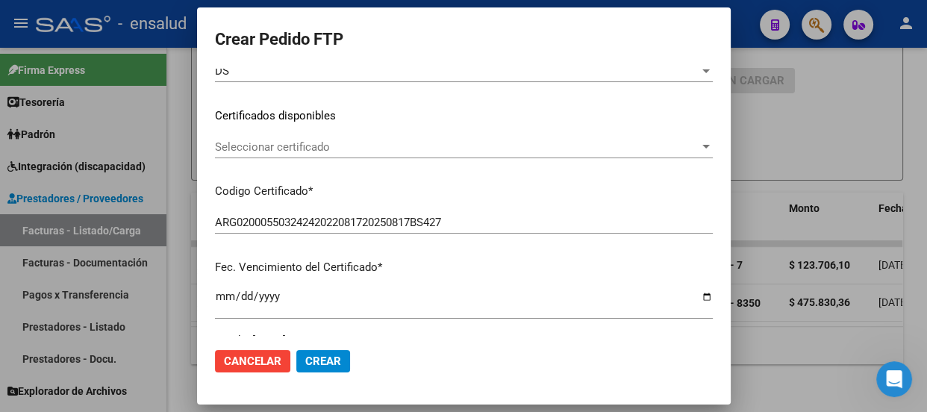
click at [437, 145] on span "Seleccionar certificado" at bounding box center [457, 146] width 485 height 13
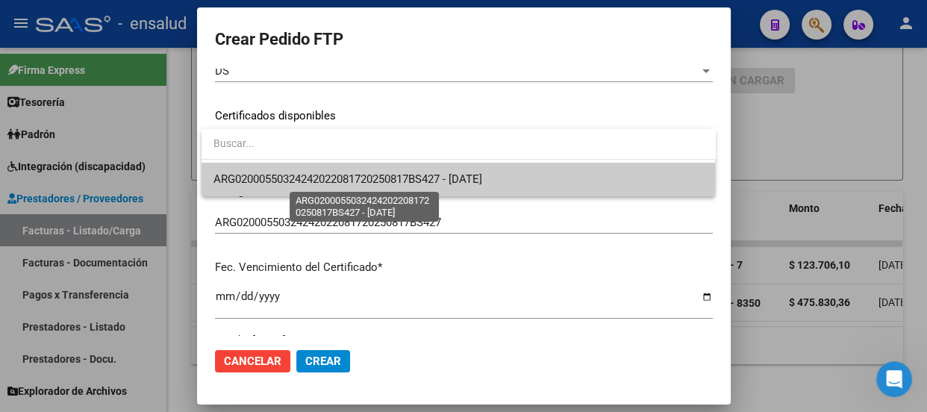
click at [420, 181] on span "ARG02000550324242022081720250817BS427 - [DATE]" at bounding box center [348, 178] width 269 height 13
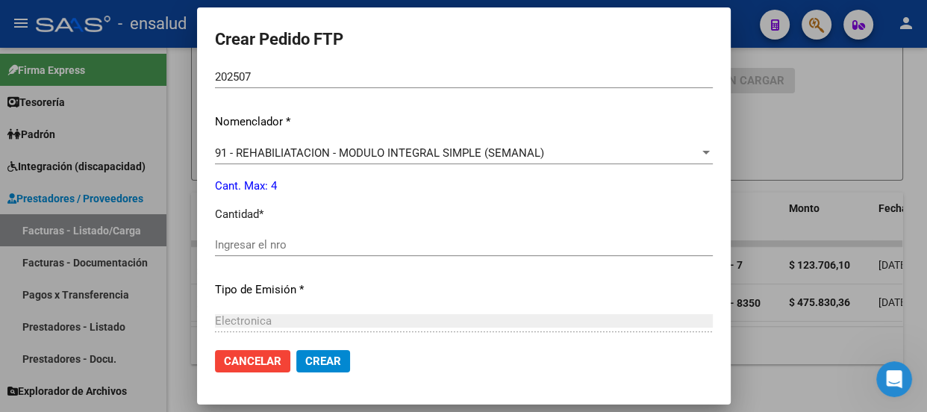
scroll to position [543, 0]
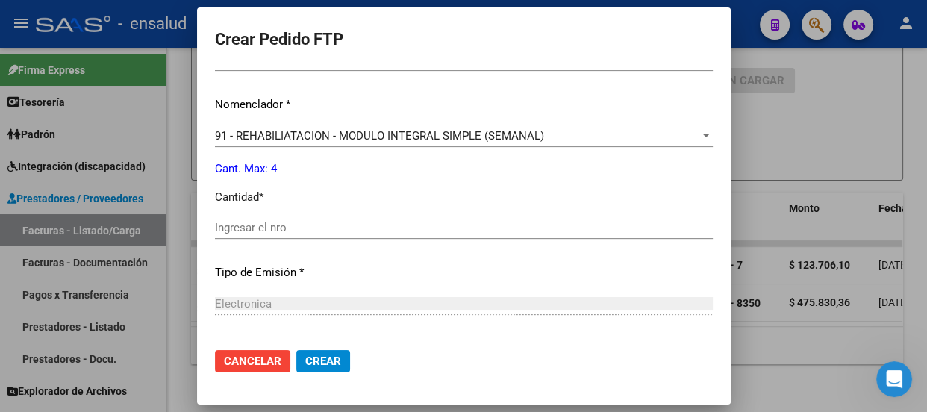
click at [591, 131] on div "91 - REHABILIATACION - MODULO INTEGRAL SIMPLE (SEMANAL)" at bounding box center [457, 135] width 485 height 13
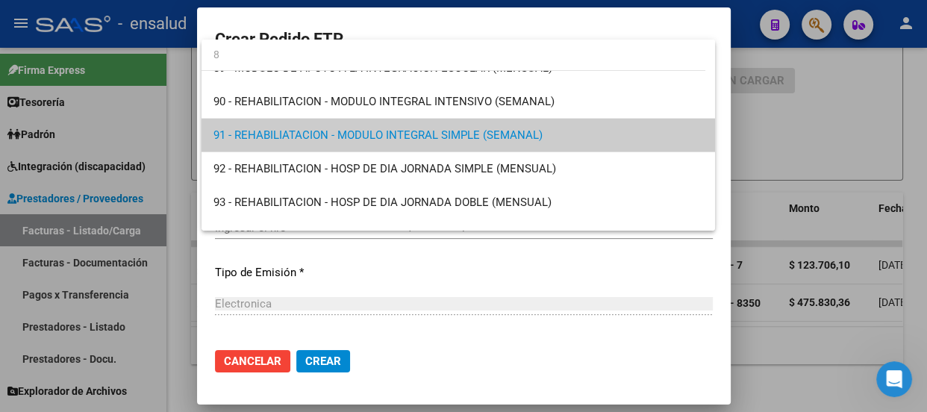
scroll to position [0, 0]
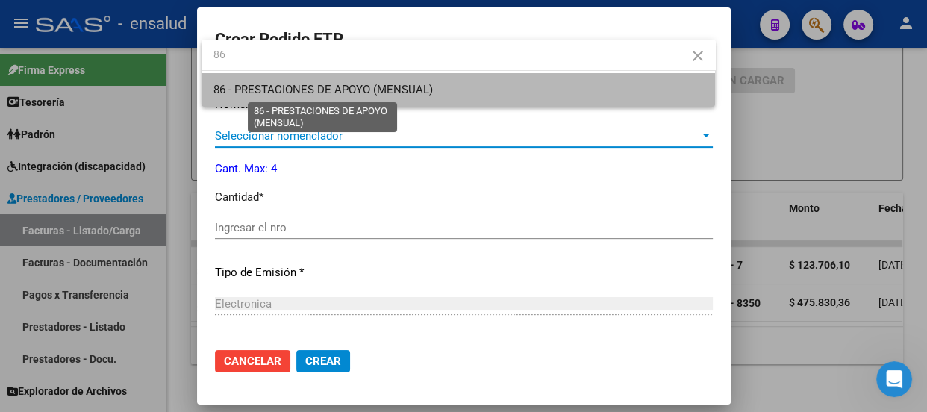
click at [382, 89] on span "86 - PRESTACIONES DE APOYO (MENSUAL)" at bounding box center [323, 89] width 219 height 13
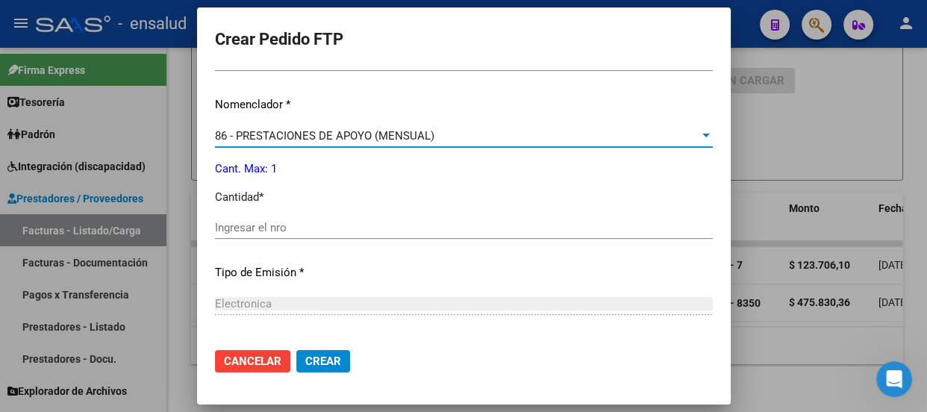
click at [241, 224] on input "Ingresar el nro" at bounding box center [464, 227] width 498 height 13
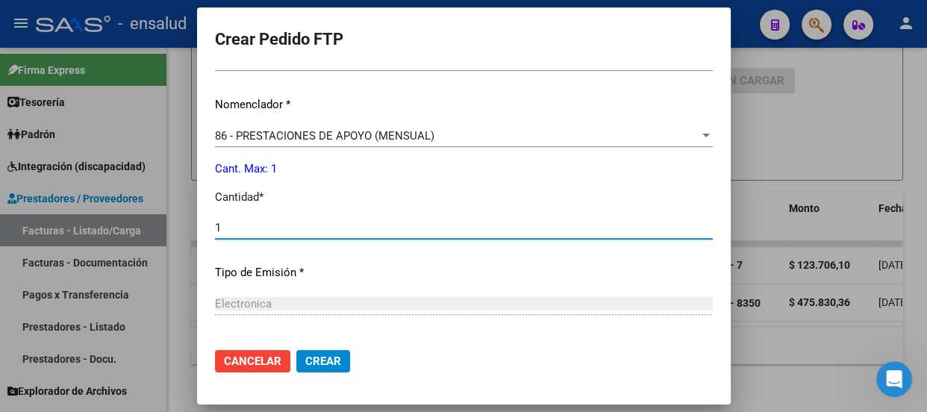
click at [322, 361] on span "Crear" at bounding box center [323, 361] width 36 height 13
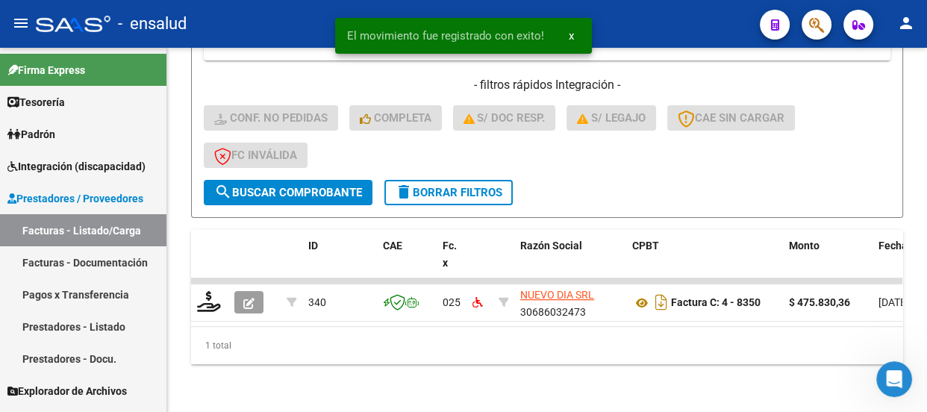
scroll to position [380, 0]
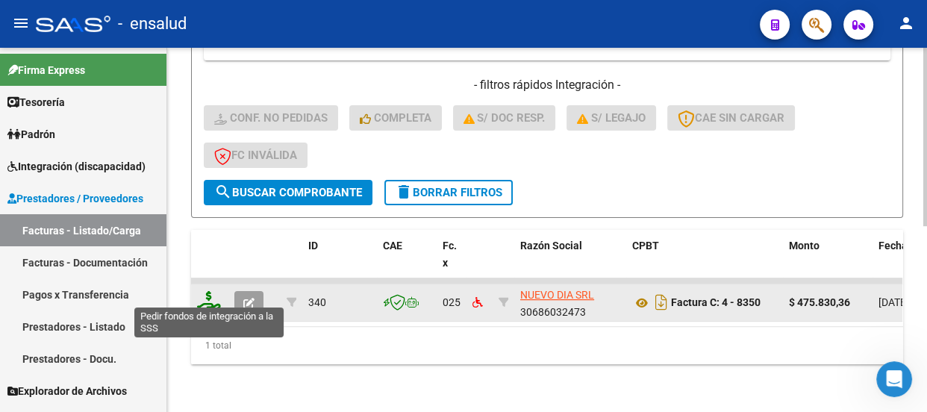
click at [205, 293] on icon at bounding box center [209, 301] width 24 height 21
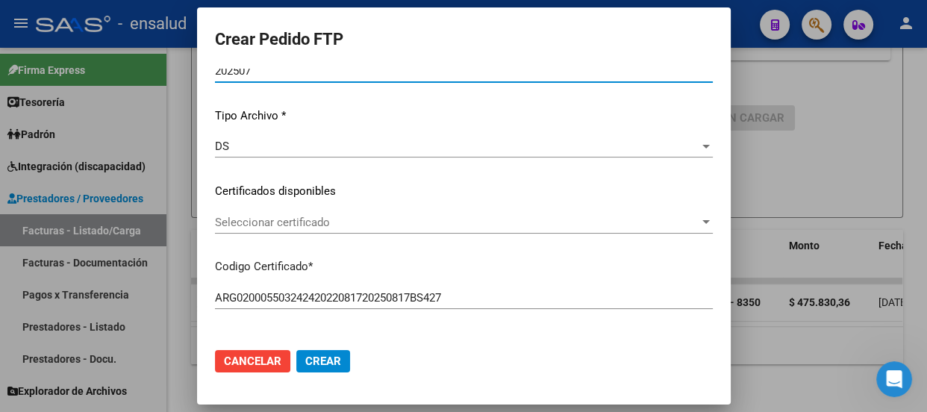
scroll to position [135, 0]
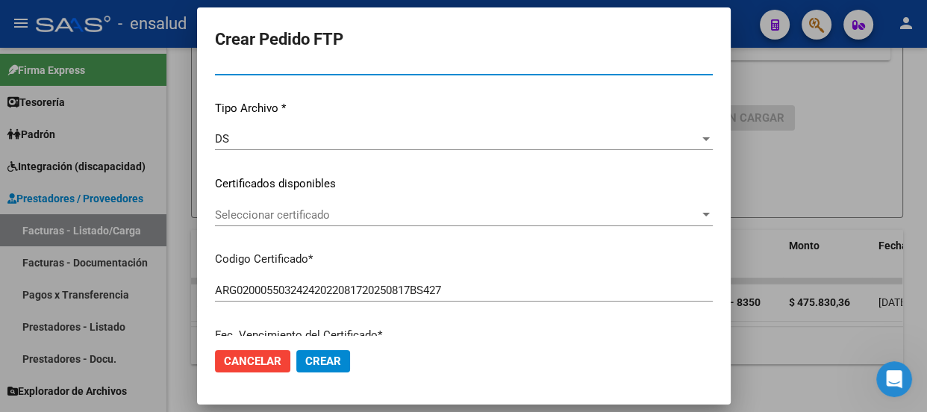
click at [426, 211] on span "Seleccionar certificado" at bounding box center [457, 214] width 485 height 13
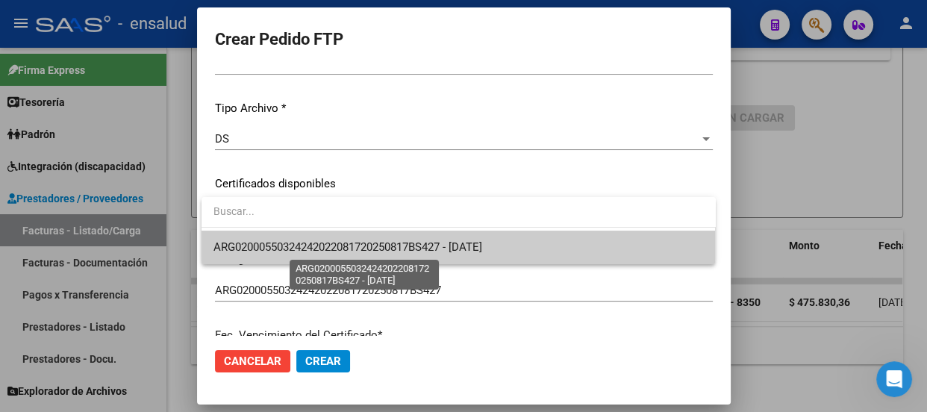
click at [388, 243] on span "ARG02000550324242022081720250817BS427 - [DATE]" at bounding box center [348, 246] width 269 height 13
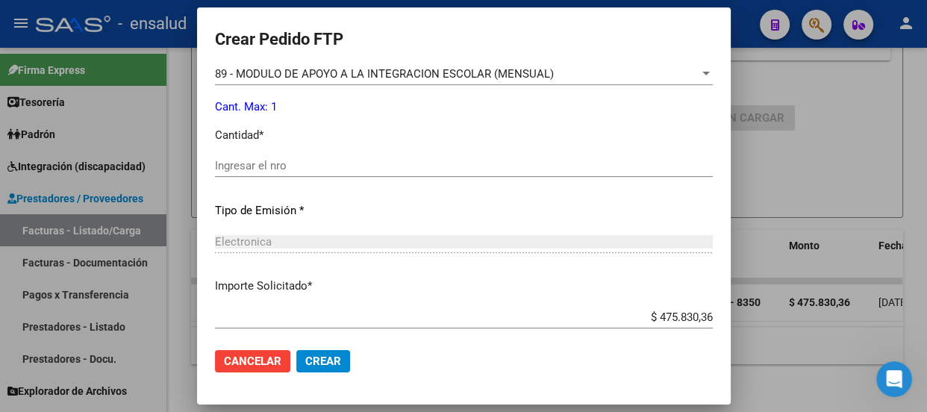
scroll to position [611, 0]
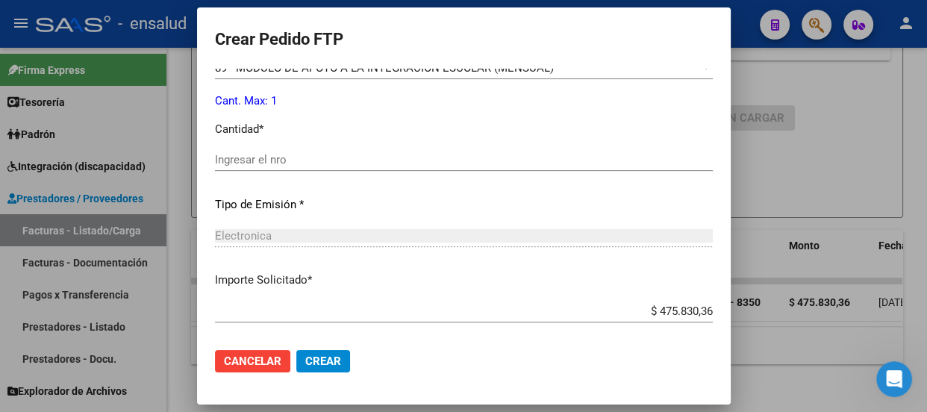
click at [243, 158] on input "Ingresar el nro" at bounding box center [464, 159] width 498 height 13
click at [326, 360] on span "Crear" at bounding box center [323, 361] width 36 height 13
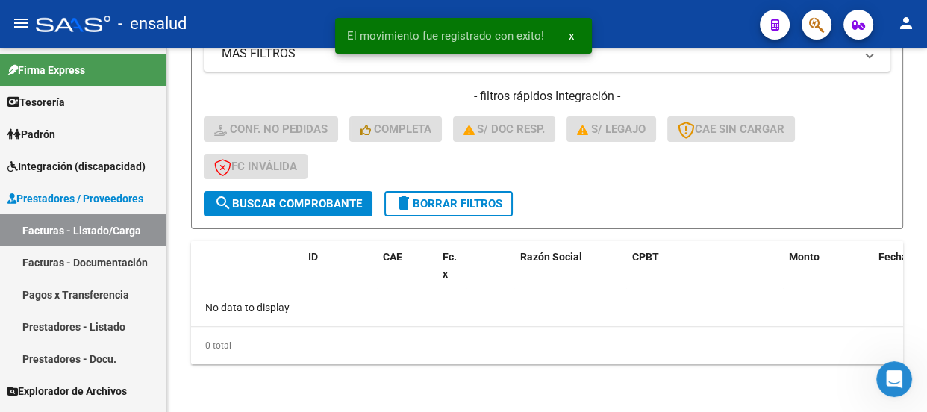
scroll to position [358, 0]
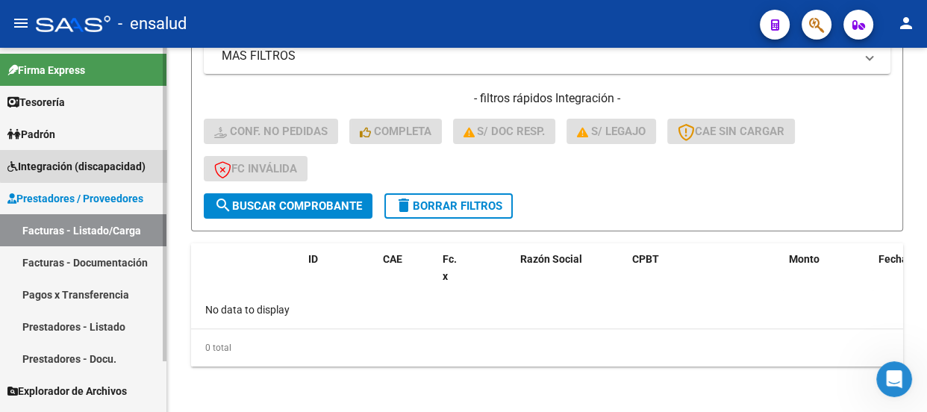
click at [88, 165] on span "Integración (discapacidad)" at bounding box center [76, 166] width 138 height 16
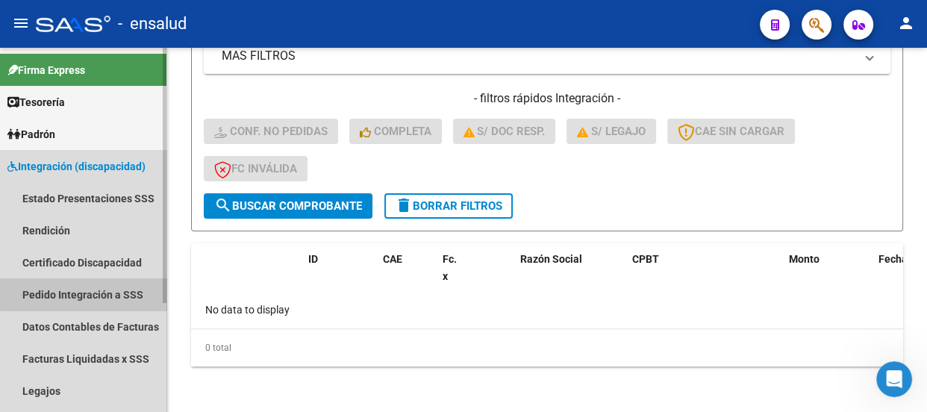
click at [97, 293] on link "Pedido Integración a SSS" at bounding box center [83, 294] width 166 height 32
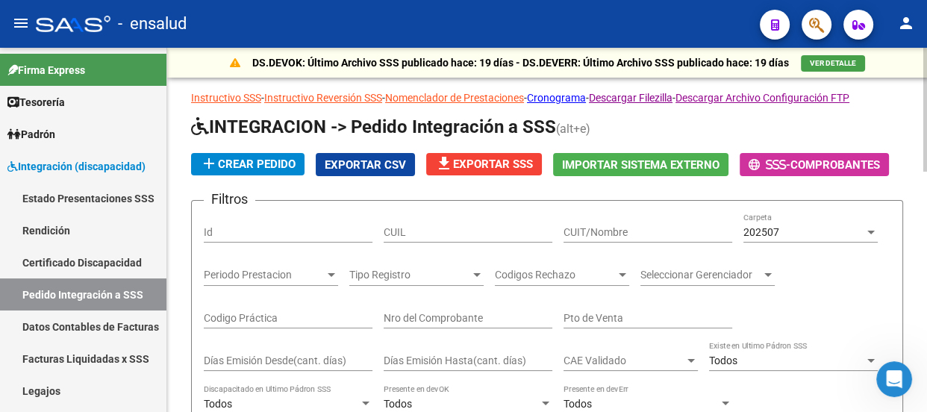
click at [587, 228] on input "CUIT/Nombre" at bounding box center [648, 232] width 169 height 13
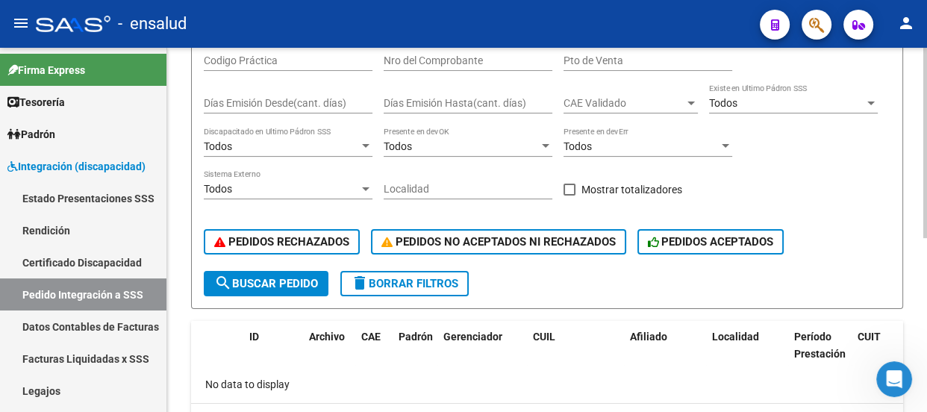
scroll to position [271, 0]
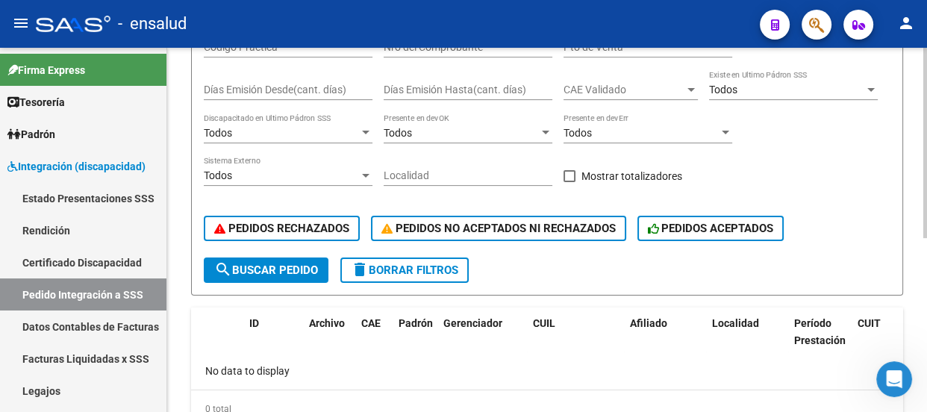
click at [306, 273] on span "search Buscar Pedido" at bounding box center [266, 270] width 104 height 13
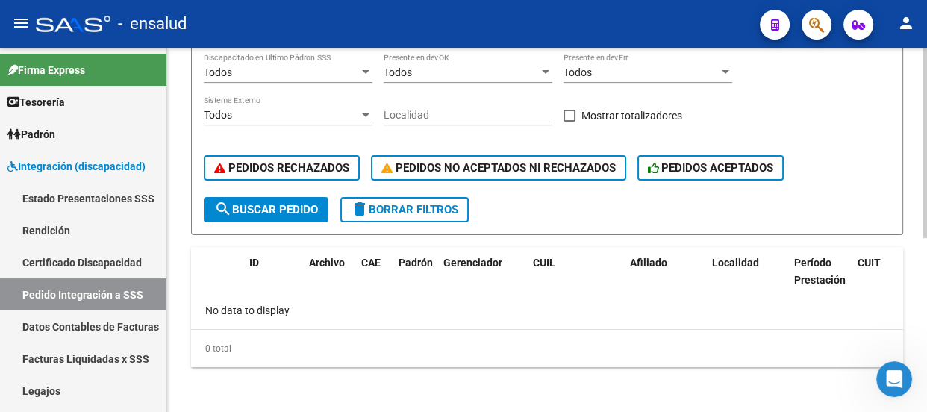
scroll to position [0, 0]
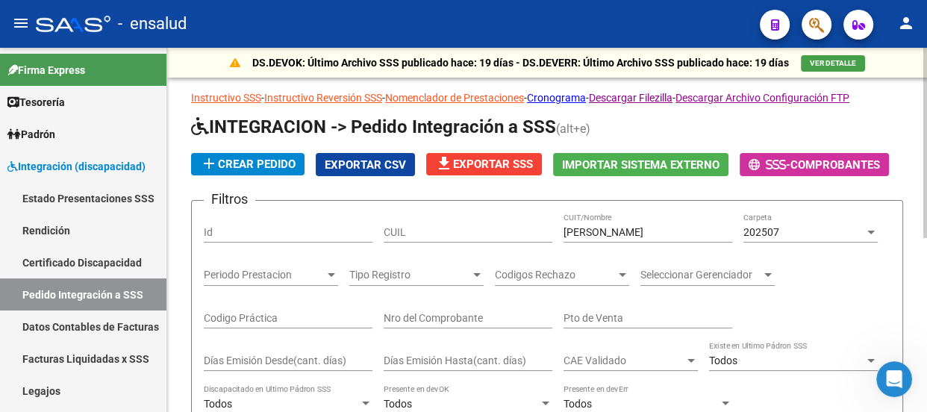
drag, startPoint x: 599, startPoint y: 229, endPoint x: 314, endPoint y: 168, distance: 291.0
click at [308, 172] on app-list-header "INTEGRACION -> Pedido Integración a SSS (alt+e) add Crear Pedido Exportar CSV f…" at bounding box center [547, 341] width 712 height 452
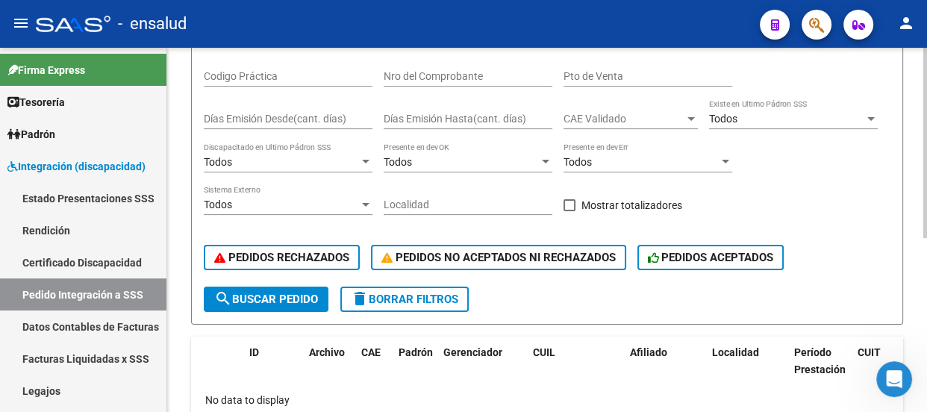
scroll to position [271, 0]
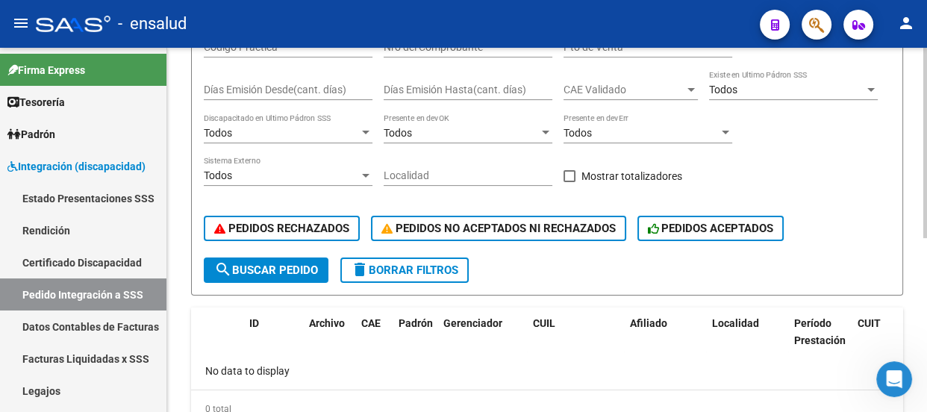
click at [281, 267] on span "search Buscar Pedido" at bounding box center [266, 270] width 104 height 13
click at [429, 269] on span "delete Borrar Filtros" at bounding box center [405, 270] width 108 height 13
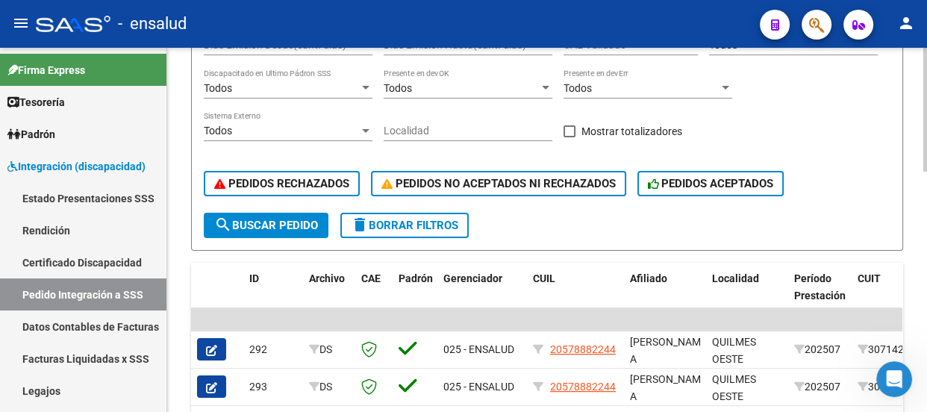
scroll to position [339, 0]
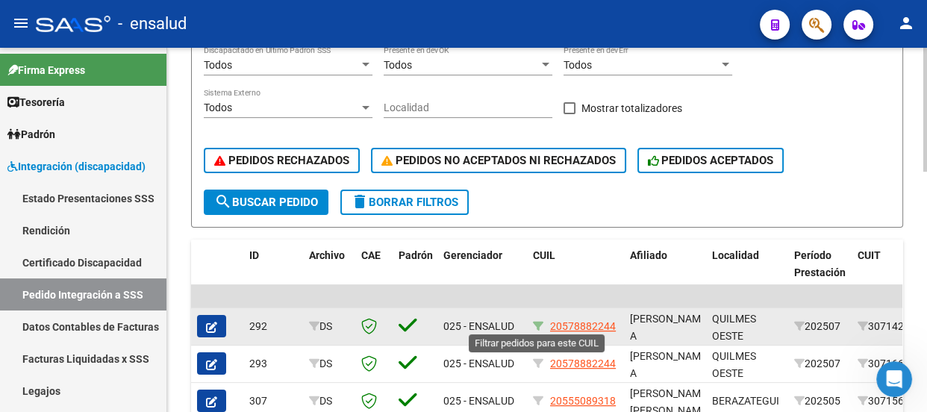
click at [534, 323] on icon at bounding box center [538, 326] width 10 height 10
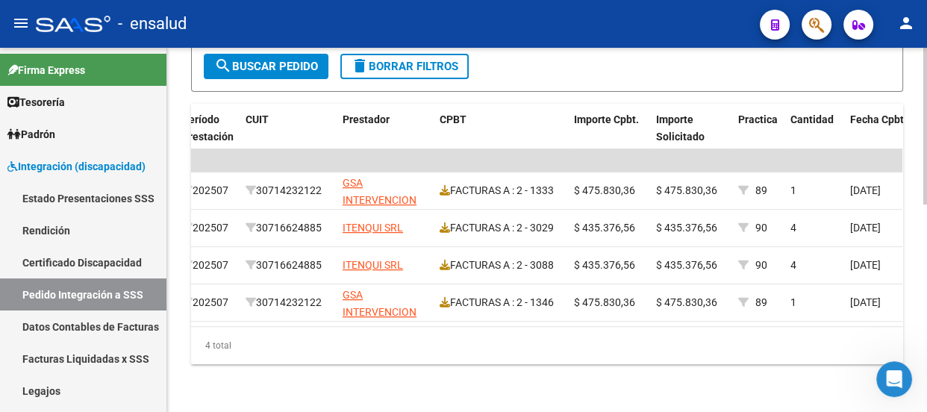
scroll to position [0, 617]
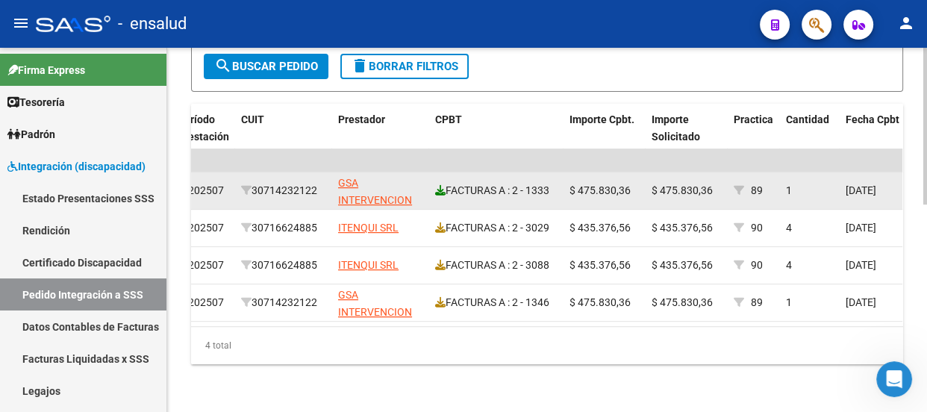
click at [439, 185] on icon at bounding box center [440, 190] width 10 height 10
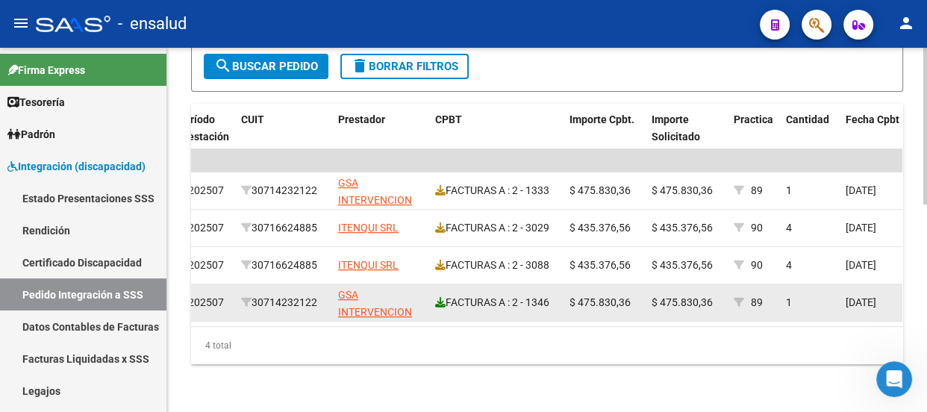
click at [441, 297] on icon at bounding box center [440, 302] width 10 height 10
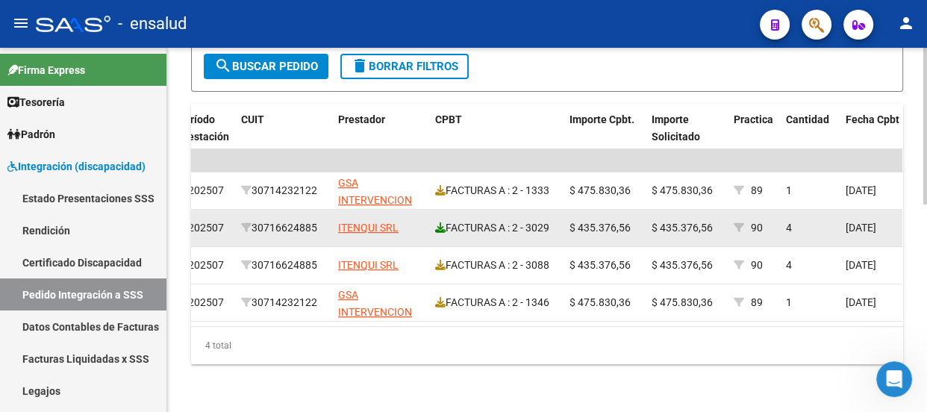
click at [440, 222] on icon at bounding box center [440, 227] width 10 height 10
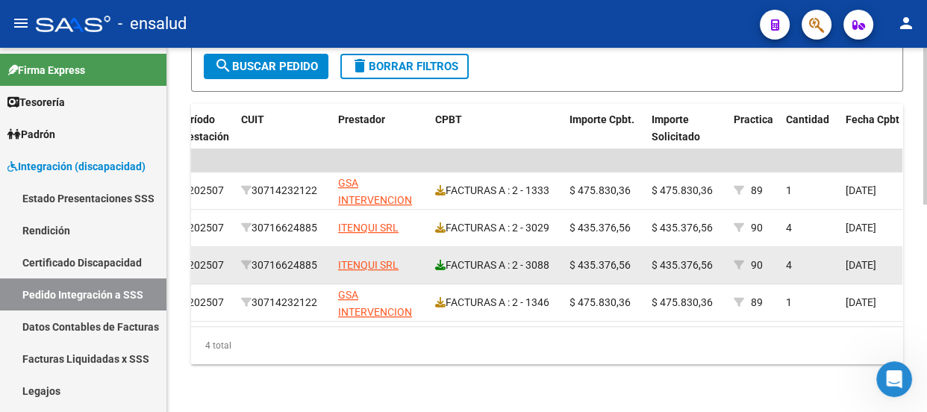
click at [440, 260] on icon at bounding box center [440, 265] width 10 height 10
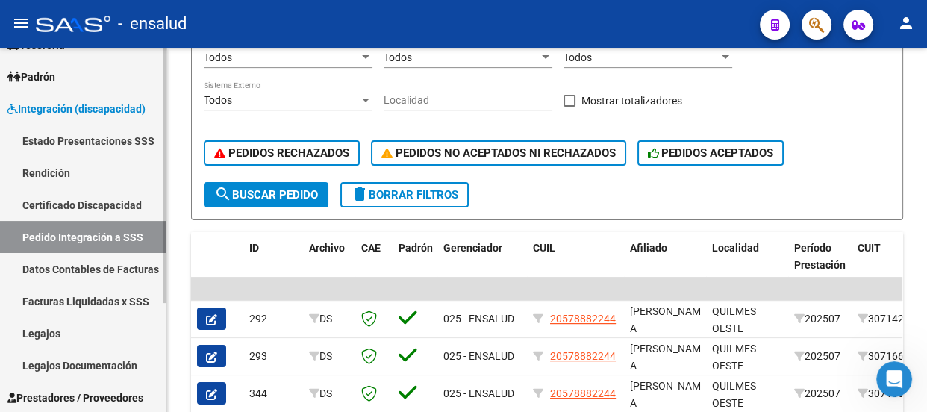
scroll to position [67, 0]
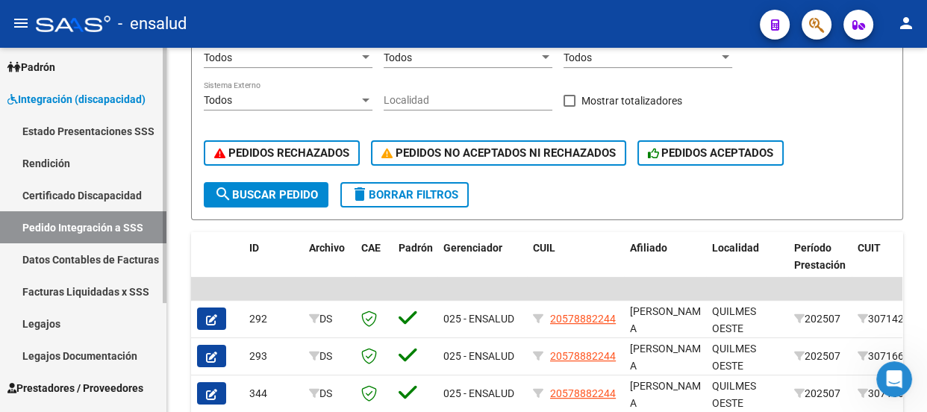
click at [67, 385] on span "Prestadores / Proveedores" at bounding box center [75, 388] width 136 height 16
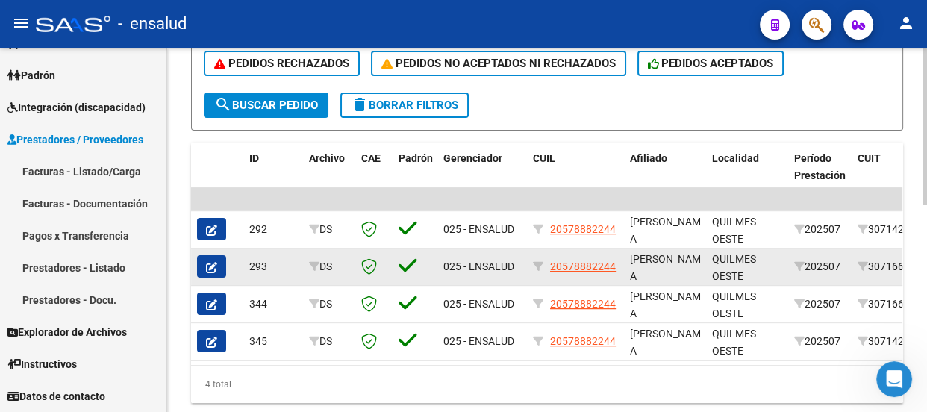
scroll to position [414, 0]
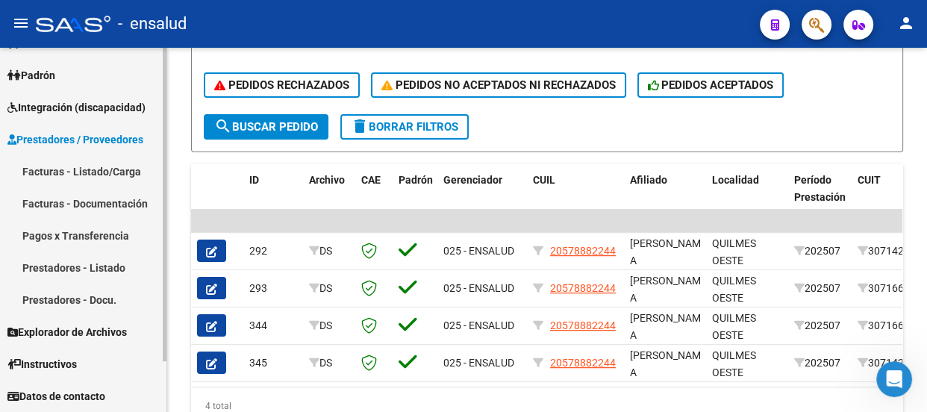
click at [55, 326] on span "Explorador de Archivos" at bounding box center [66, 332] width 119 height 16
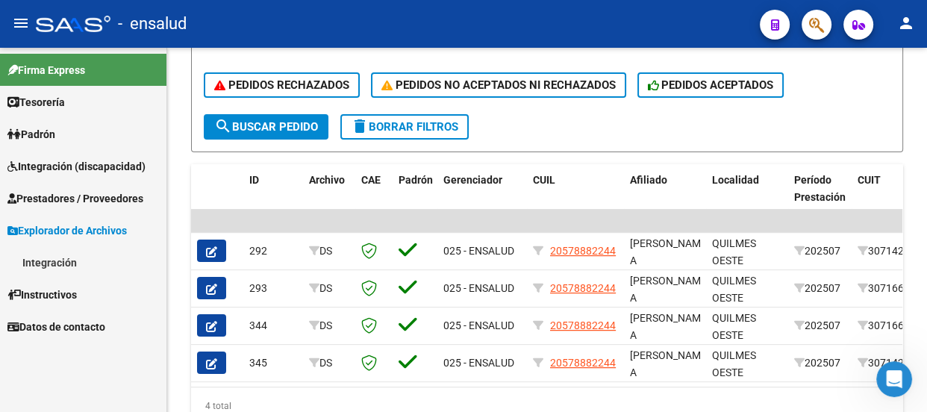
scroll to position [0, 0]
click at [77, 232] on span "Explorador de Archivos" at bounding box center [66, 230] width 119 height 16
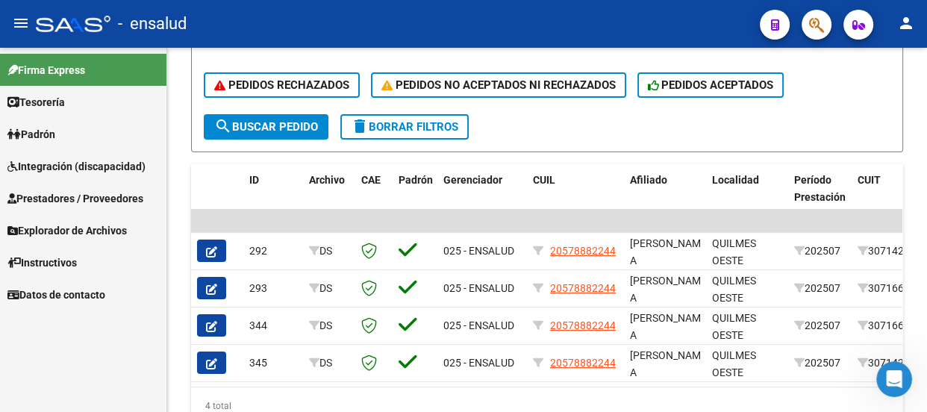
click at [87, 194] on span "Prestadores / Proveedores" at bounding box center [75, 198] width 136 height 16
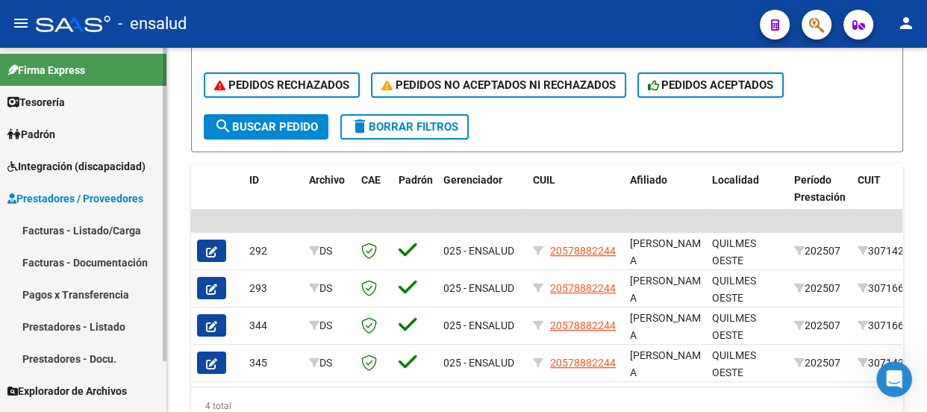
click at [82, 229] on link "Facturas - Listado/Carga" at bounding box center [83, 230] width 166 height 32
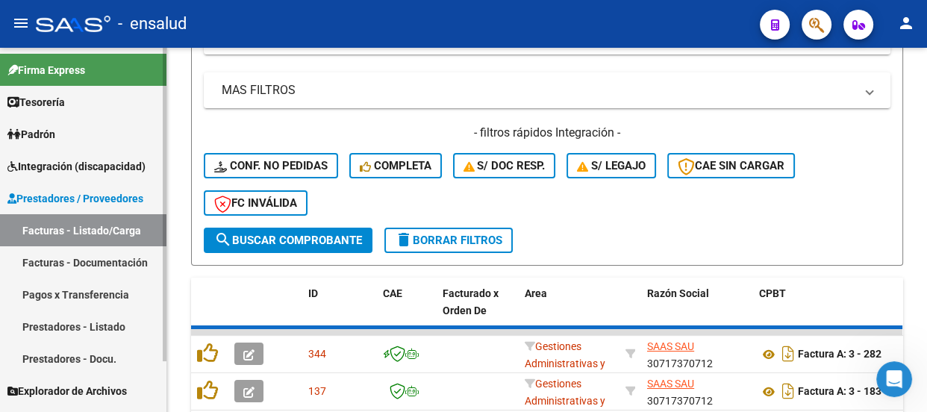
scroll to position [414, 0]
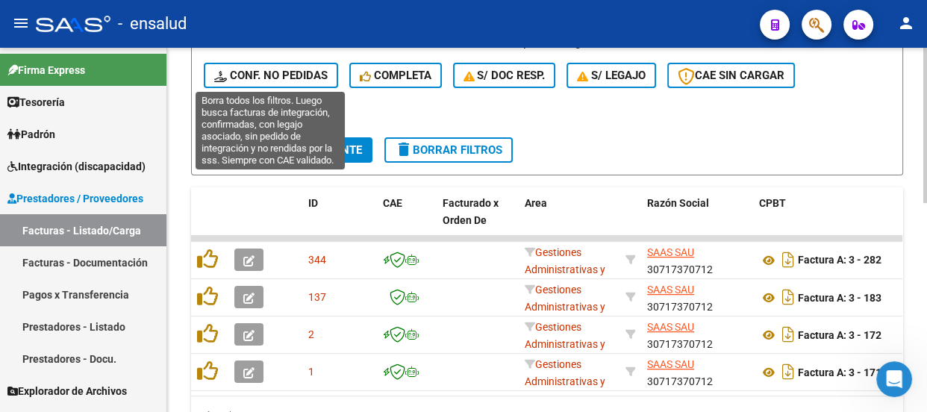
click at [290, 78] on span "Conf. no pedidas" at bounding box center [270, 75] width 113 height 13
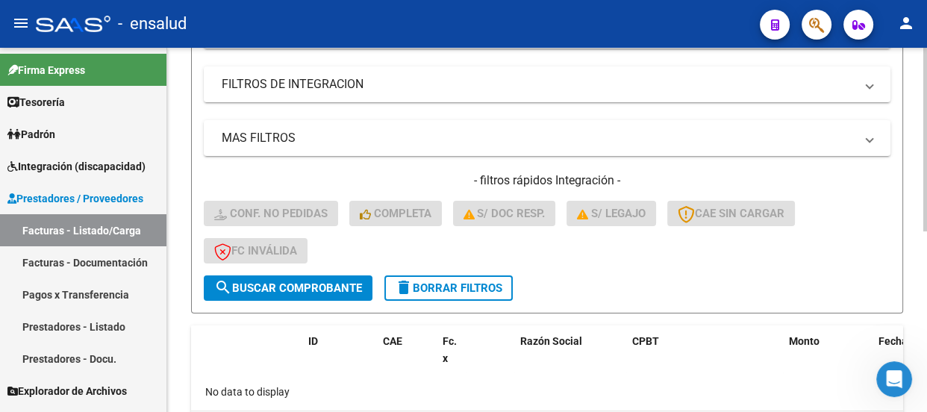
scroll to position [290, 0]
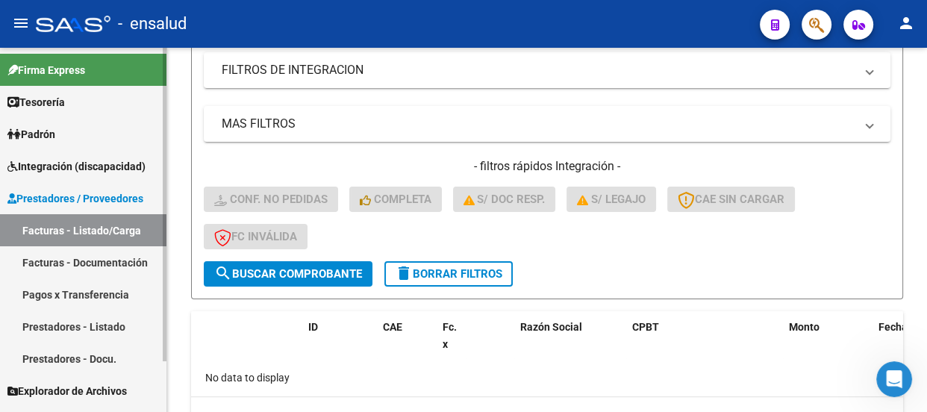
click at [78, 163] on span "Integración (discapacidad)" at bounding box center [76, 166] width 138 height 16
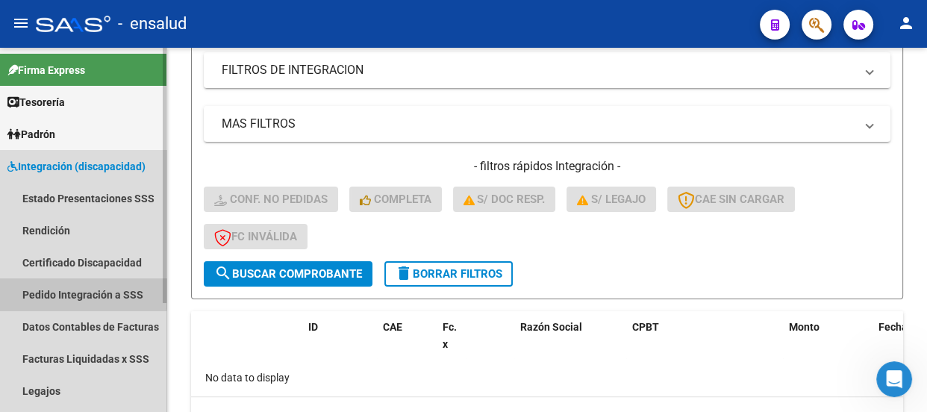
click at [66, 291] on link "Pedido Integración a SSS" at bounding box center [83, 294] width 166 height 32
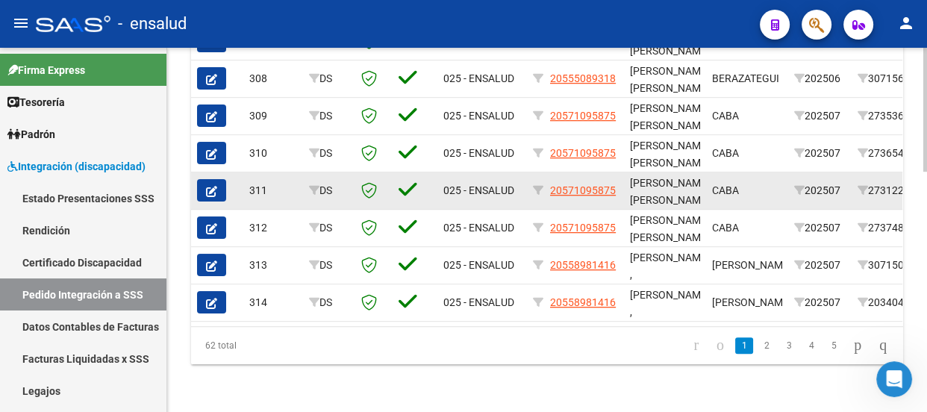
scroll to position [706, 0]
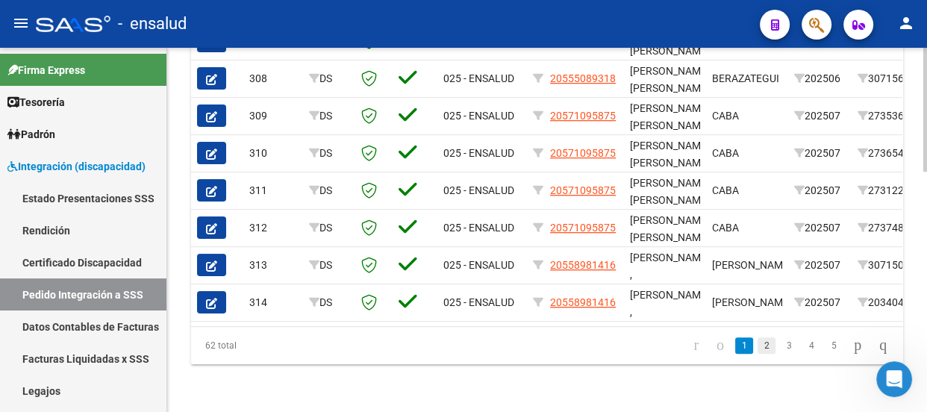
click at [758, 348] on link "2" at bounding box center [767, 345] width 18 height 16
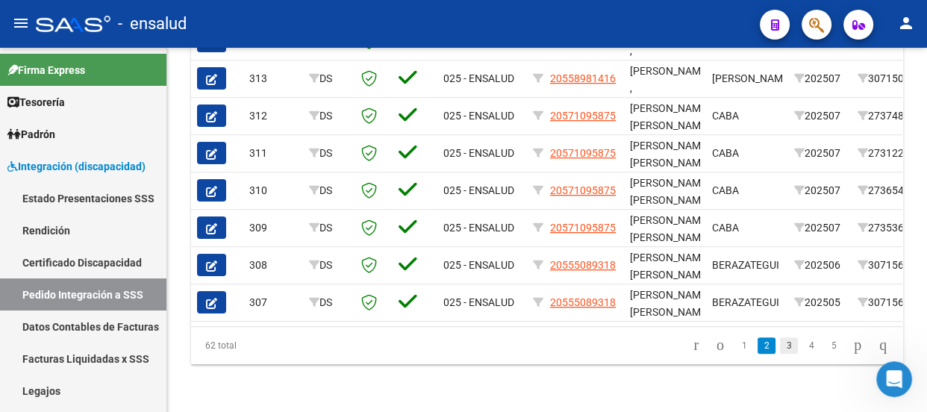
click at [780, 347] on link "3" at bounding box center [789, 345] width 18 height 16
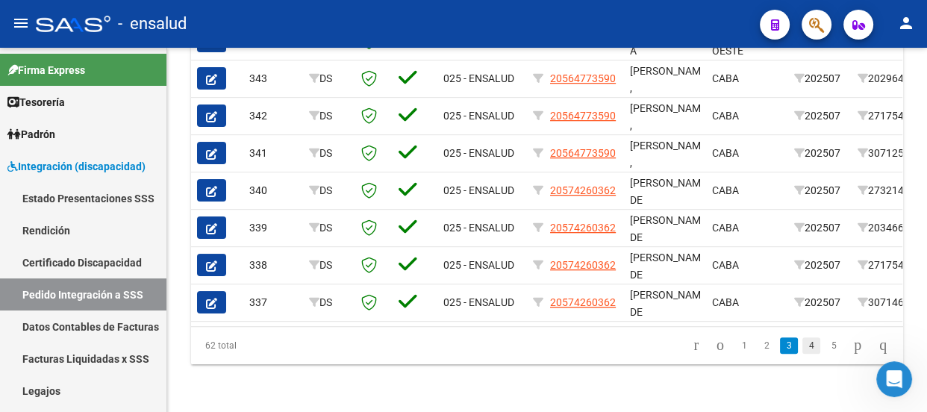
click at [803, 347] on link "4" at bounding box center [812, 345] width 18 height 16
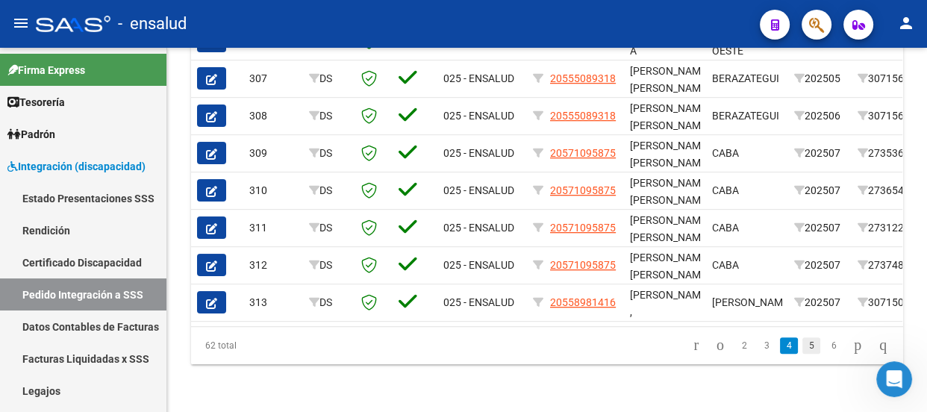
click at [803, 350] on link "5" at bounding box center [812, 345] width 18 height 16
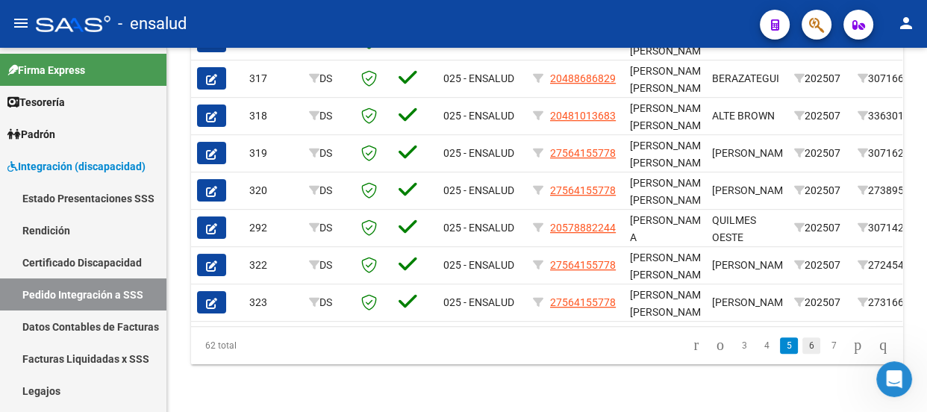
click at [803, 349] on link "6" at bounding box center [812, 345] width 18 height 16
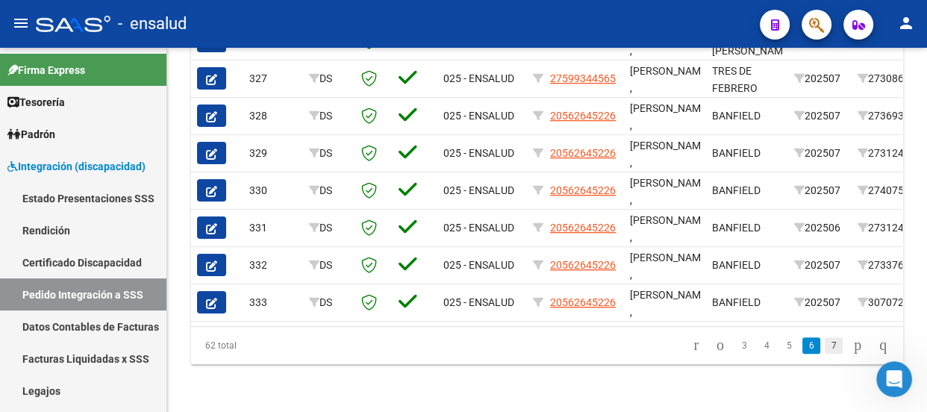
click at [825, 346] on link "7" at bounding box center [834, 345] width 18 height 16
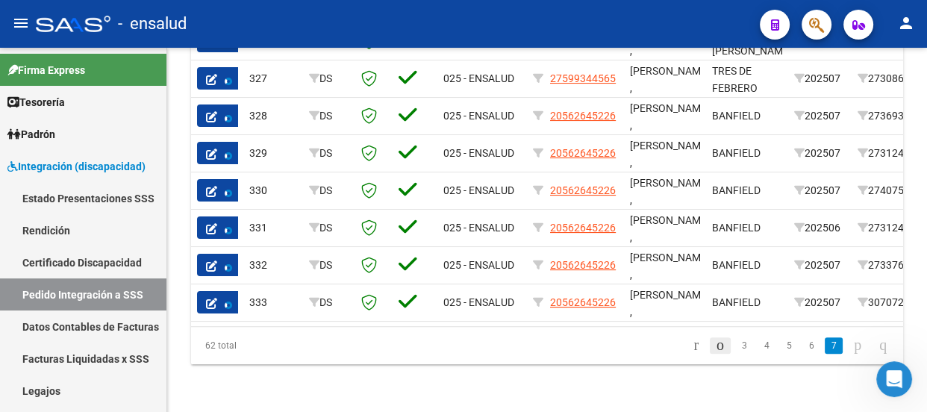
scroll to position [408, 0]
